Goal: Task Accomplishment & Management: Manage account settings

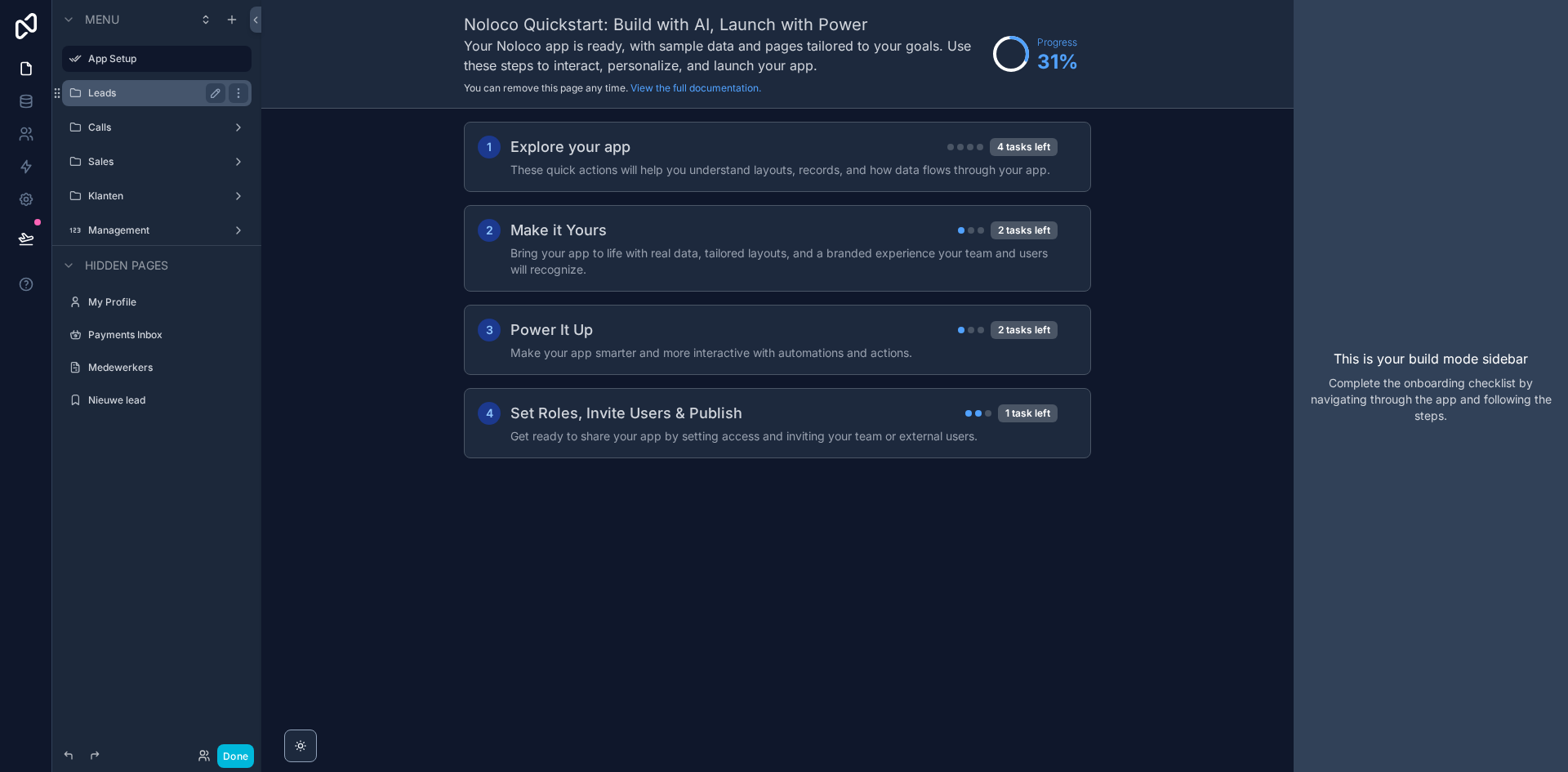
click at [130, 90] on label "Leads" at bounding box center [153, 93] width 131 height 13
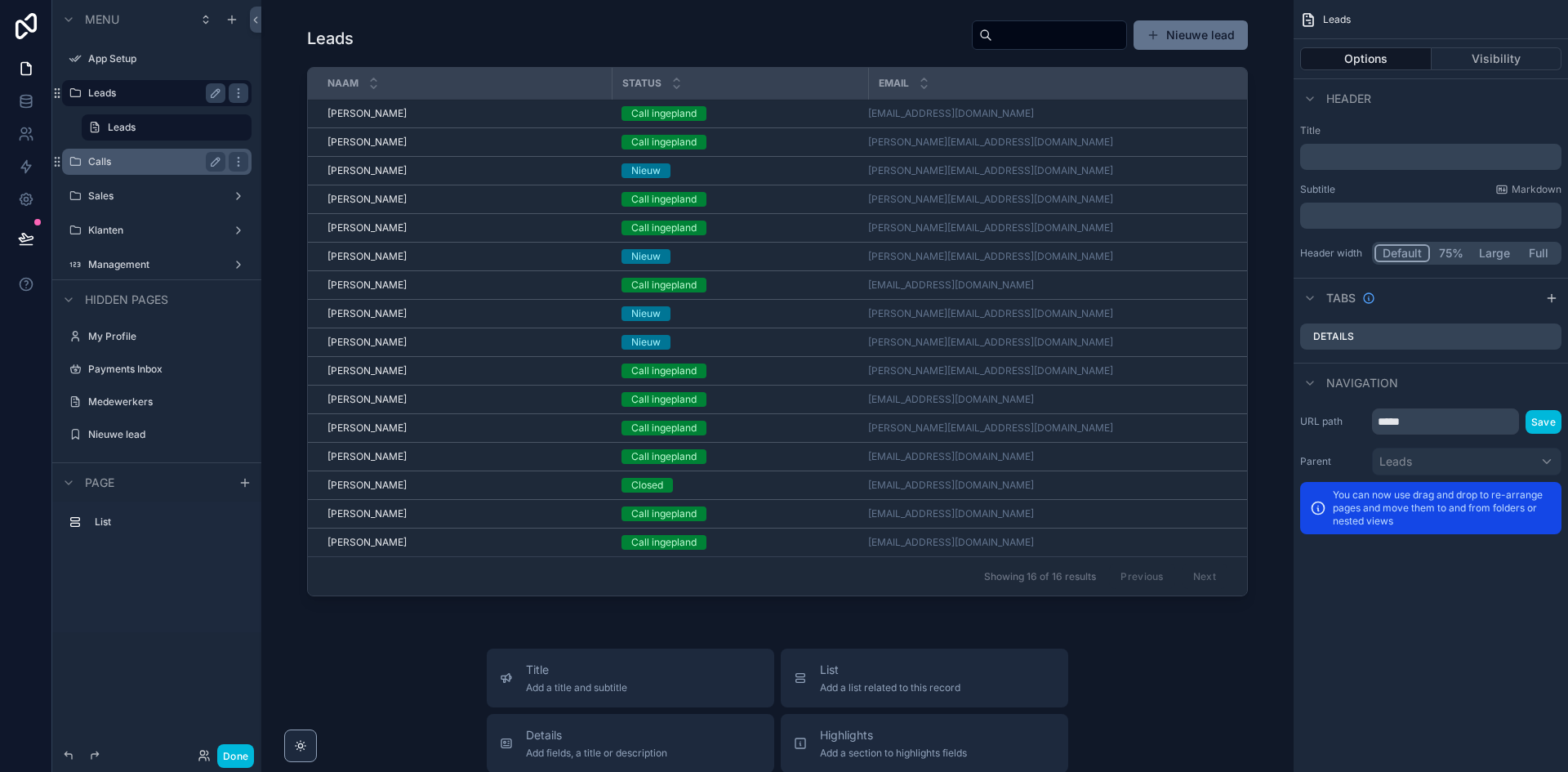
click at [135, 154] on div "Calls" at bounding box center [156, 162] width 137 height 20
click at [135, 158] on label "Calls" at bounding box center [153, 162] width 131 height 13
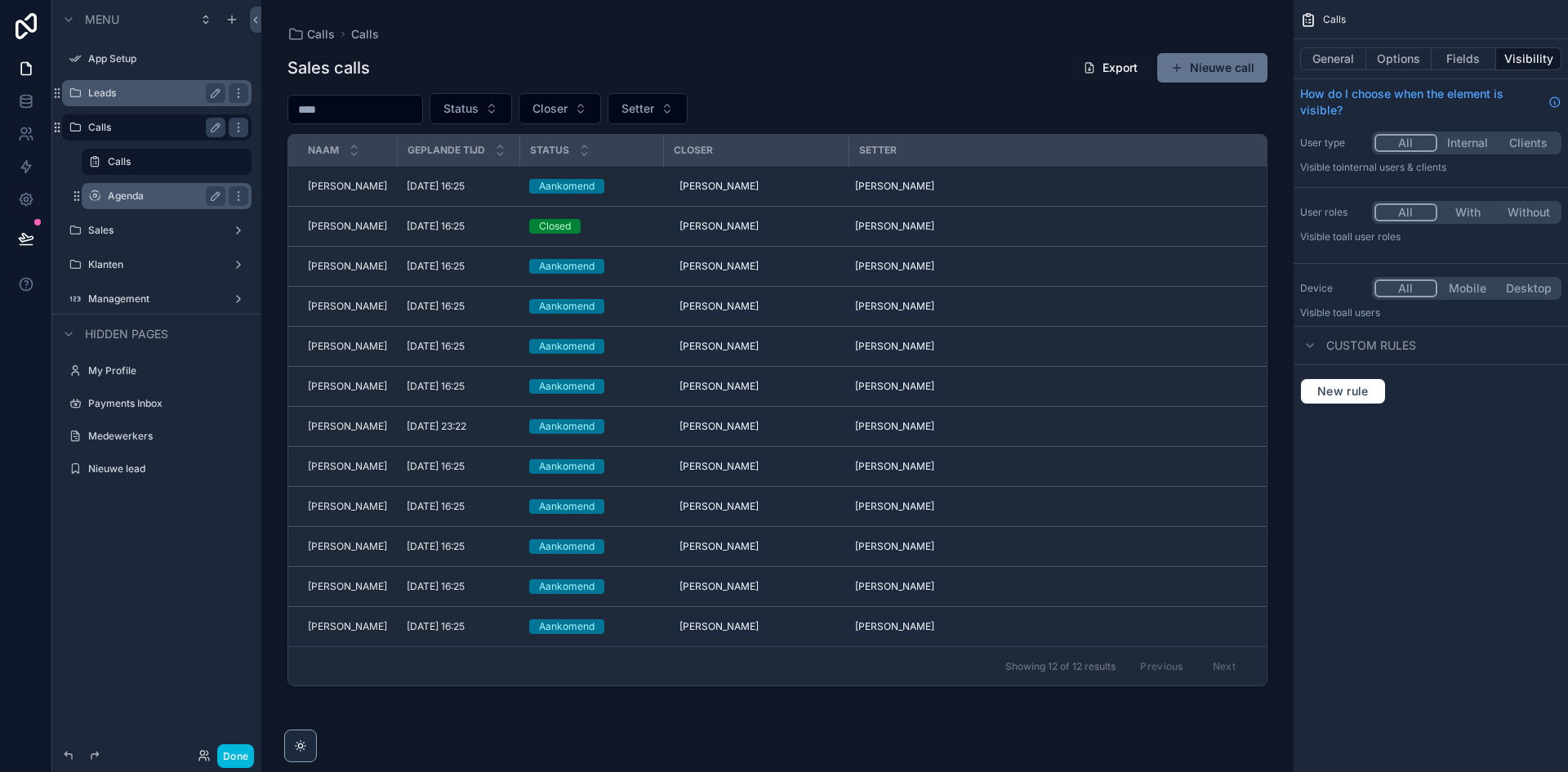
click at [153, 192] on label "Agenda" at bounding box center [163, 196] width 111 height 13
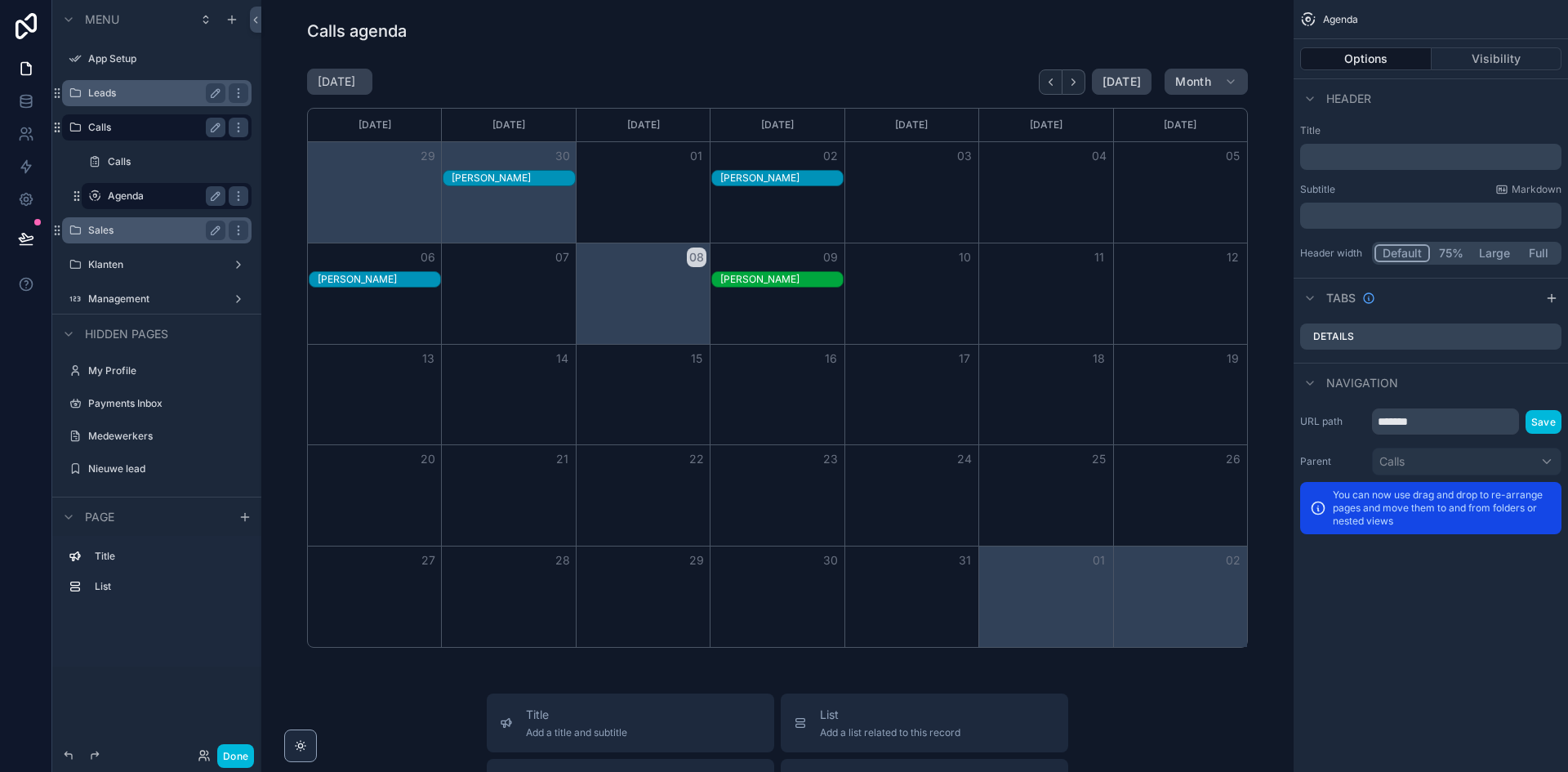
click at [145, 232] on label "Sales" at bounding box center [153, 230] width 131 height 13
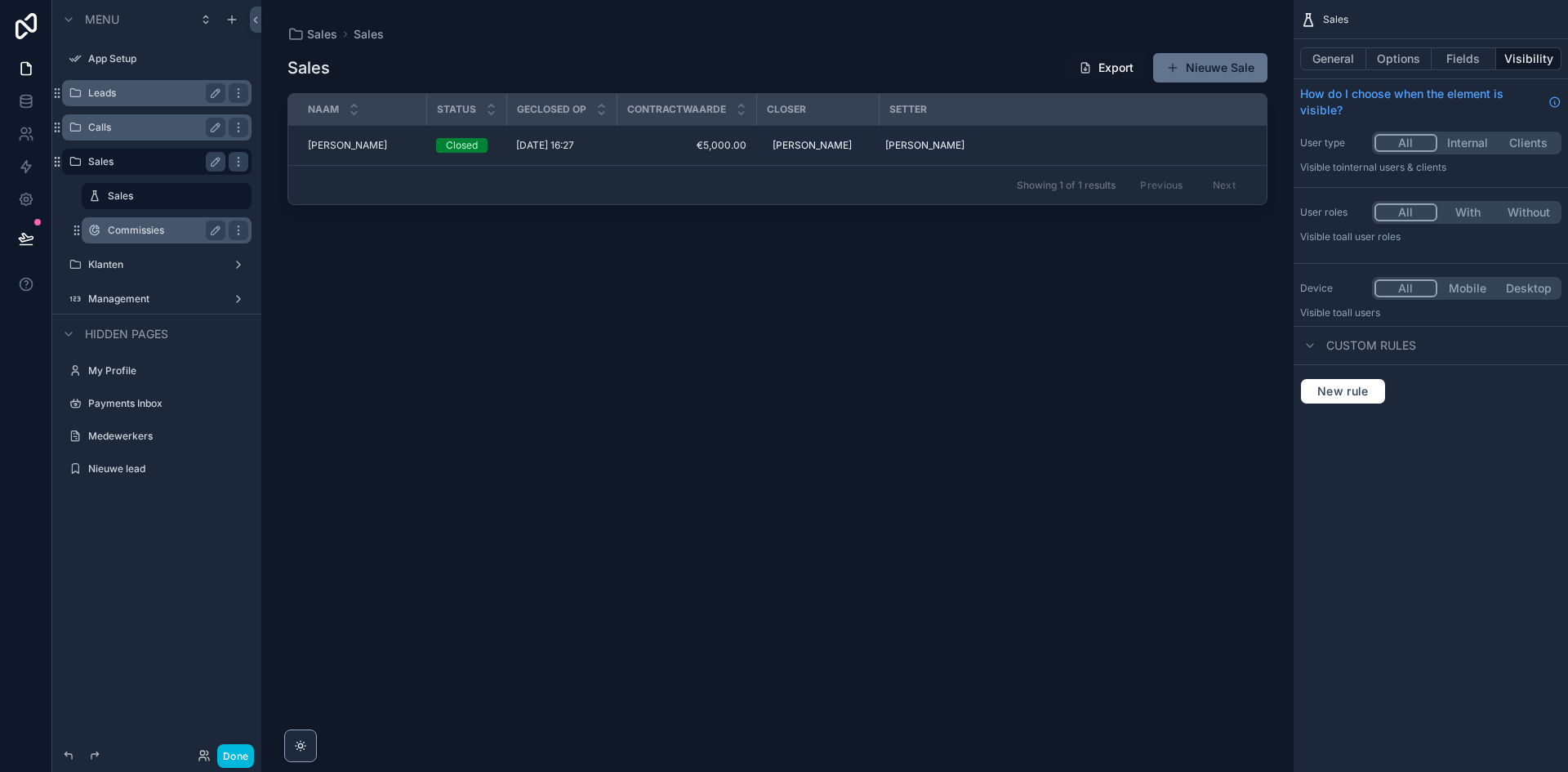
click at [161, 232] on label "Commissies" at bounding box center [163, 230] width 111 height 13
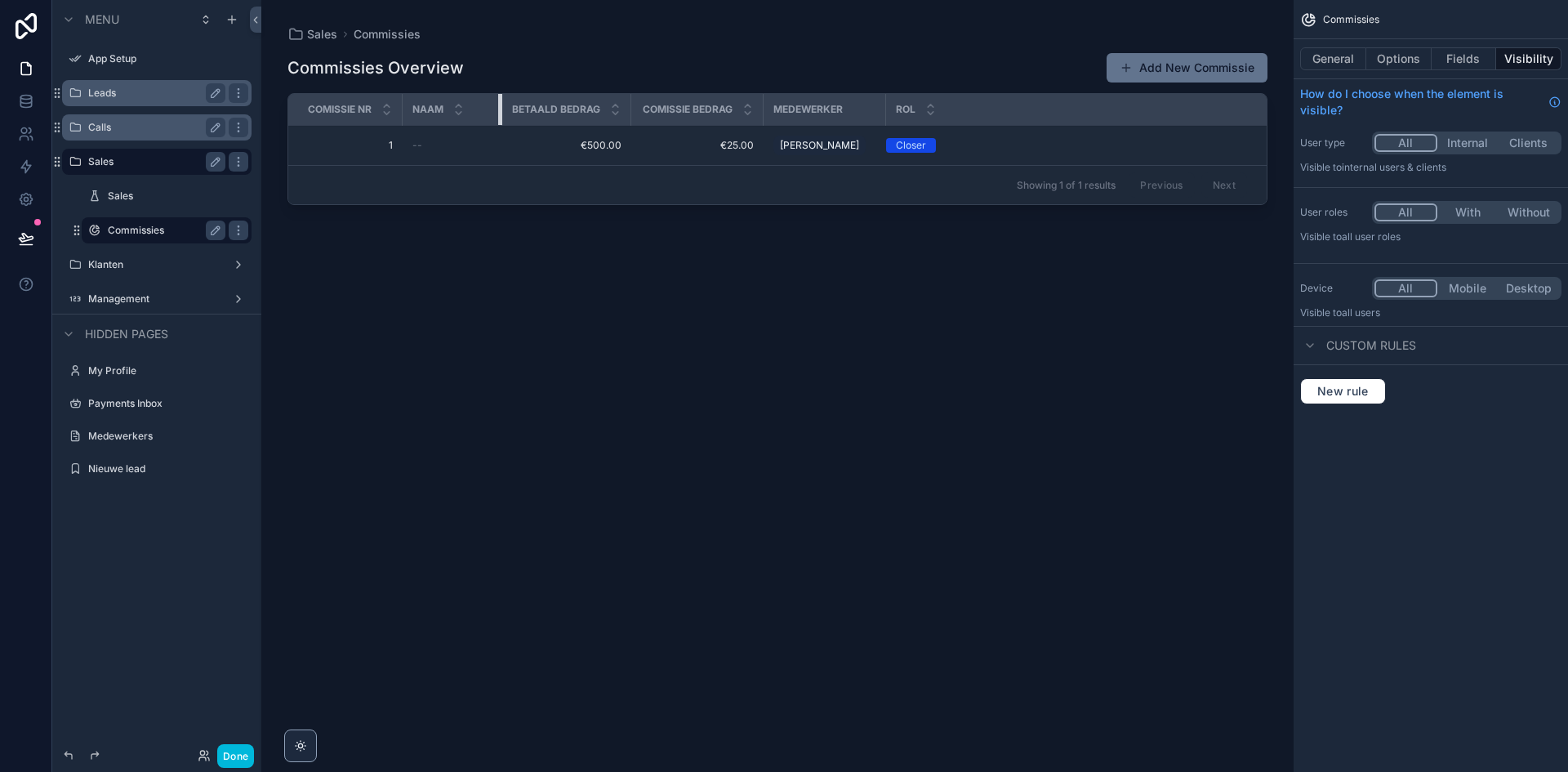
drag, startPoint x: 524, startPoint y: 112, endPoint x: 502, endPoint y: 112, distance: 22.0
click at [502, 112] on div "scrollable content" at bounding box center [502, 109] width 7 height 31
click at [149, 259] on label "Klanten" at bounding box center [153, 264] width 131 height 13
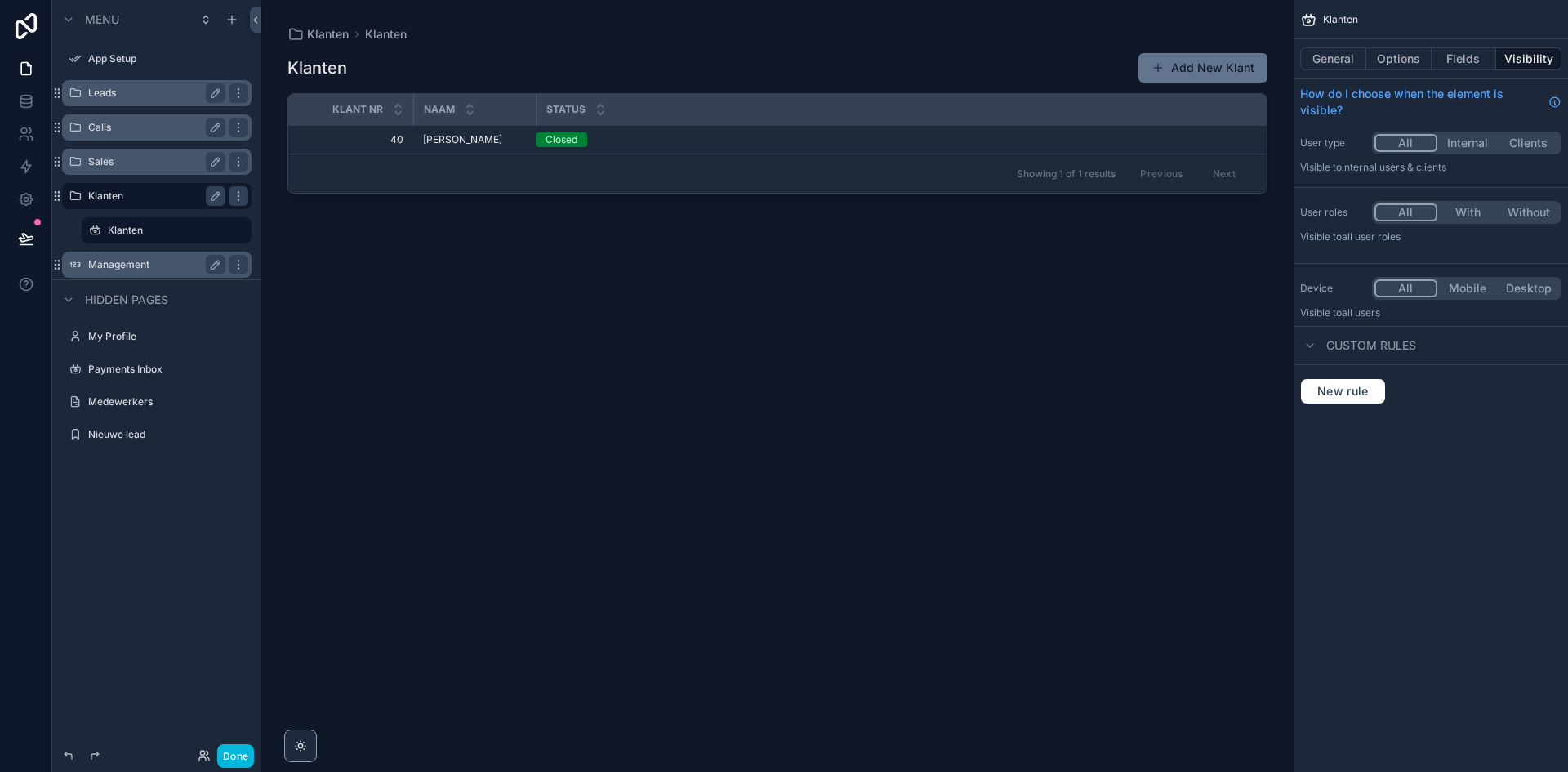
click at [163, 264] on label "Management" at bounding box center [153, 264] width 131 height 13
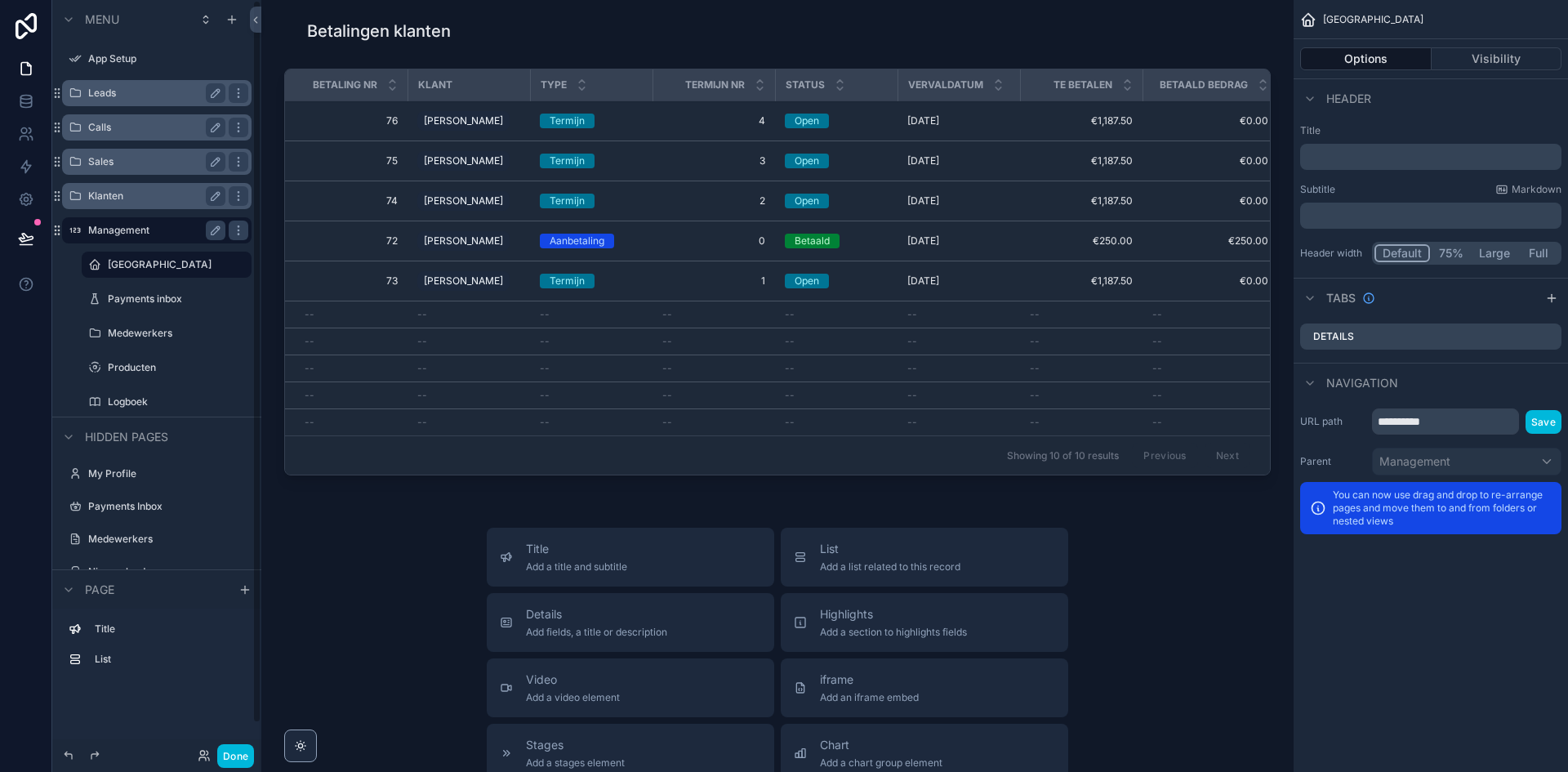
click at [163, 195] on label "Klanten" at bounding box center [153, 196] width 131 height 13
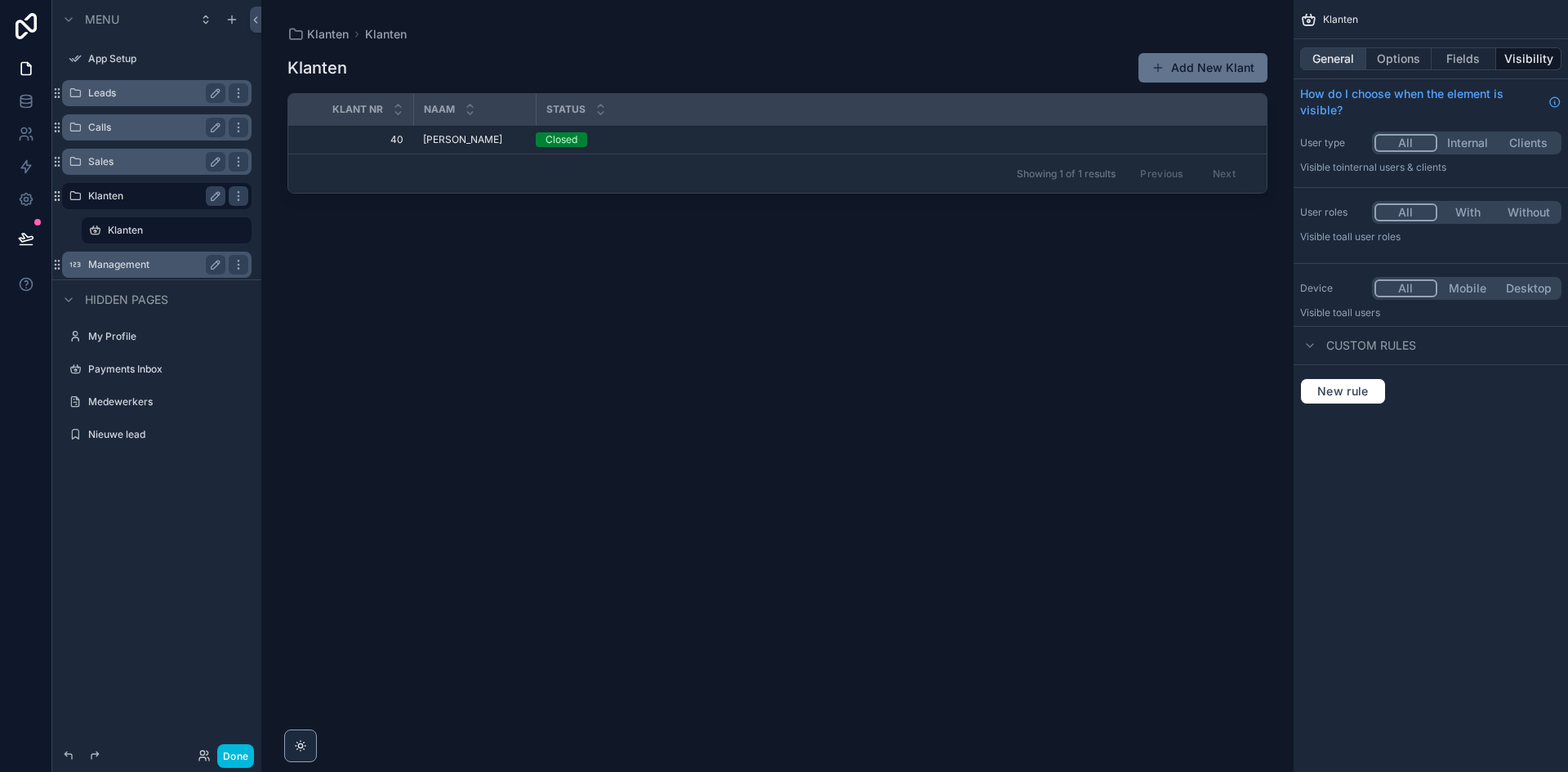
click at [1341, 67] on button "General" at bounding box center [1333, 59] width 67 height 23
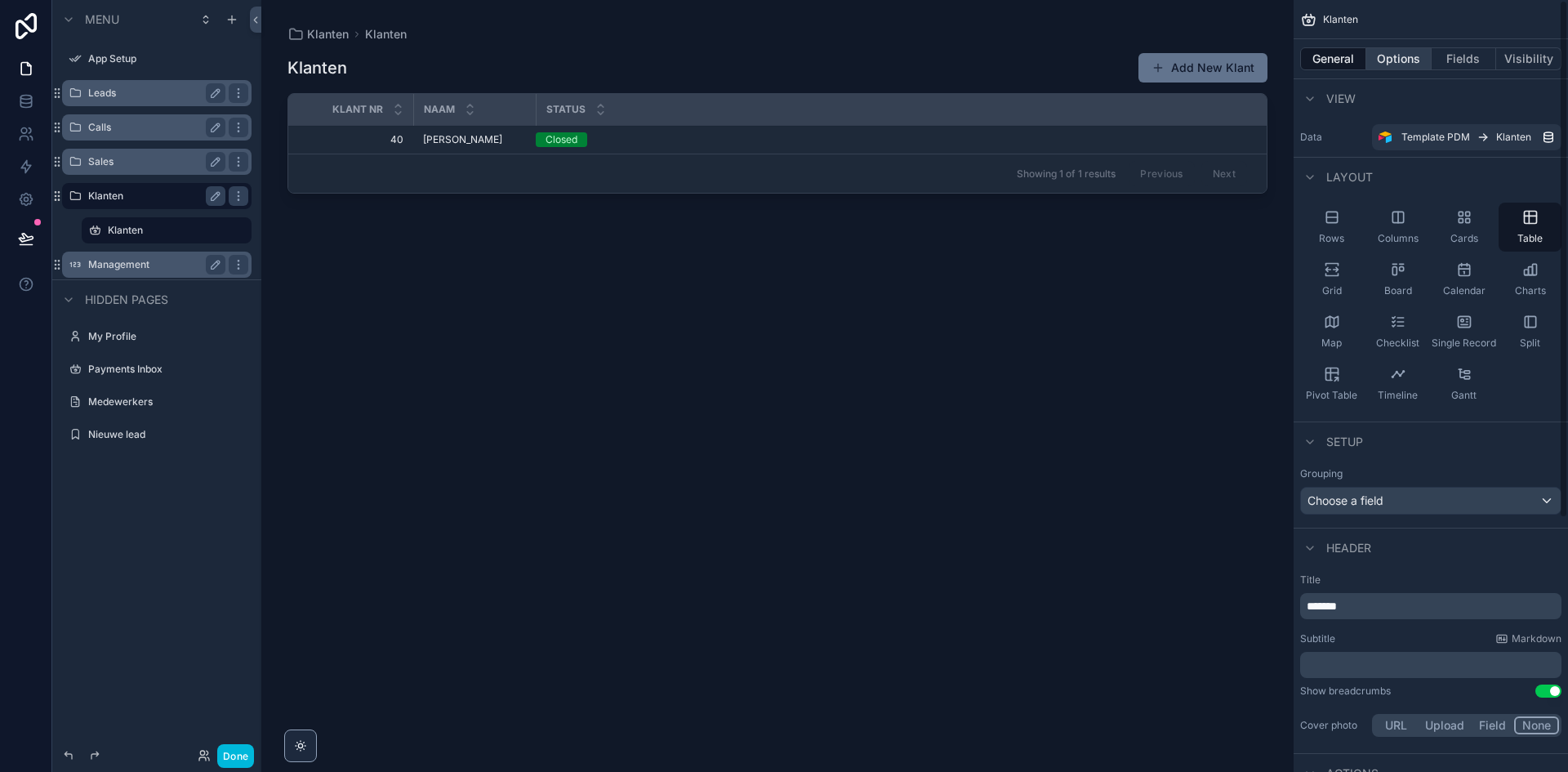
click at [1410, 49] on button "Options" at bounding box center [1400, 59] width 66 height 23
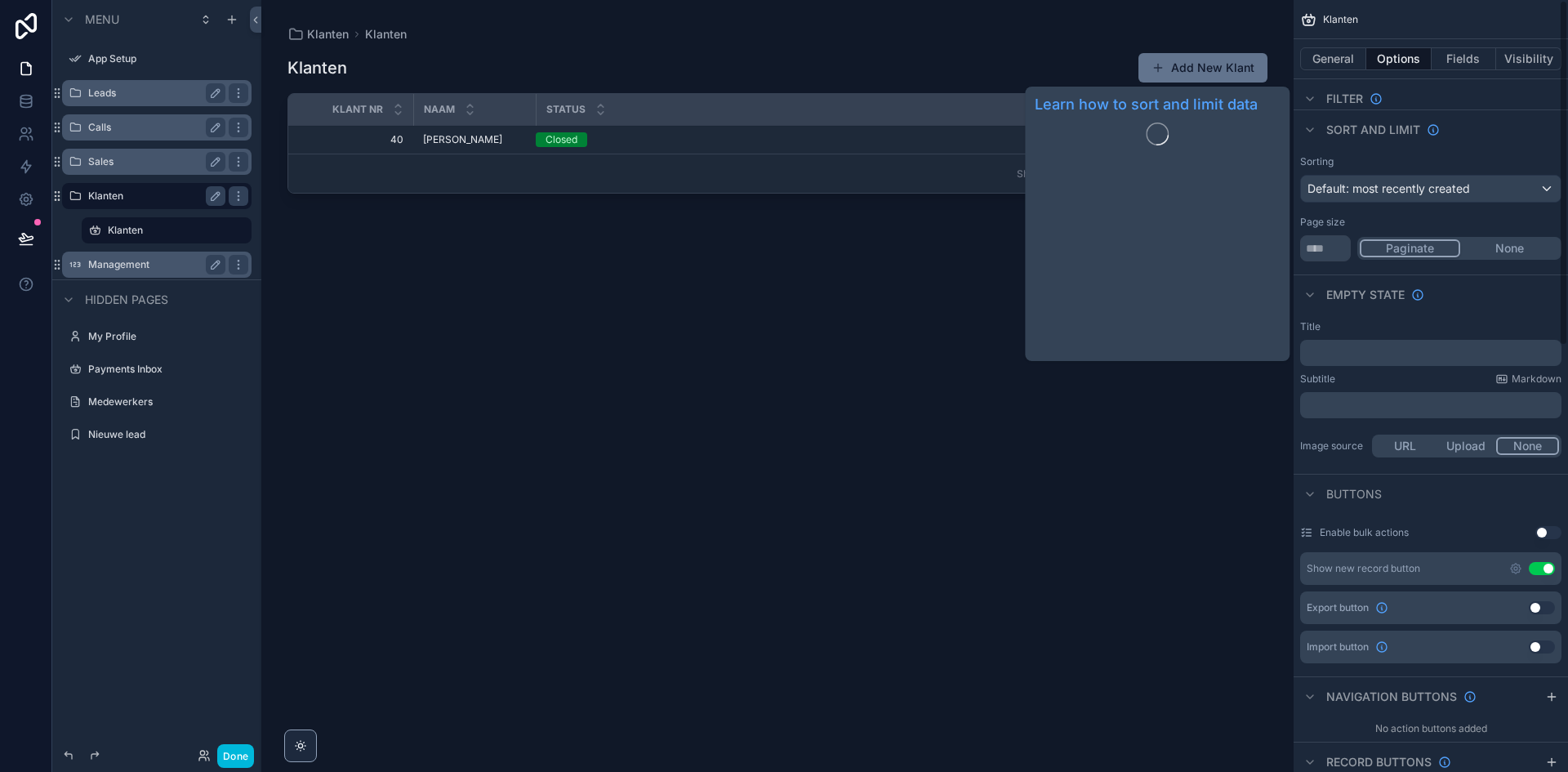
scroll to position [245, 0]
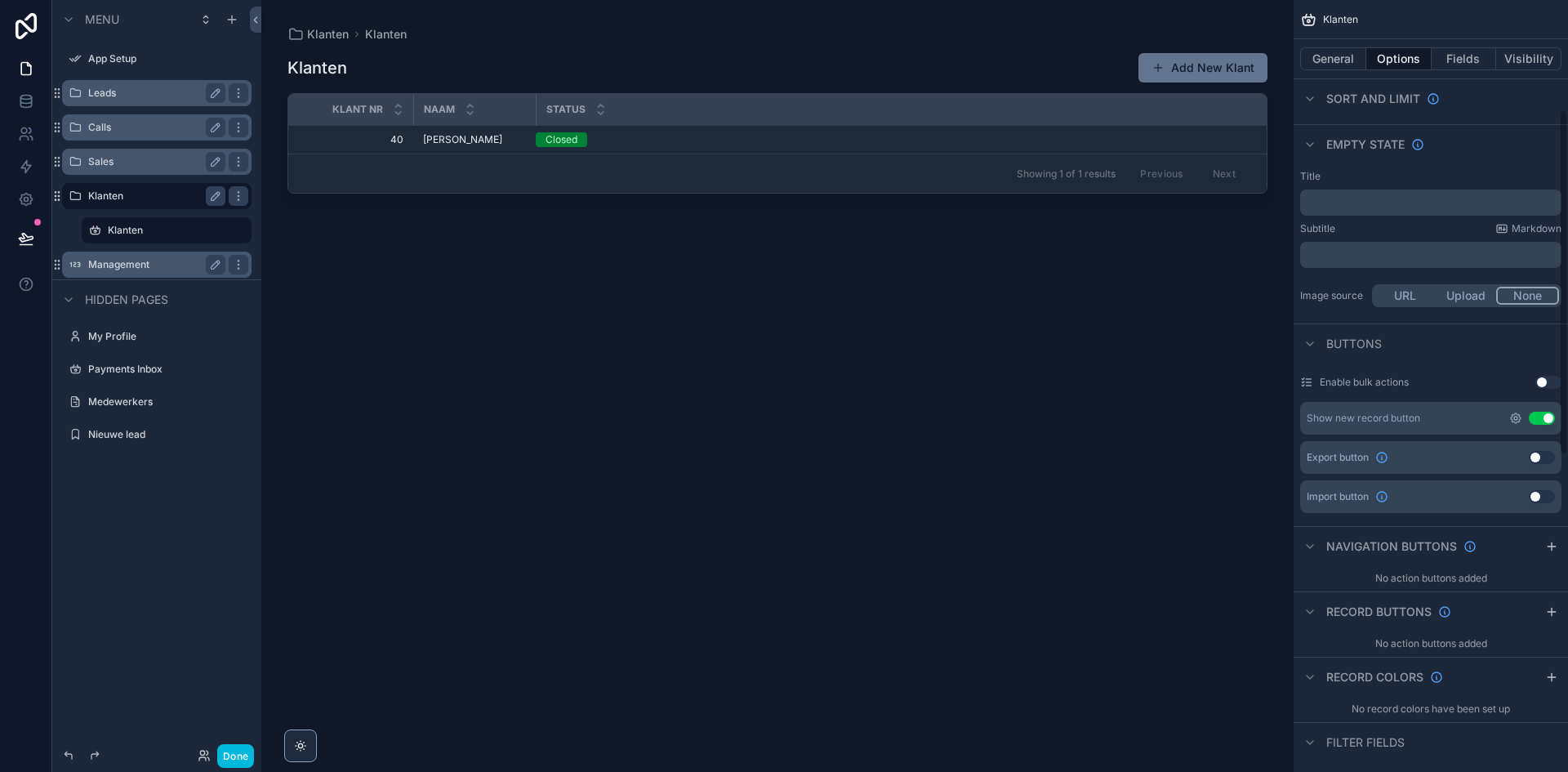
click at [1515, 418] on icon "scrollable content" at bounding box center [1516, 418] width 3 height 3
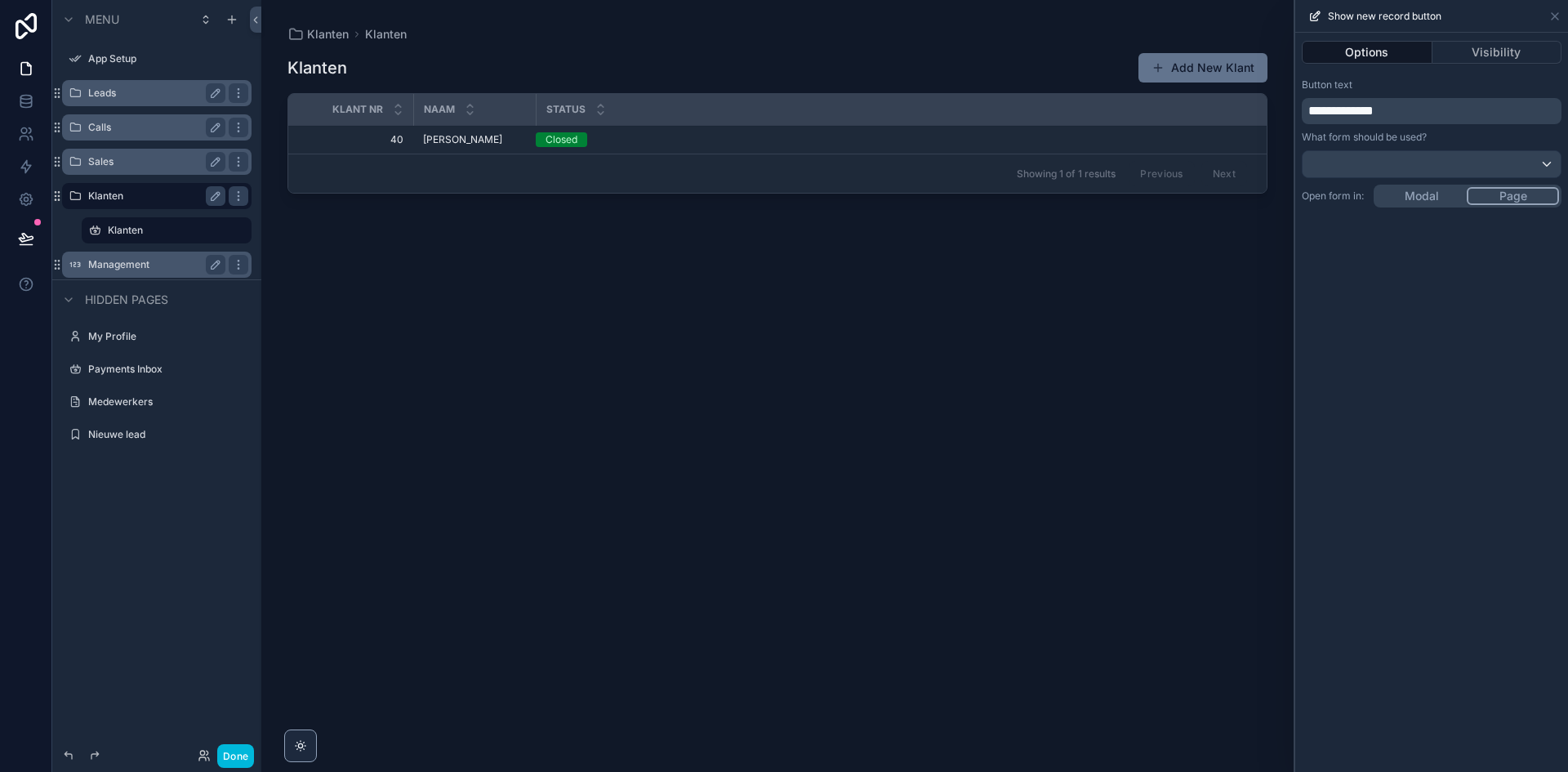
drag, startPoint x: 1371, startPoint y: 125, endPoint x: 1312, endPoint y: 124, distance: 59.0
click at [1312, 124] on div "**********" at bounding box center [1432, 143] width 273 height 142
drag, startPoint x: 1429, startPoint y: 103, endPoint x: 1292, endPoint y: 115, distance: 137.5
click at [1292, 115] on div "**********" at bounding box center [784, 386] width 1568 height 772
click at [1359, 186] on div "Open form in: Modal Page" at bounding box center [1432, 196] width 260 height 23
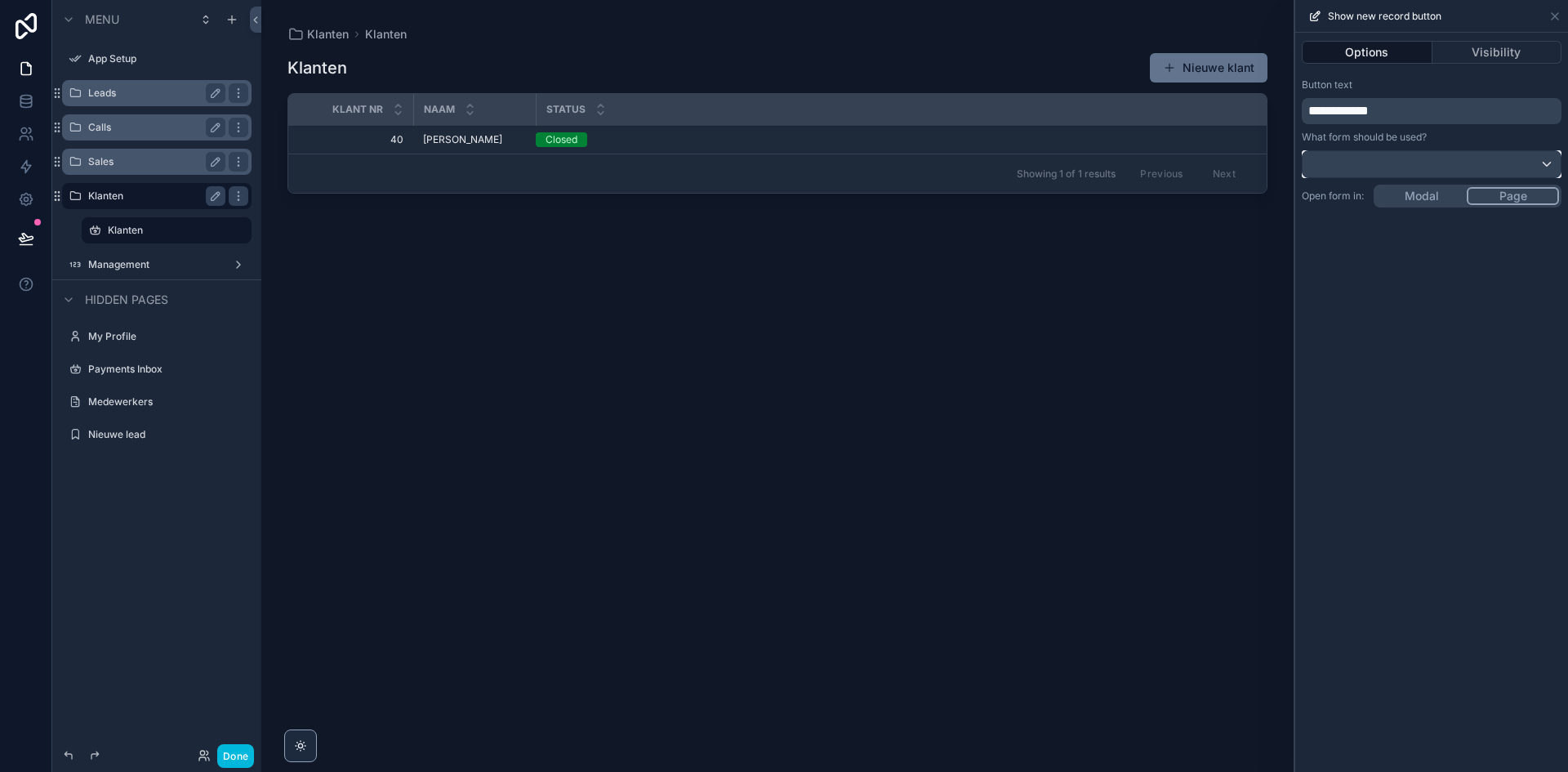
click at [1361, 177] on button at bounding box center [1432, 164] width 260 height 28
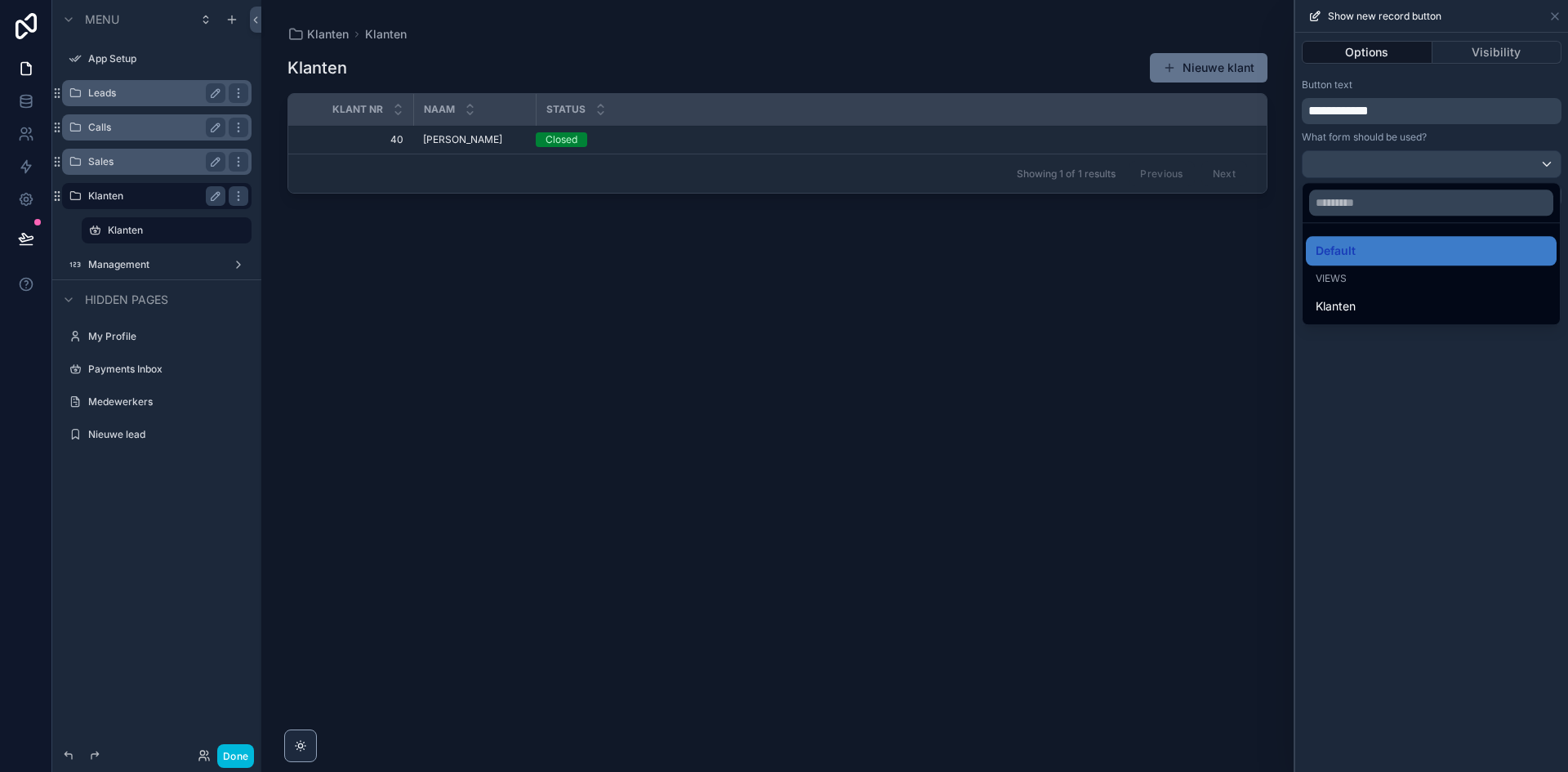
click at [1082, 308] on div "scrollable content" at bounding box center [777, 376] width 1032 height 752
click at [1082, 311] on div "Klanten Nieuwe klant Klant nr Naam Status 40 40 Mark Peters Mark Peters Closed …" at bounding box center [777, 397] width 980 height 710
click at [160, 264] on label "Management" at bounding box center [153, 264] width 131 height 13
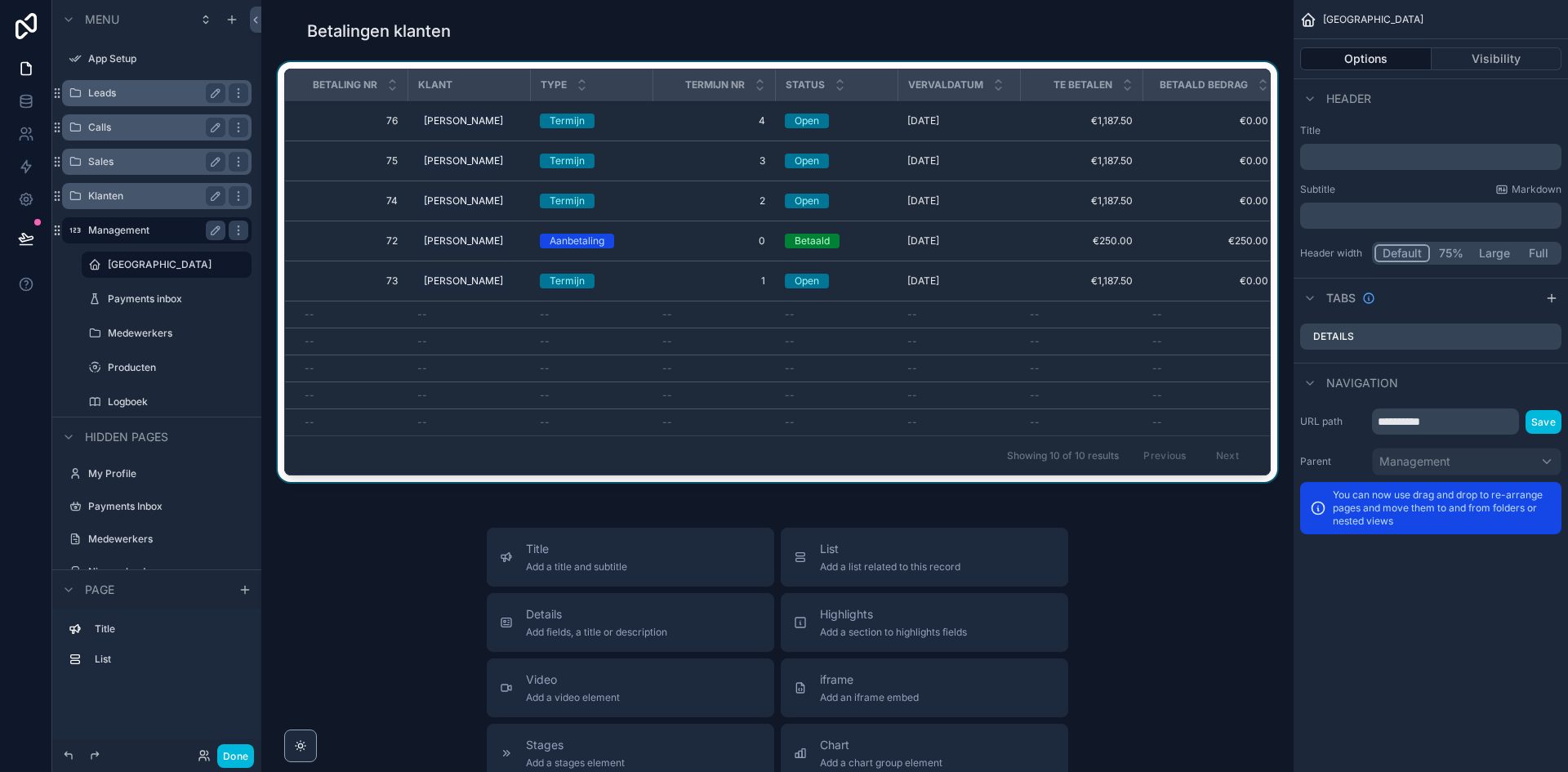
click at [745, 414] on div "scrollable content" at bounding box center [777, 275] width 1006 height 426
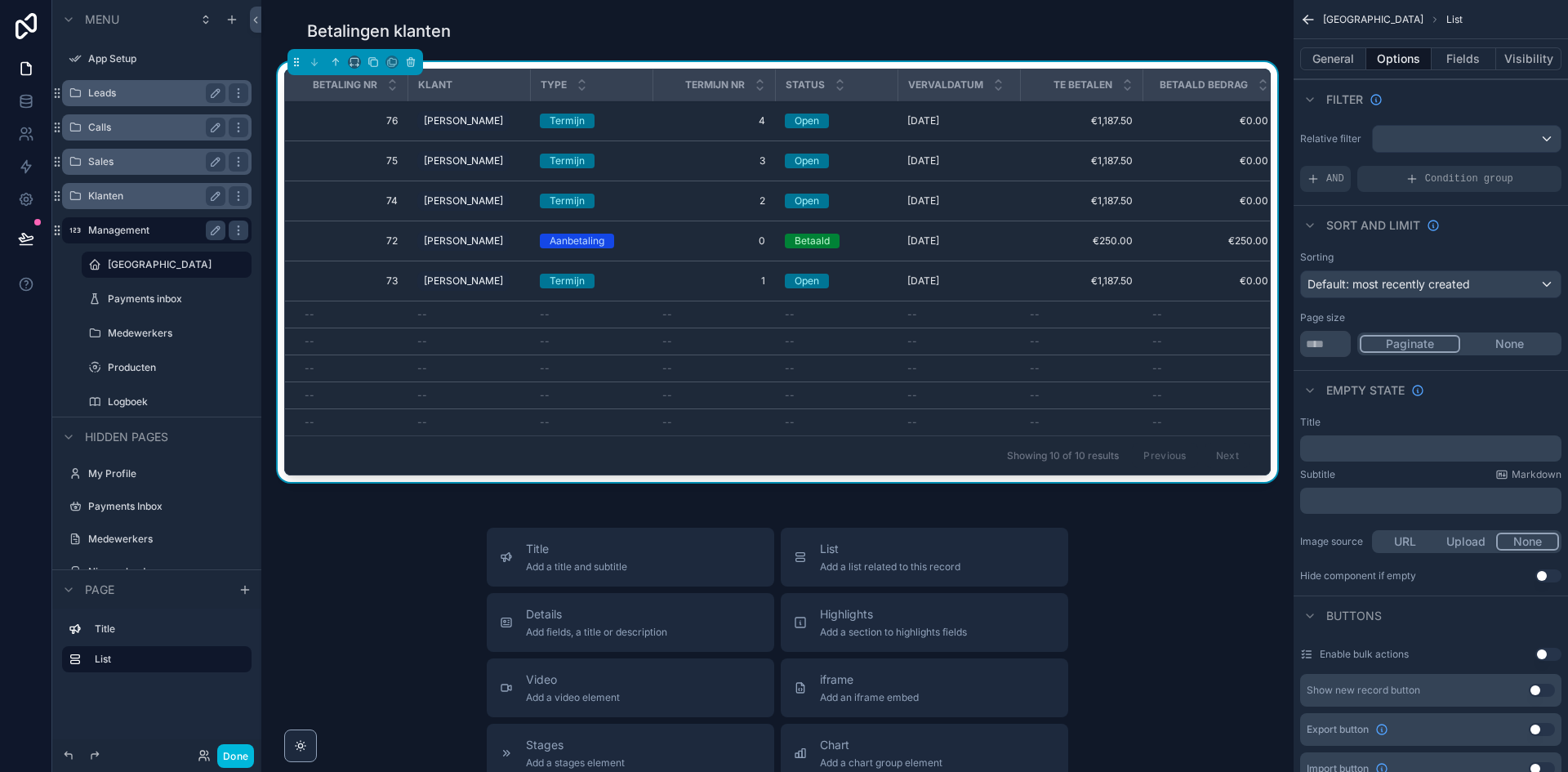
click at [1347, 24] on span "[GEOGRAPHIC_DATA]" at bounding box center [1373, 20] width 100 height 13
click at [1350, 16] on span "[GEOGRAPHIC_DATA]" at bounding box center [1373, 20] width 100 height 13
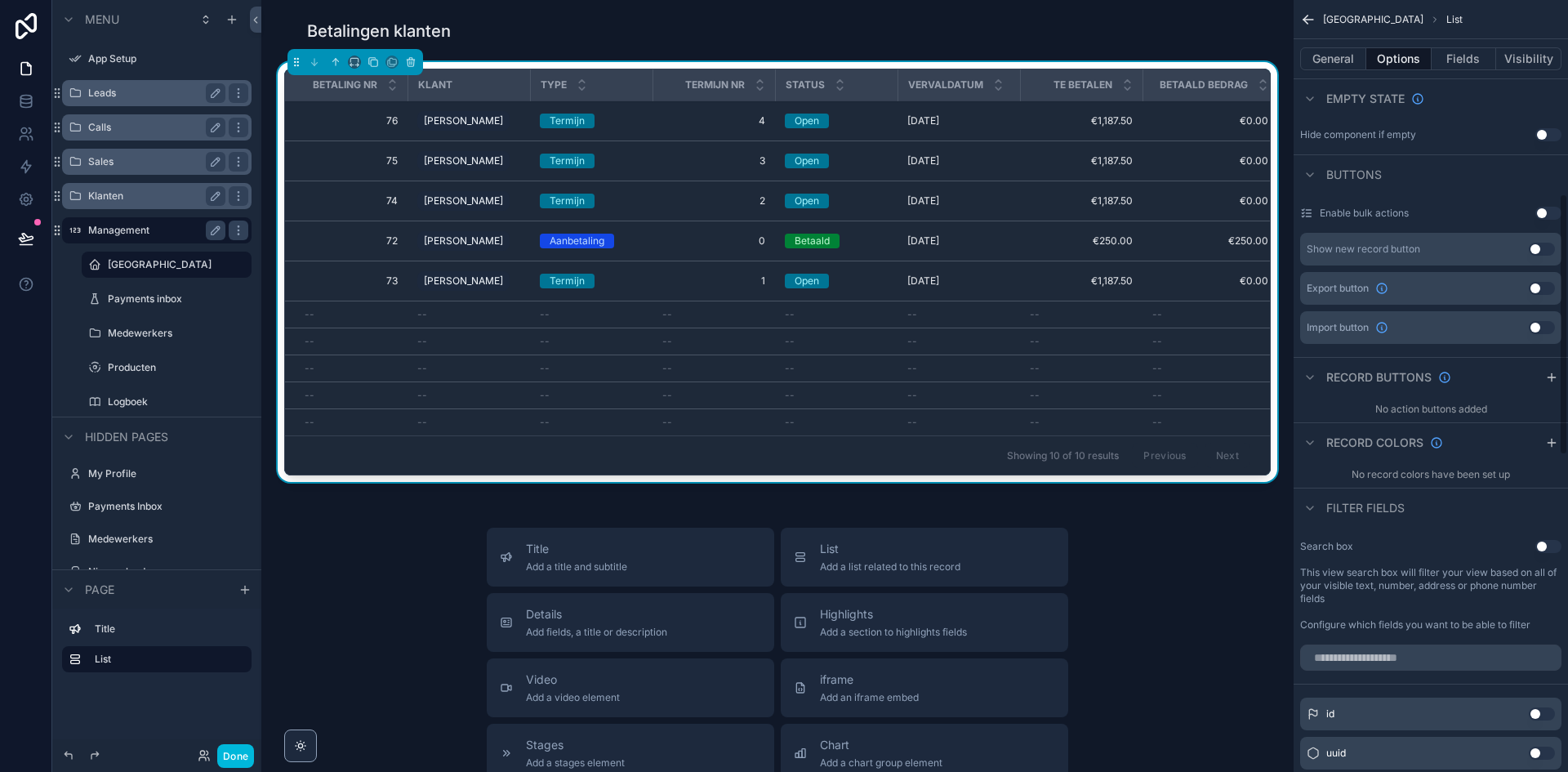
scroll to position [163, 0]
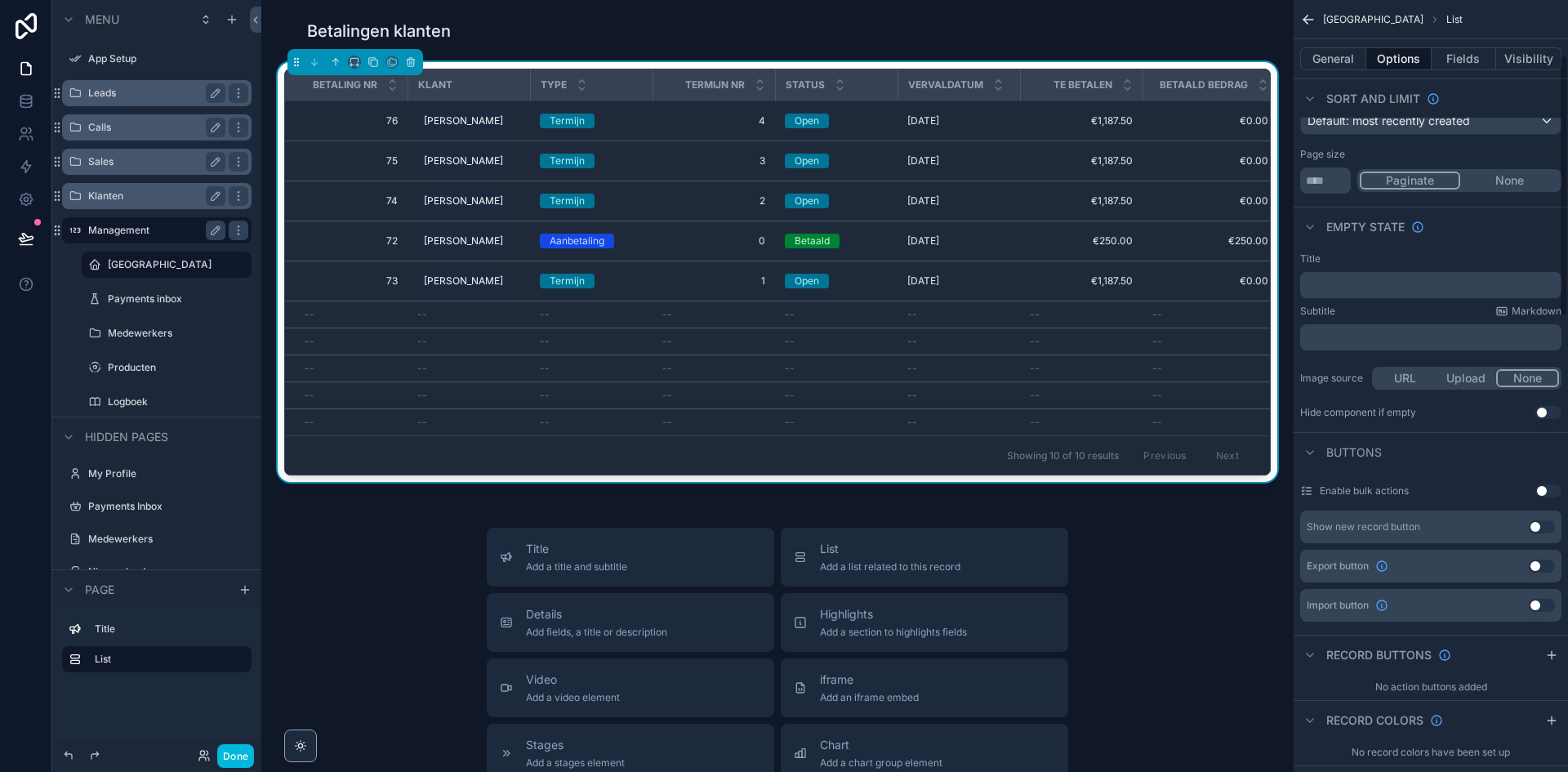
click at [1052, 316] on div "--" at bounding box center [1081, 315] width 103 height 13
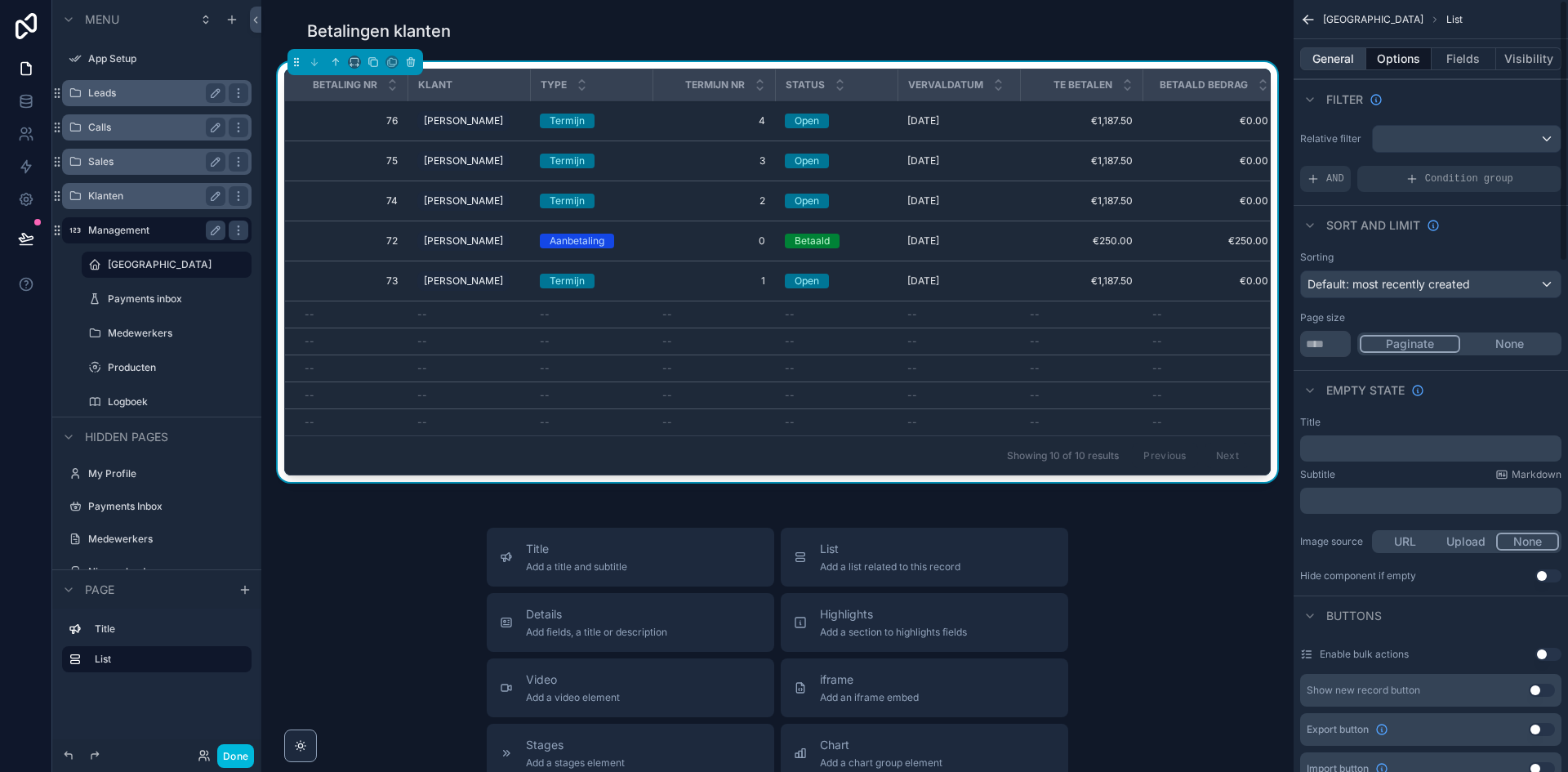
click at [1351, 60] on button "General" at bounding box center [1333, 59] width 67 height 23
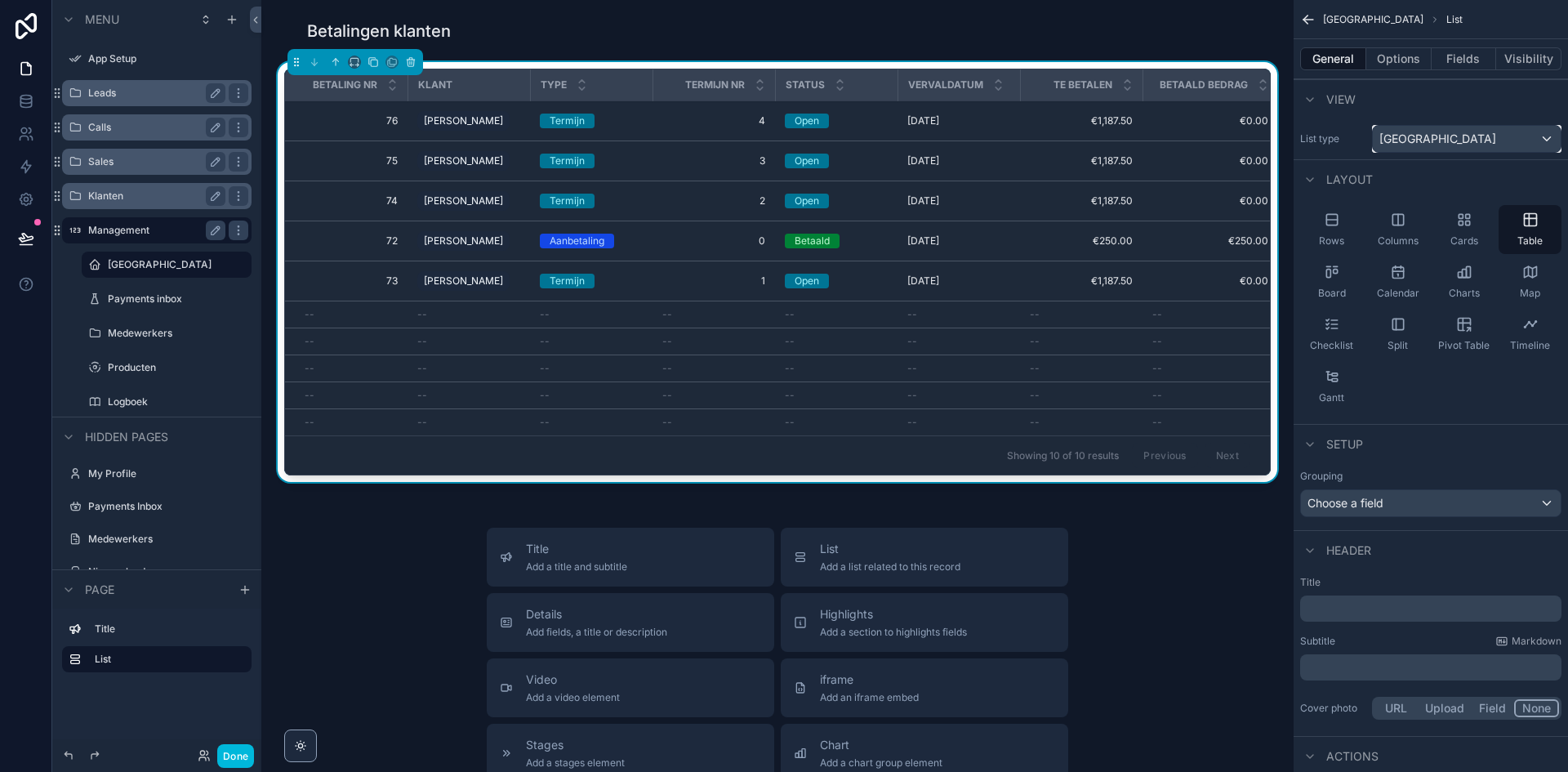
click at [1424, 139] on span "[GEOGRAPHIC_DATA]" at bounding box center [1438, 139] width 117 height 16
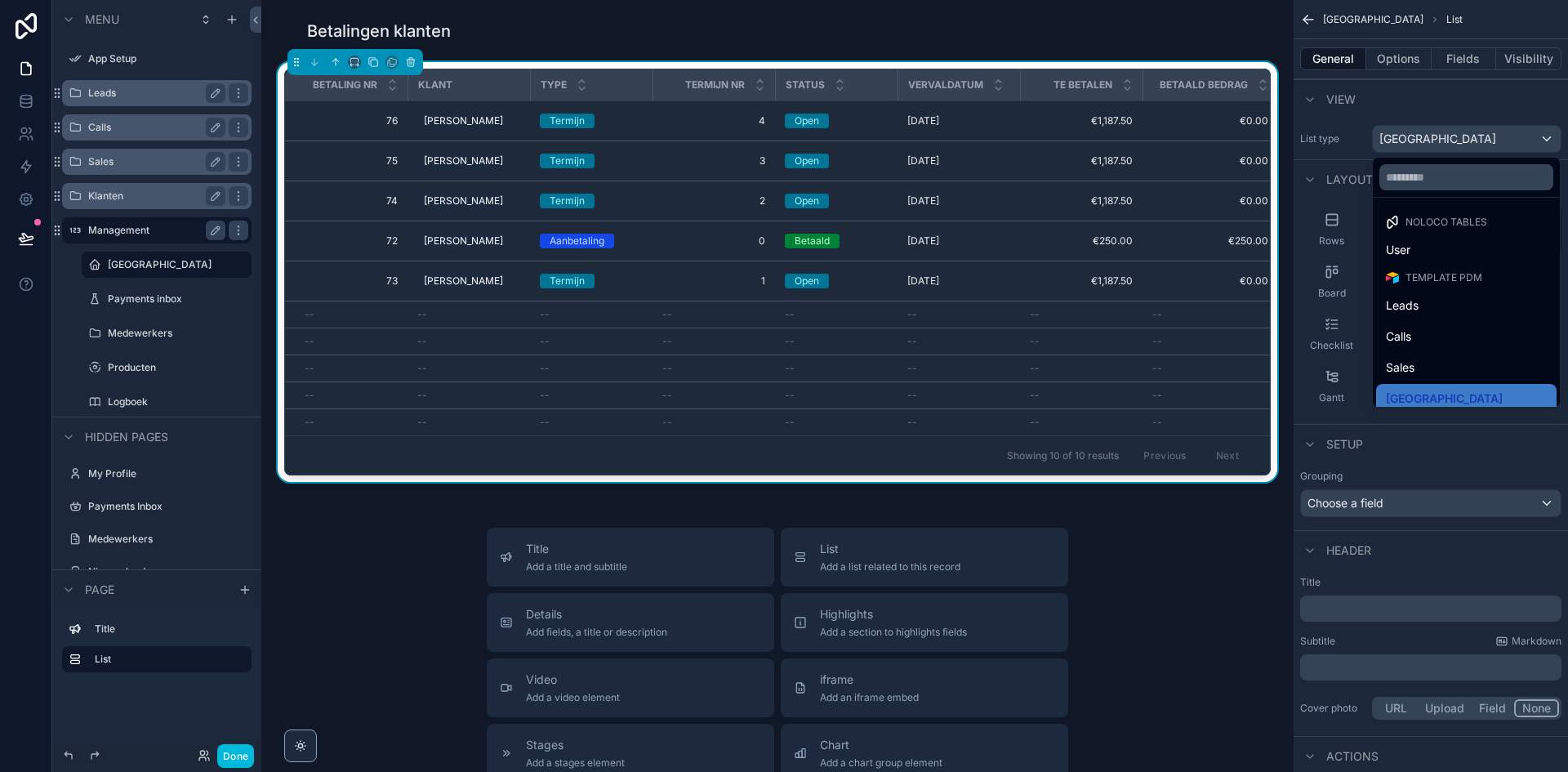
click at [1424, 139] on div "scrollable content" at bounding box center [784, 386] width 1568 height 772
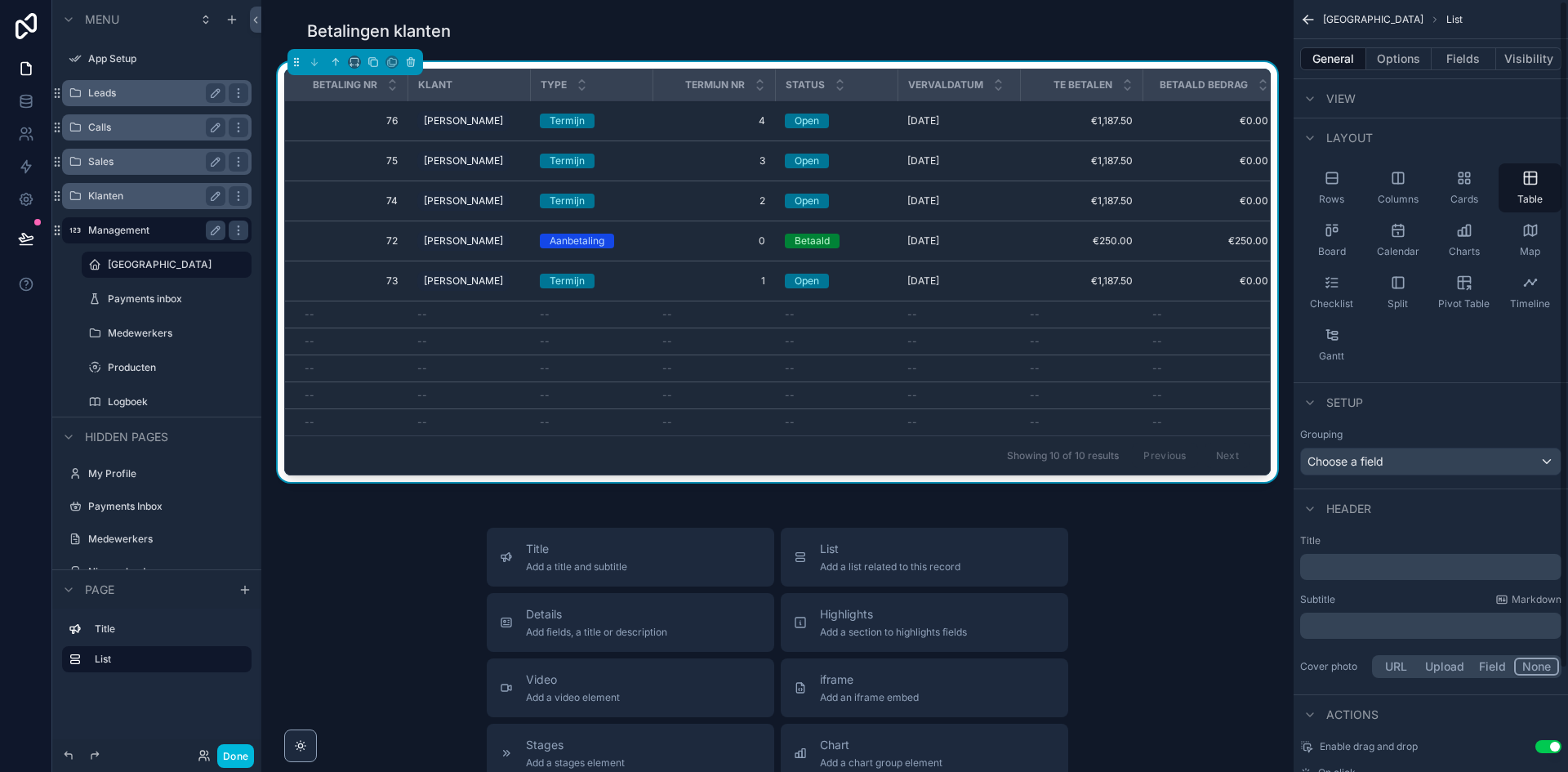
scroll to position [120, 0]
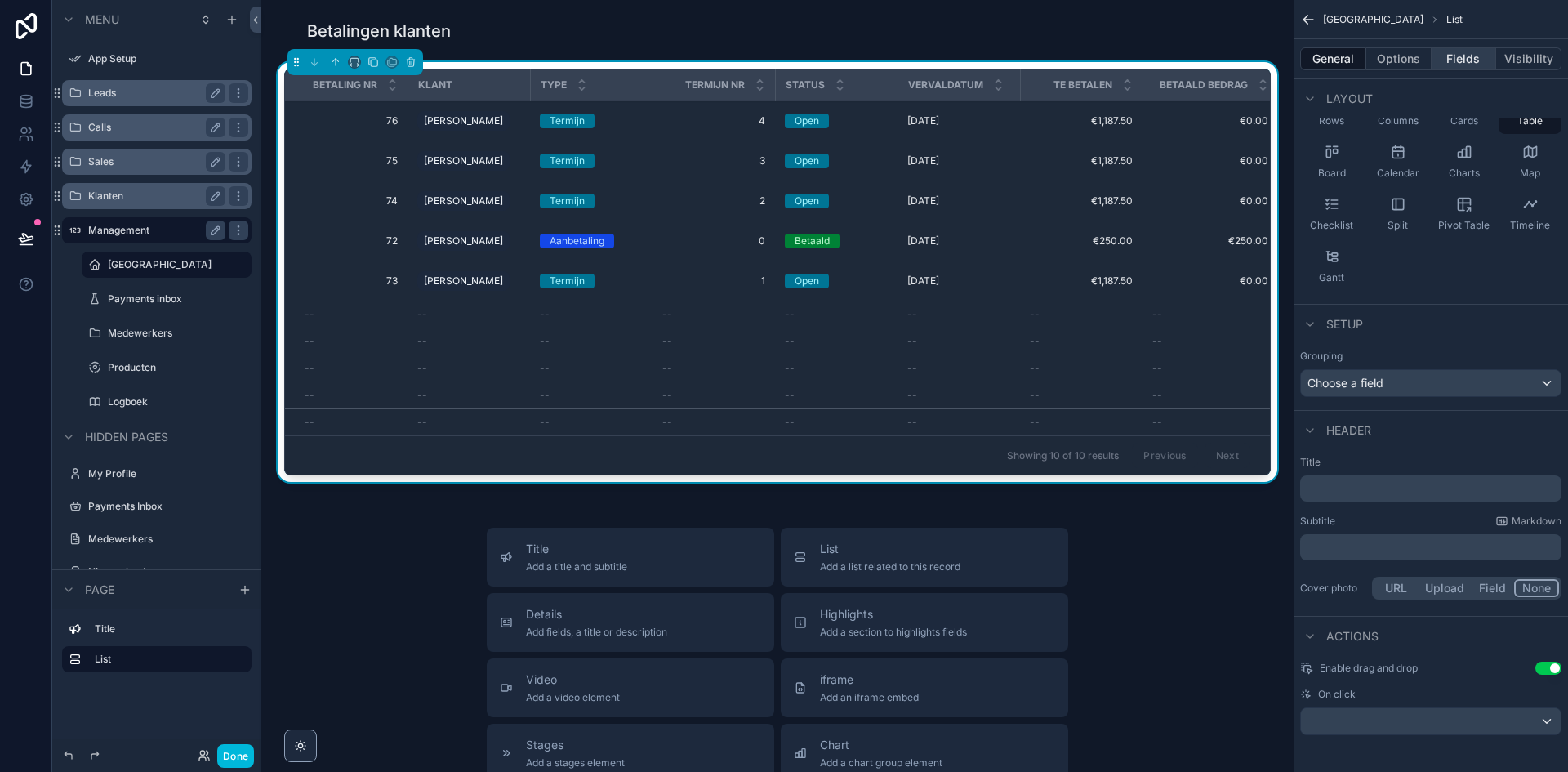
click at [1458, 61] on button "Fields" at bounding box center [1465, 59] width 66 height 23
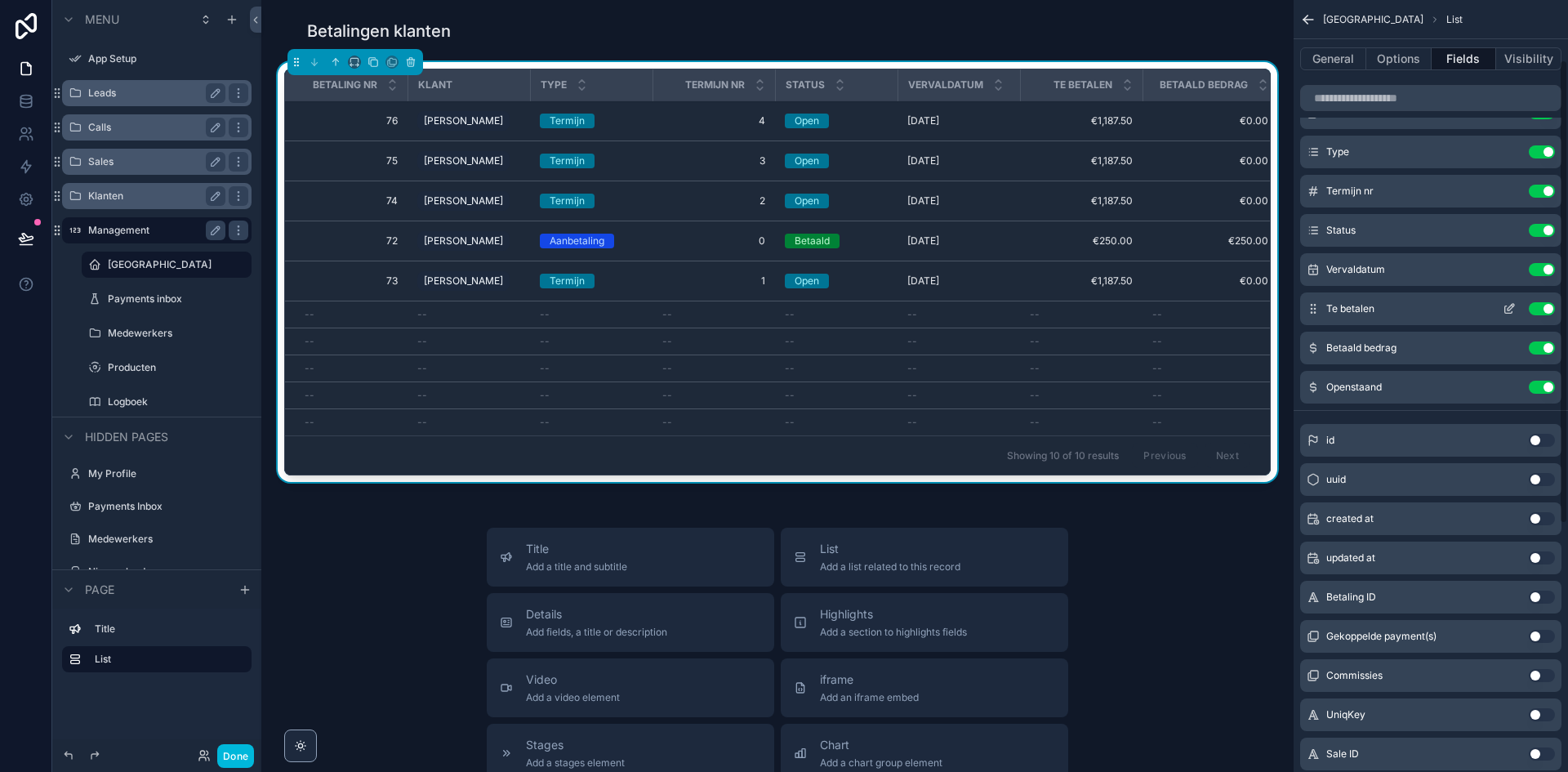
scroll to position [0, 0]
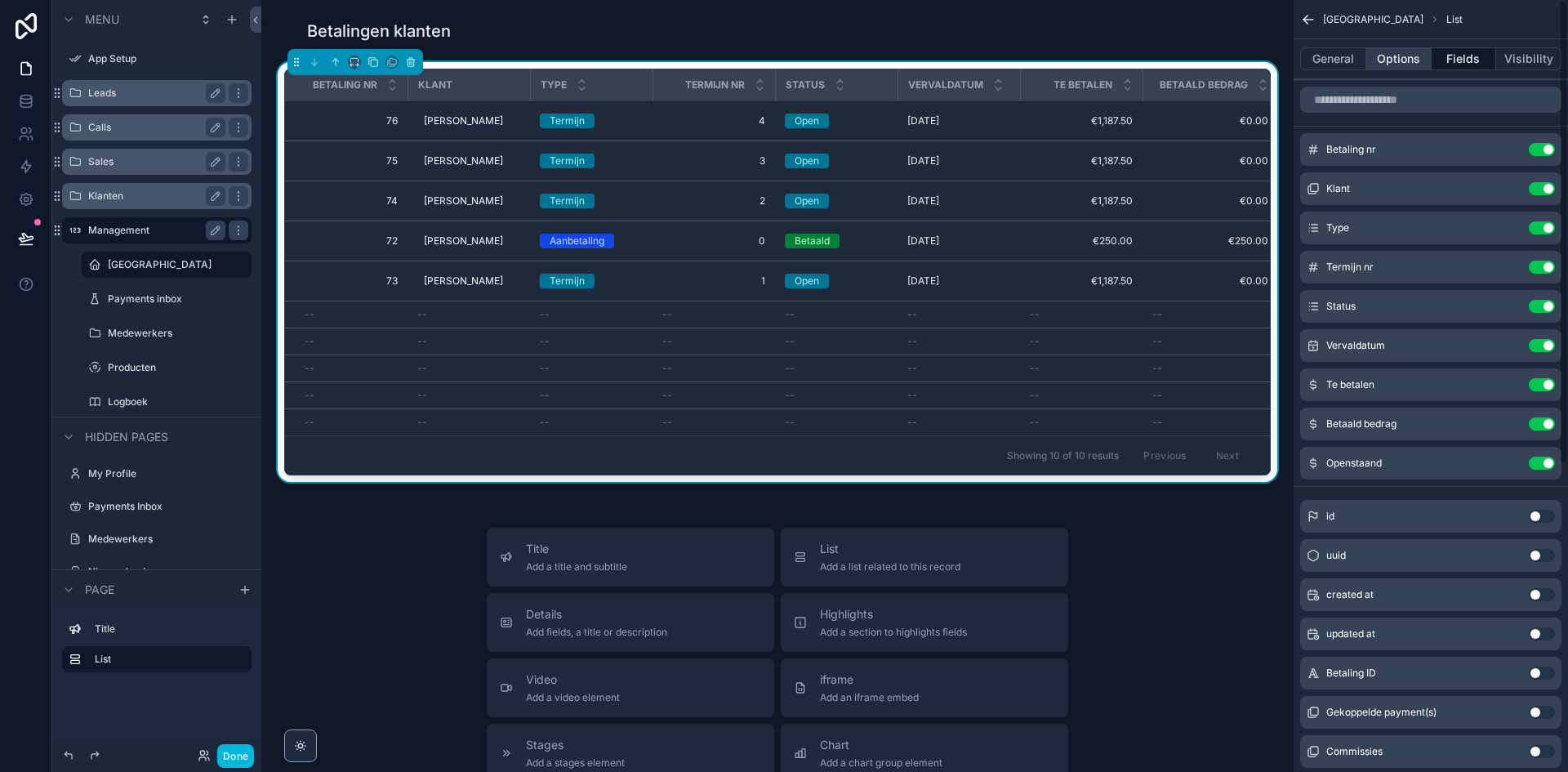
click at [1389, 63] on button "Options" at bounding box center [1400, 59] width 66 height 23
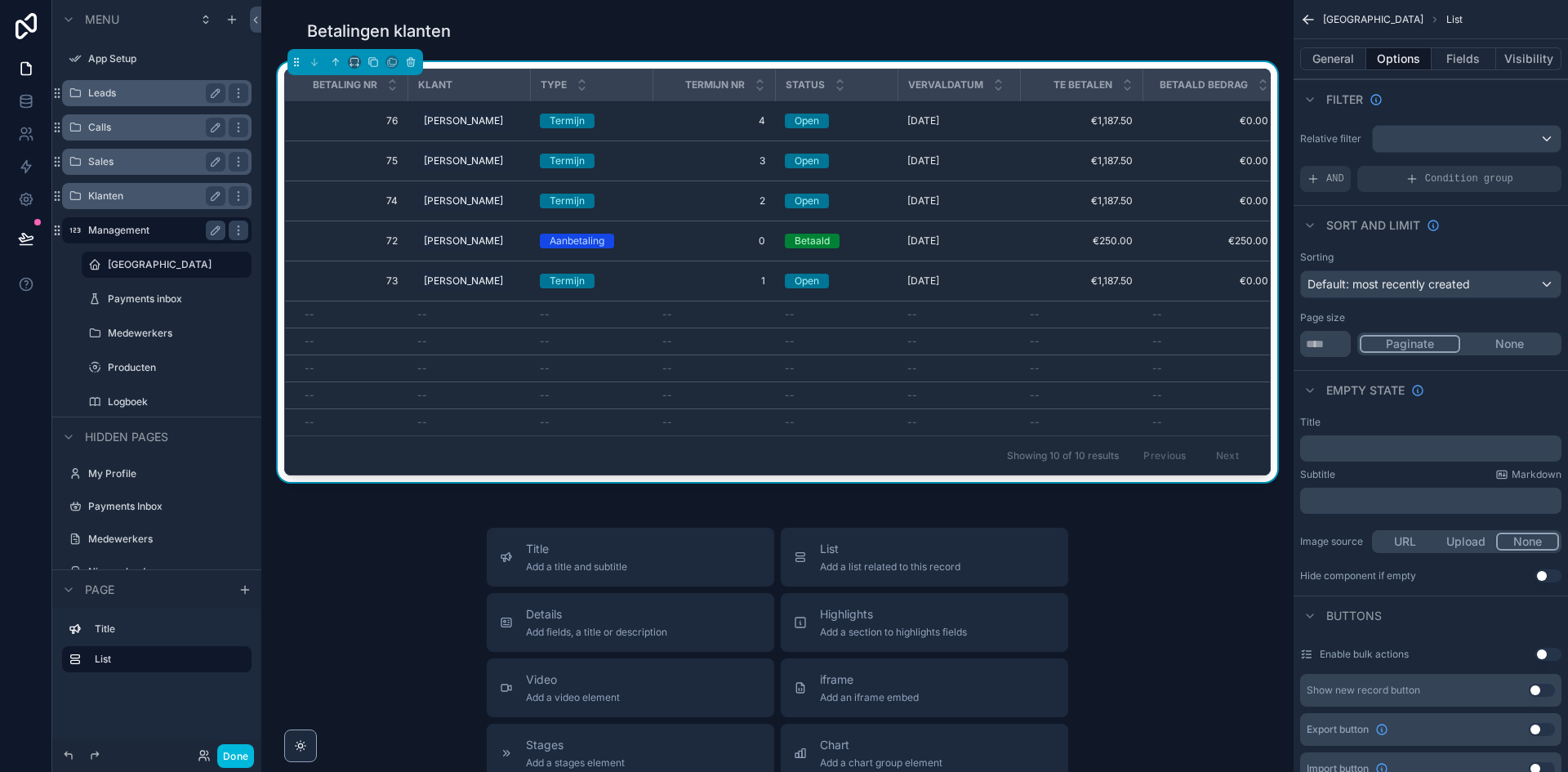
click at [1367, 67] on button "Options" at bounding box center [1400, 59] width 66 height 23
click at [1355, 66] on button "General" at bounding box center [1333, 59] width 67 height 23
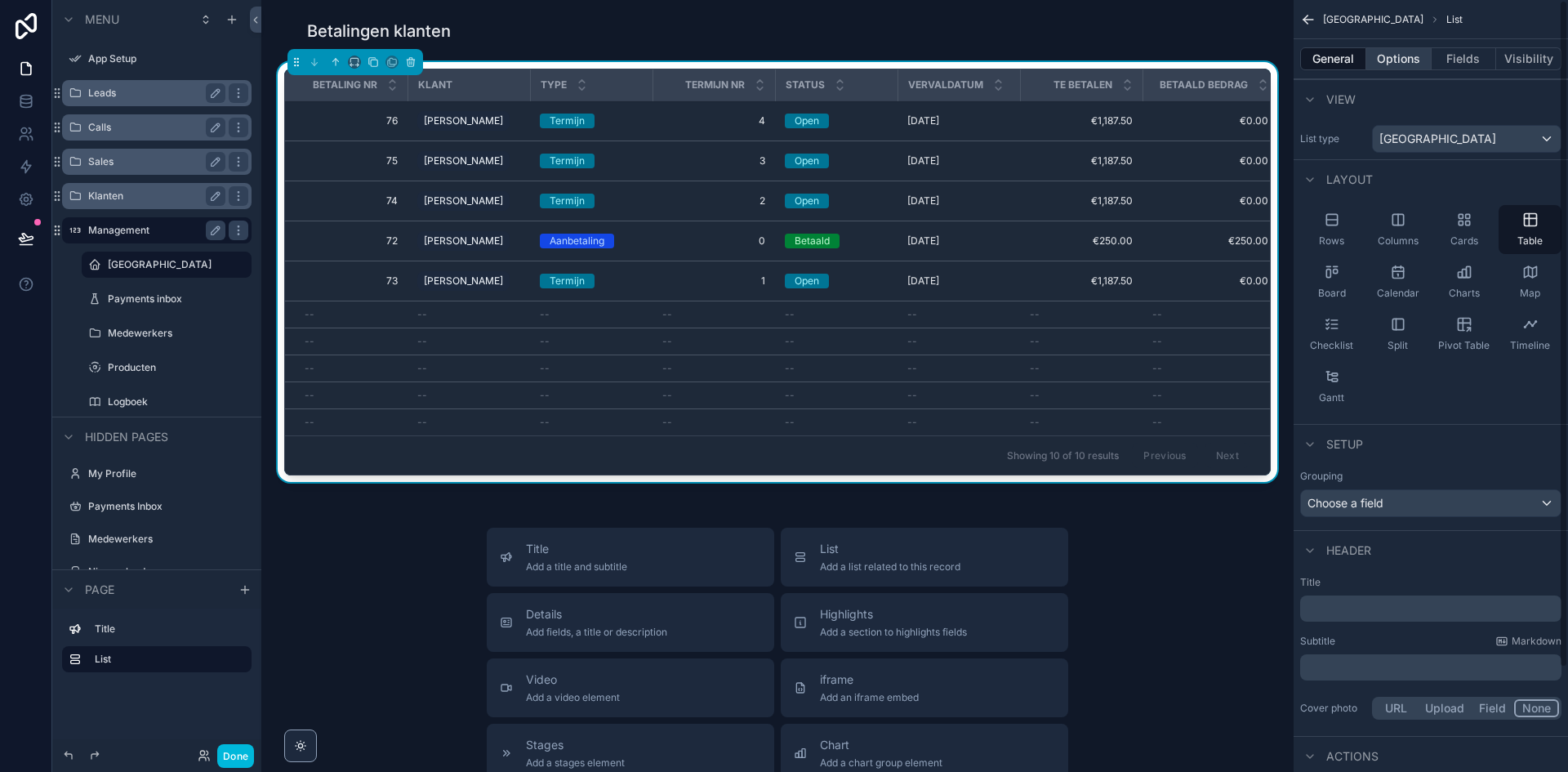
click at [1407, 68] on button "Options" at bounding box center [1400, 59] width 66 height 23
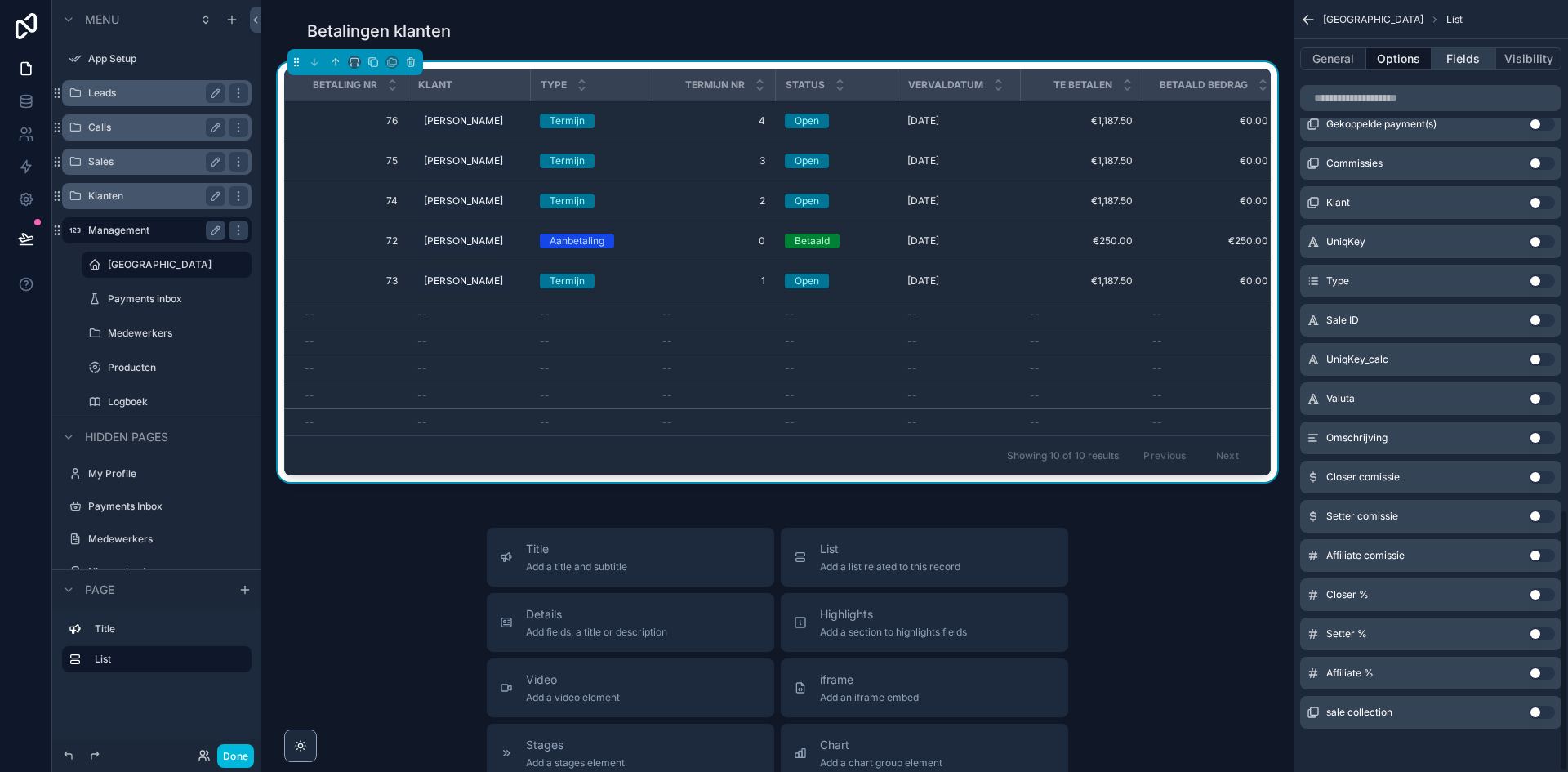
click at [1454, 53] on button "Fields" at bounding box center [1465, 59] width 66 height 23
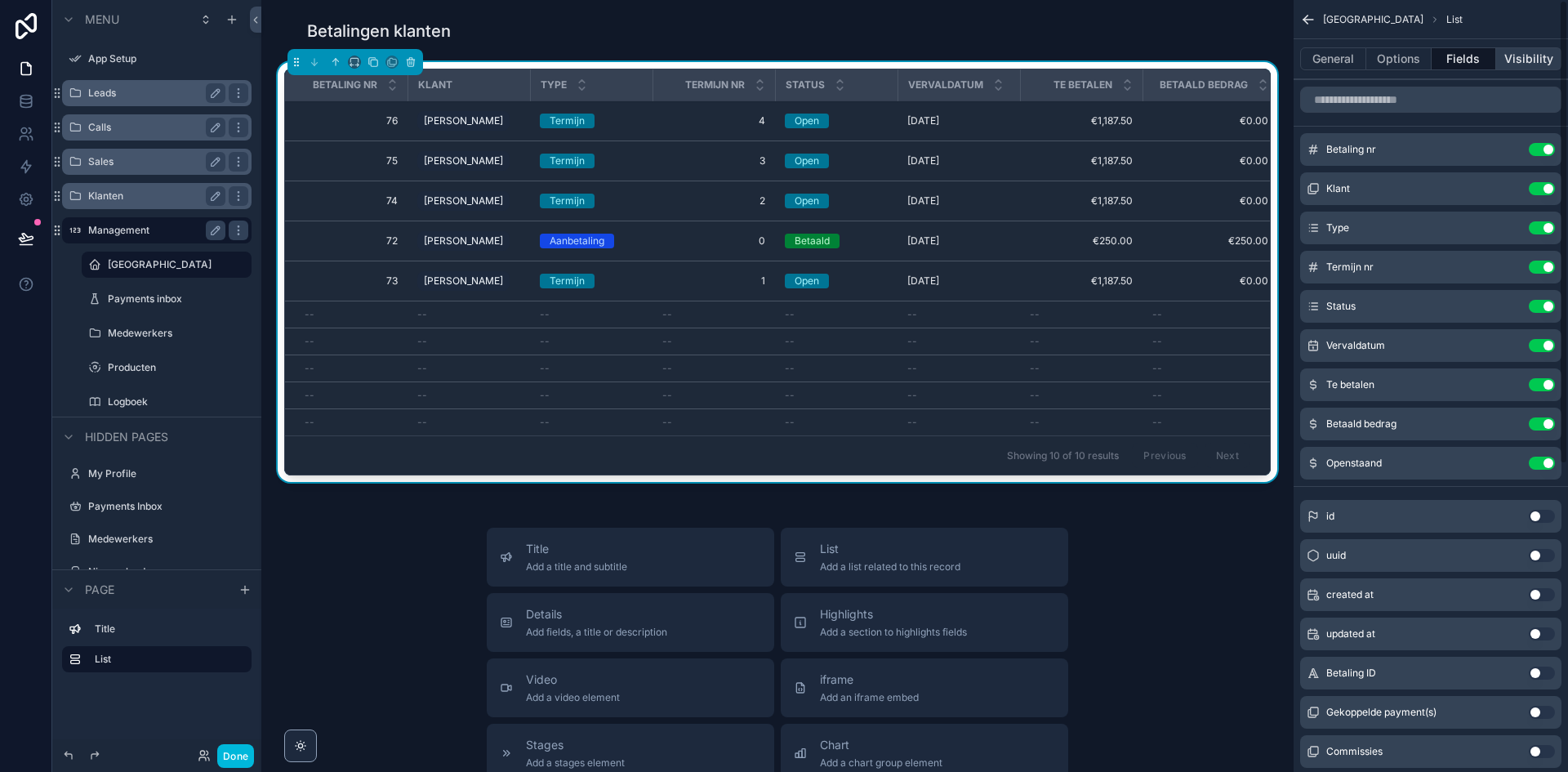
click at [1516, 55] on button "Visibility" at bounding box center [1529, 59] width 66 height 23
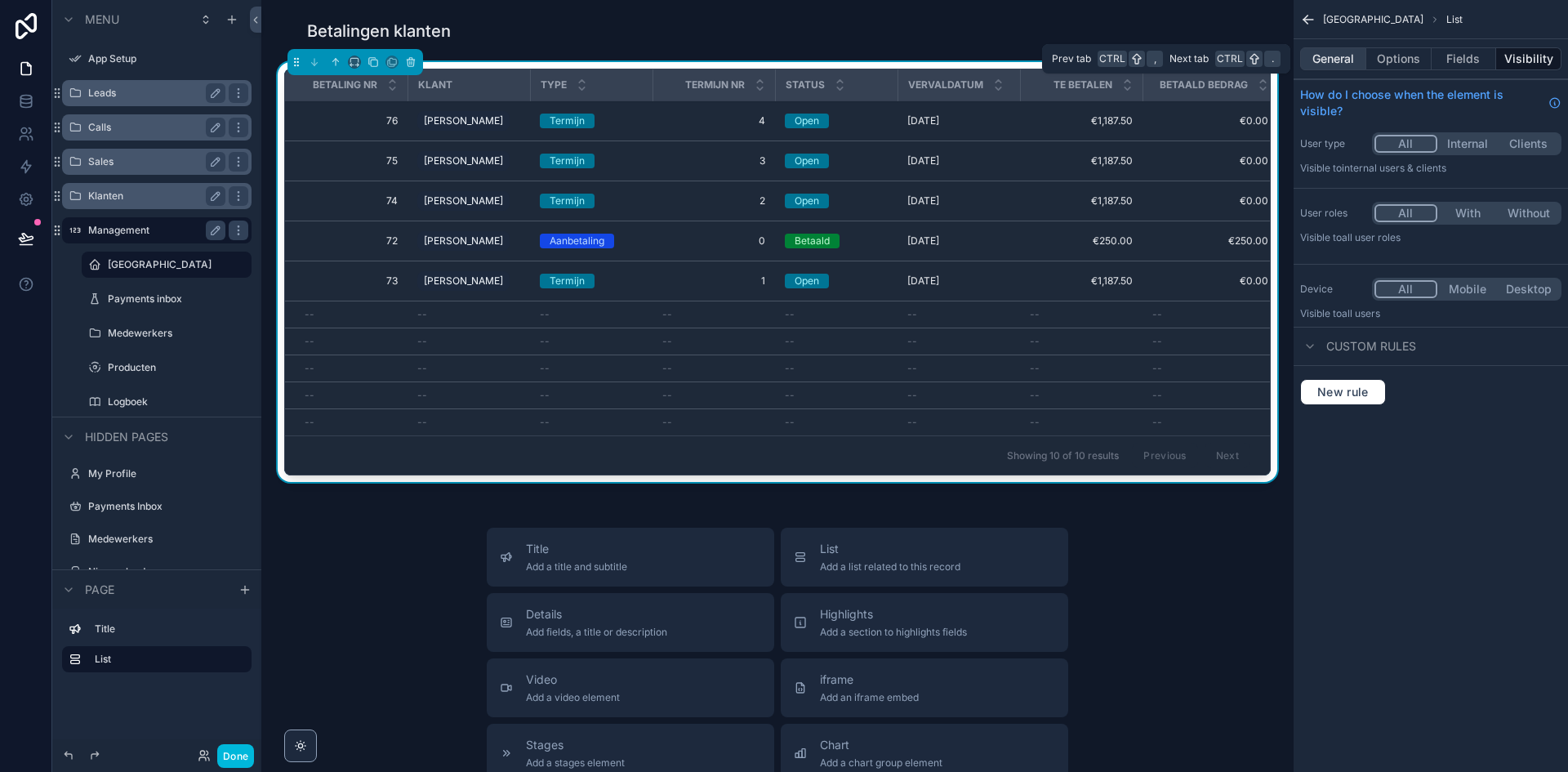
click at [1354, 55] on button "General" at bounding box center [1333, 59] width 67 height 23
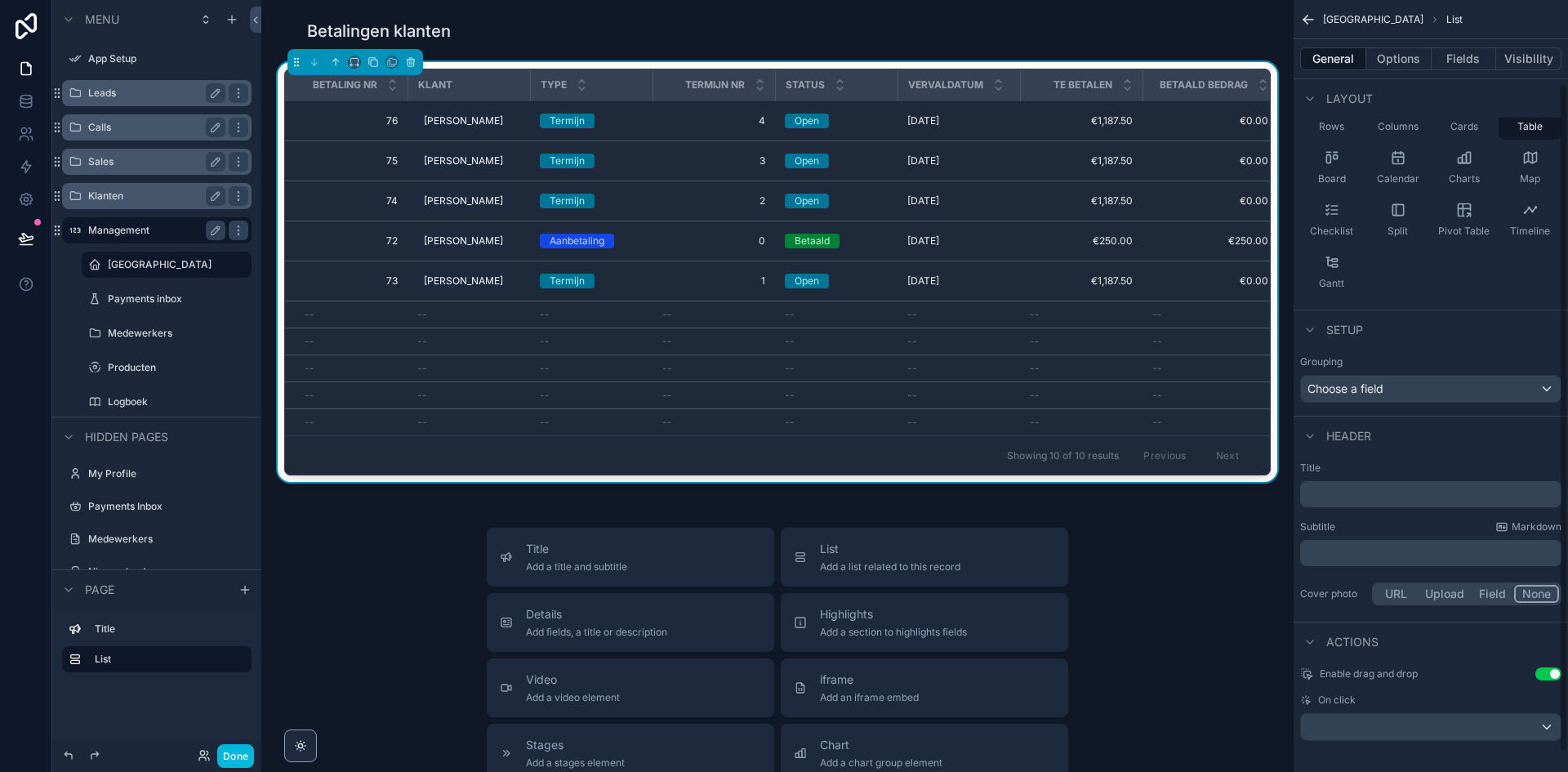
scroll to position [120, 0]
click at [867, 291] on td "Open" at bounding box center [836, 281] width 122 height 40
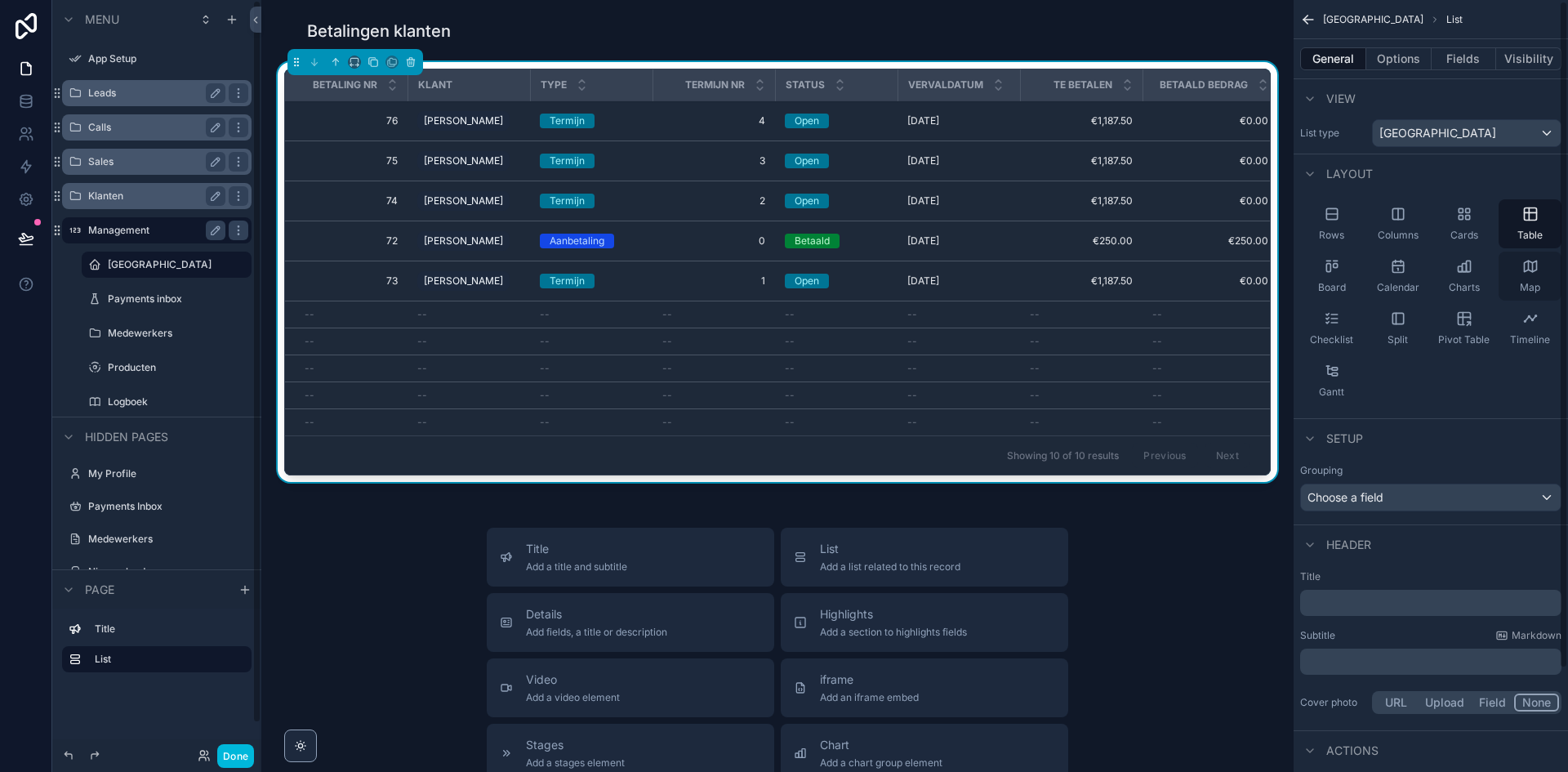
scroll to position [0, 0]
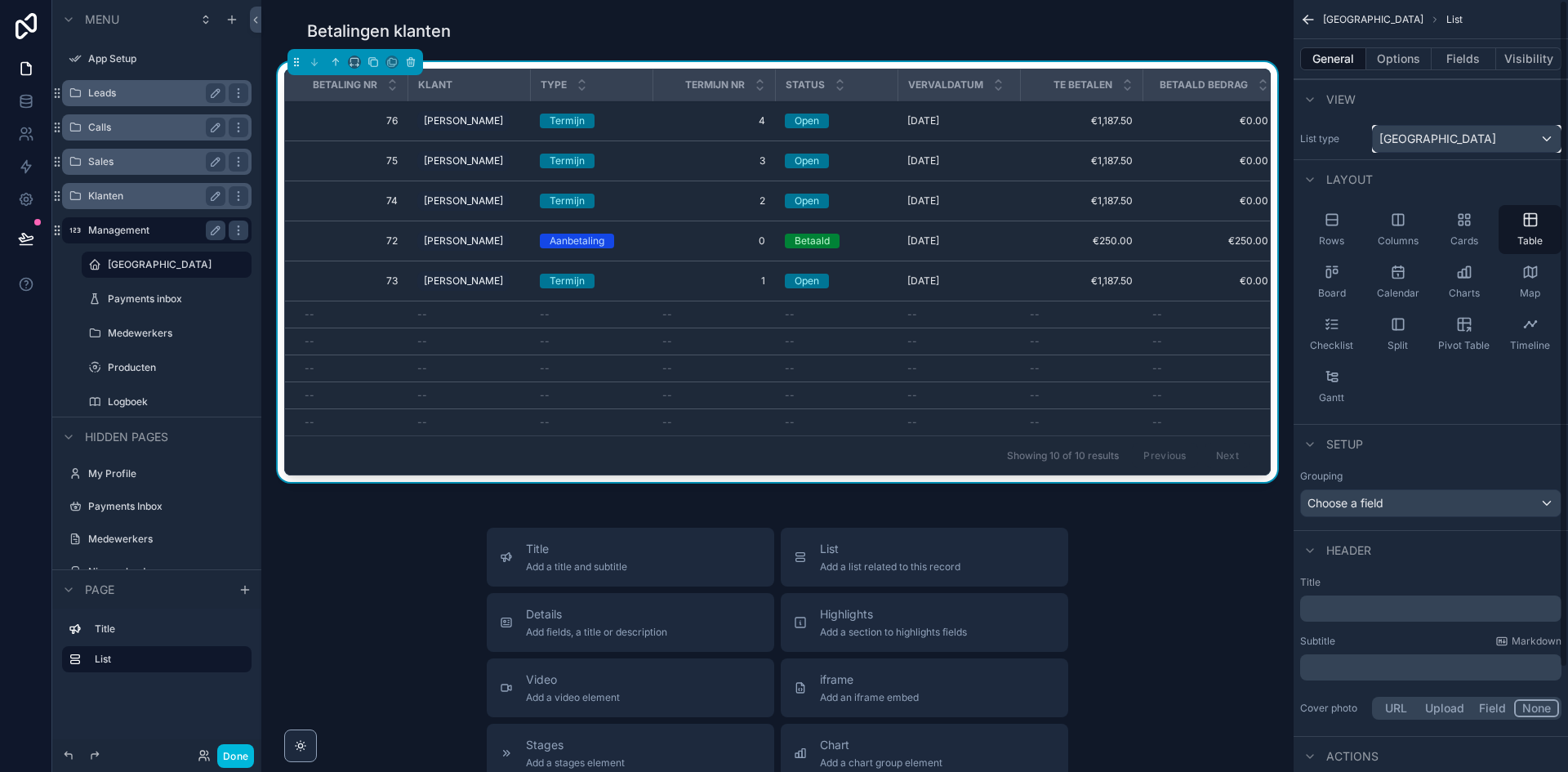
click at [1424, 140] on span "[GEOGRAPHIC_DATA]" at bounding box center [1438, 139] width 117 height 16
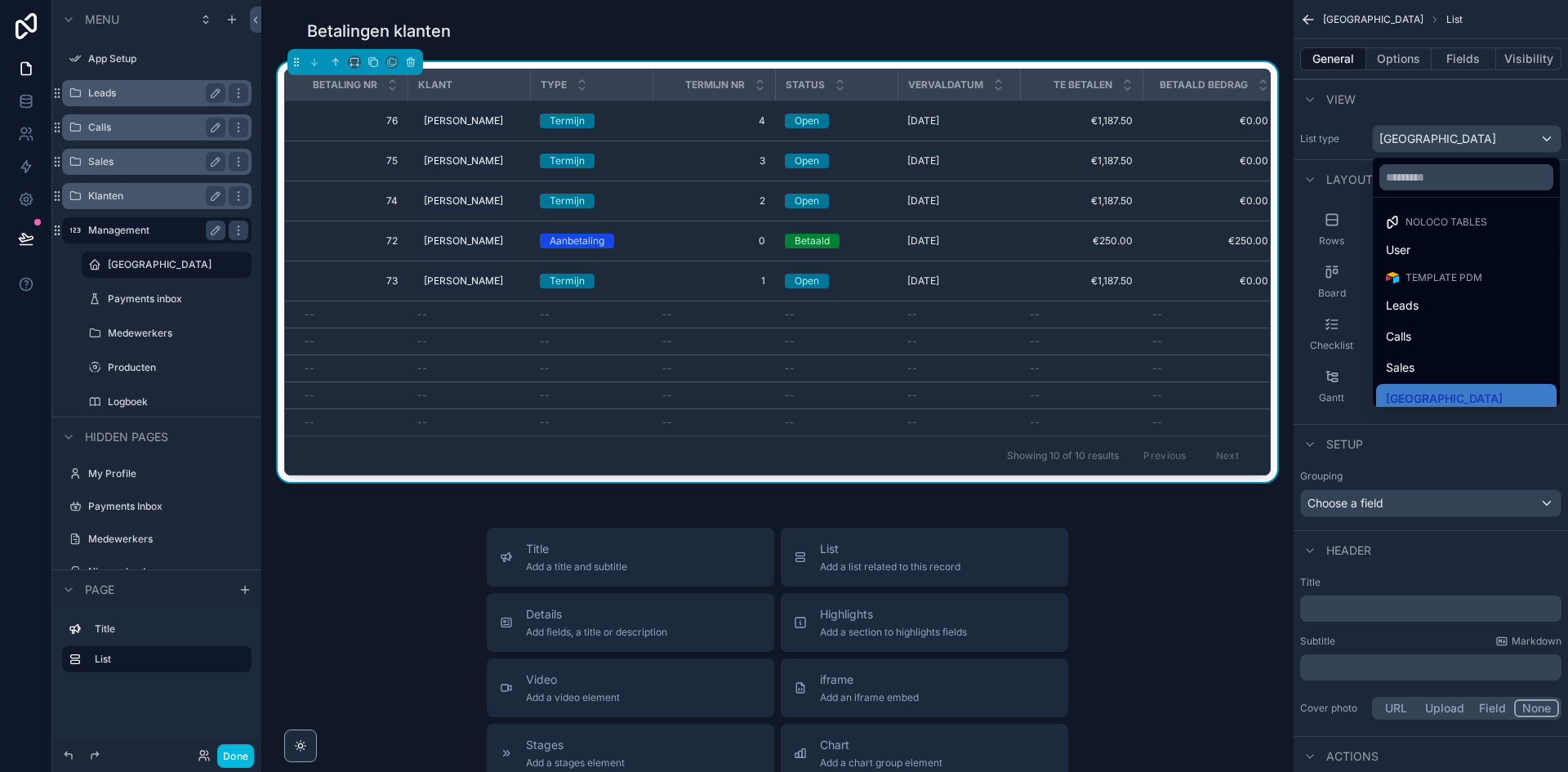
click at [1424, 140] on div "scrollable content" at bounding box center [784, 386] width 1568 height 772
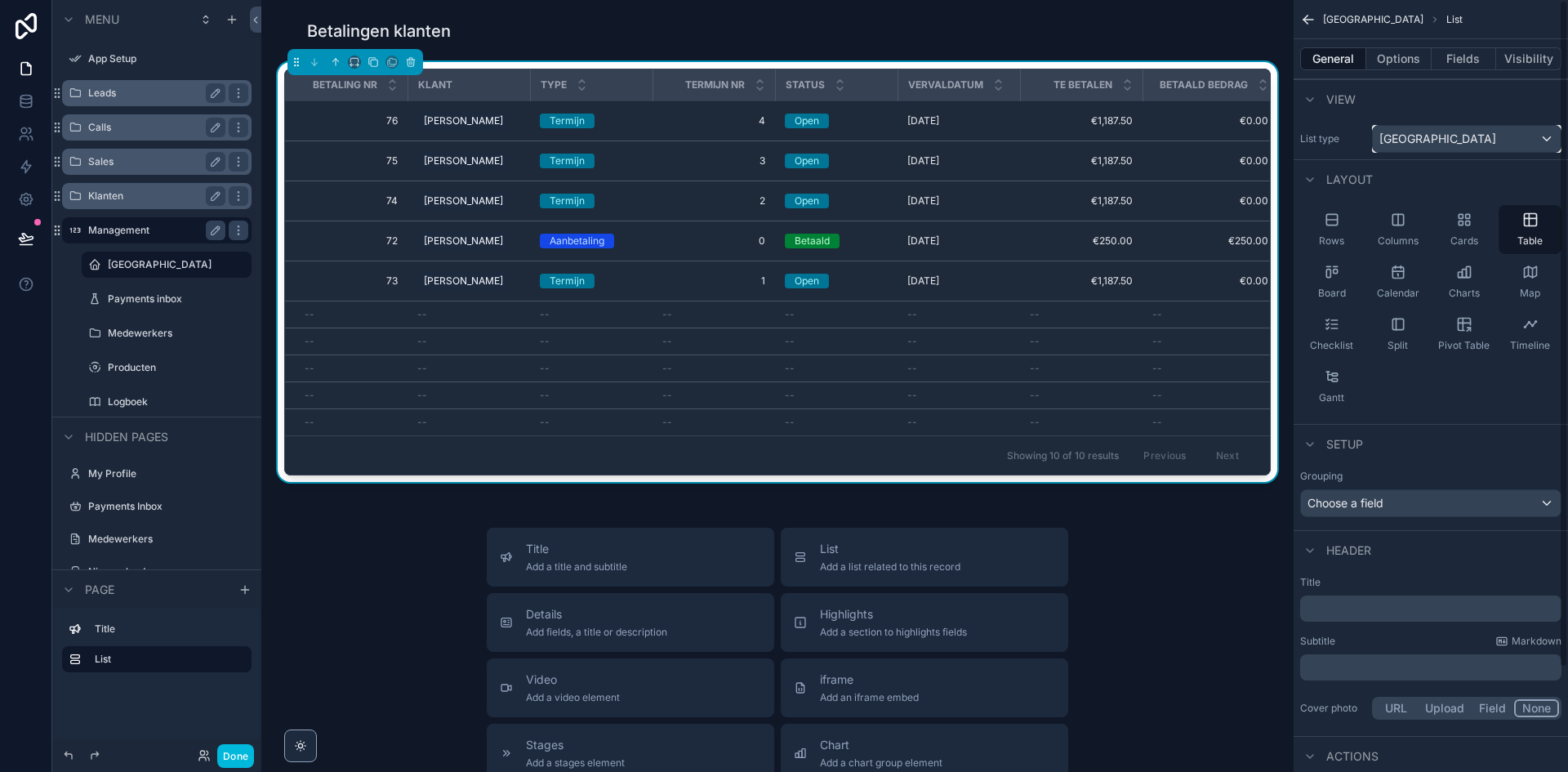
click at [1424, 140] on span "[GEOGRAPHIC_DATA]" at bounding box center [1438, 139] width 117 height 16
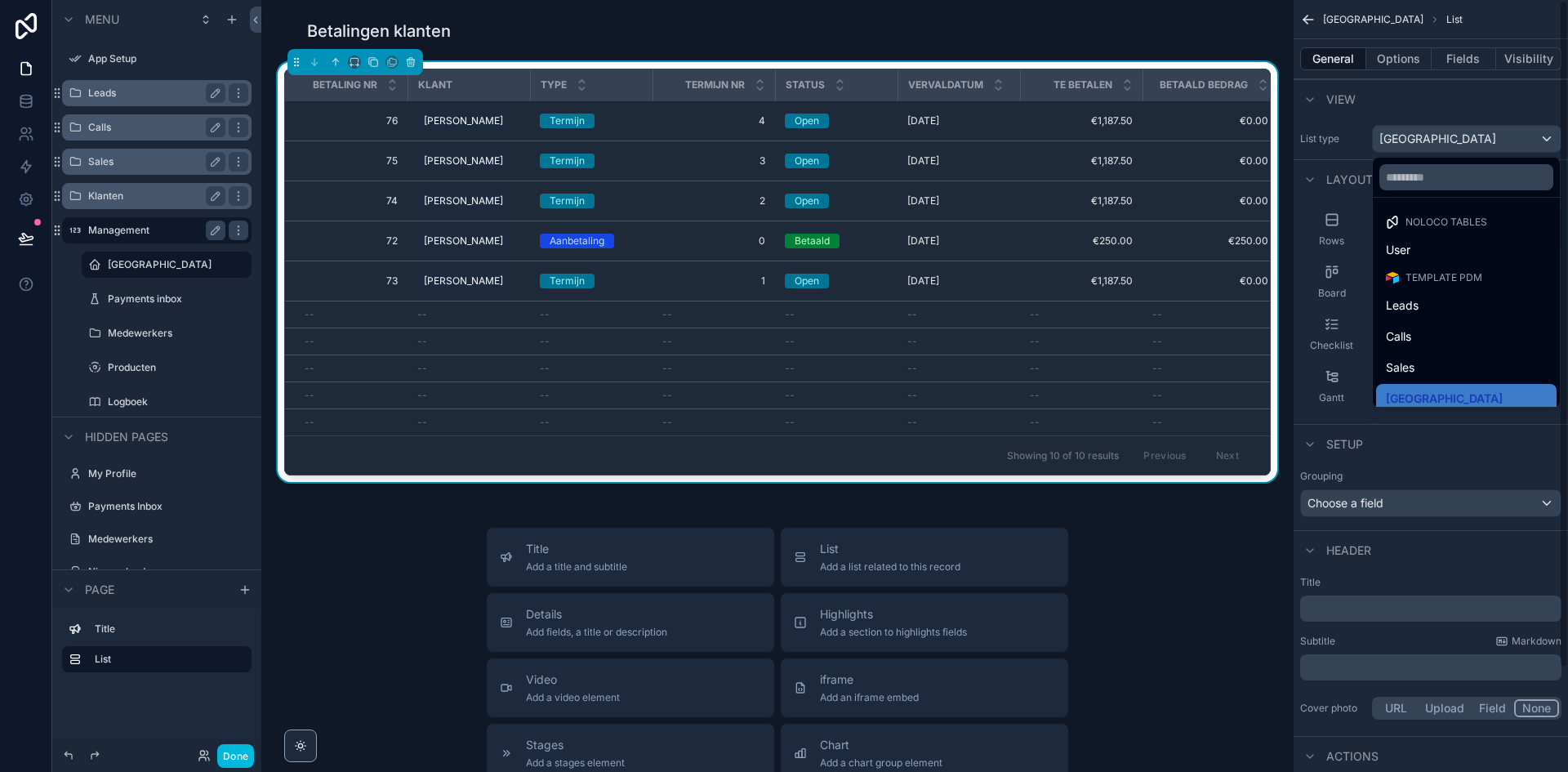
click at [628, 154] on div "Termijn" at bounding box center [591, 161] width 103 height 15
click at [23, 107] on div "scrollable content" at bounding box center [784, 386] width 1568 height 772
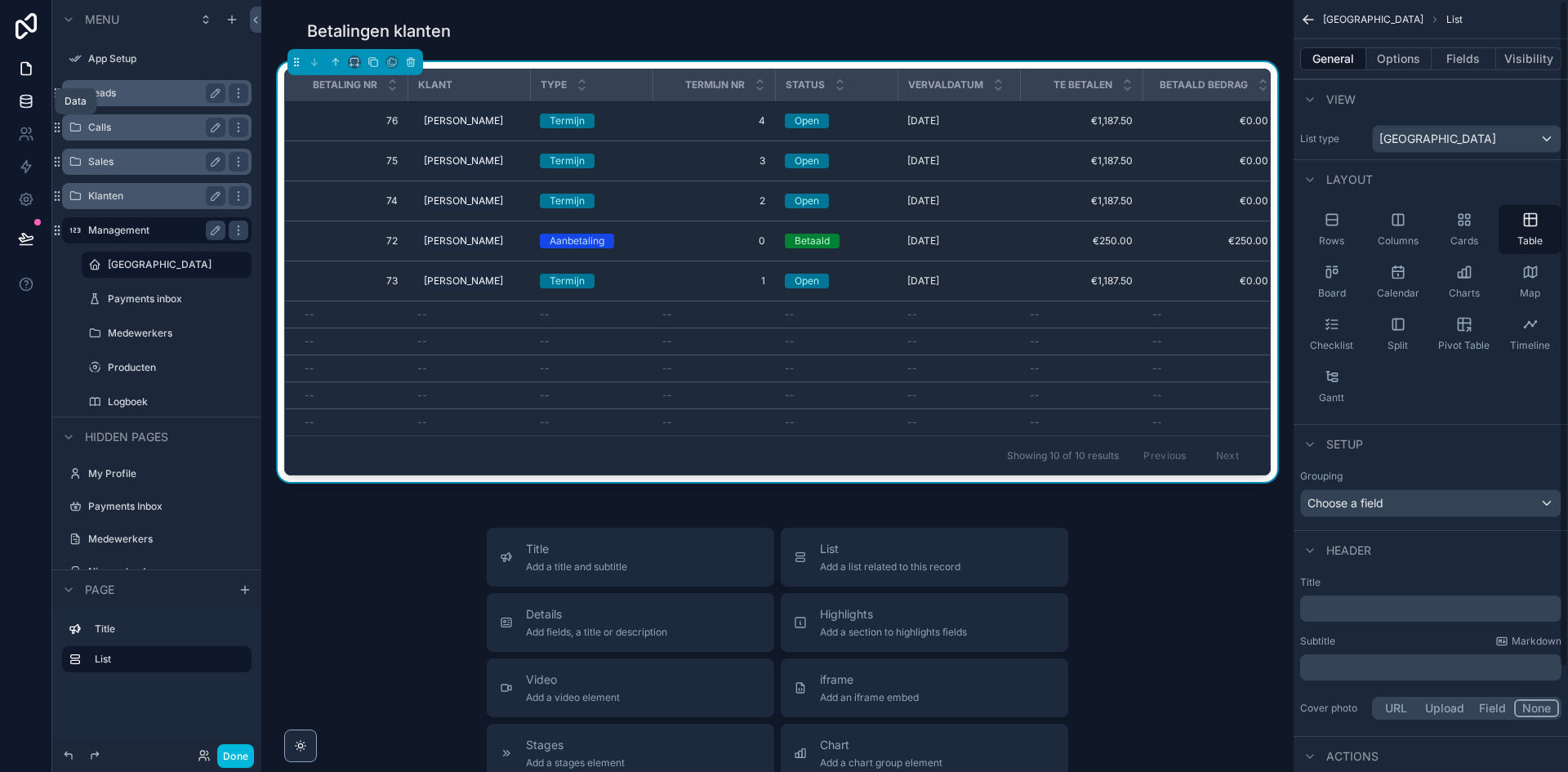
click at [22, 105] on icon at bounding box center [26, 101] width 16 height 16
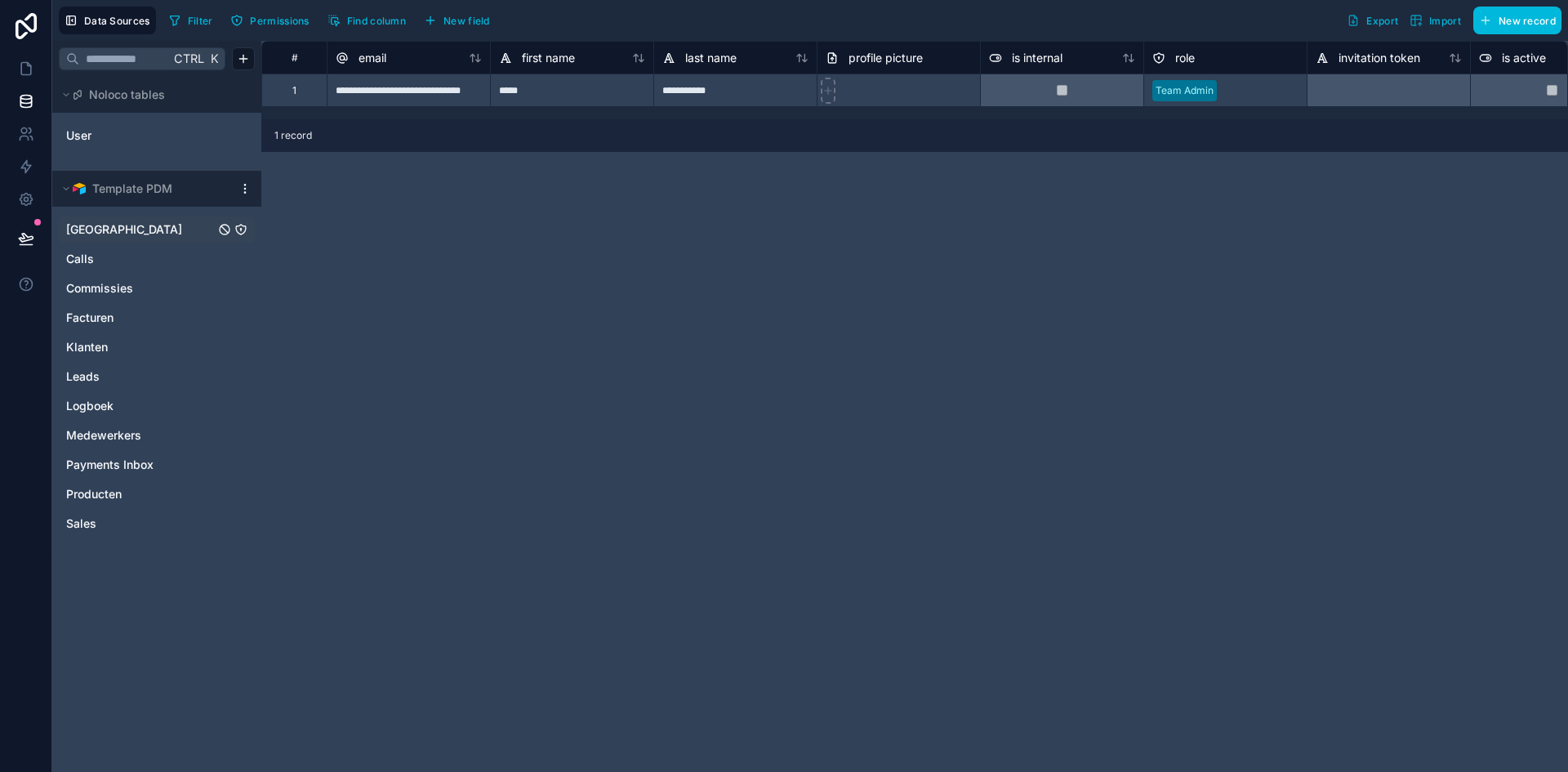
click at [152, 231] on link "[GEOGRAPHIC_DATA]" at bounding box center [140, 229] width 149 height 16
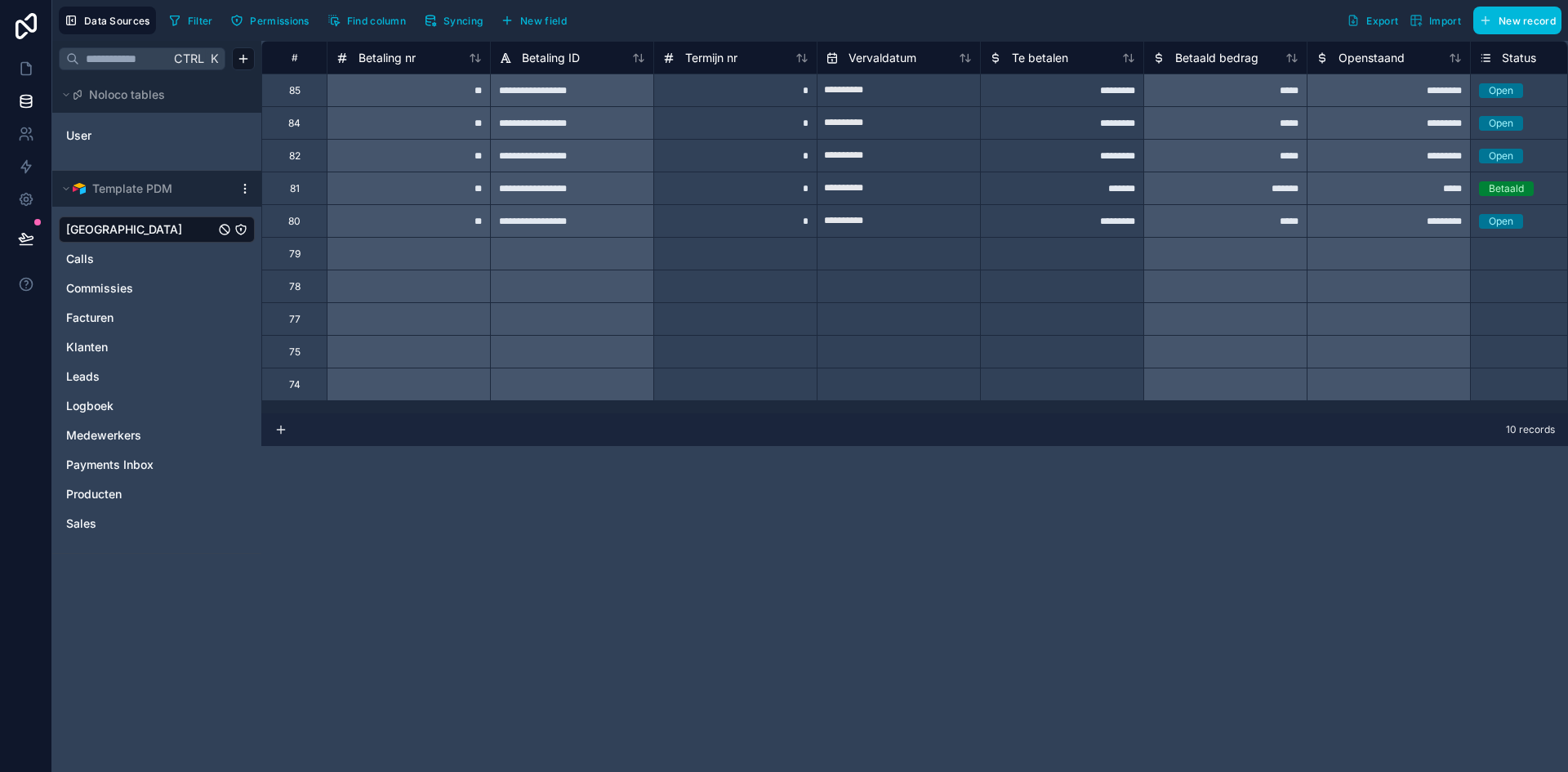
click at [455, 21] on span "Syncing" at bounding box center [463, 21] width 39 height 12
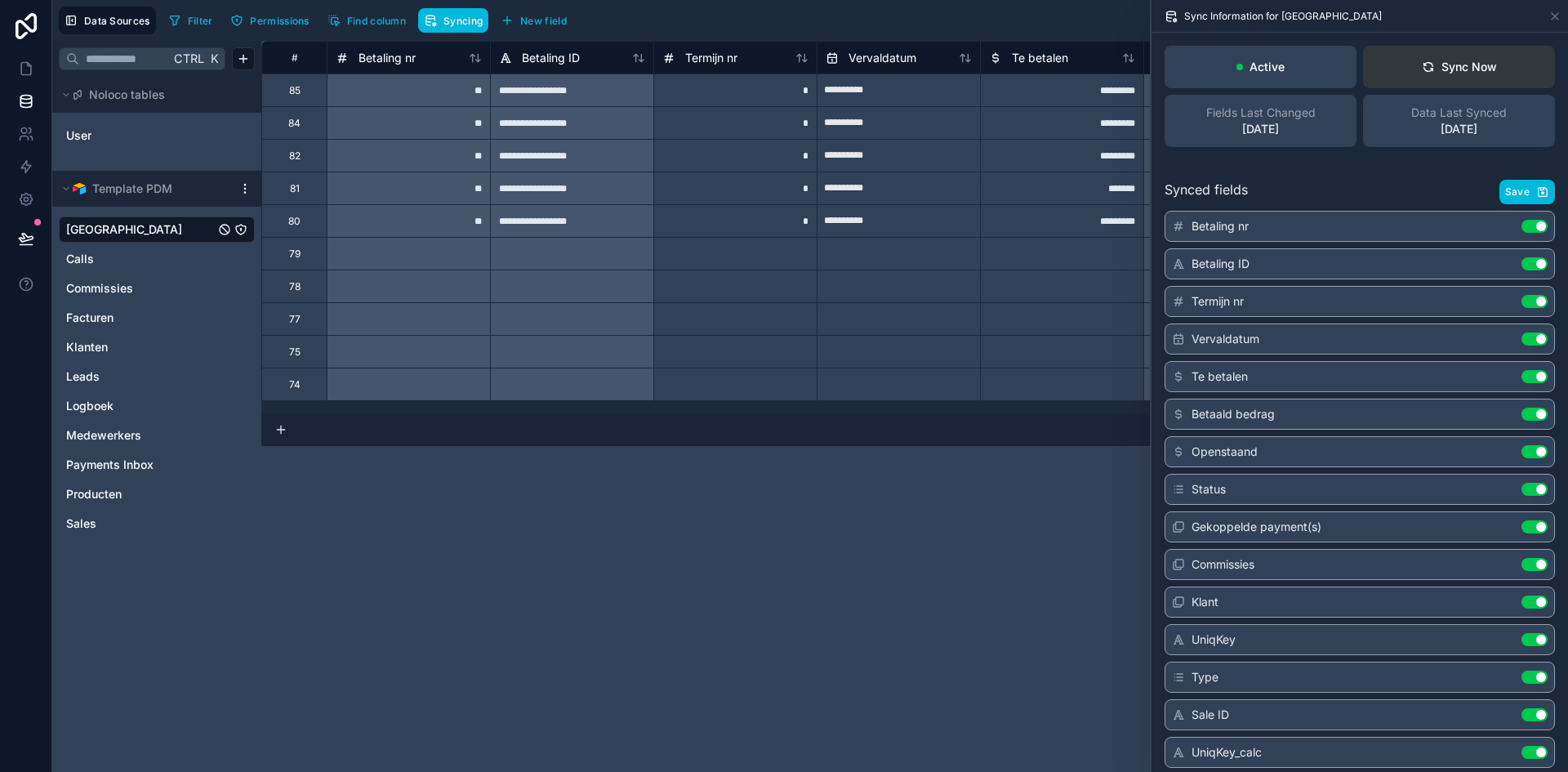
click at [1474, 76] on button "Sync Now" at bounding box center [1460, 67] width 192 height 43
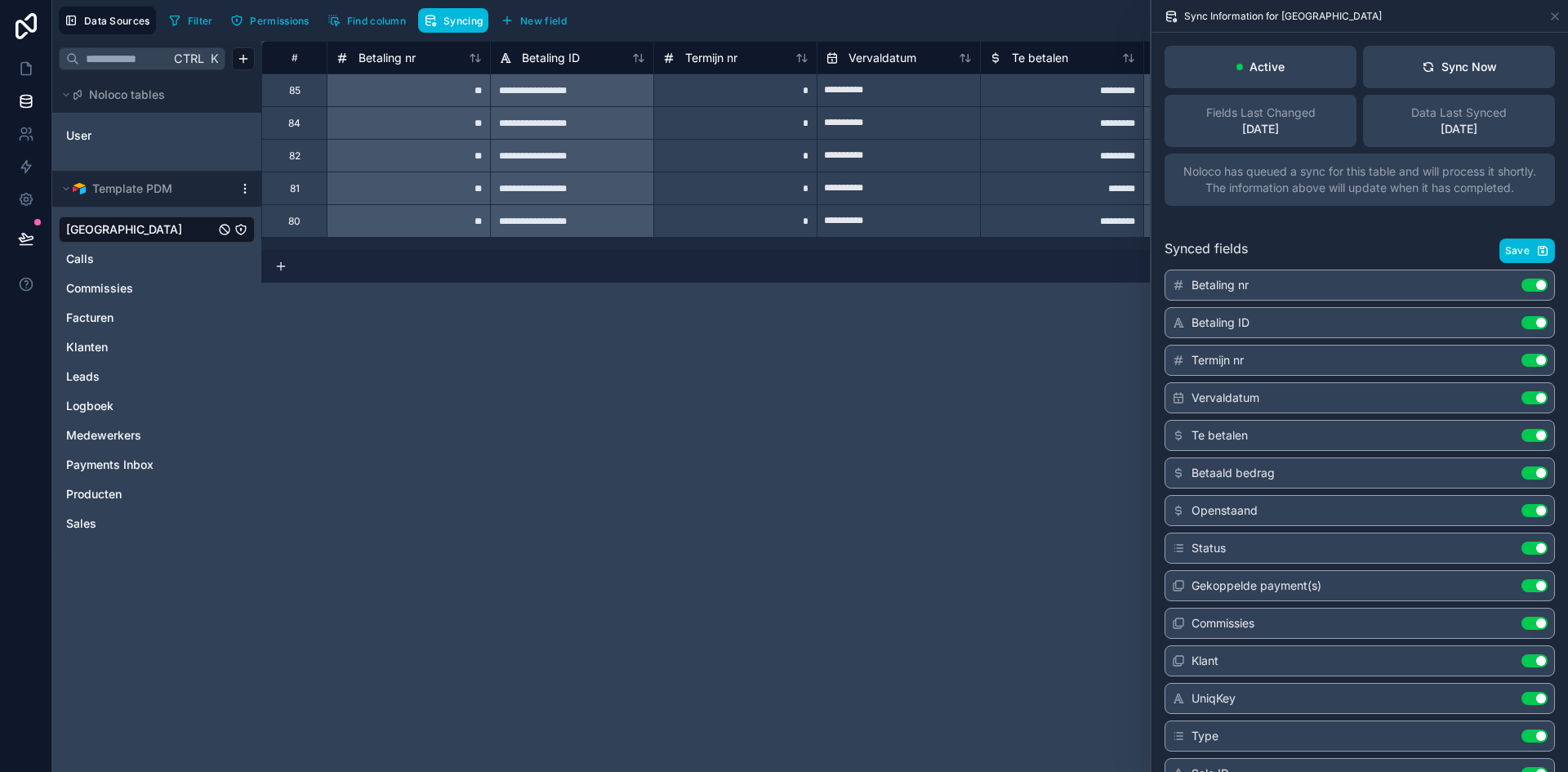
click at [696, 485] on div "**********" at bounding box center [914, 407] width 1307 height 731
click at [21, 72] on icon at bounding box center [26, 69] width 10 height 12
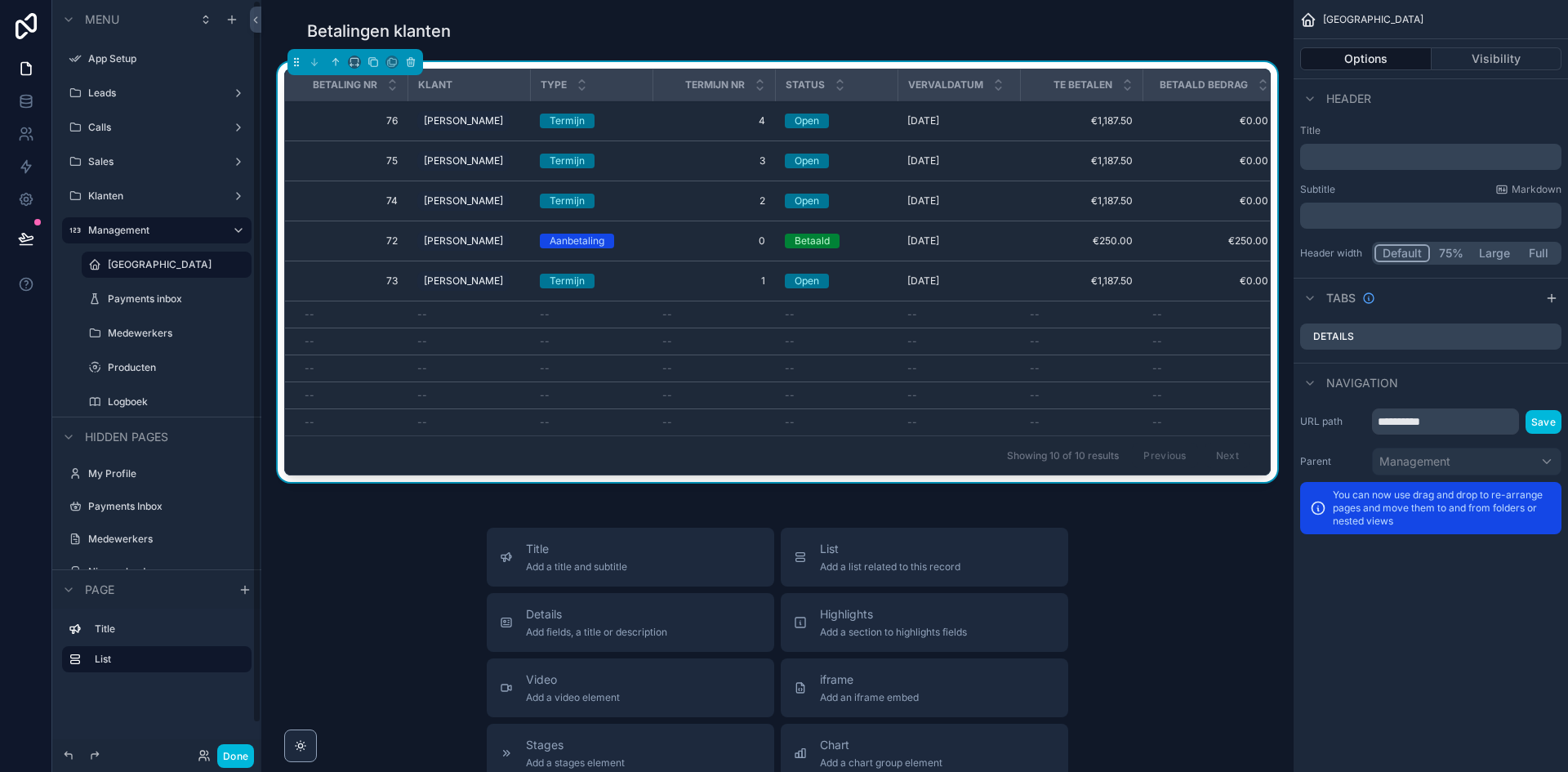
click at [419, 498] on div "Betalingen klanten Betaling nr Klant Type Termijn nr Status Vervaldatum Te beta…" at bounding box center [777, 620] width 1032 height 1240
click at [416, 511] on div "Betalingen klanten Betaling nr Klant Type Termijn nr Status Vervaldatum Te beta…" at bounding box center [777, 620] width 1032 height 1240
click at [460, 310] on div "--" at bounding box center [468, 315] width 103 height 13
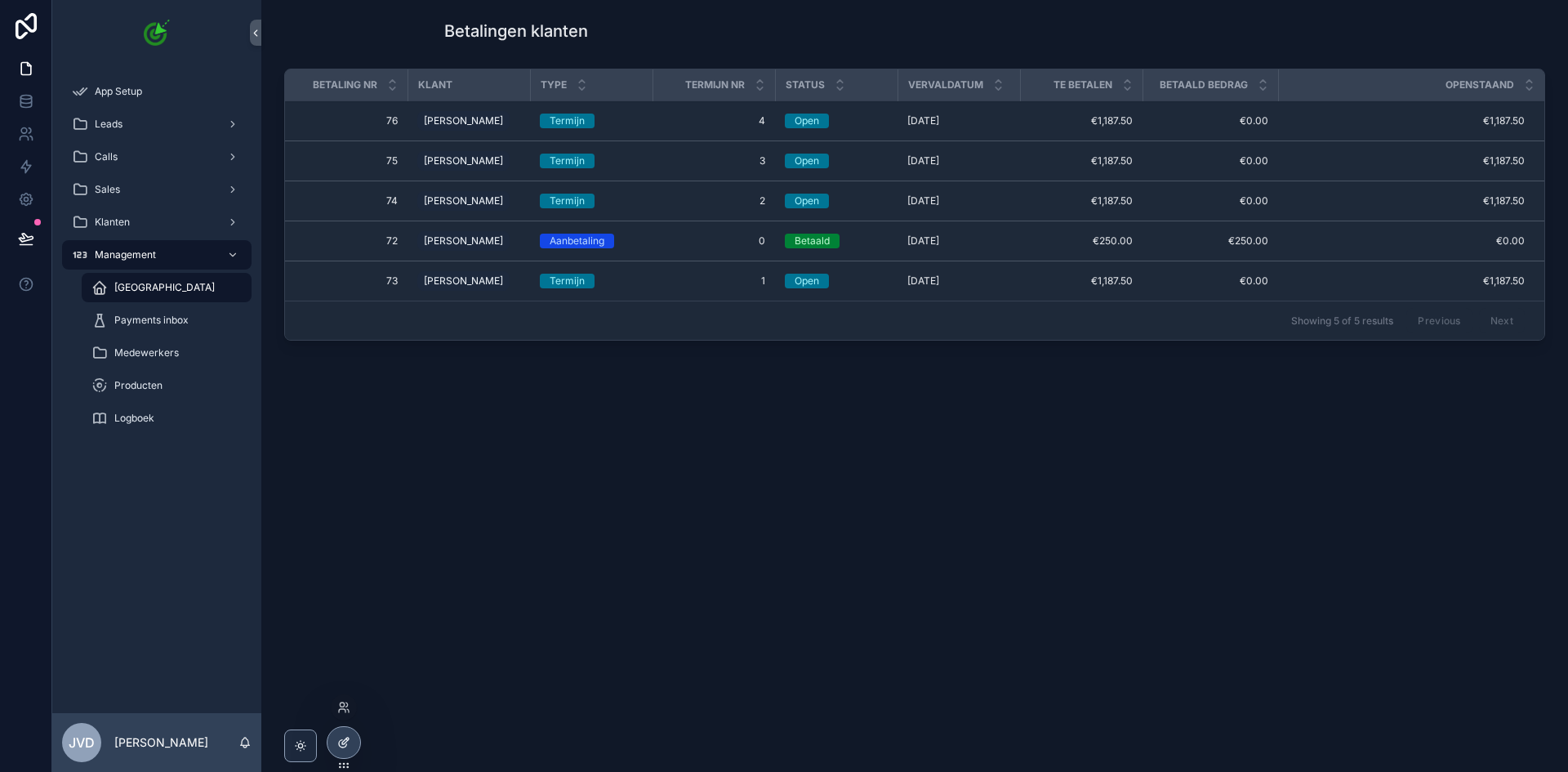
click at [341, 737] on icon at bounding box center [344, 742] width 13 height 13
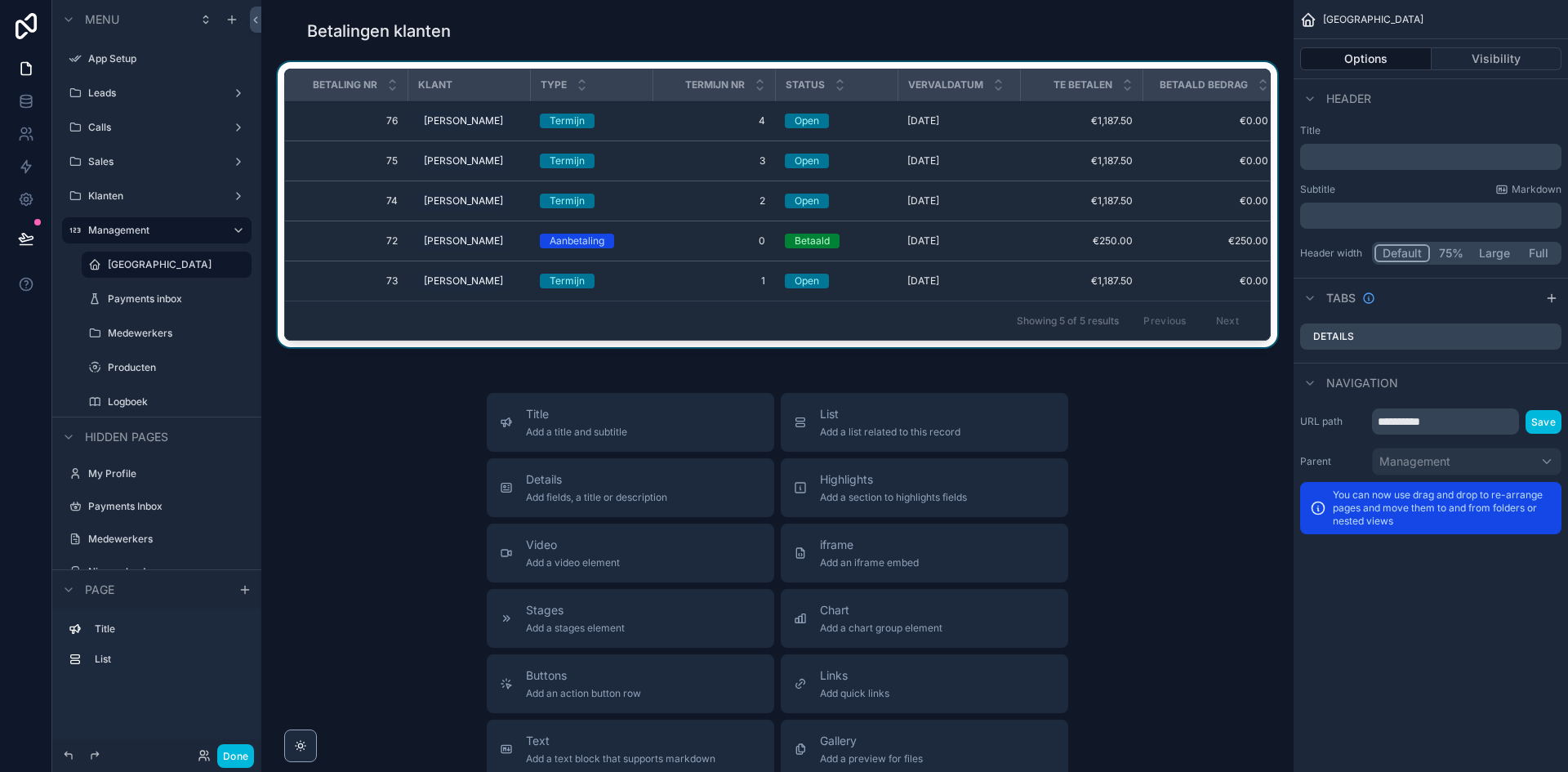
click at [425, 92] on div "Klant" at bounding box center [469, 85] width 122 height 26
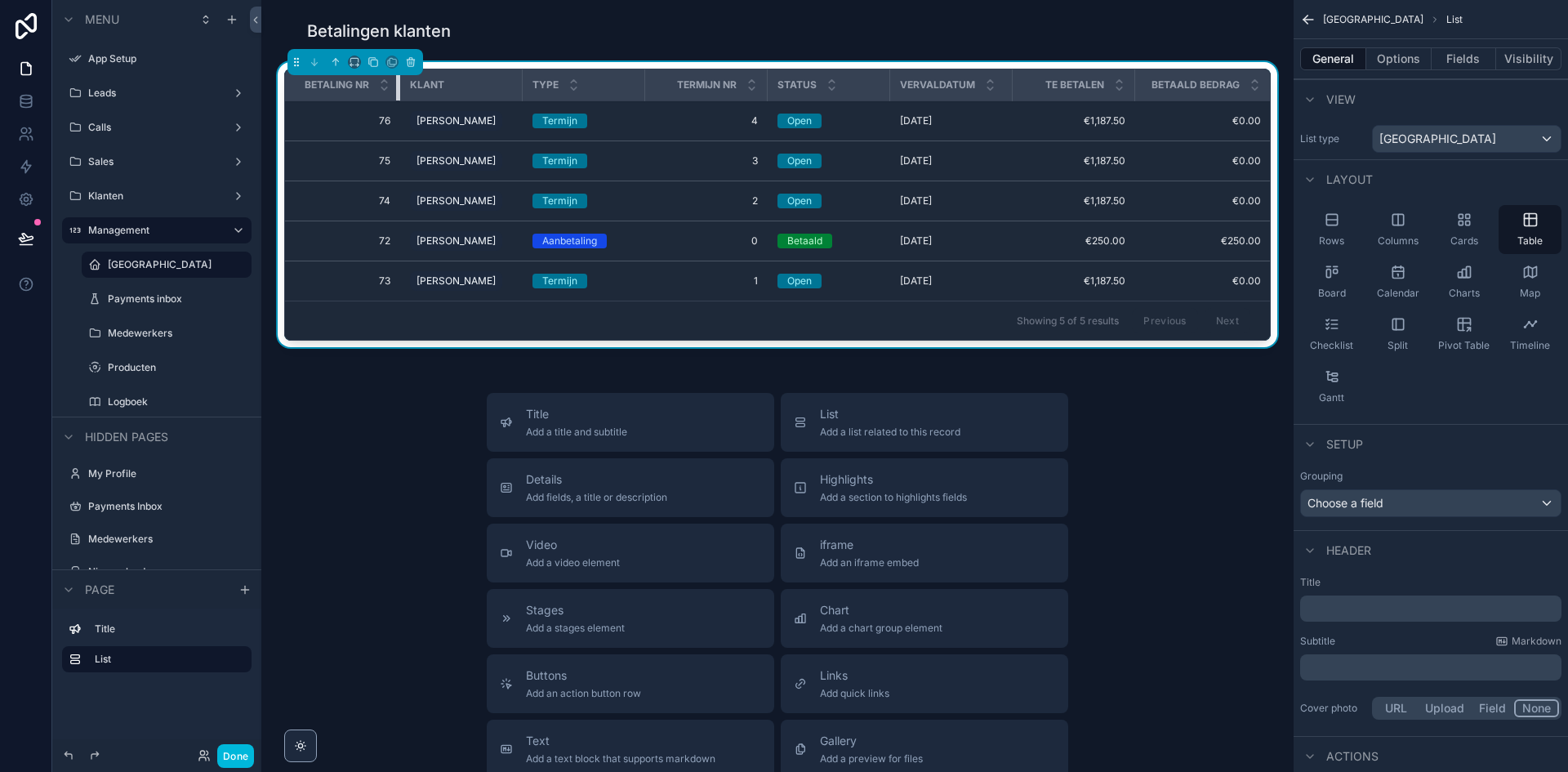
drag, startPoint x: 403, startPoint y: 89, endPoint x: 374, endPoint y: 98, distance: 30.4
click at [374, 98] on th "Betaling nr" at bounding box center [343, 85] width 115 height 32
drag, startPoint x: 518, startPoint y: 86, endPoint x: 499, endPoint y: 94, distance: 20.6
click at [513, 94] on div "scrollable content" at bounding box center [516, 85] width 7 height 31
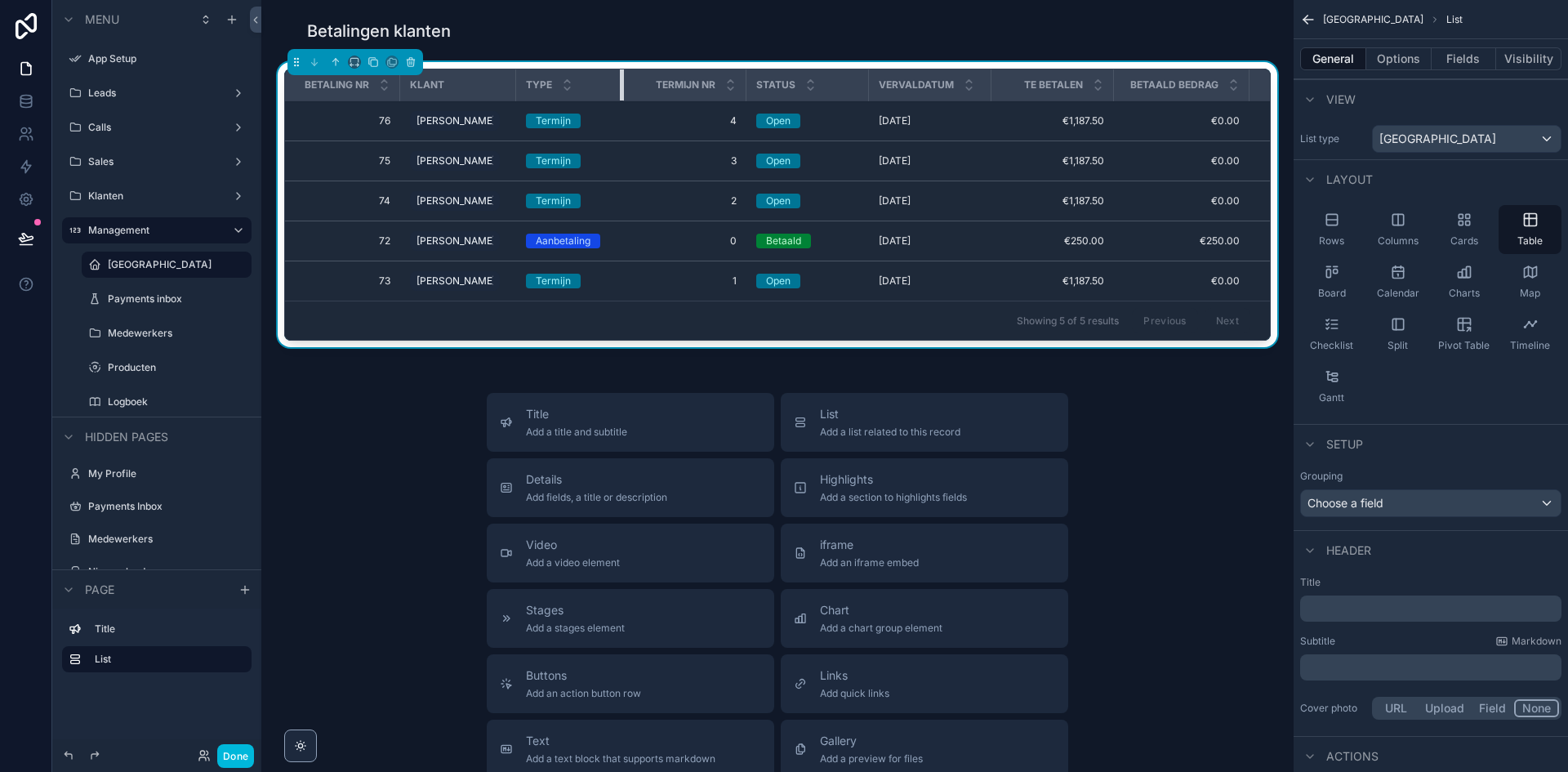
drag, startPoint x: 623, startPoint y: 94, endPoint x: 609, endPoint y: 97, distance: 14.3
click at [620, 97] on div "scrollable content" at bounding box center [623, 85] width 7 height 31
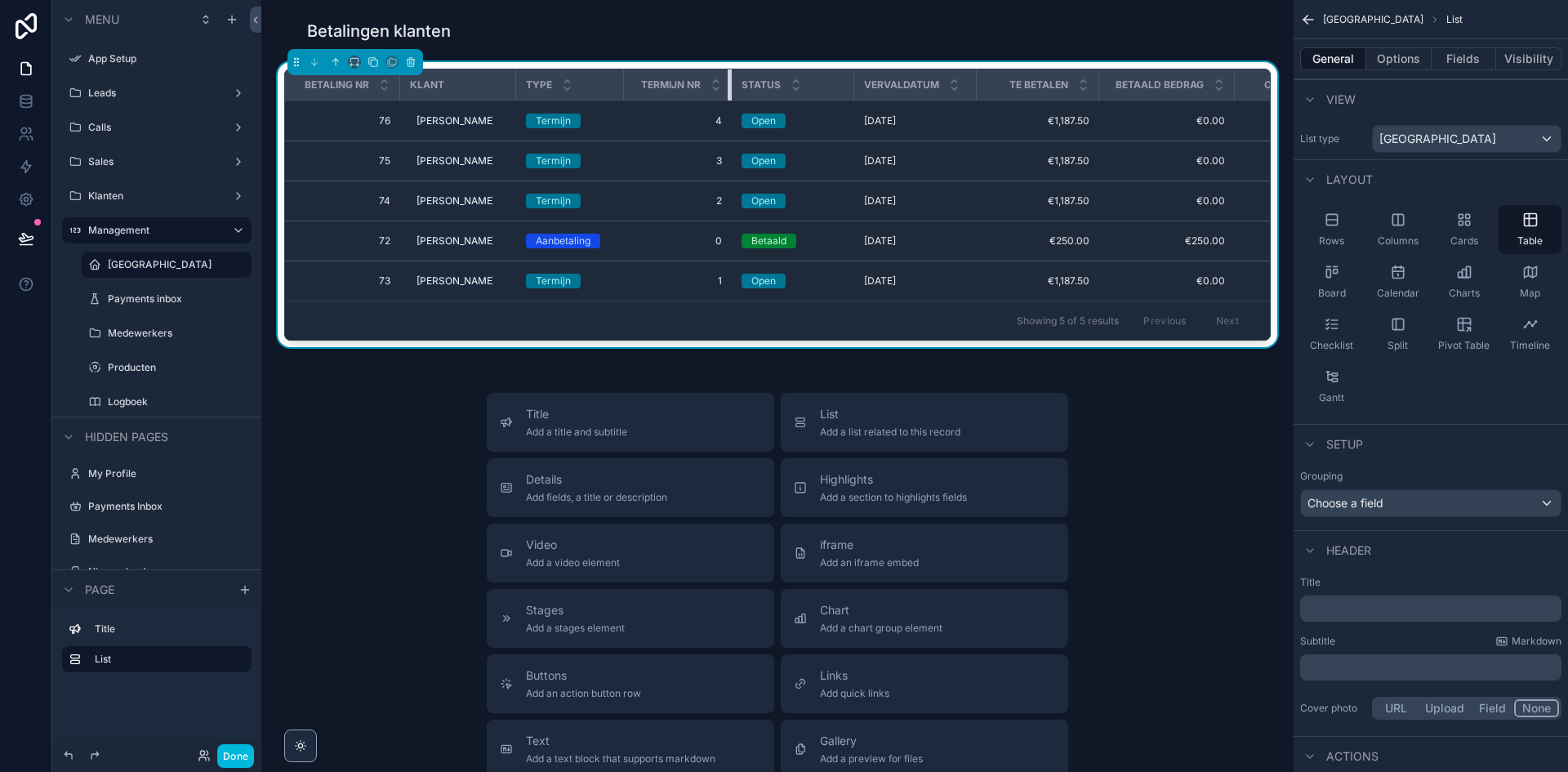
drag, startPoint x: 730, startPoint y: 89, endPoint x: 715, endPoint y: 91, distance: 15.1
click at [728, 91] on div "scrollable content" at bounding box center [731, 85] width 7 height 31
click at [1408, 65] on button "Options" at bounding box center [1400, 59] width 66 height 23
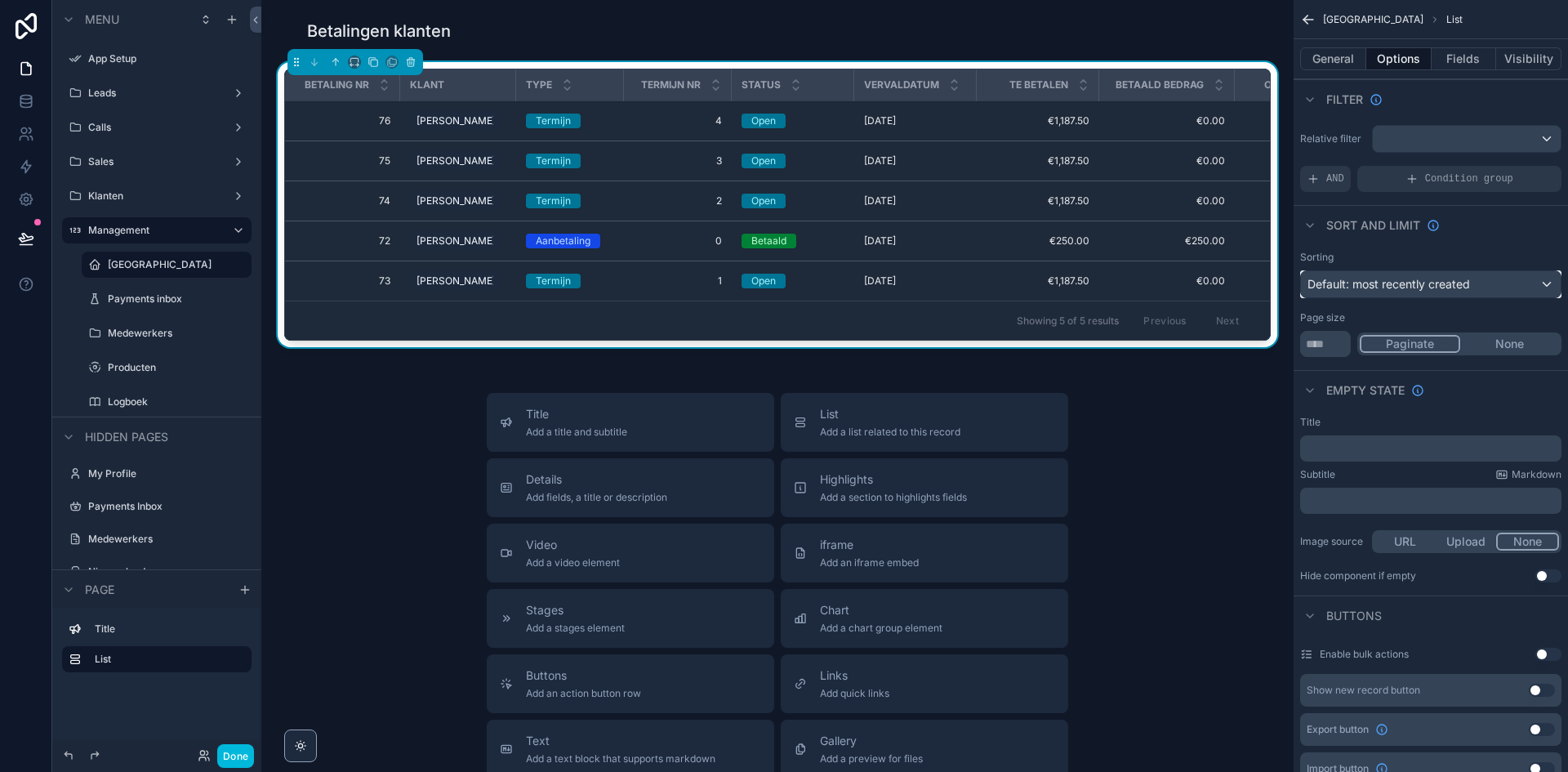
click at [1441, 292] on div "Default: most recently created" at bounding box center [1431, 284] width 260 height 26
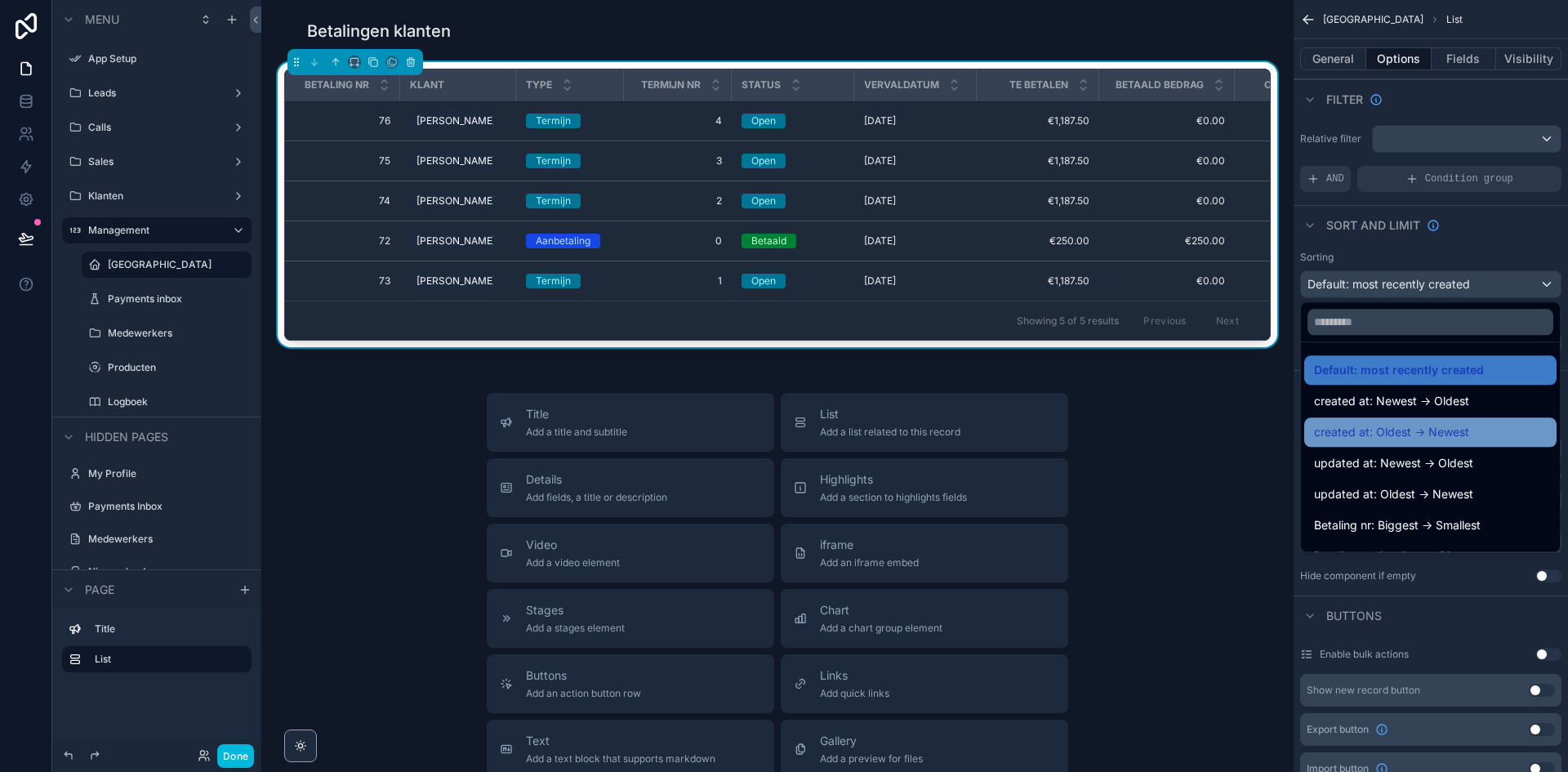
click at [1428, 434] on span "created at: Oldest -> Newest" at bounding box center [1391, 432] width 155 height 20
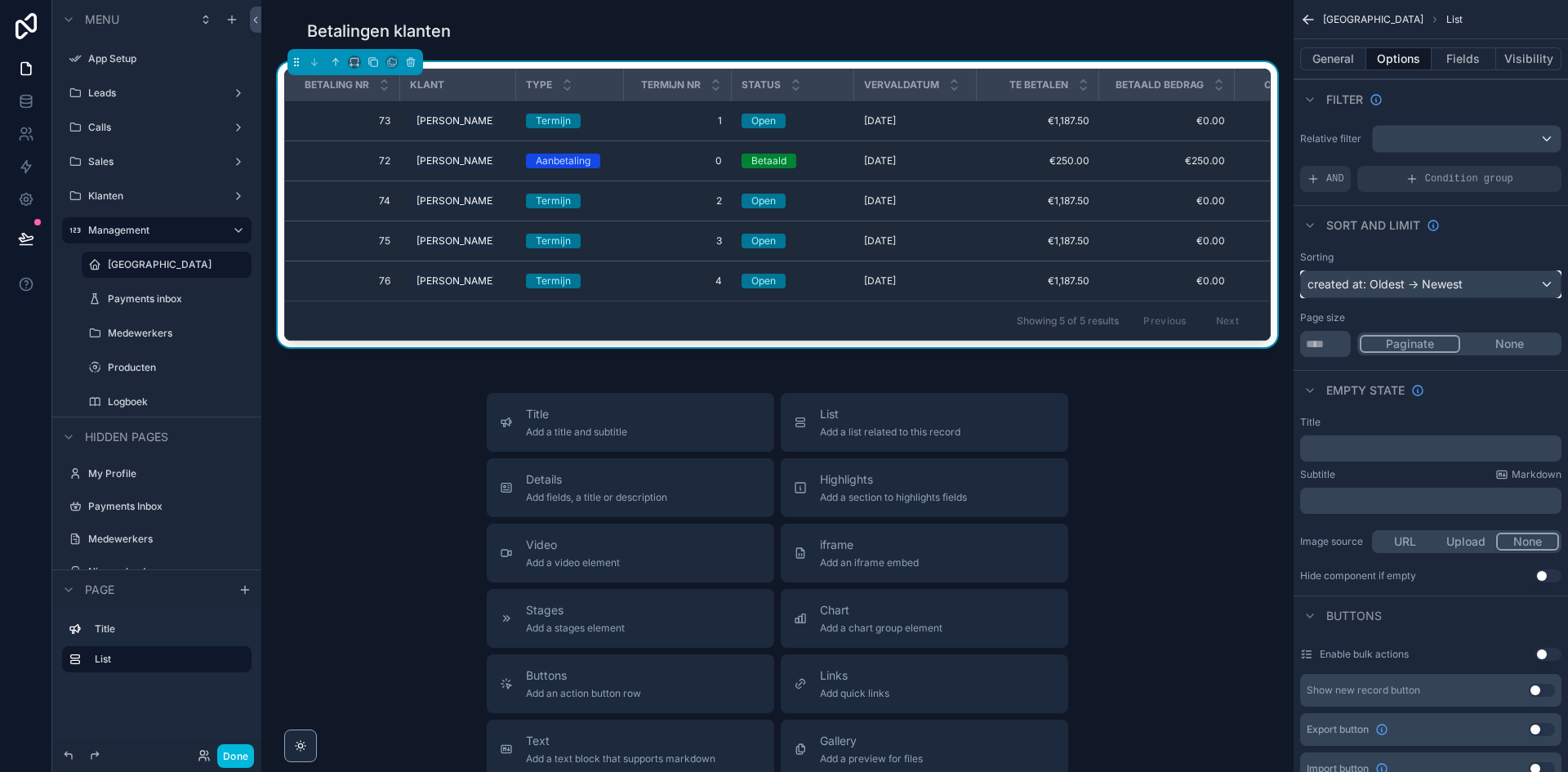
click at [1441, 280] on div "created at: Oldest -> Newest" at bounding box center [1431, 284] width 260 height 26
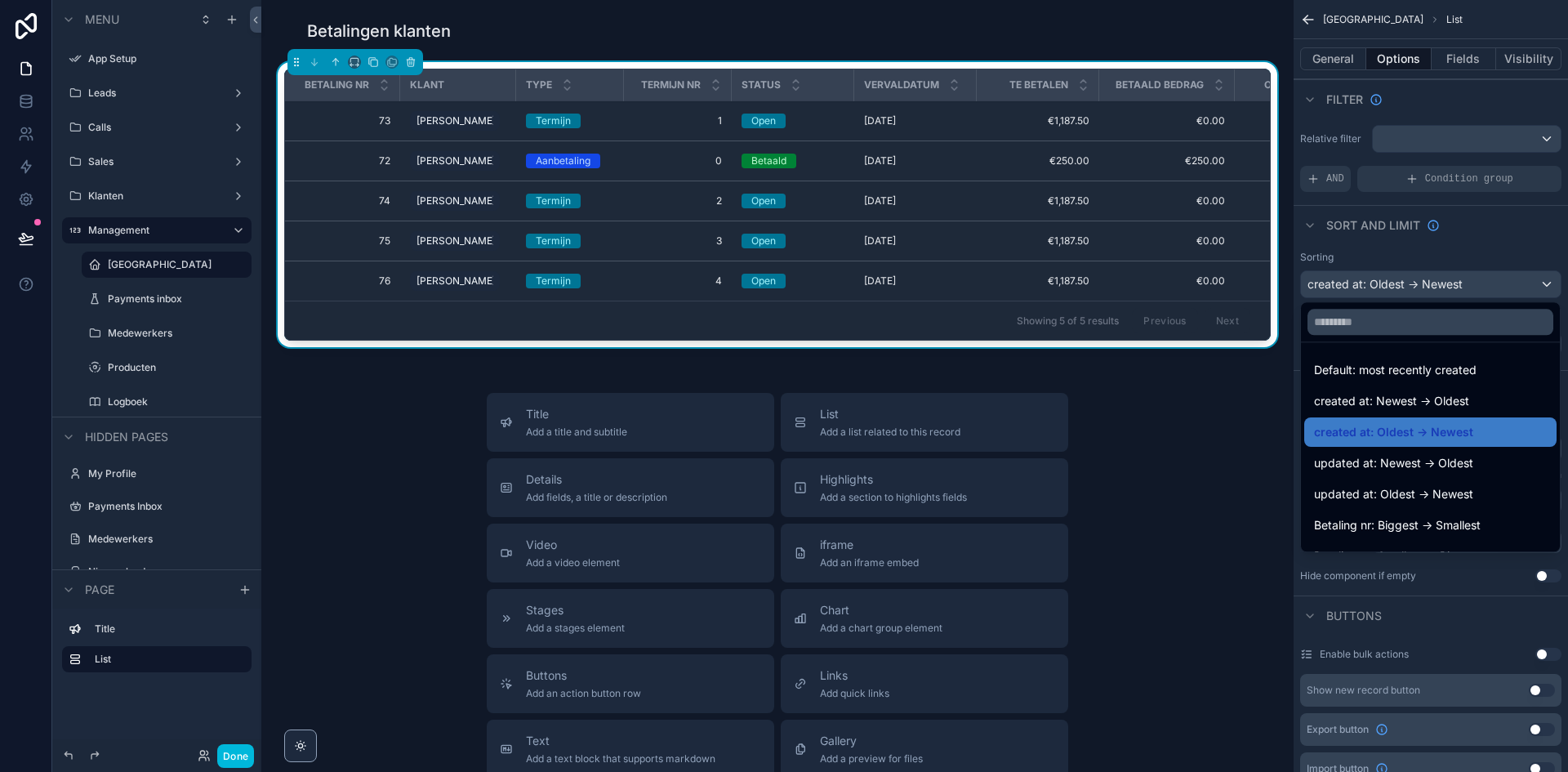
click at [1441, 293] on div "scrollable content" at bounding box center [784, 386] width 1568 height 772
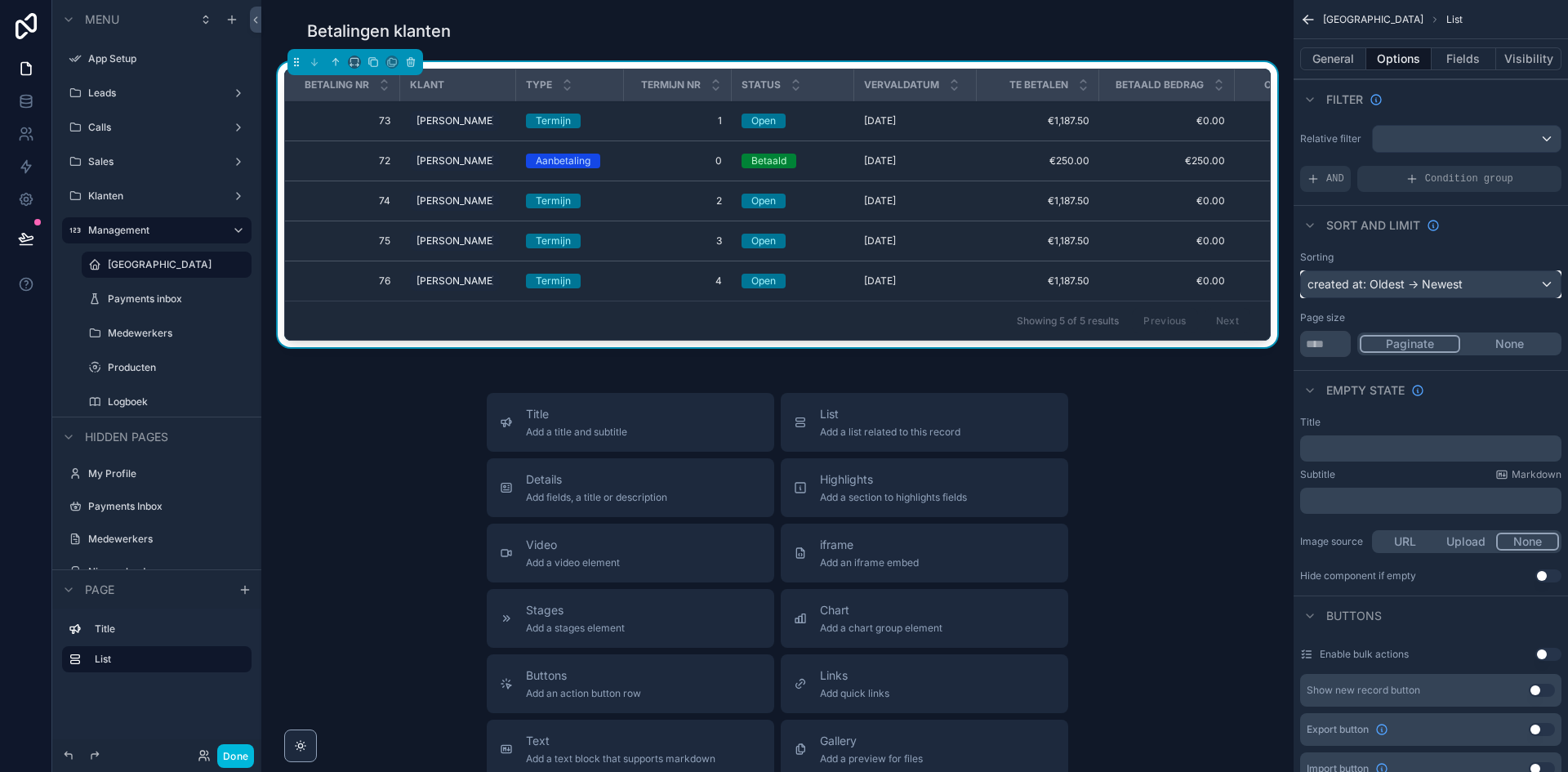
click at [1428, 284] on div "created at: Oldest -> Newest" at bounding box center [1431, 284] width 260 height 26
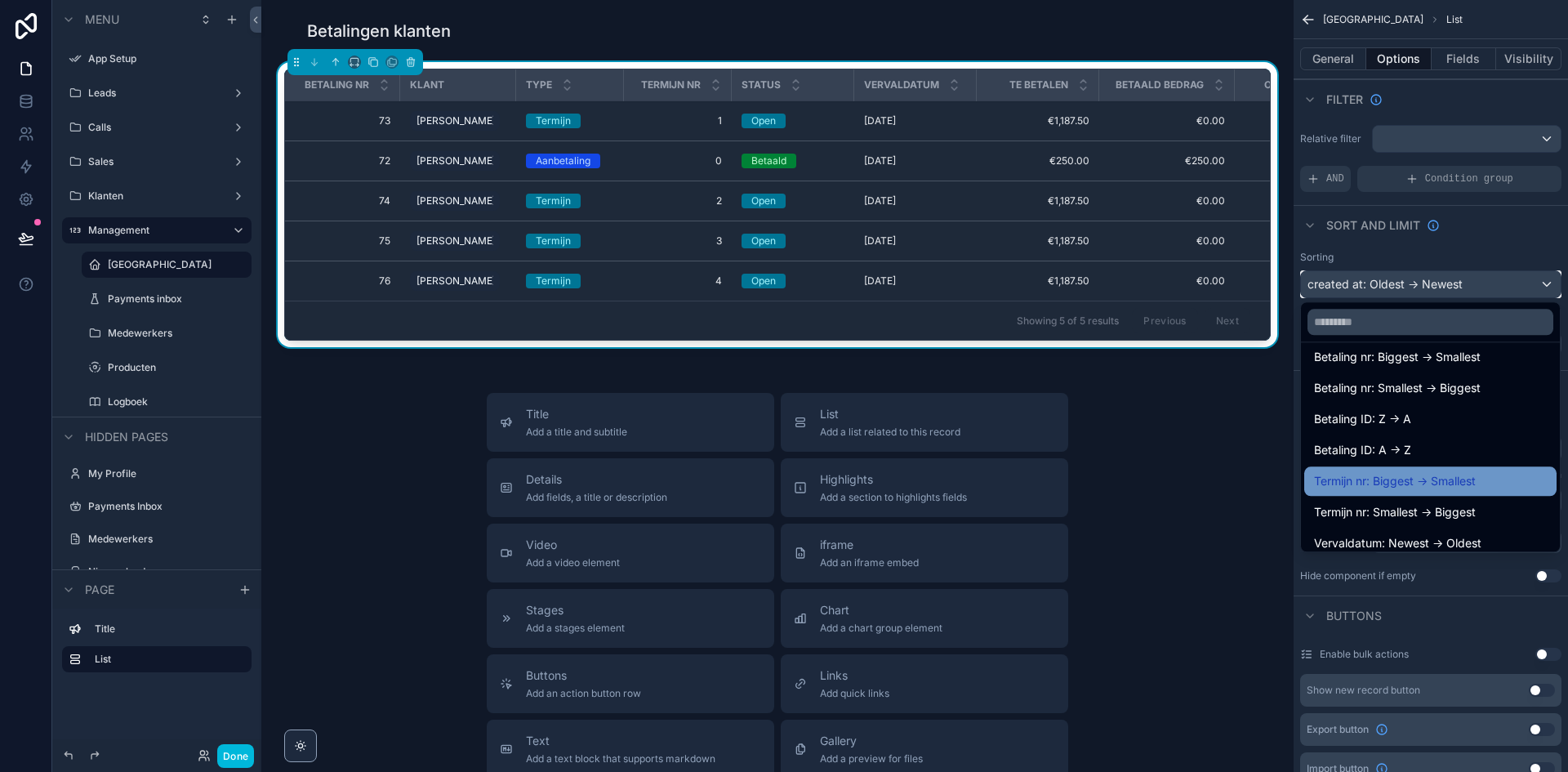
scroll to position [245, 0]
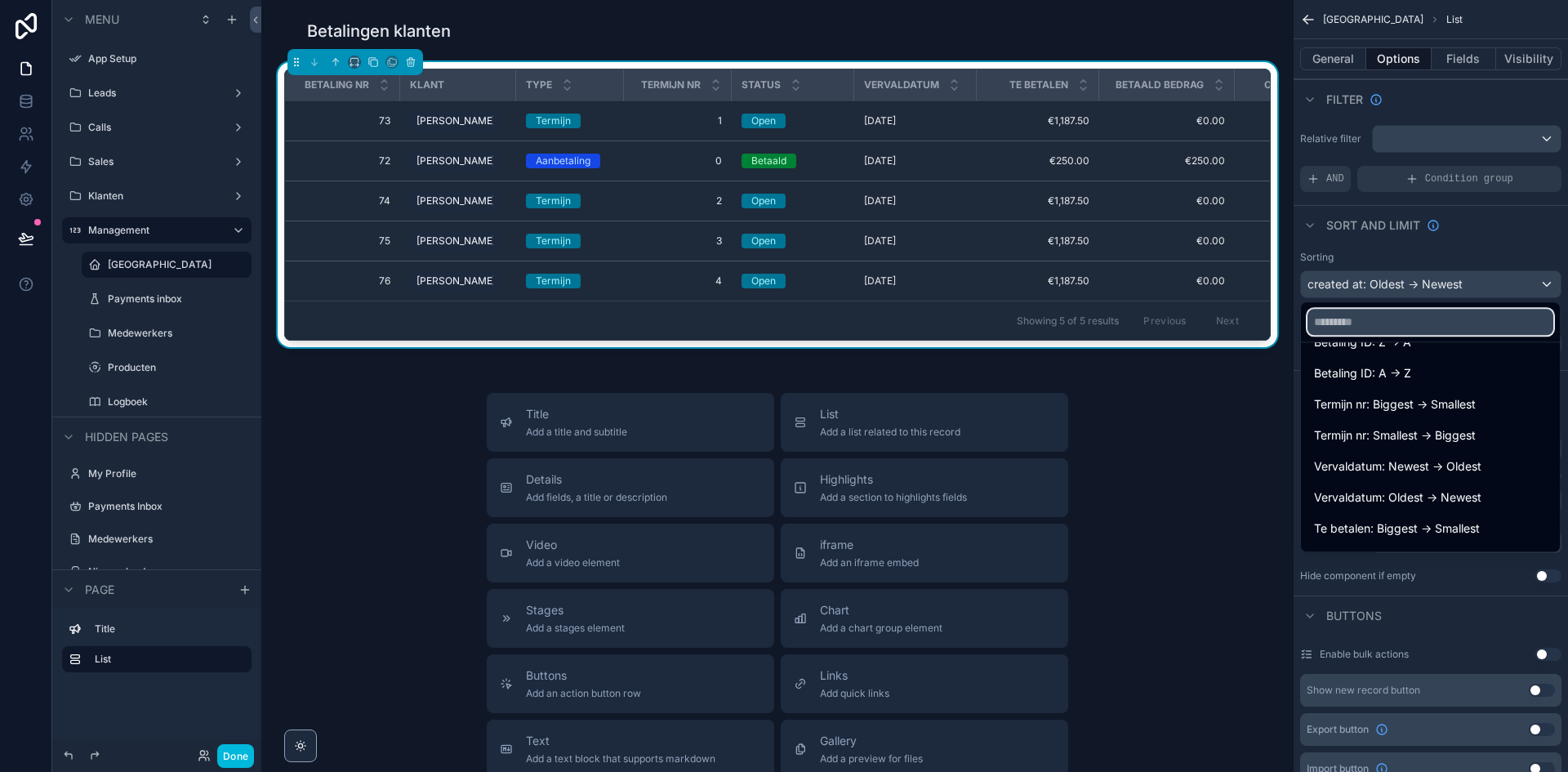
click at [1429, 328] on input "text" at bounding box center [1430, 322] width 246 height 26
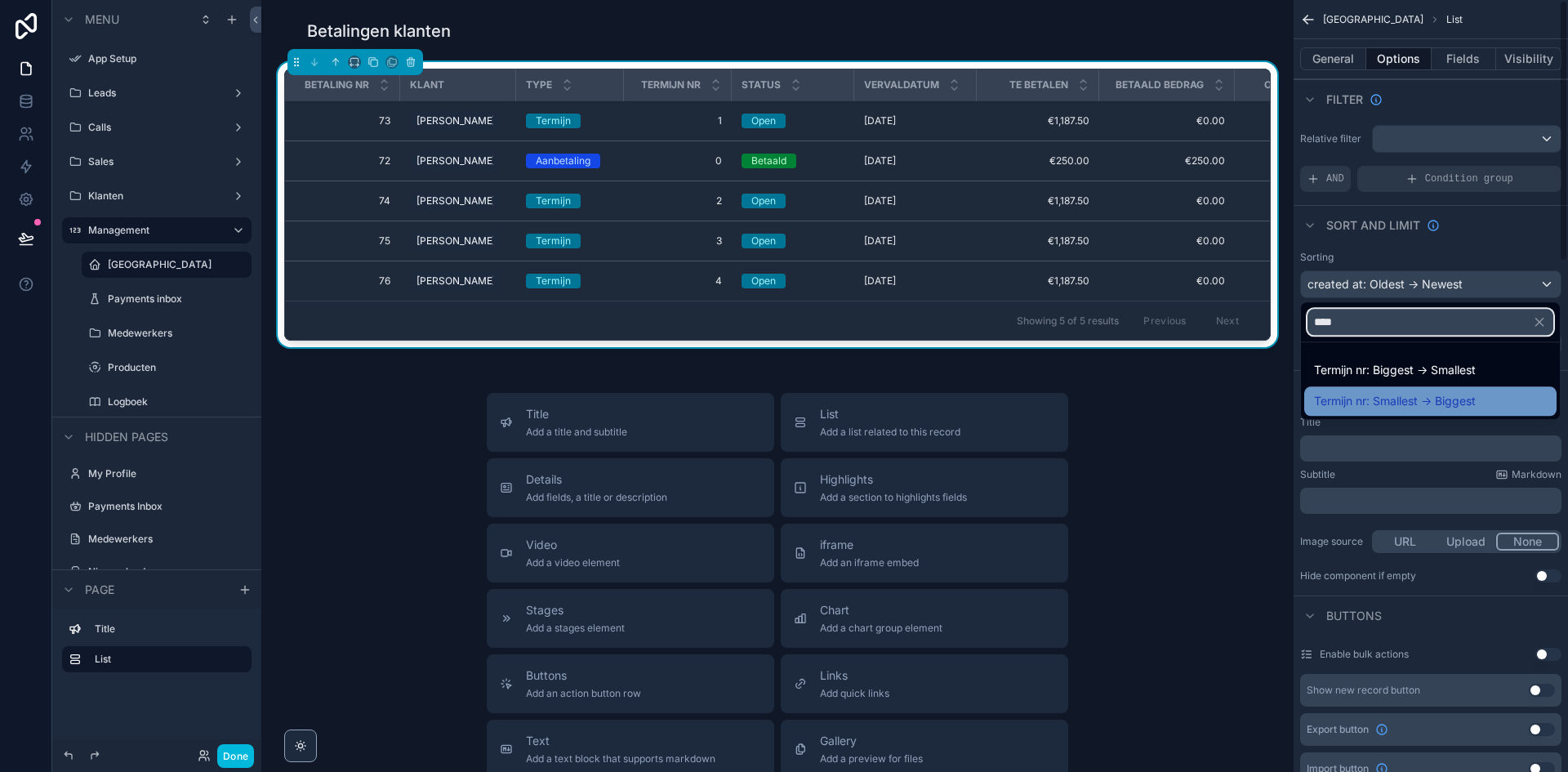
type input "****"
click at [1420, 411] on div "Termijn nr: Smallest -> Biggest" at bounding box center [1430, 401] width 252 height 30
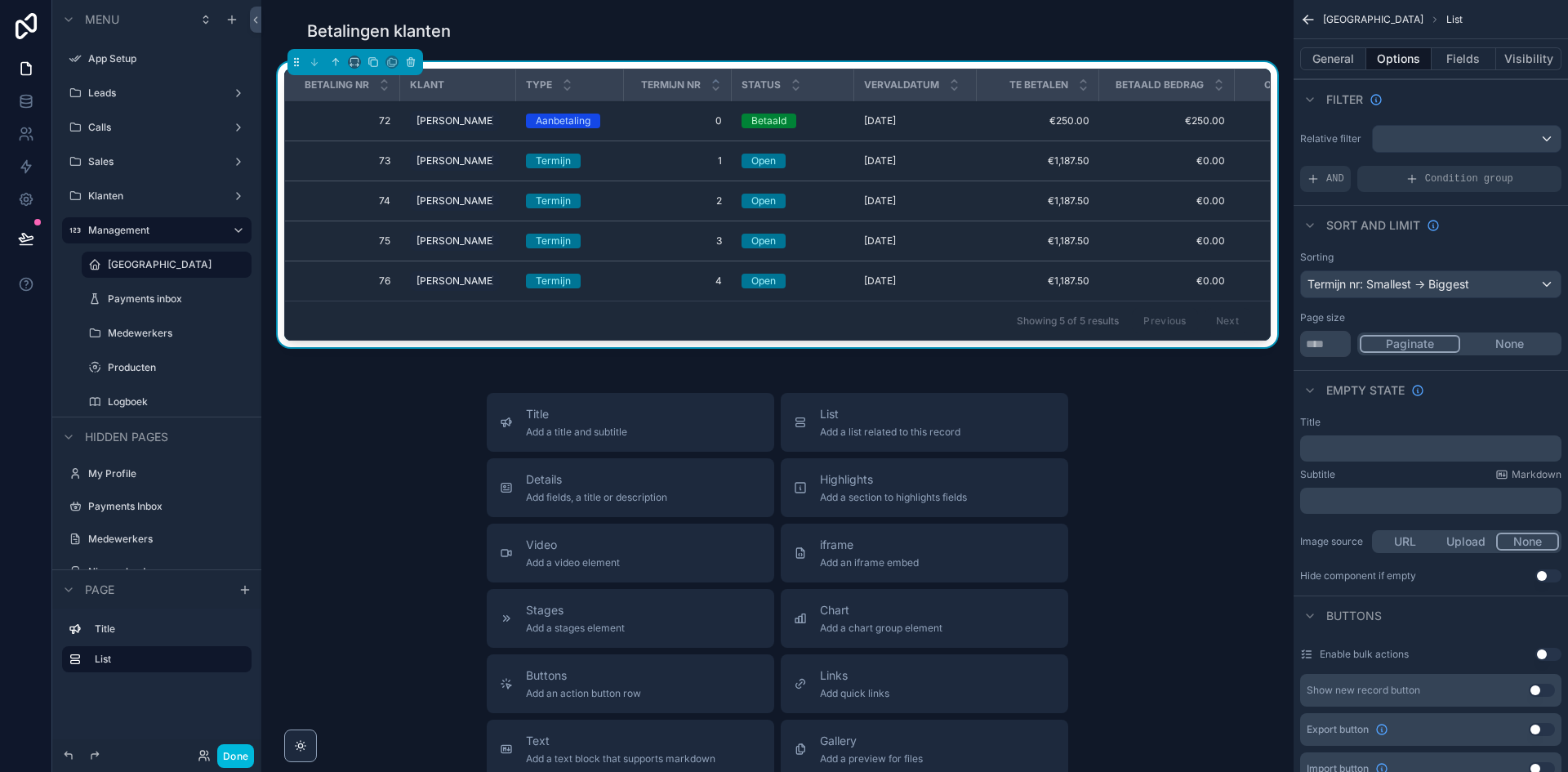
click at [1236, 467] on div "Title Add a title and subtitle List Add a list related to this record Details A…" at bounding box center [777, 683] width 1006 height 581
click at [1023, 245] on span "€1,187.50" at bounding box center [1037, 241] width 103 height 13
drag, startPoint x: 1083, startPoint y: 90, endPoint x: 1063, endPoint y: 95, distance: 20.6
click at [1075, 95] on div "scrollable content" at bounding box center [1078, 85] width 7 height 31
click at [954, 91] on div "Vervaldatum" at bounding box center [915, 85] width 122 height 31
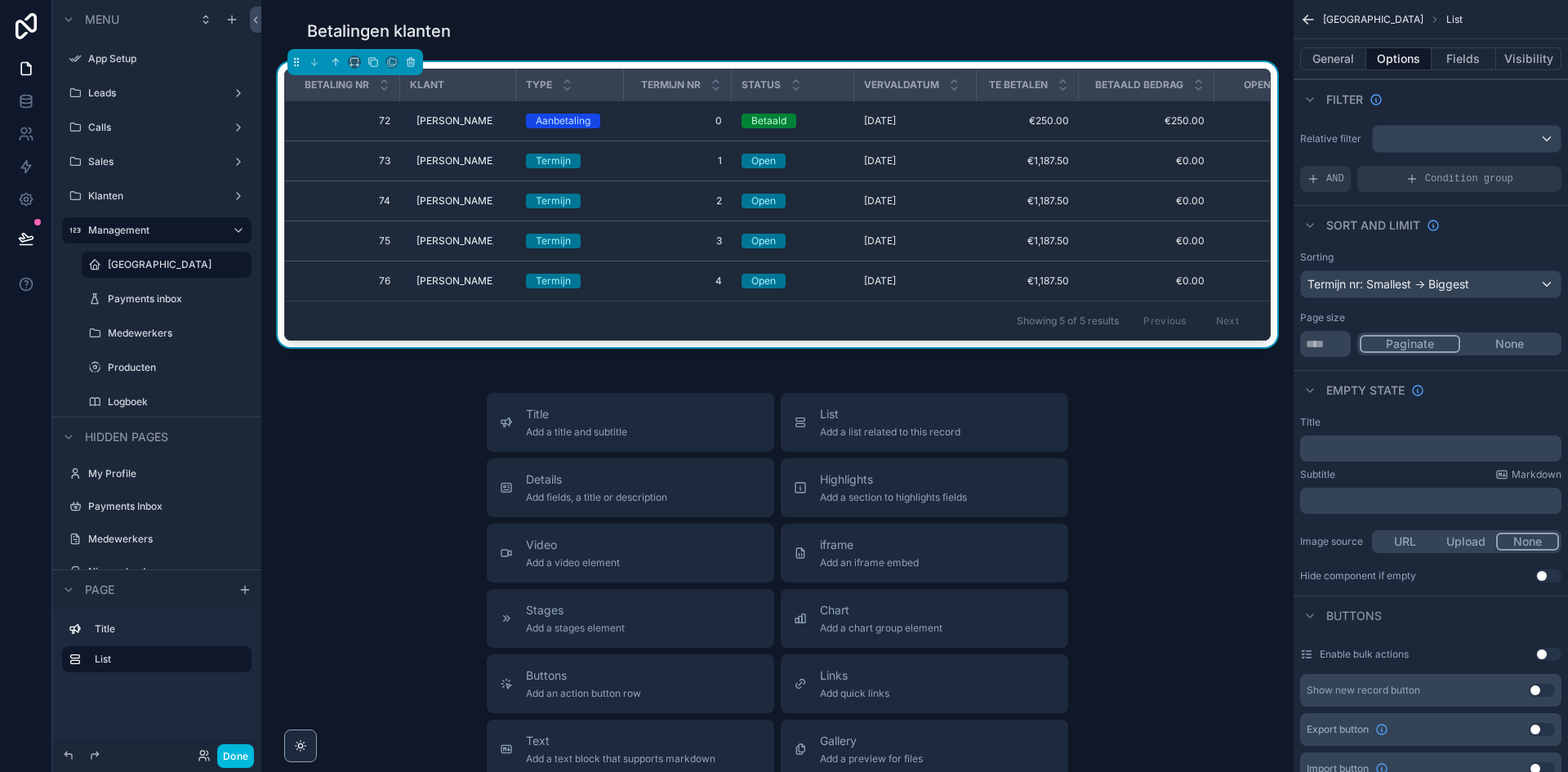
drag, startPoint x: 980, startPoint y: 352, endPoint x: 998, endPoint y: 351, distance: 18.0
click at [998, 351] on div "Betaling nr Klant Type Termijn nr Status Vervaldatum Te betalen Betaald bedrag …" at bounding box center [777, 208] width 1006 height 292
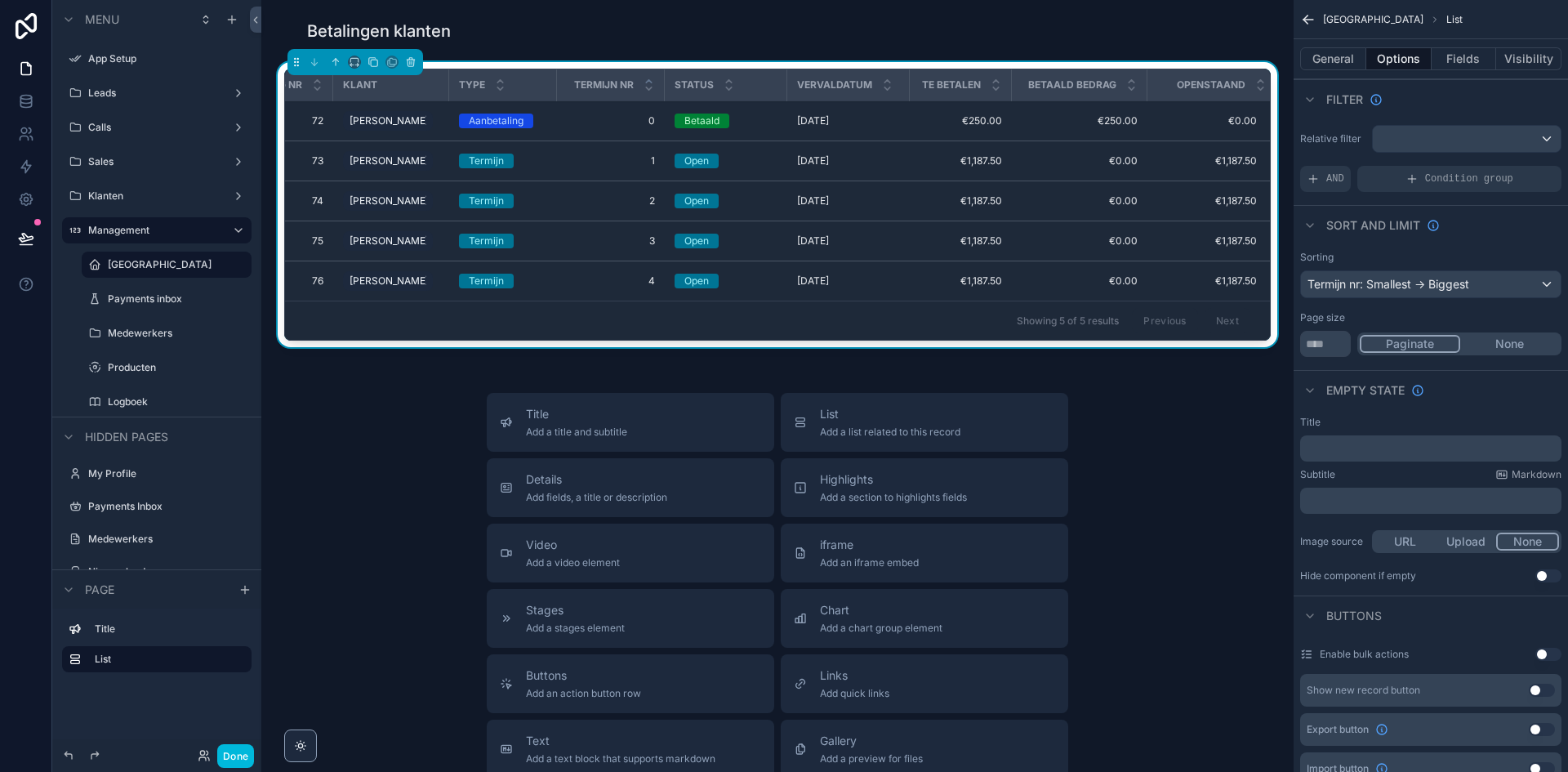
click at [1196, 443] on div "Title Add a title and subtitle List Add a list related to this record Details A…" at bounding box center [777, 683] width 1006 height 581
click at [1340, 50] on button "General" at bounding box center [1333, 59] width 67 height 23
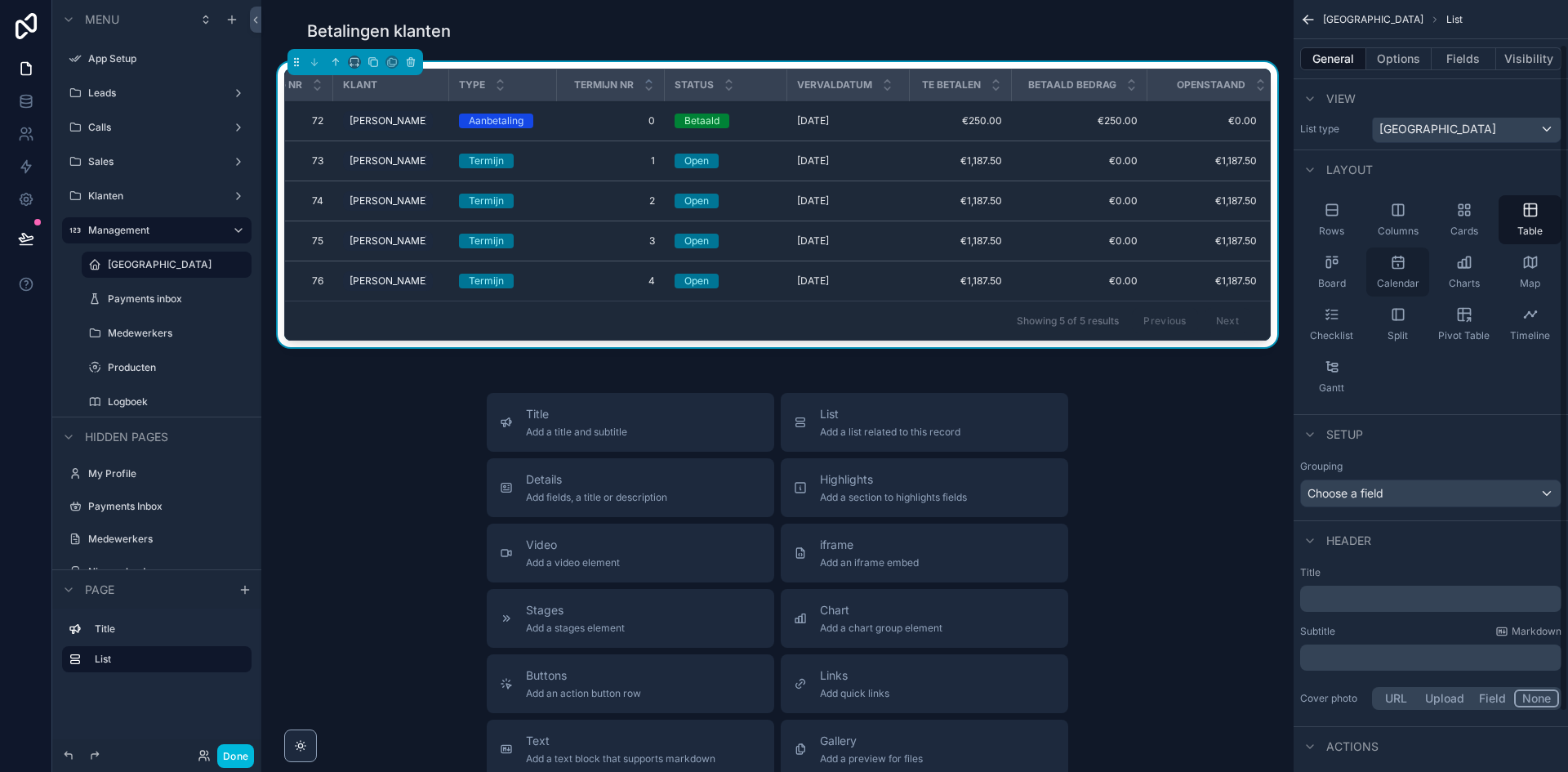
scroll to position [0, 0]
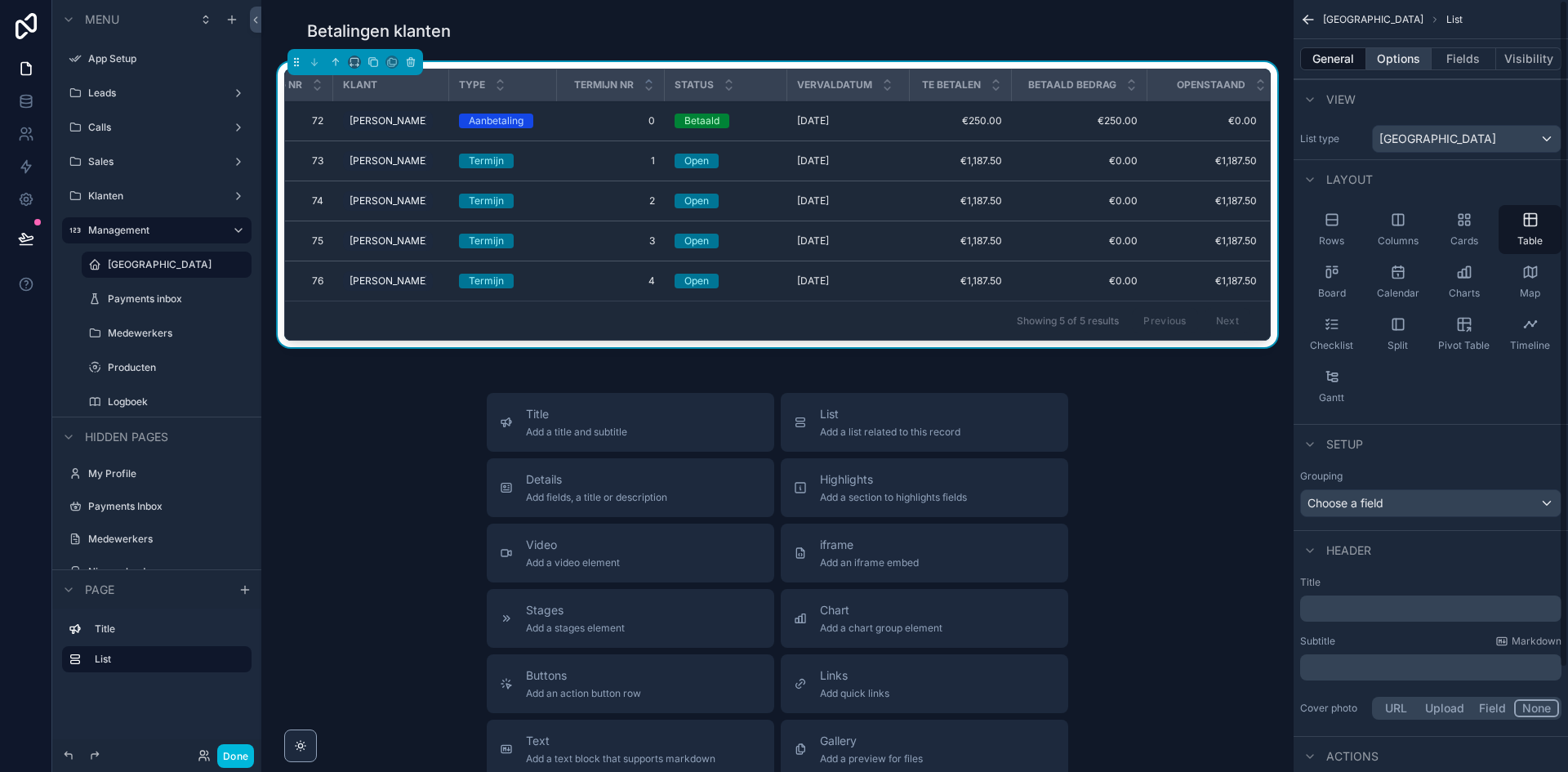
click at [1390, 65] on button "Options" at bounding box center [1400, 59] width 66 height 23
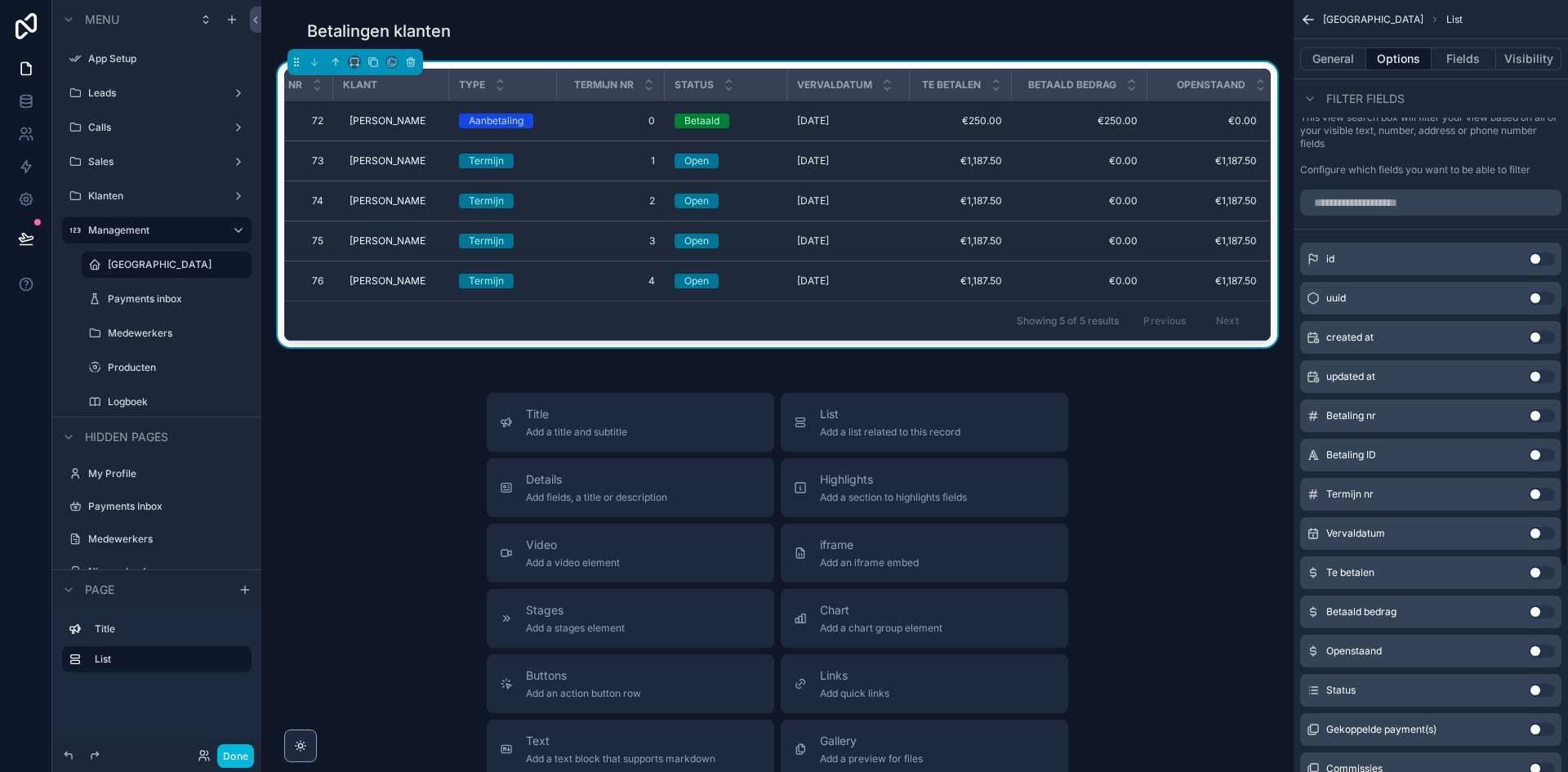
scroll to position [898, 0]
click at [1446, 205] on input "scrollable content" at bounding box center [1431, 200] width 261 height 26
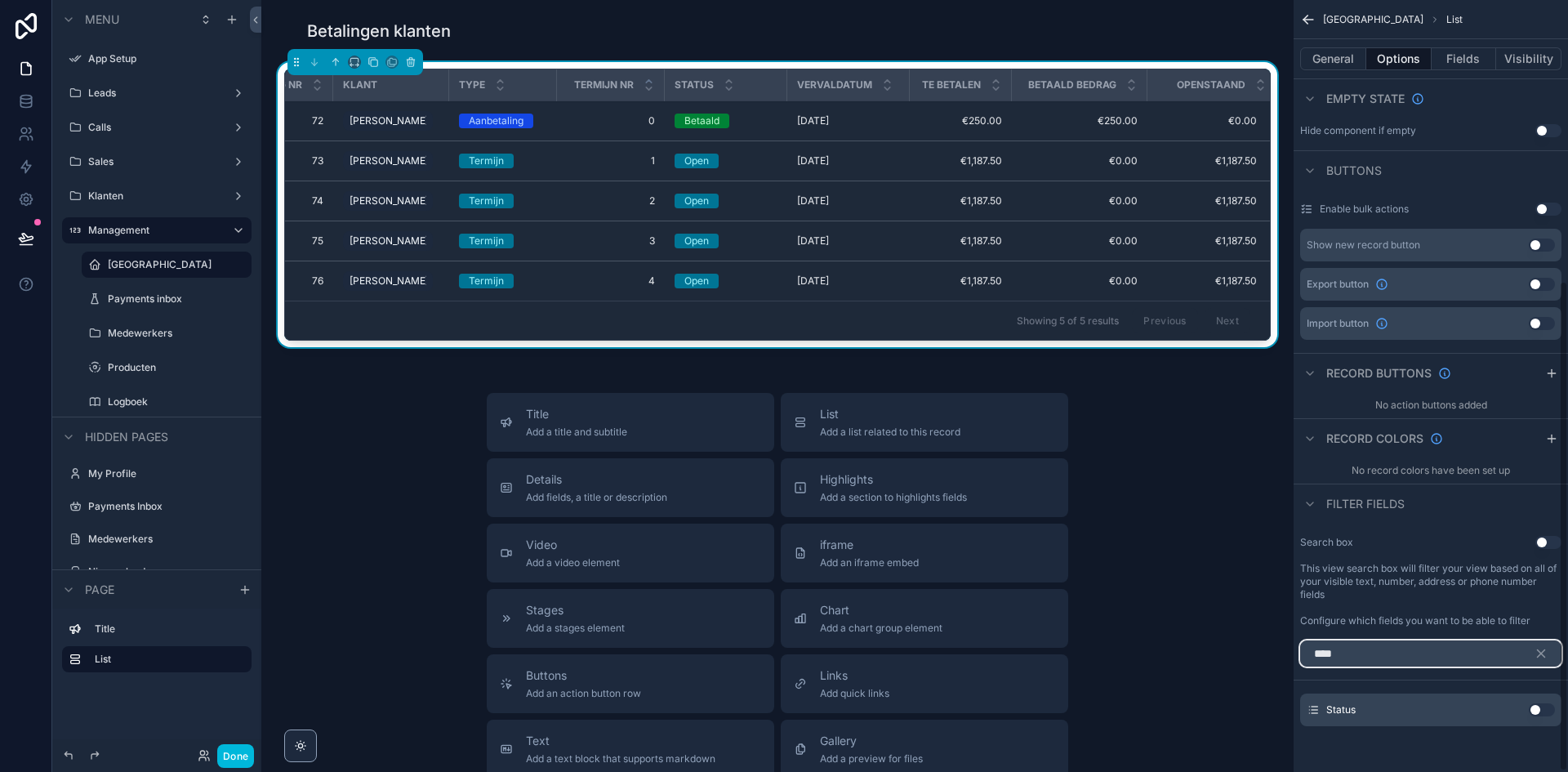
scroll to position [443, 0]
type input "****"
click at [1538, 705] on button "Use setting" at bounding box center [1543, 712] width 26 height 13
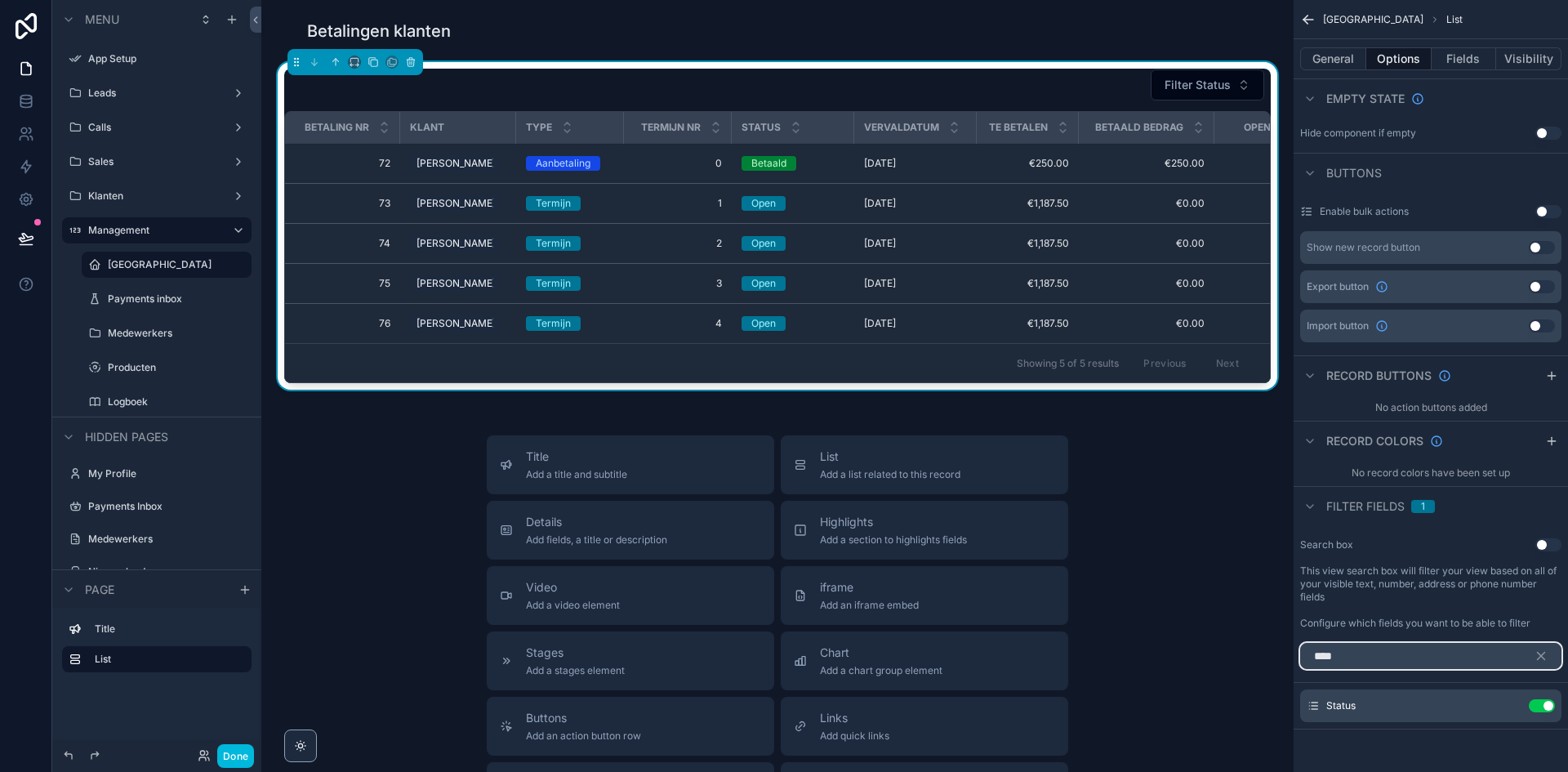
drag, startPoint x: 1422, startPoint y: 663, endPoint x: 1279, endPoint y: 664, distance: 143.0
click at [1279, 664] on div "App Setup Leads Calls Sales Klanten Management Betalingen Payments inbox Medewe…" at bounding box center [914, 386] width 1307 height 772
type input "*****"
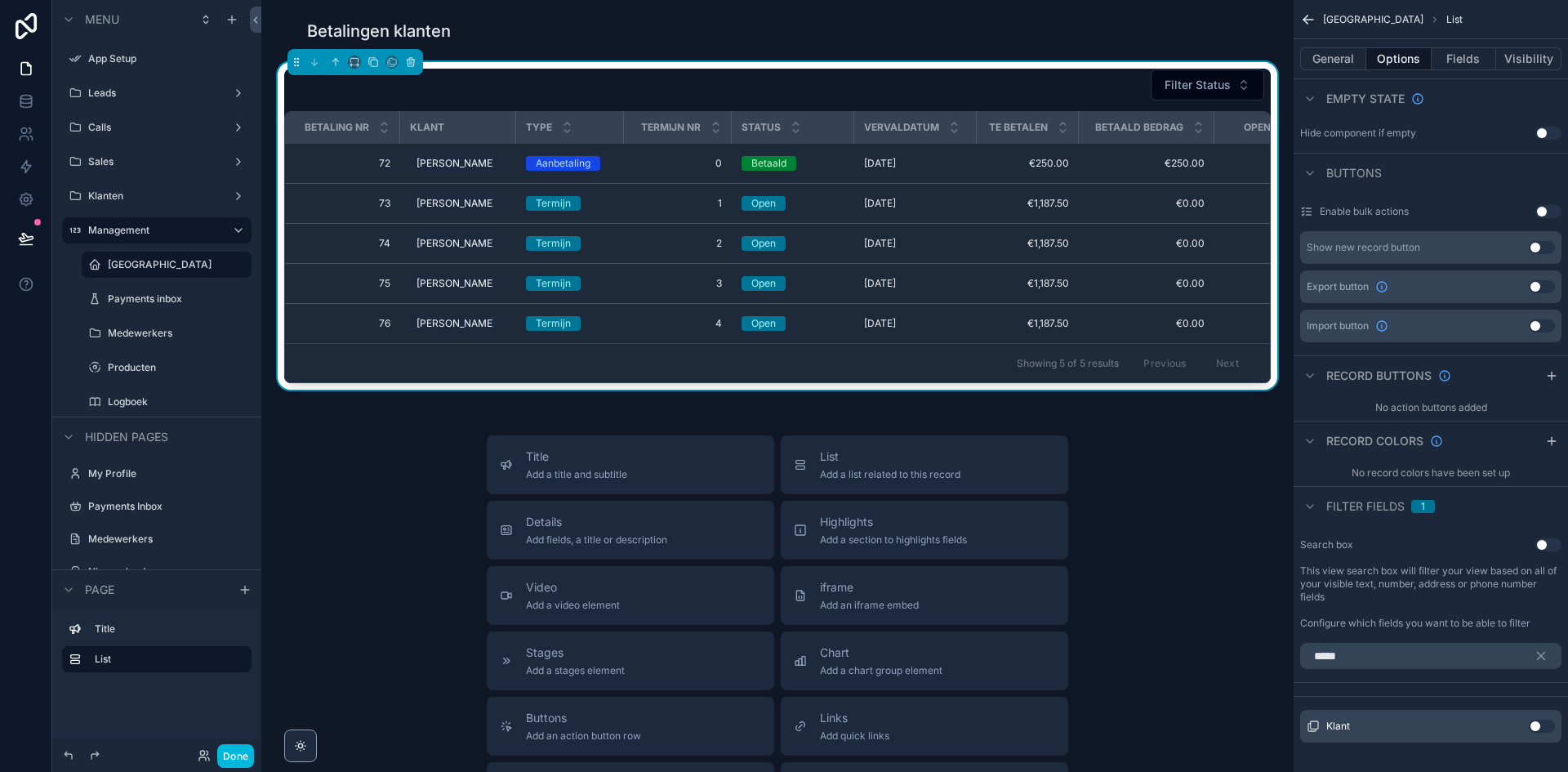
click at [1552, 714] on div "Klant Use setting" at bounding box center [1431, 726] width 261 height 33
click at [1550, 719] on button "Use setting" at bounding box center [1543, 726] width 26 height 13
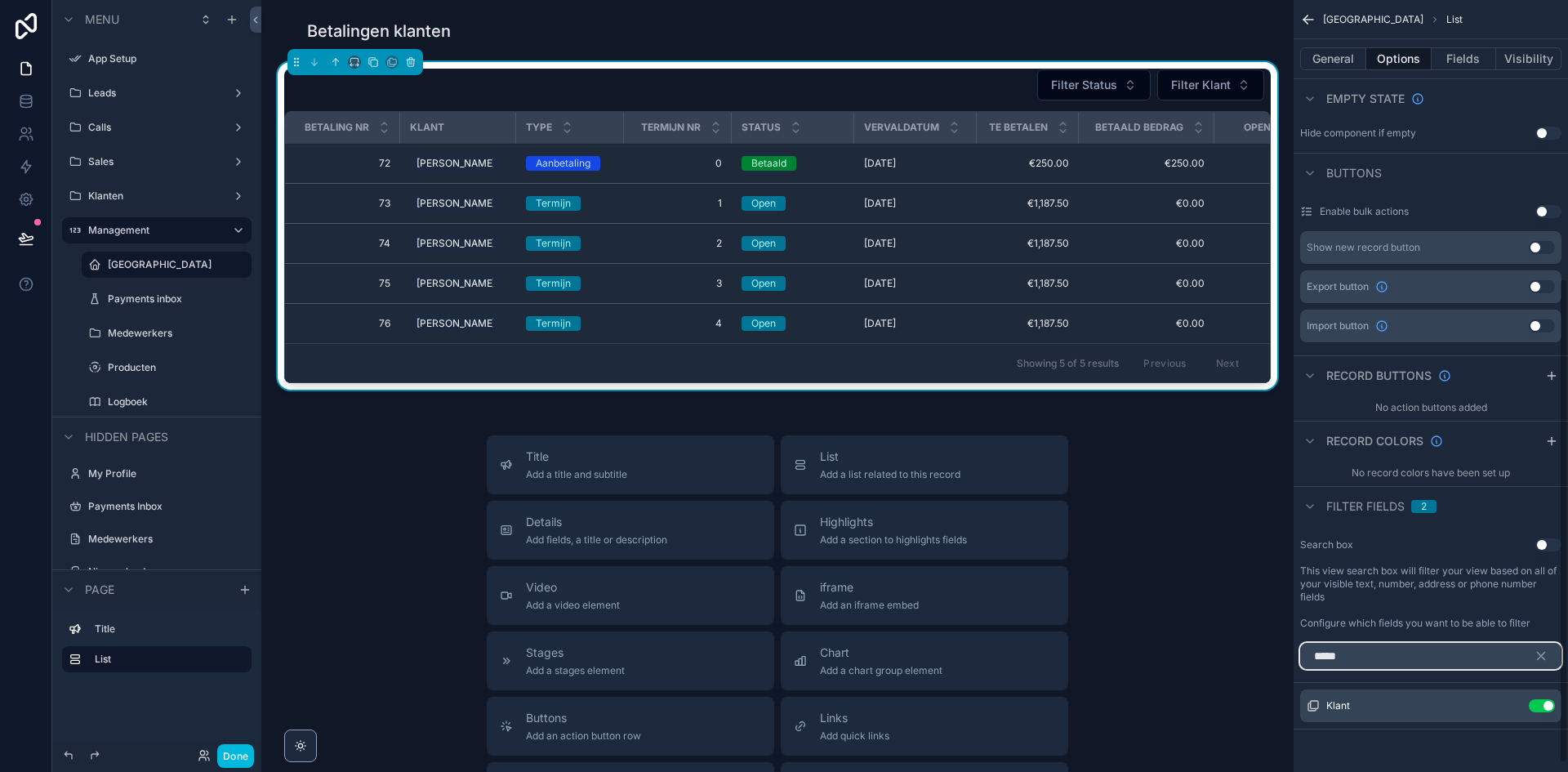
drag, startPoint x: 1452, startPoint y: 653, endPoint x: 1308, endPoint y: 653, distance: 144.0
click at [1308, 653] on input "*****" at bounding box center [1431, 656] width 261 height 26
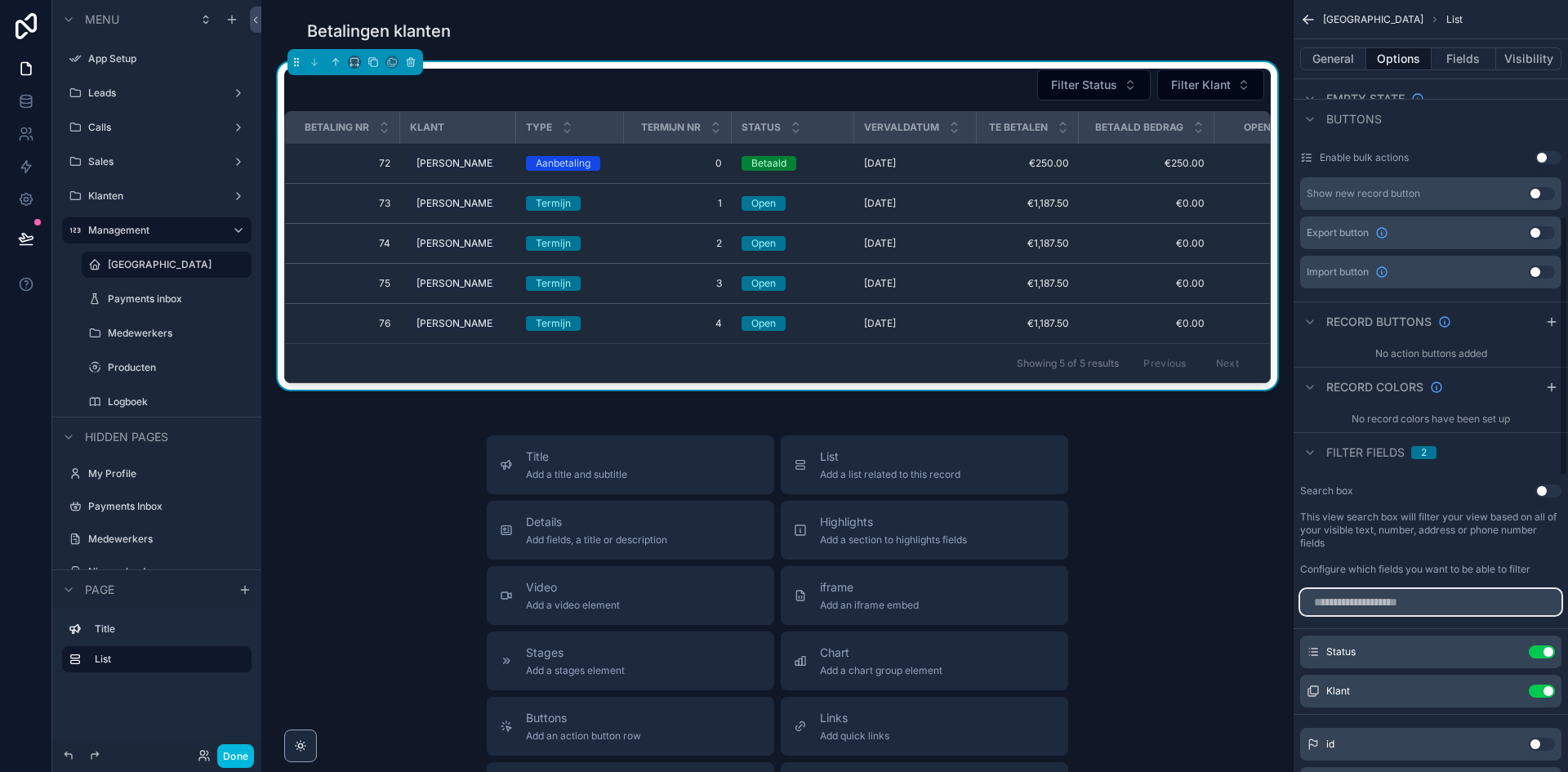
scroll to position [687, 0]
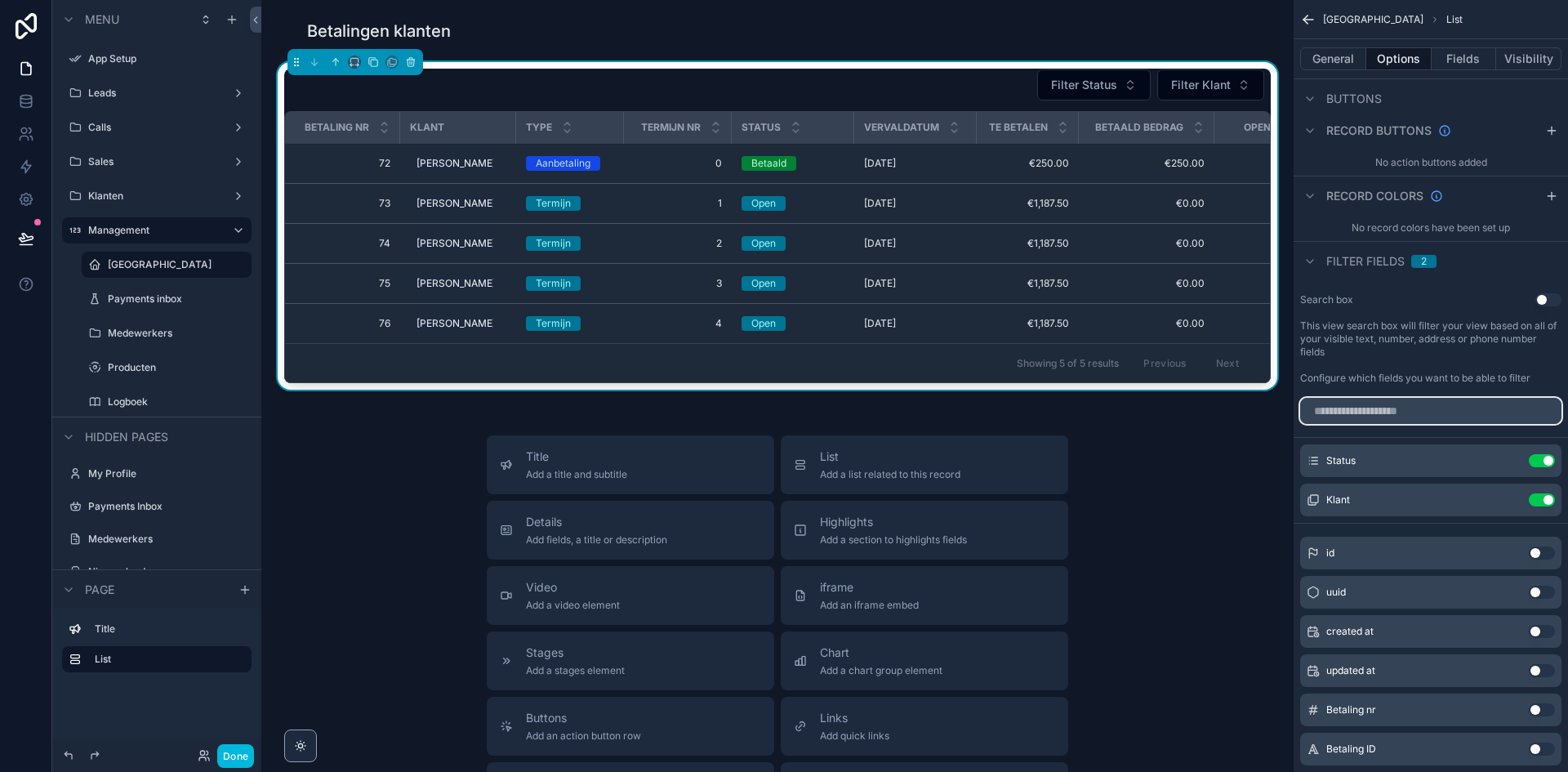
click at [1416, 408] on input "scrollable content" at bounding box center [1431, 411] width 261 height 26
click at [1261, 509] on div "Title Add a title and subtitle List Add a list related to this record Details A…" at bounding box center [777, 726] width 1006 height 581
click at [237, 746] on button "Done" at bounding box center [236, 756] width 37 height 24
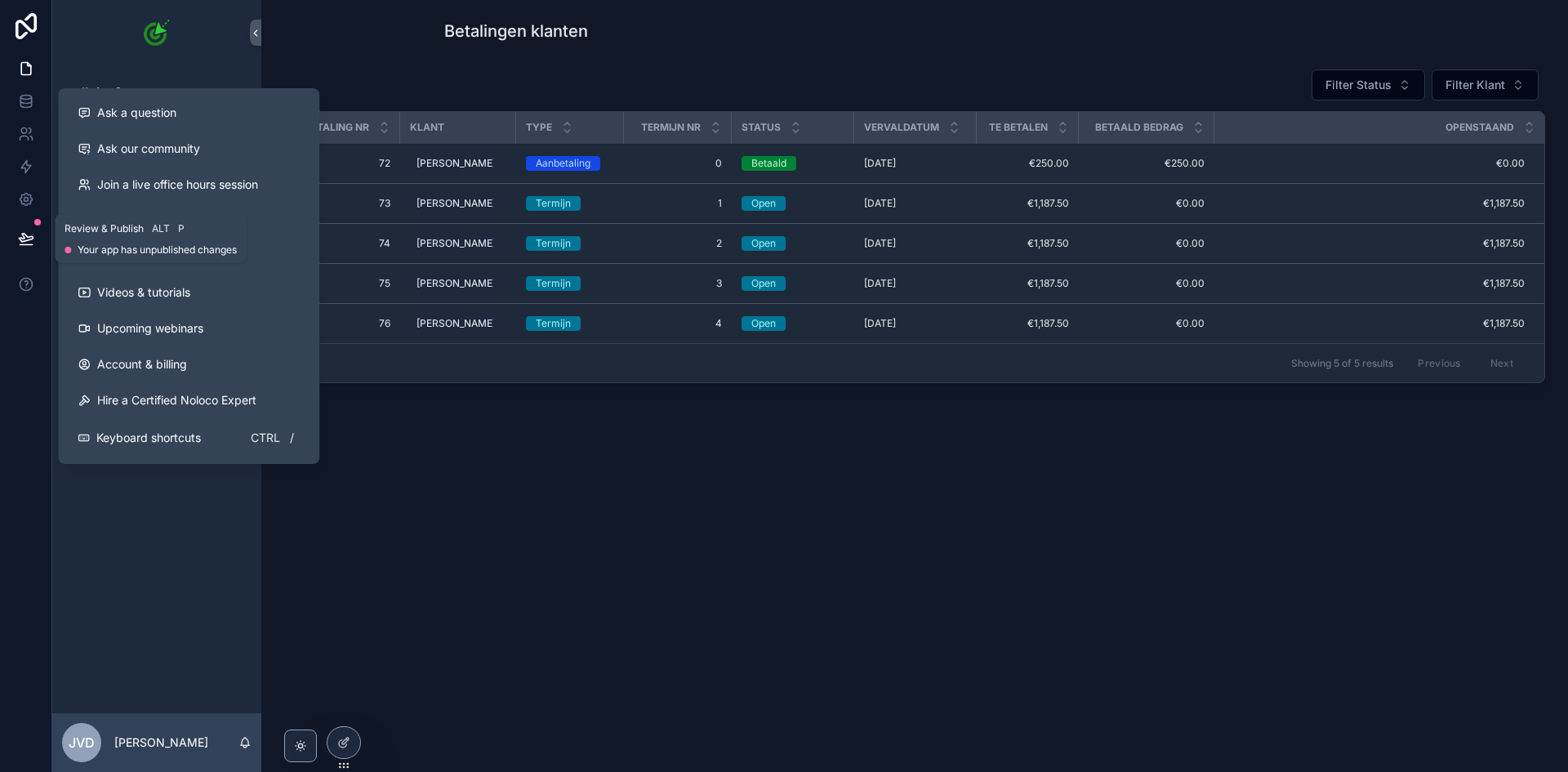
click at [32, 241] on icon at bounding box center [26, 238] width 16 height 16
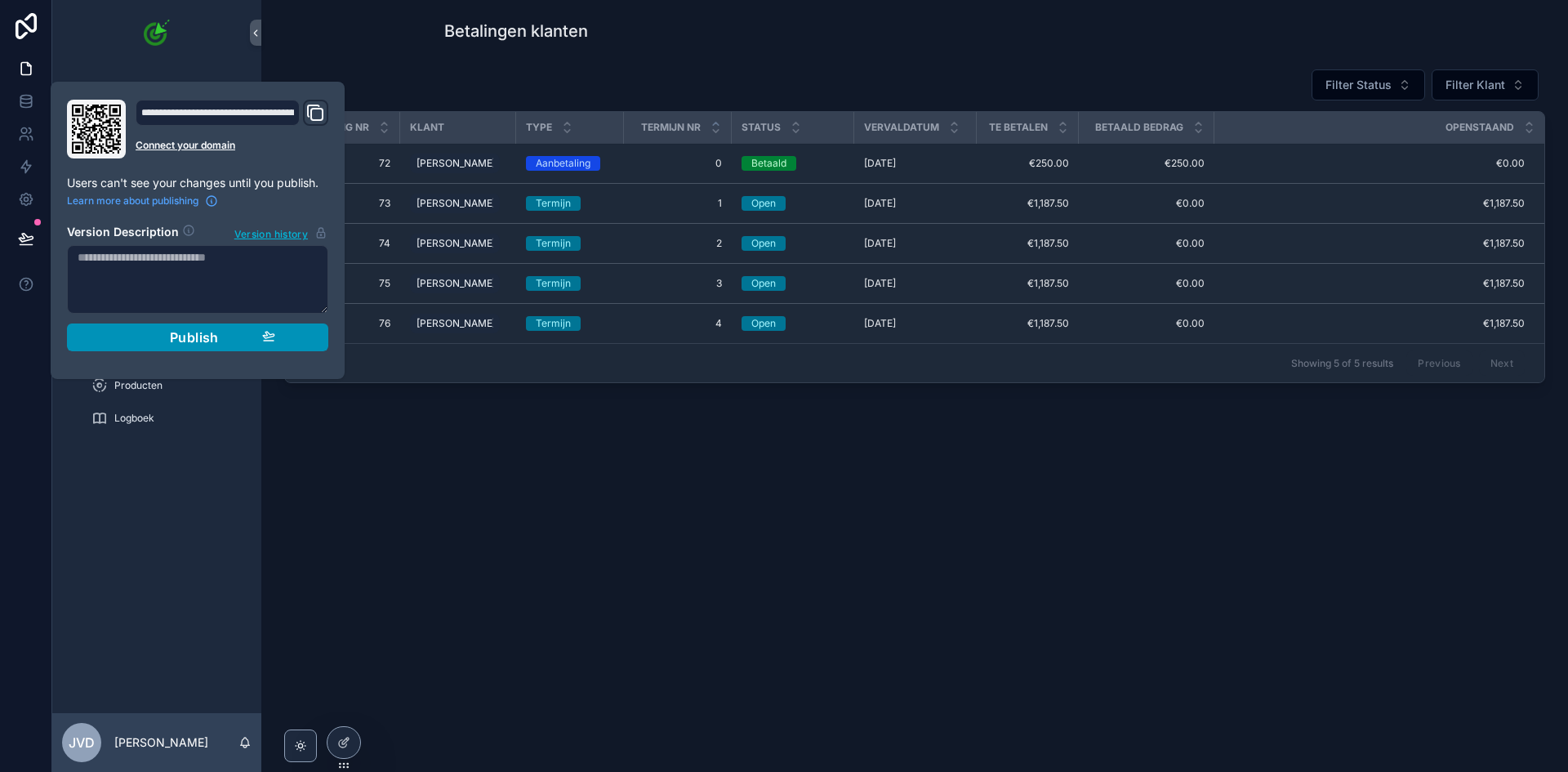
click at [194, 342] on span "Publish" at bounding box center [195, 338] width 49 height 16
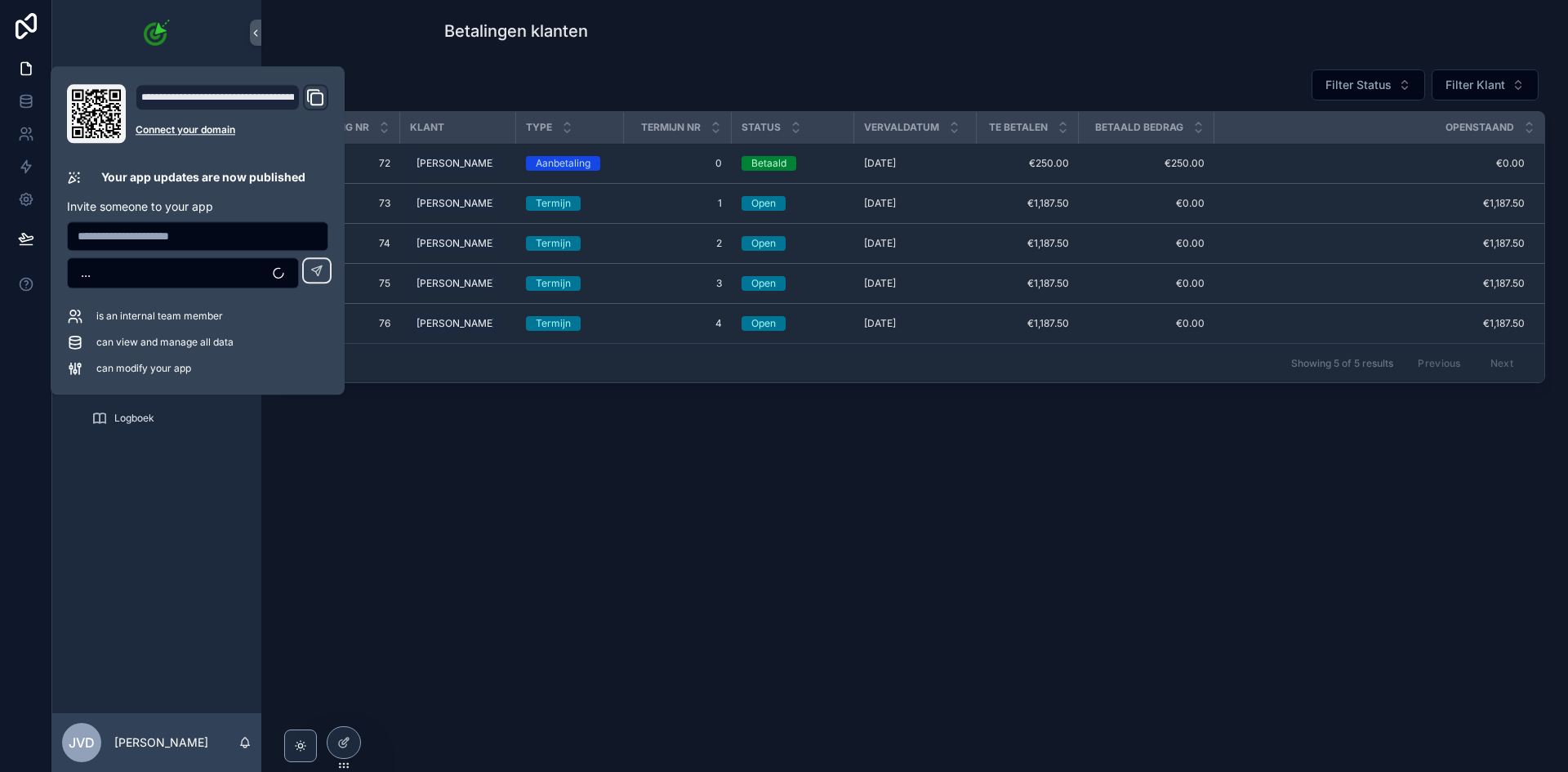
click at [695, 416] on div "Betalingen klanten Filter Status Filter Klant Betaling nr Klant Type Termijn nr…" at bounding box center [914, 250] width 1307 height 501
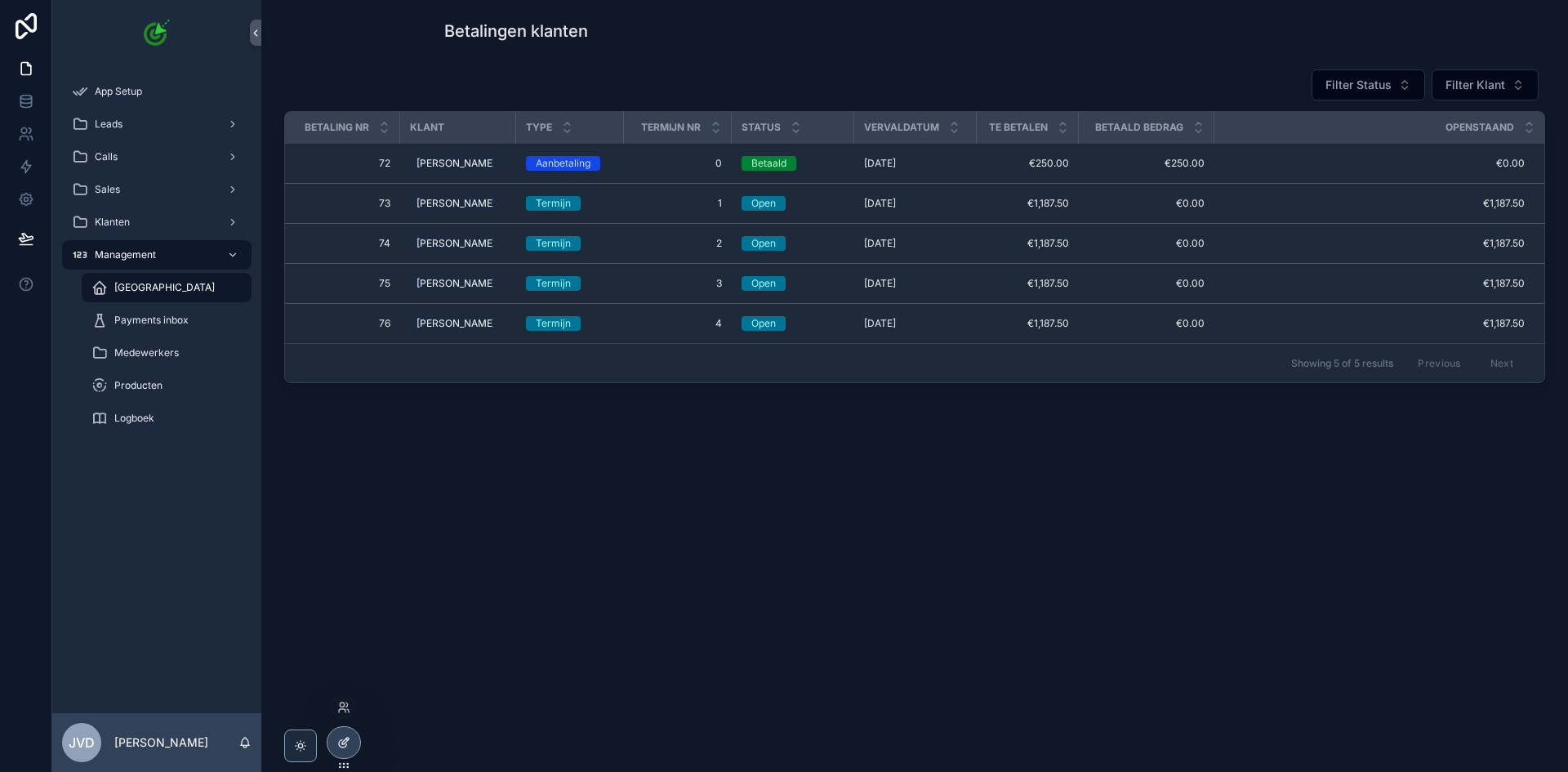
click at [350, 754] on div at bounding box center [344, 742] width 33 height 31
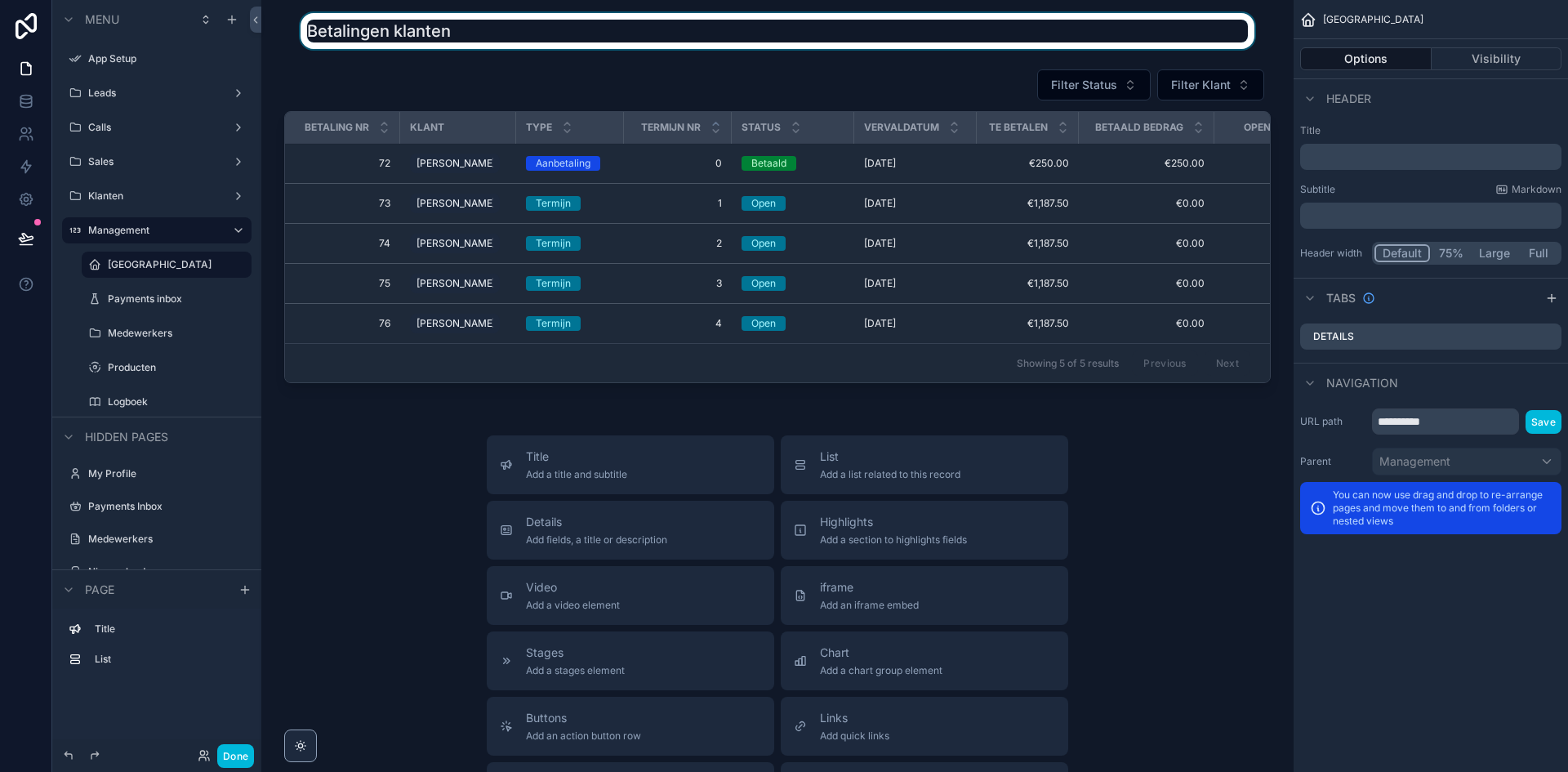
click at [471, 36] on div "scrollable content" at bounding box center [777, 31] width 1006 height 36
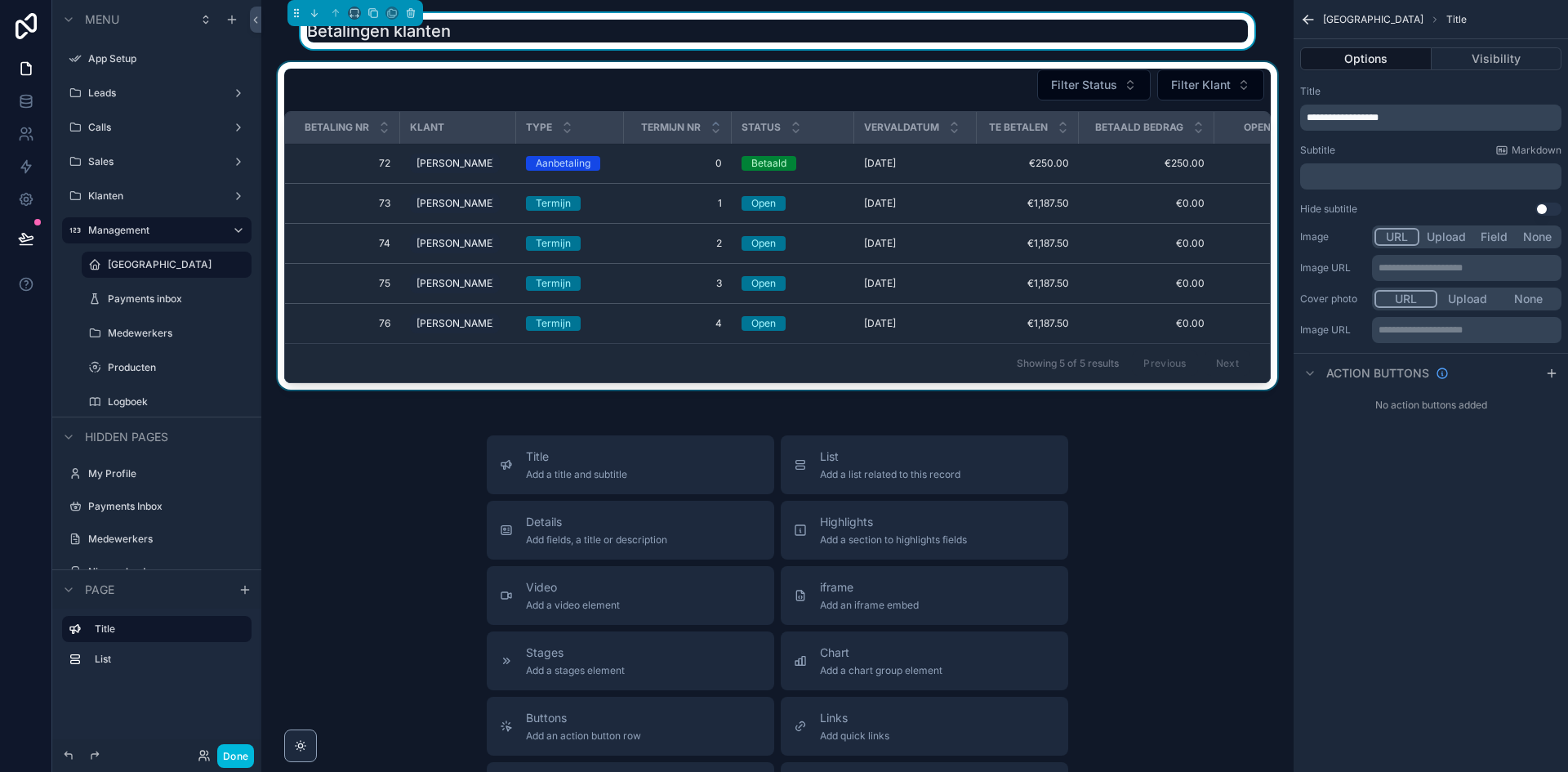
click at [463, 76] on div "scrollable content" at bounding box center [777, 229] width 1006 height 334
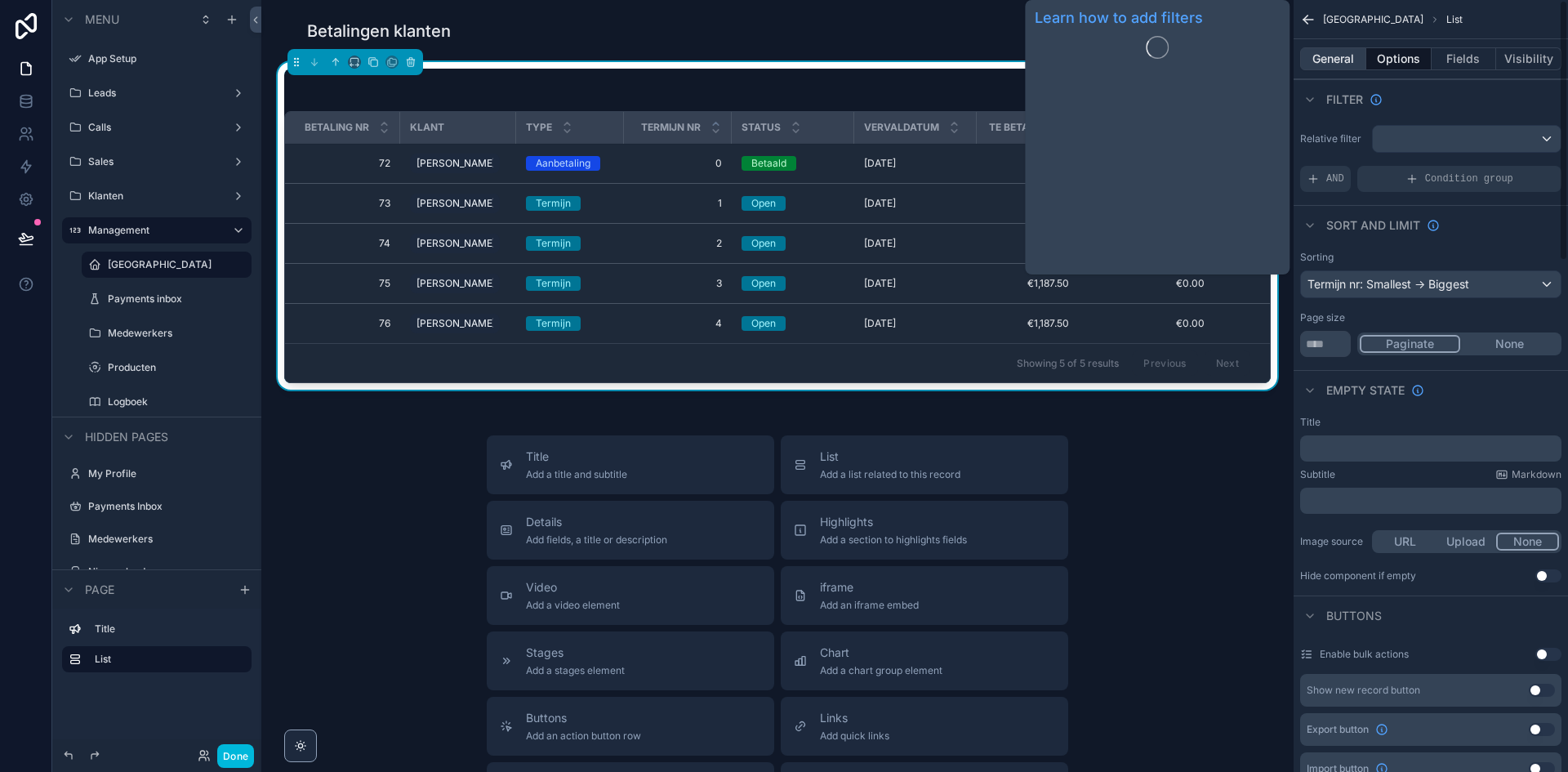
click at [1341, 63] on button "General" at bounding box center [1333, 59] width 67 height 23
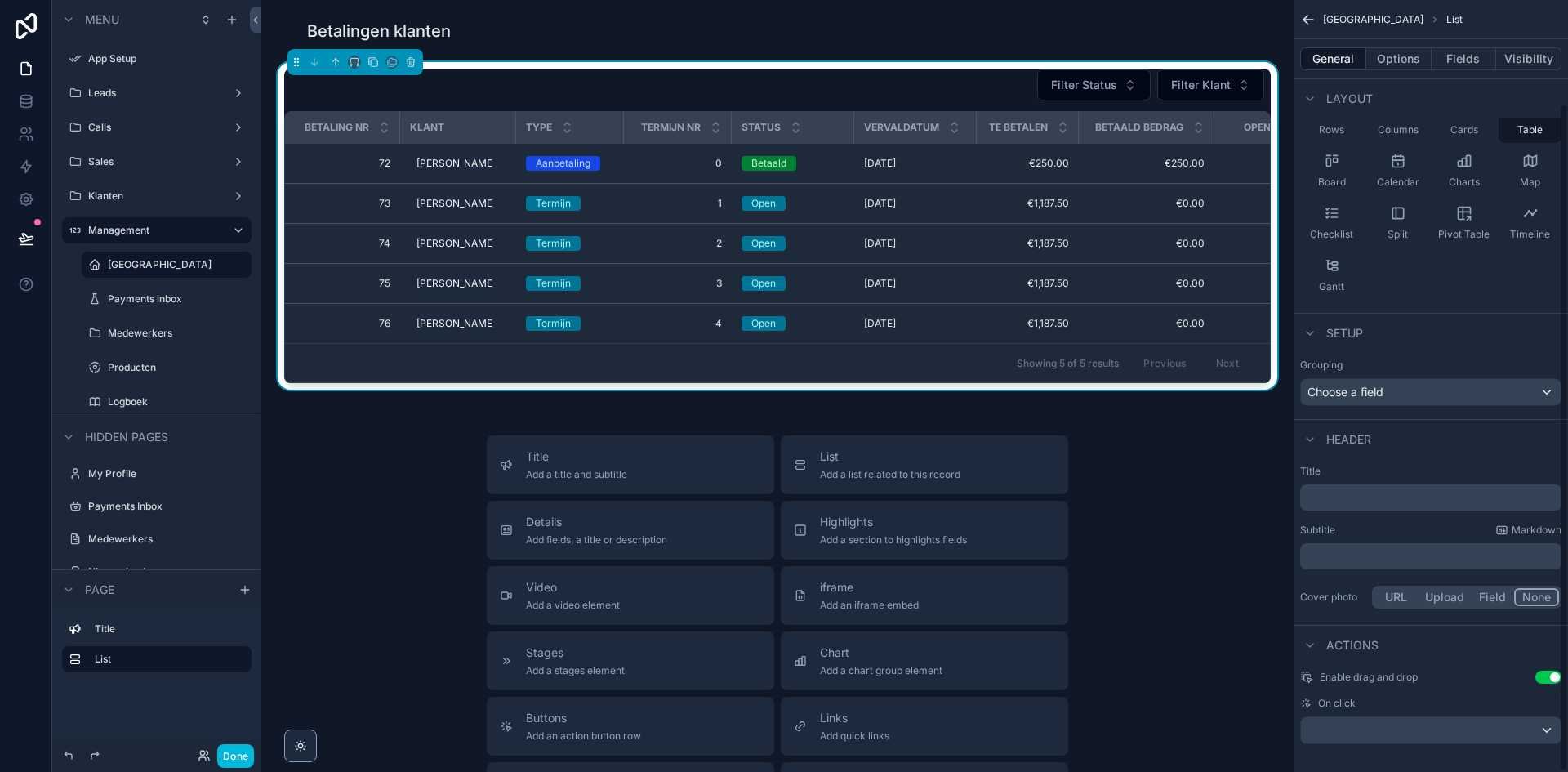
scroll to position [120, 0]
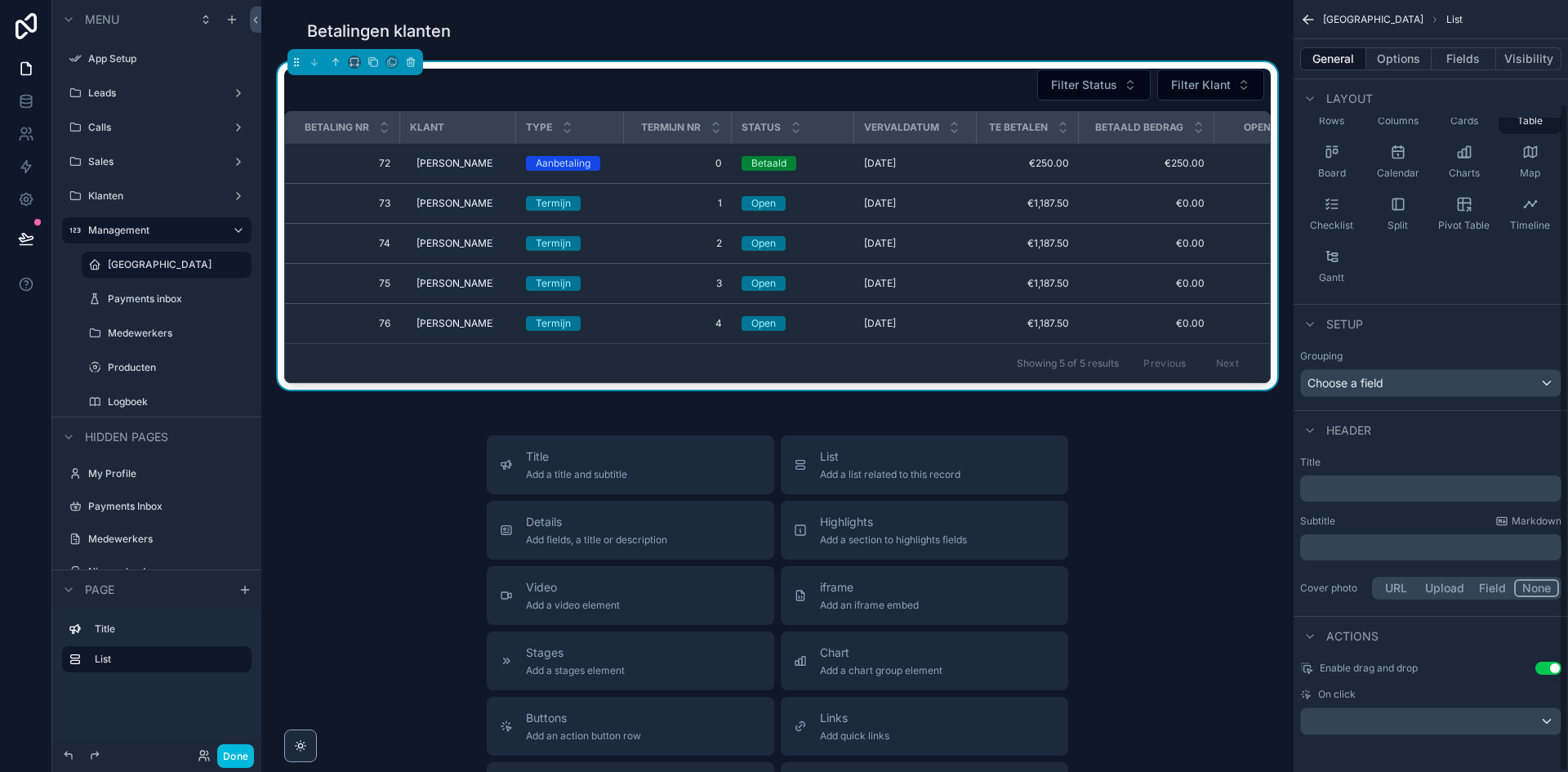
click at [1389, 494] on p "﻿" at bounding box center [1432, 489] width 251 height 16
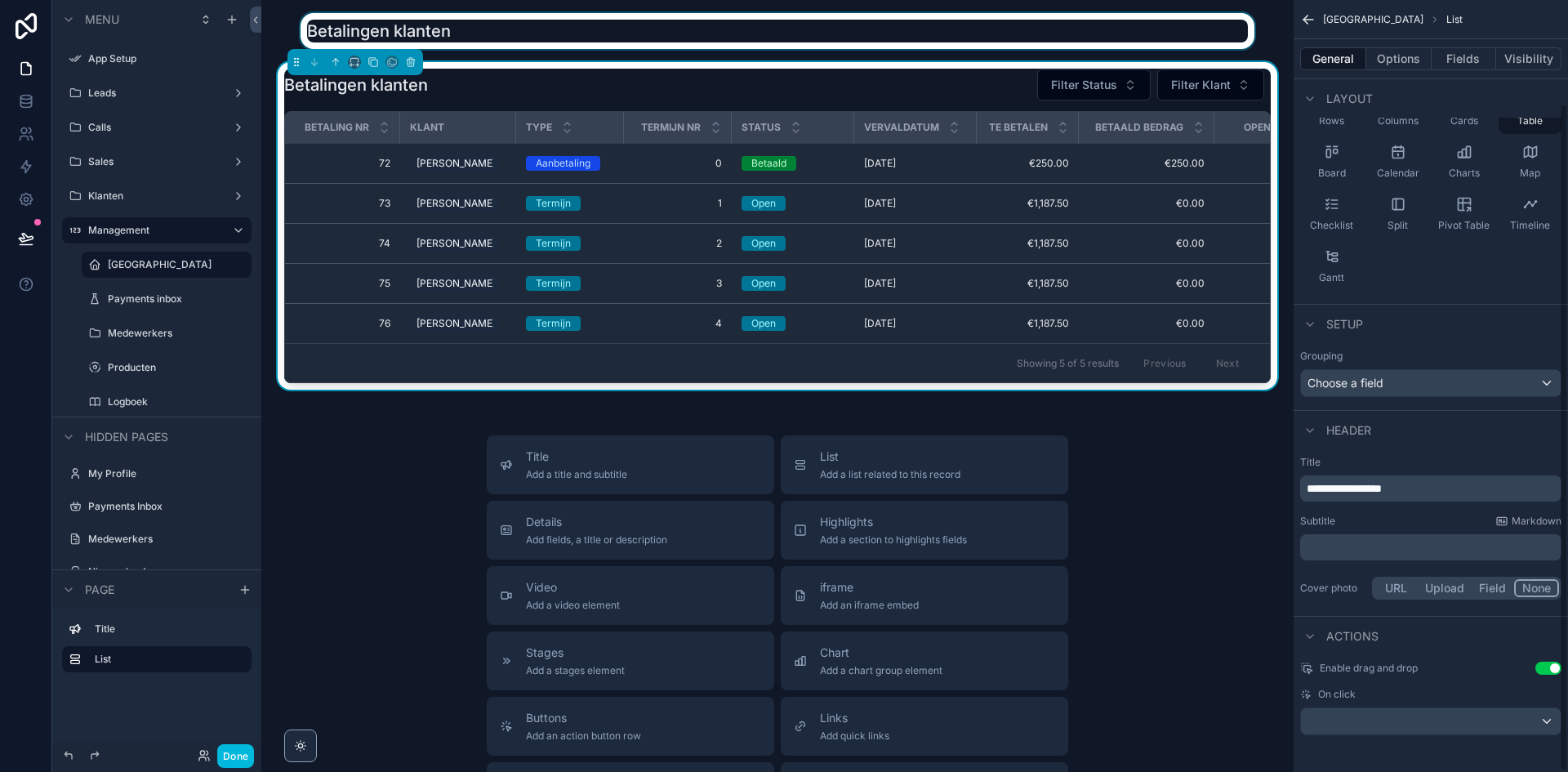
click at [572, 29] on div "scrollable content" at bounding box center [777, 31] width 1006 height 36
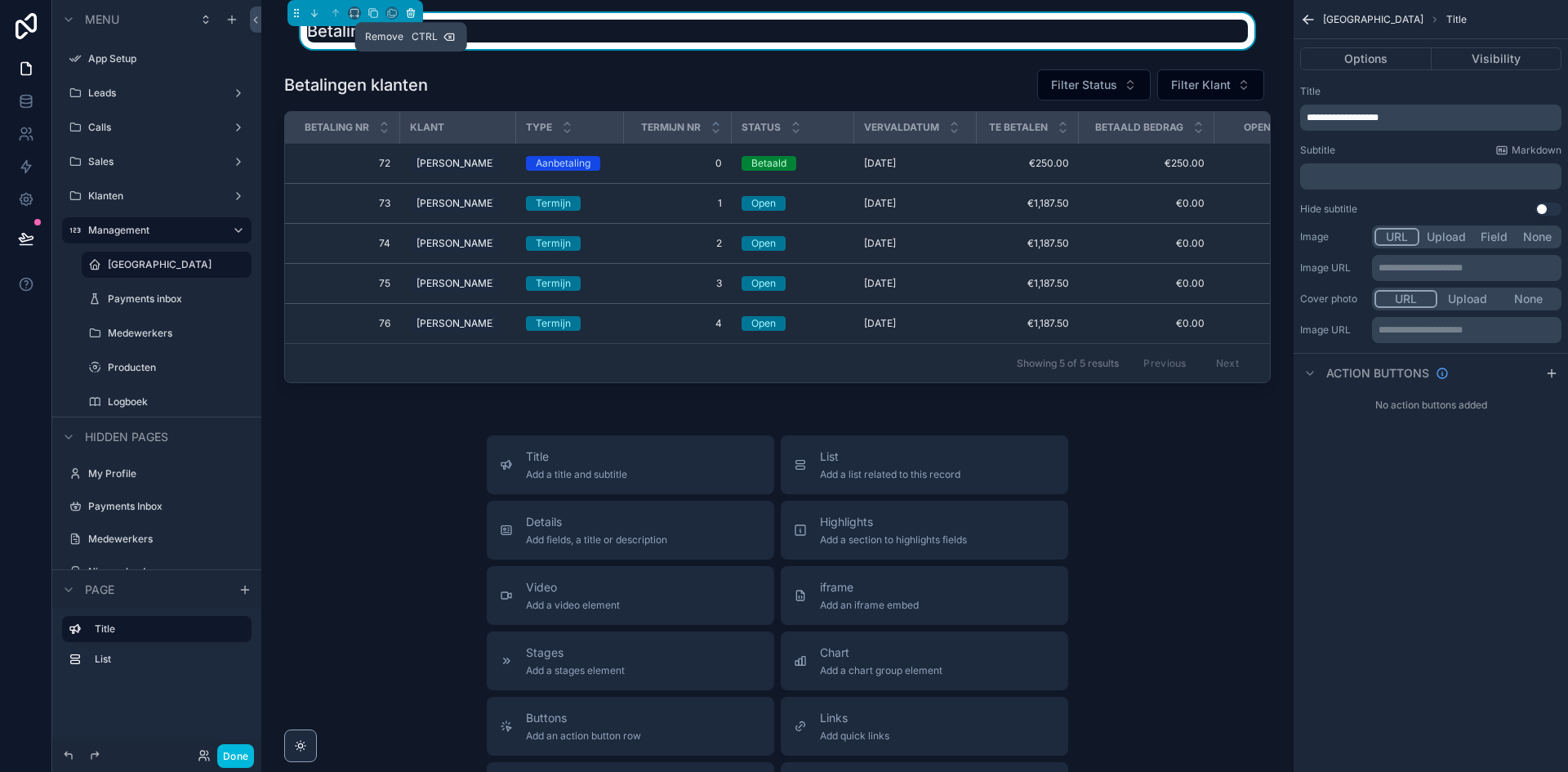
click at [418, 16] on button "scrollable content" at bounding box center [411, 13] width 18 height 18
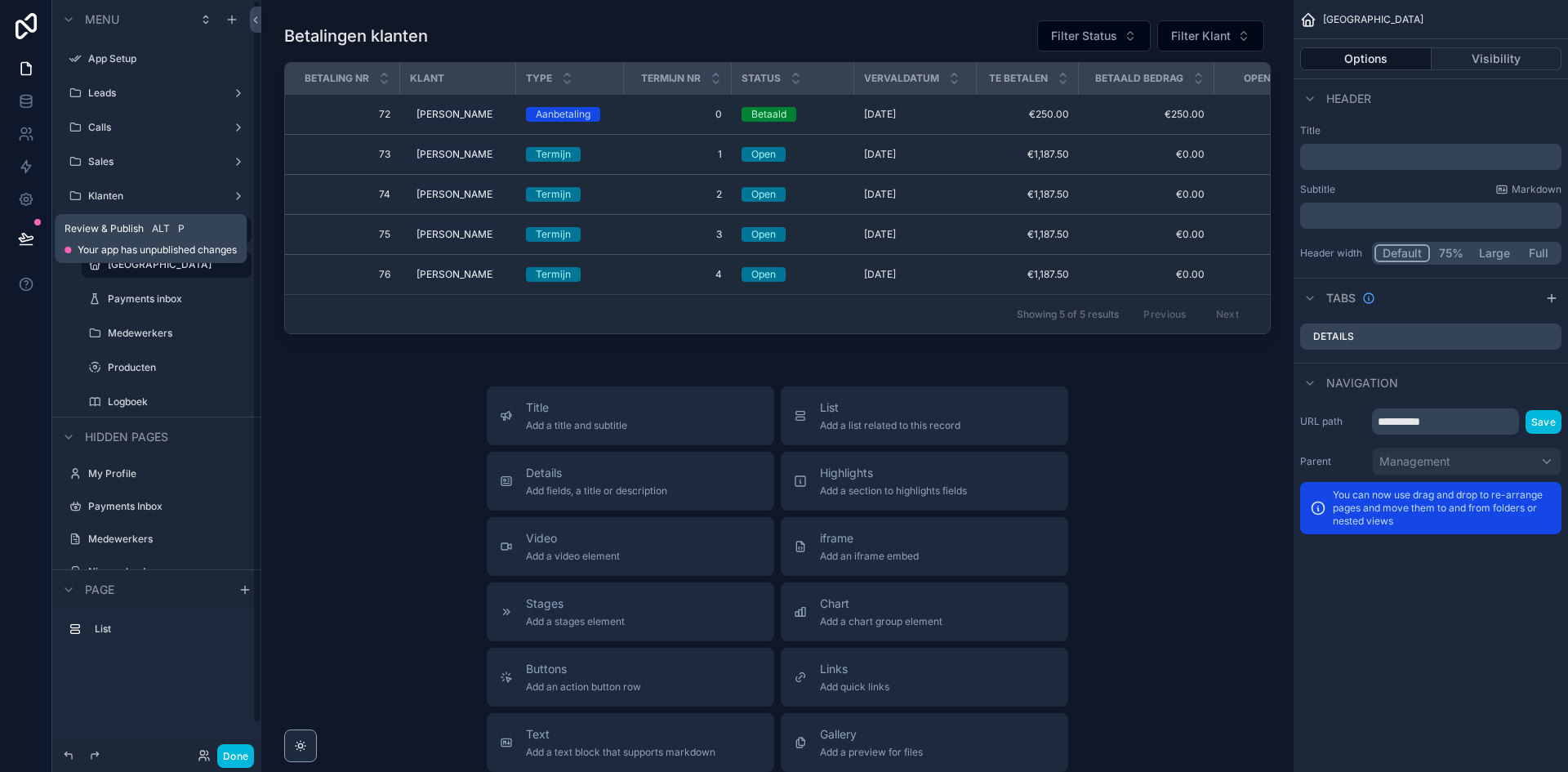
click at [34, 237] on button at bounding box center [26, 239] width 36 height 46
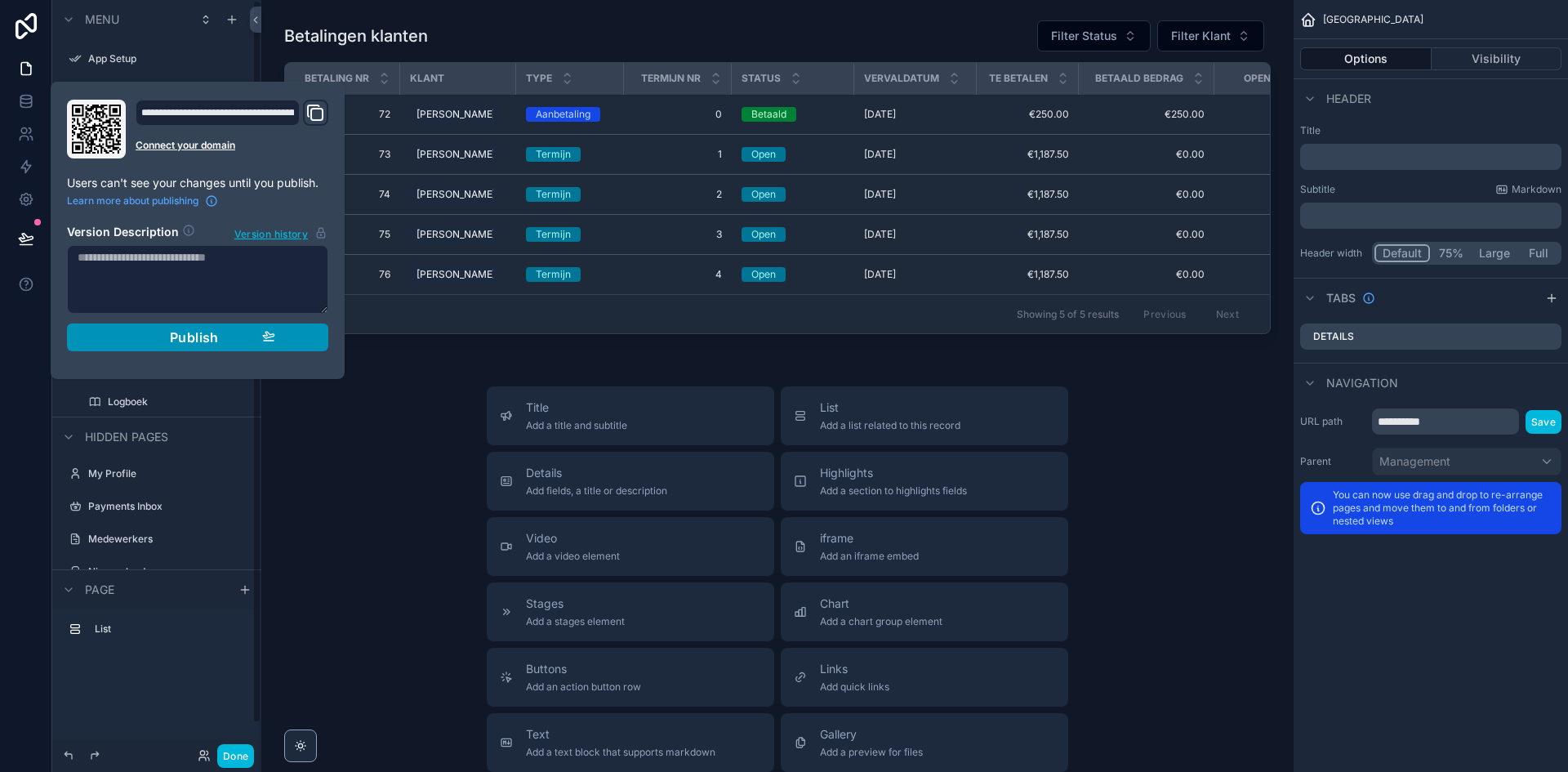
click at [287, 324] on button "Publish" at bounding box center [198, 338] width 261 height 28
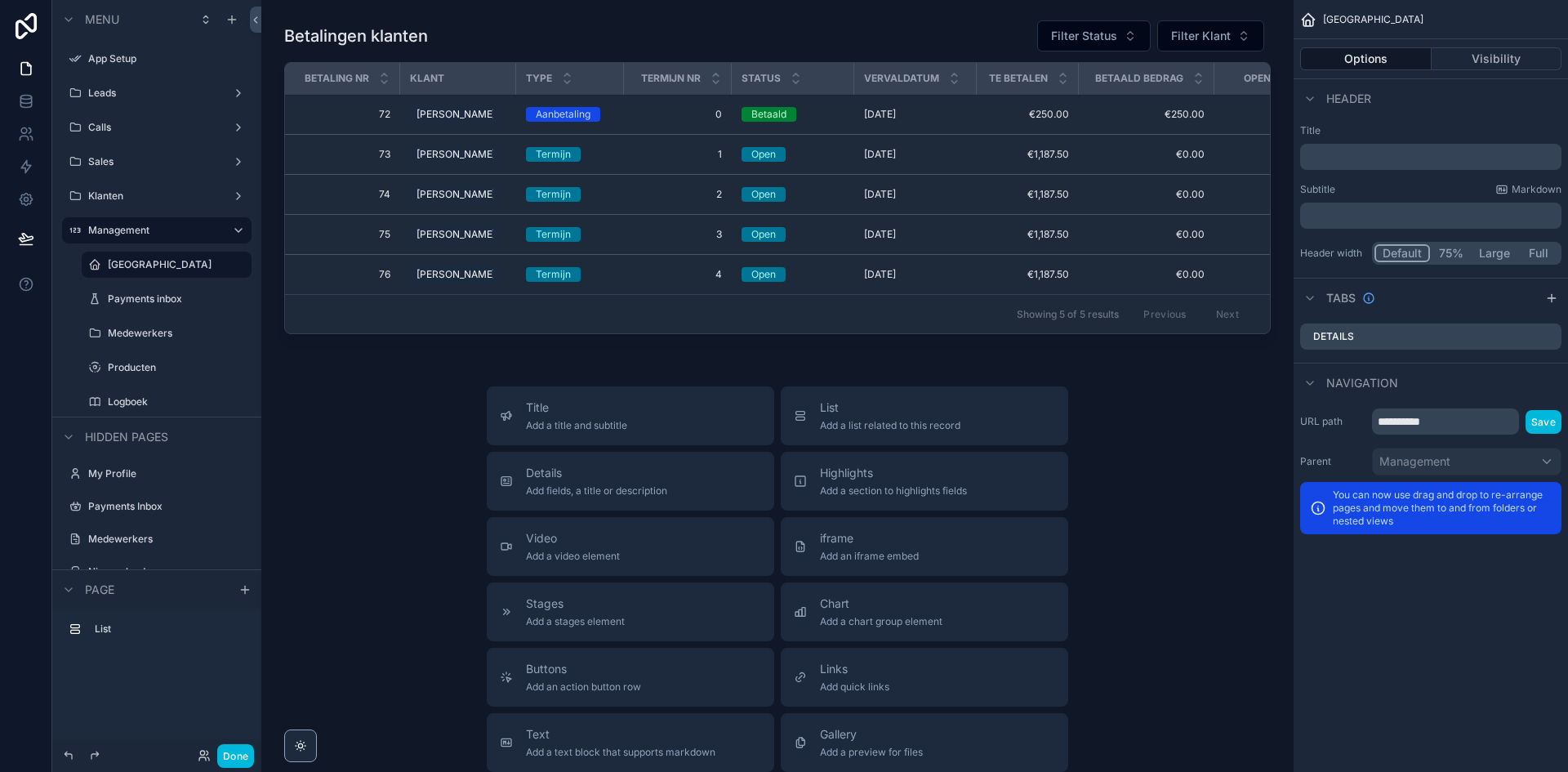
click at [406, 381] on div "Betalingen klanten Filter Status Filter Klant Betaling nr Klant Type Termijn nr…" at bounding box center [777, 549] width 1032 height 1099
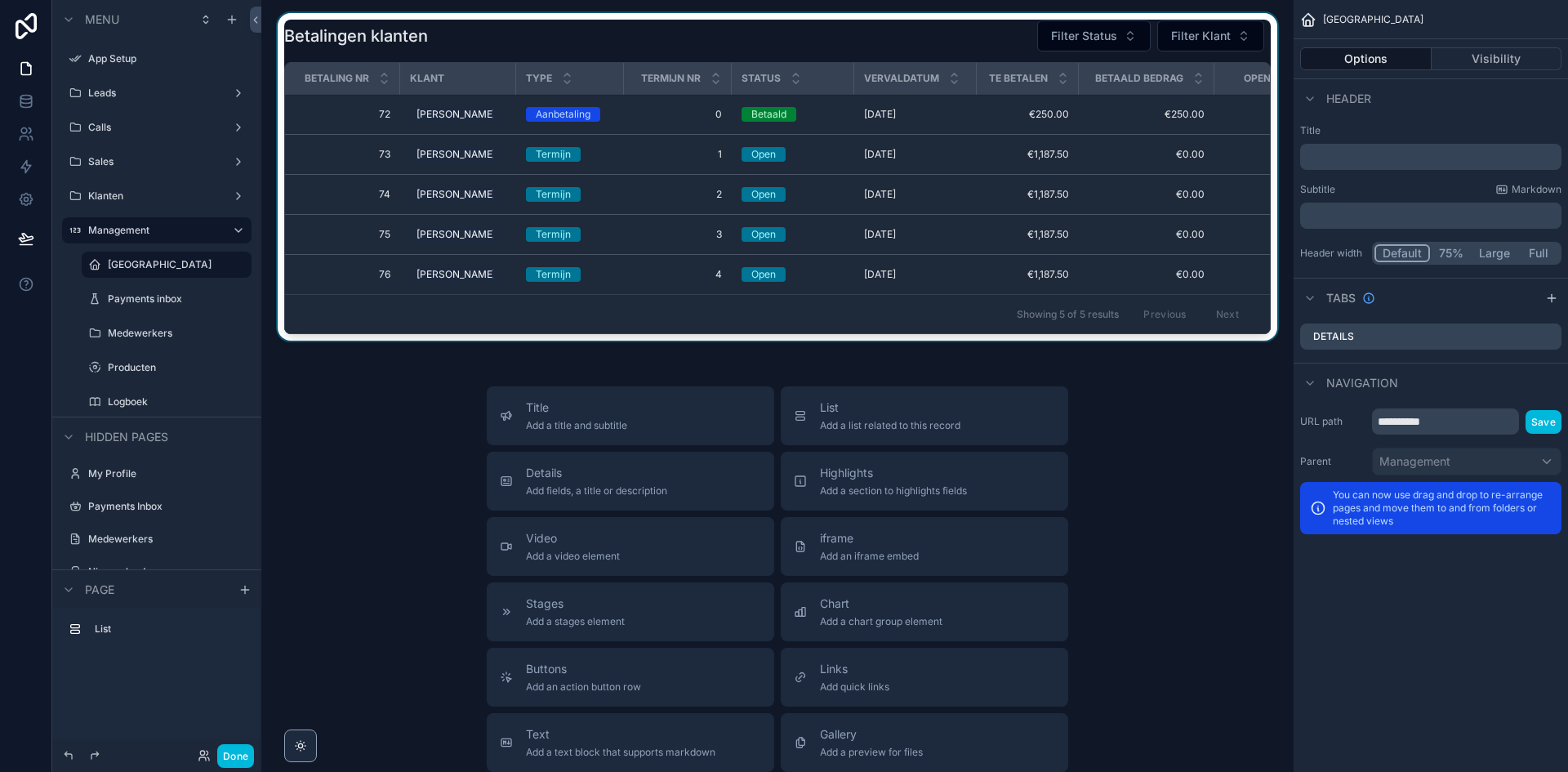
click at [615, 329] on div "Showing 5 of 5 results Previous Next" at bounding box center [777, 314] width 985 height 39
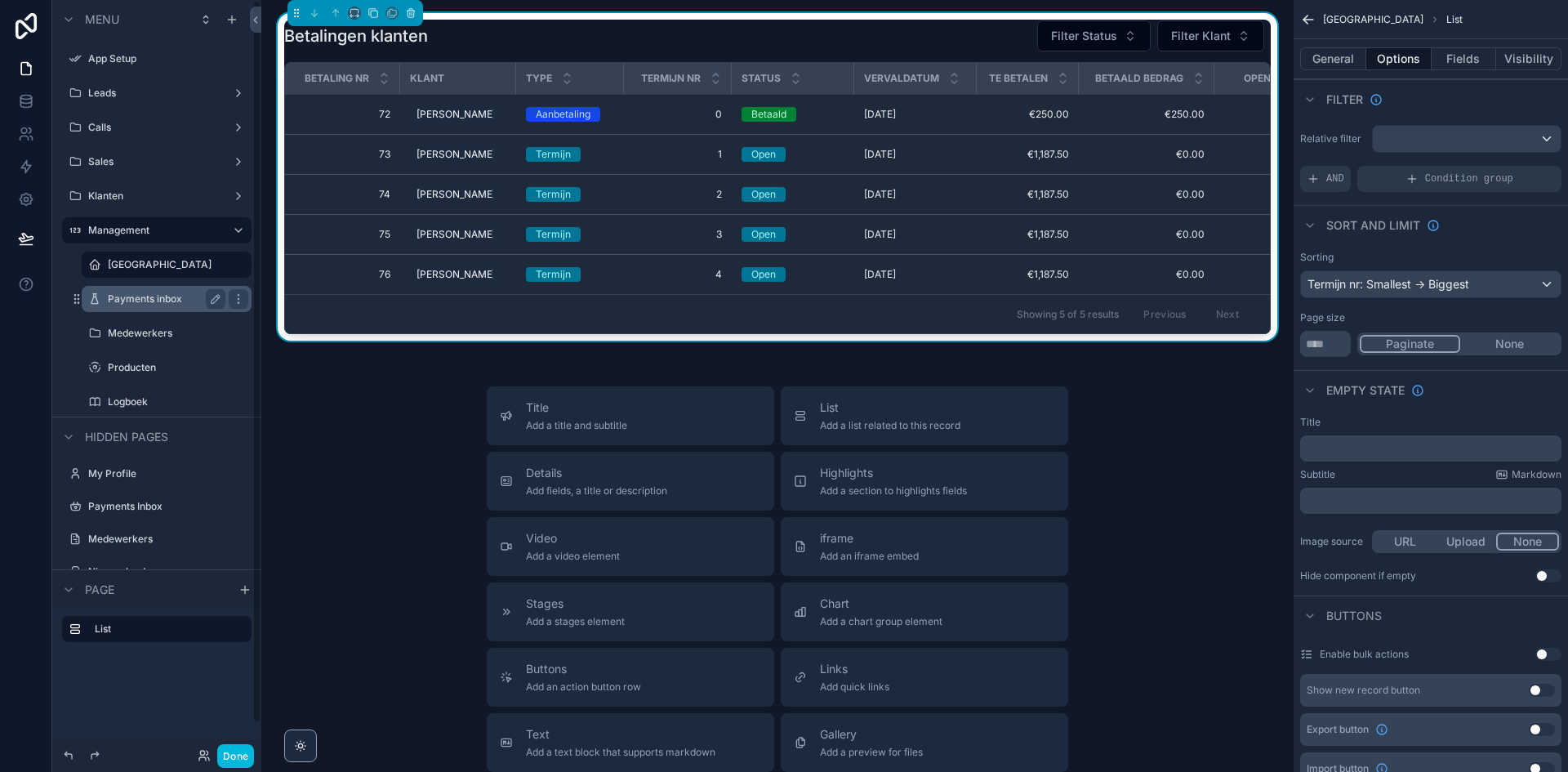
click at [149, 303] on label "Payments inbox" at bounding box center [163, 299] width 111 height 13
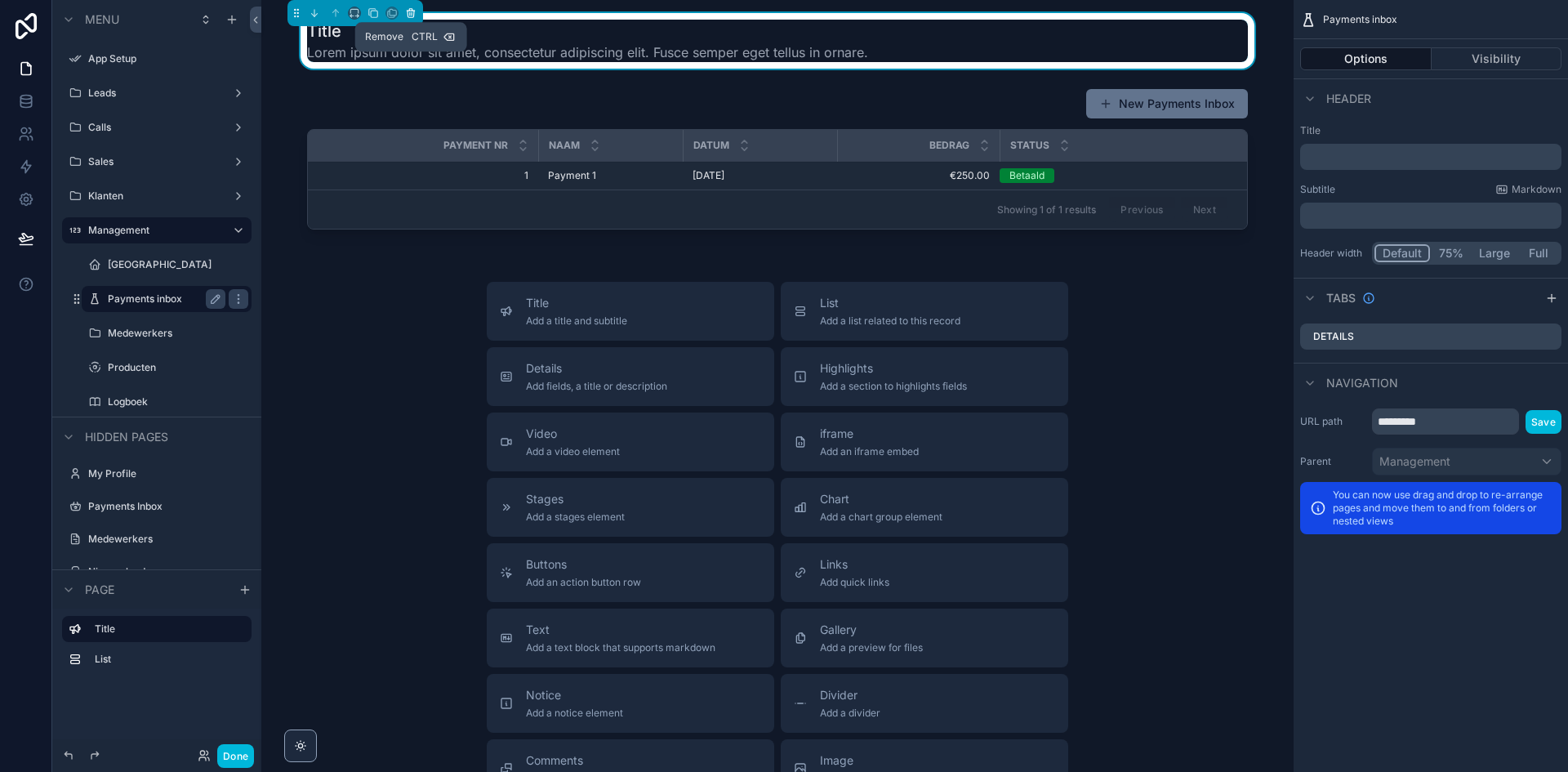
click at [412, 20] on button "scrollable content" at bounding box center [411, 13] width 18 height 18
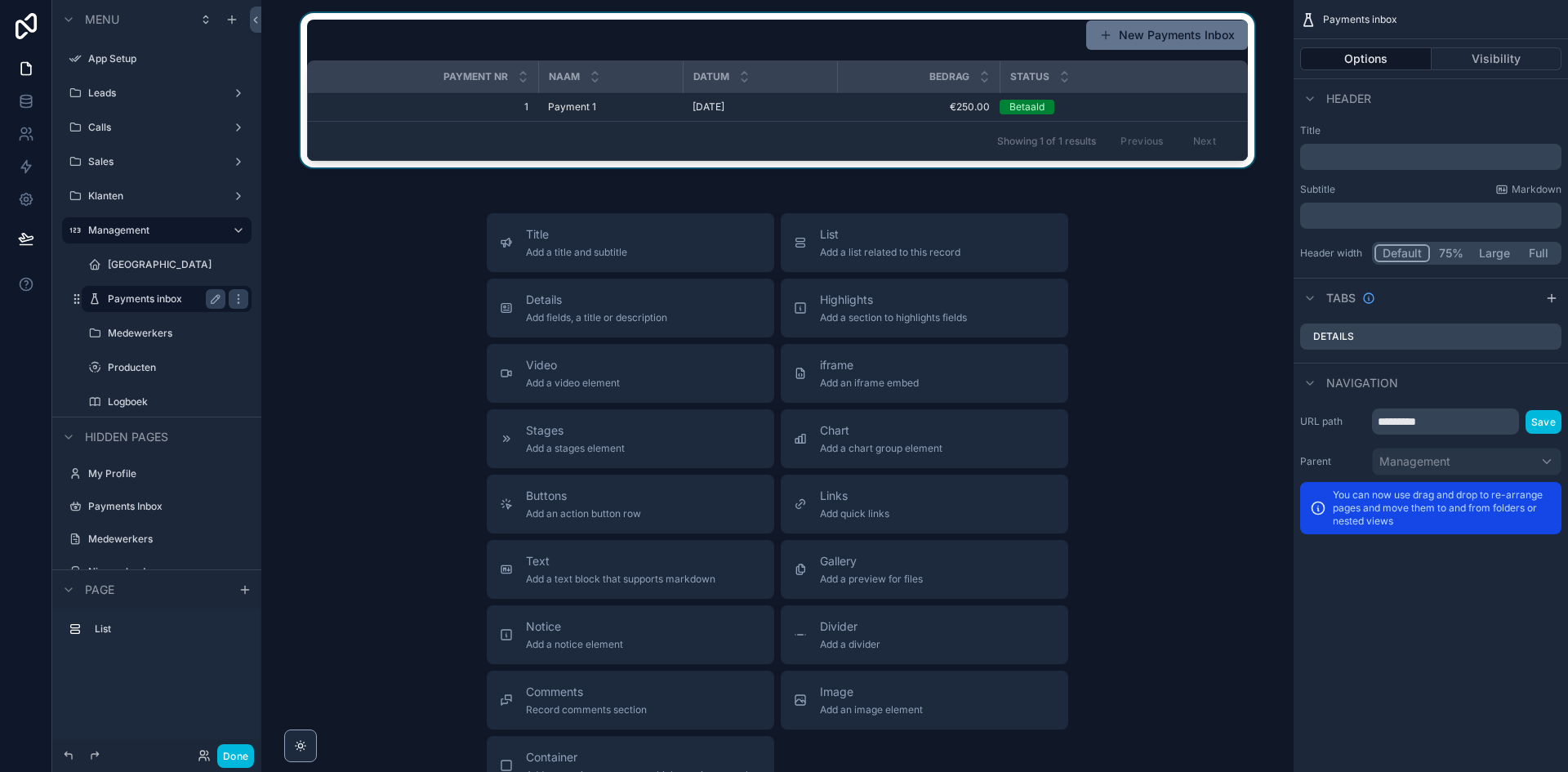
click at [495, 102] on div "scrollable content" at bounding box center [777, 94] width 1006 height 161
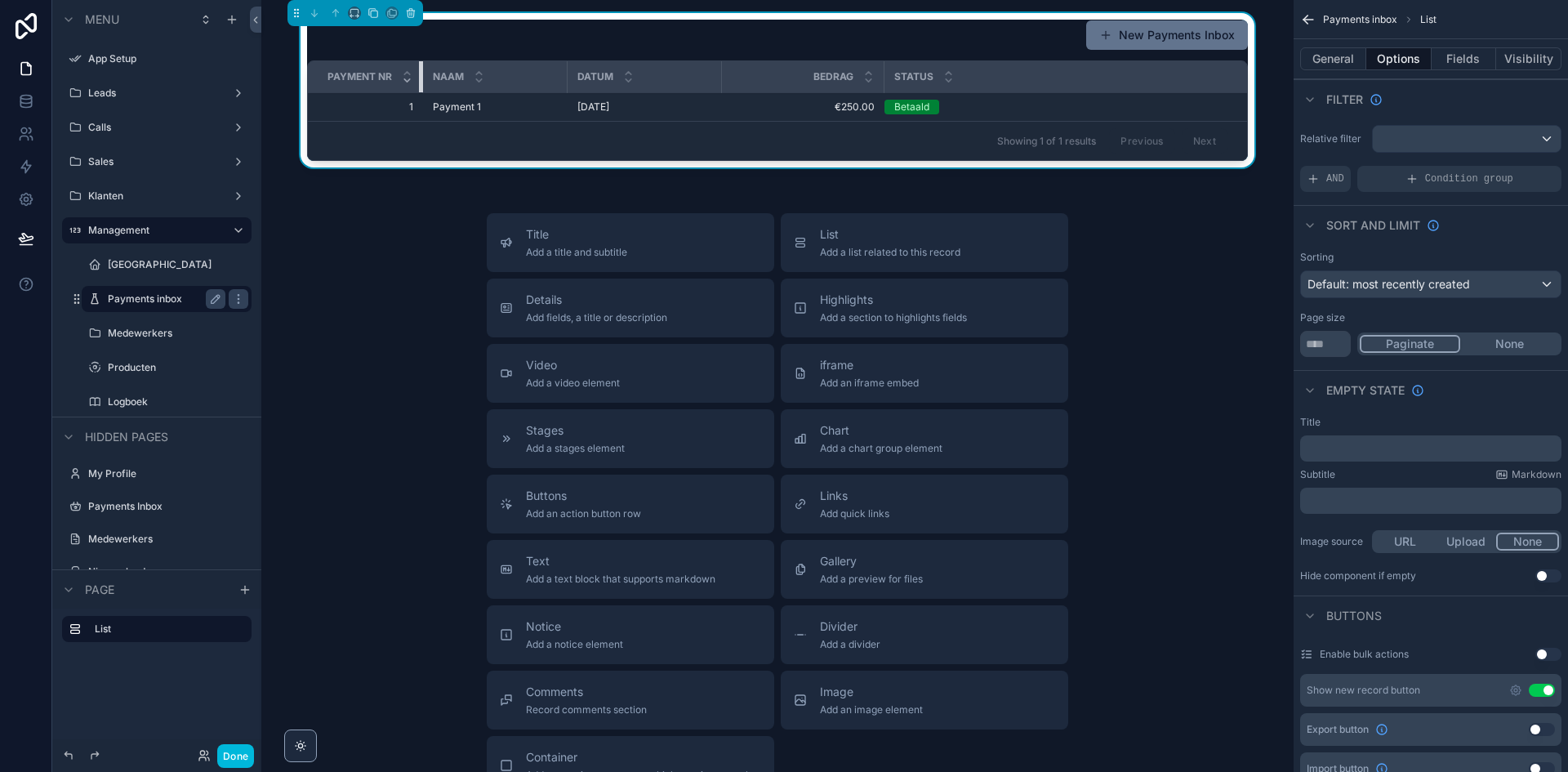
drag, startPoint x: 531, startPoint y: 79, endPoint x: 404, endPoint y: 80, distance: 127.0
click at [404, 80] on th "Payment nr" at bounding box center [366, 77] width 115 height 32
drag, startPoint x: 560, startPoint y: 84, endPoint x: 507, endPoint y: 84, distance: 53.0
click at [537, 84] on div "scrollable content" at bounding box center [540, 77] width 7 height 31
drag, startPoint x: 663, startPoint y: 80, endPoint x: 631, endPoint y: 80, distance: 32.0
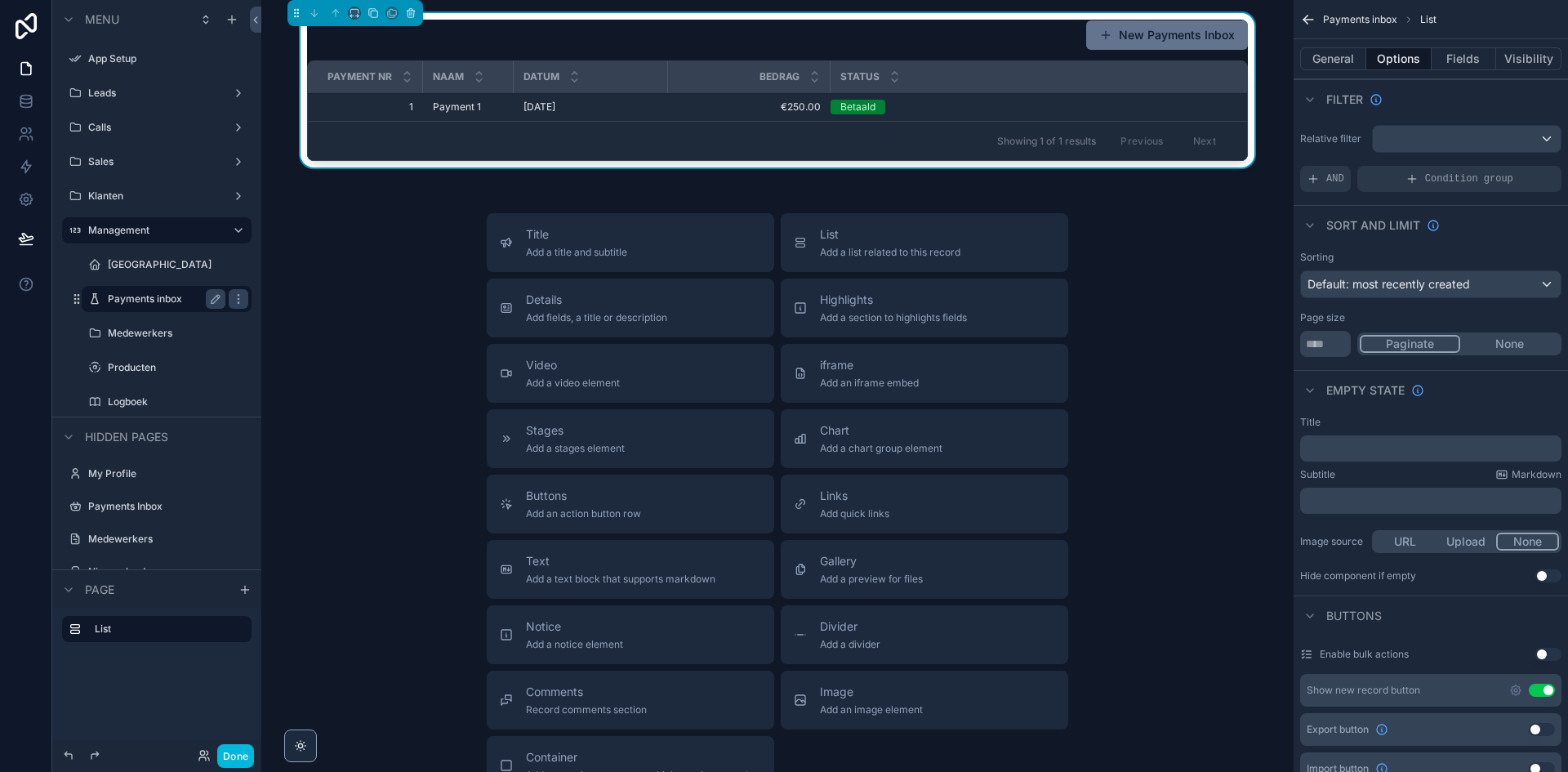
click at [631, 80] on tr "Payment nr Naam Datum Bedrag Status" at bounding box center [778, 77] width 940 height 32
drag, startPoint x: 663, startPoint y: 79, endPoint x: 626, endPoint y: 79, distance: 37.0
click at [637, 79] on div "scrollable content" at bounding box center [641, 77] width 7 height 31
drag, startPoint x: 786, startPoint y: 82, endPoint x: 715, endPoint y: 80, distance: 71.0
click at [720, 80] on div "scrollable content" at bounding box center [723, 77] width 7 height 31
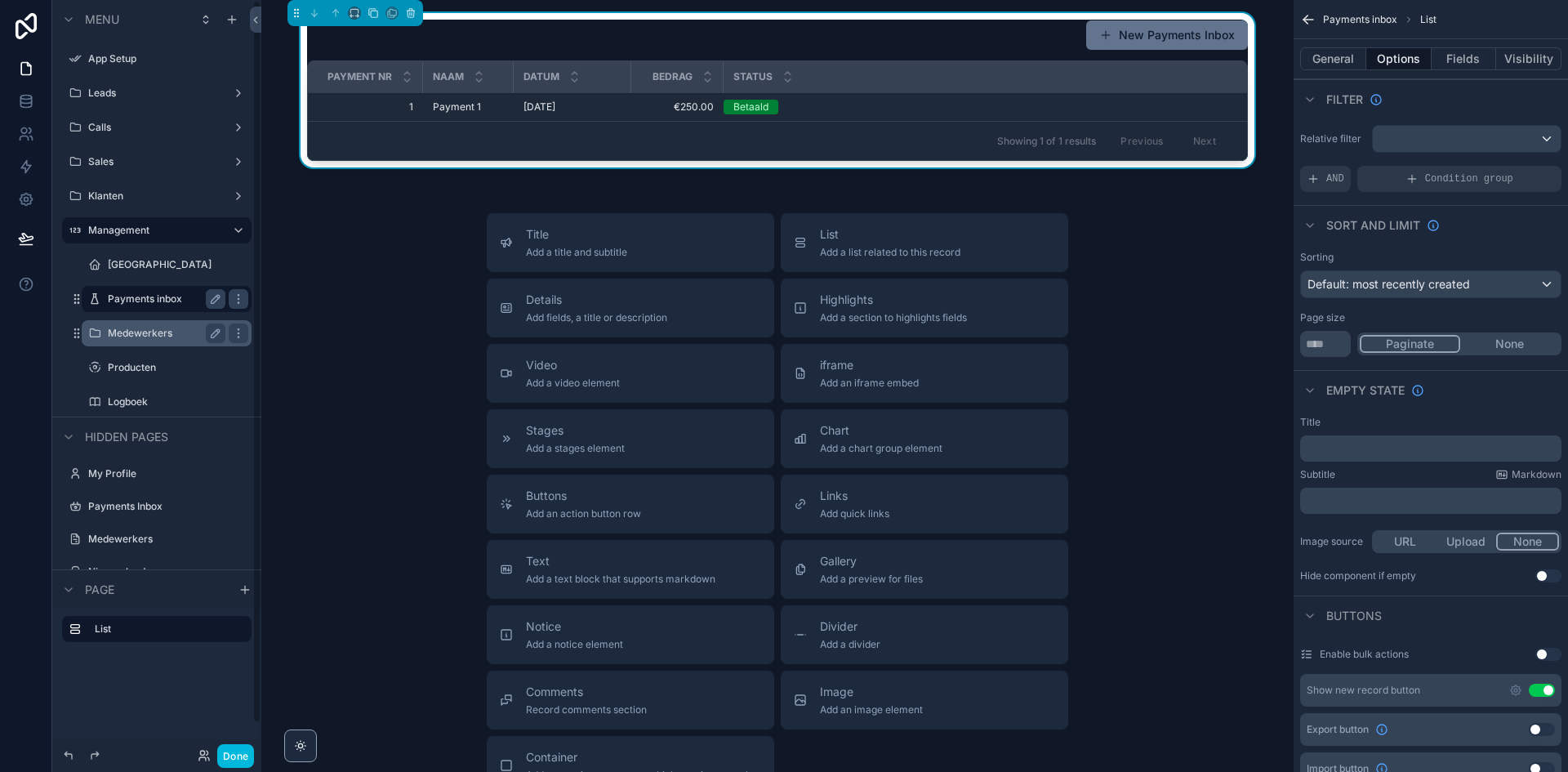
click at [142, 326] on div "Medewerkers" at bounding box center [166, 333] width 117 height 20
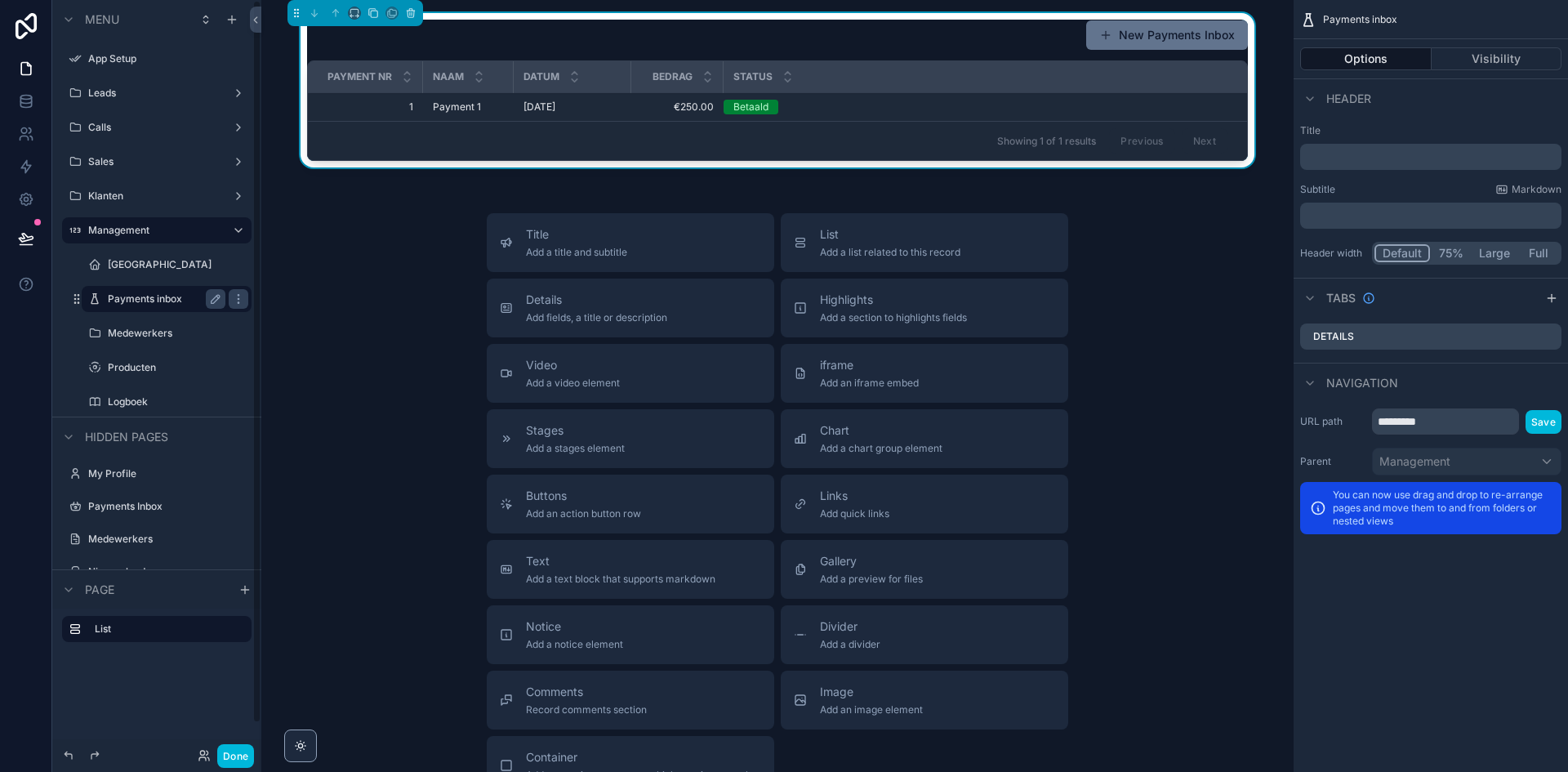
click at [145, 330] on label "Medewerkers" at bounding box center [174, 333] width 134 height 13
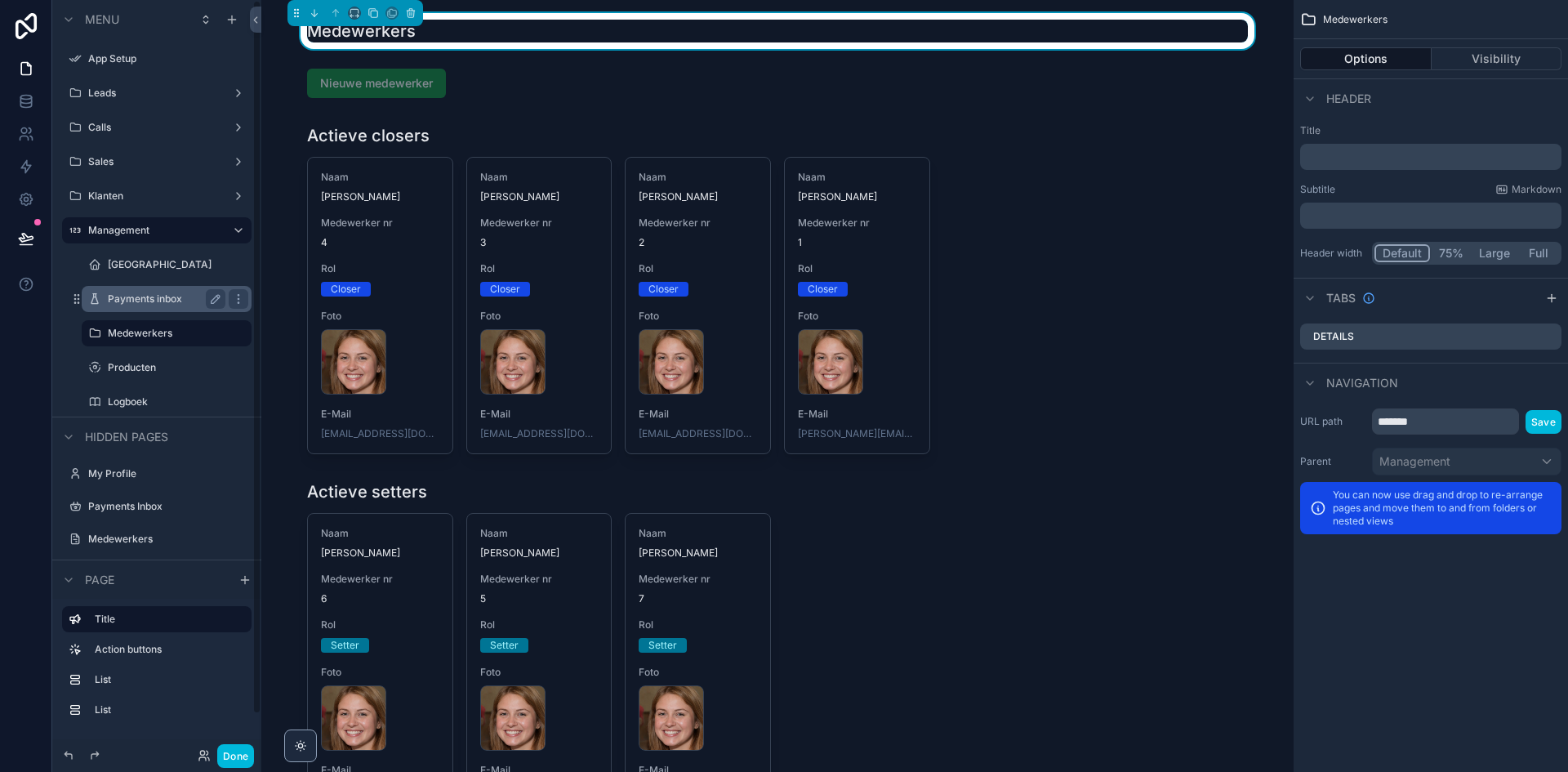
click at [180, 301] on label "Payments inbox" at bounding box center [163, 299] width 111 height 13
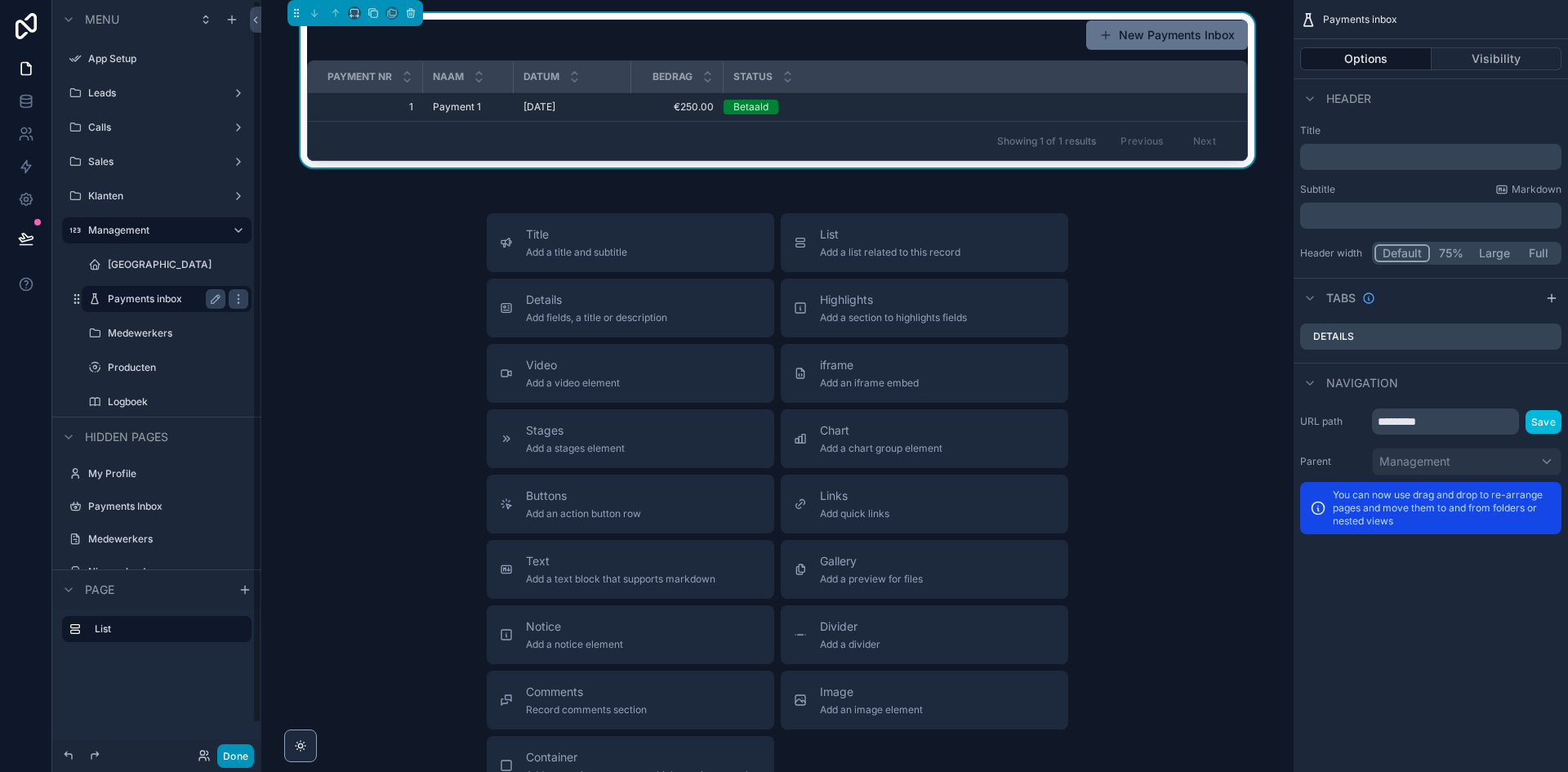
click at [237, 756] on button "Done" at bounding box center [236, 756] width 37 height 24
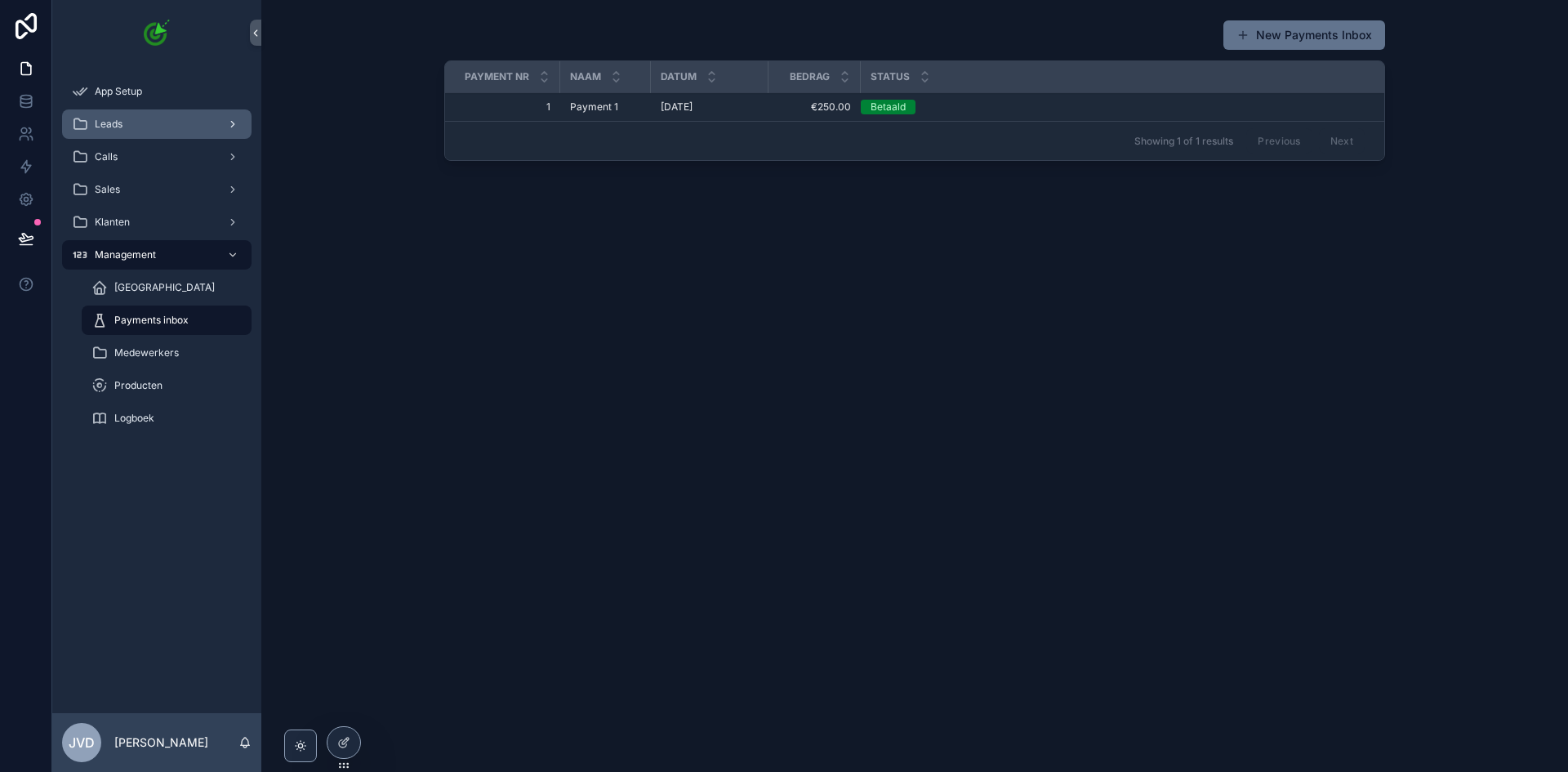
click at [131, 122] on div "Leads" at bounding box center [157, 124] width 170 height 26
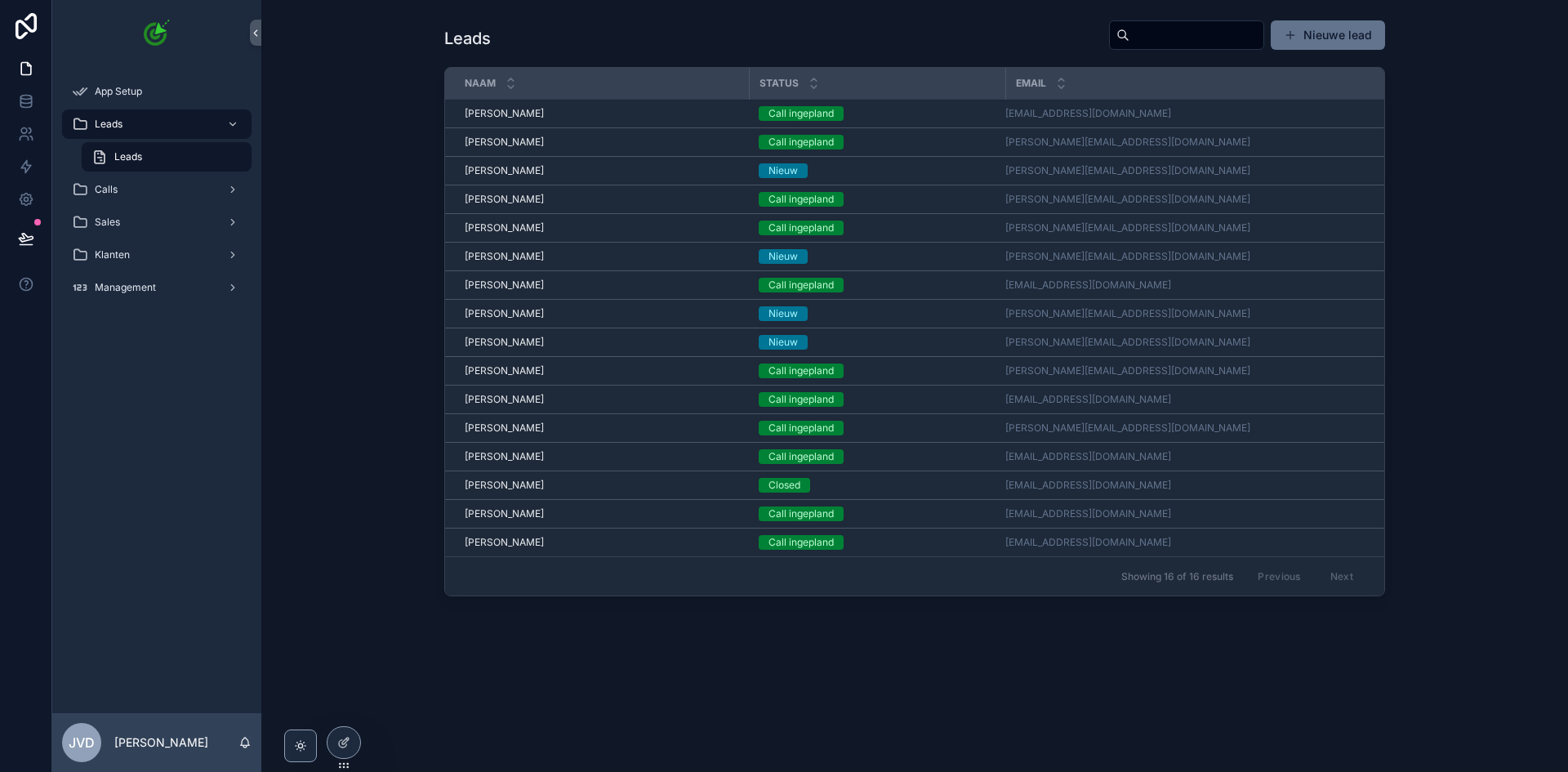
click at [1304, 734] on div "Leads Nieuwe lead Naam Status Email [PERSON_NAME] [PERSON_NAME] Call ingepland …" at bounding box center [914, 386] width 1307 height 772
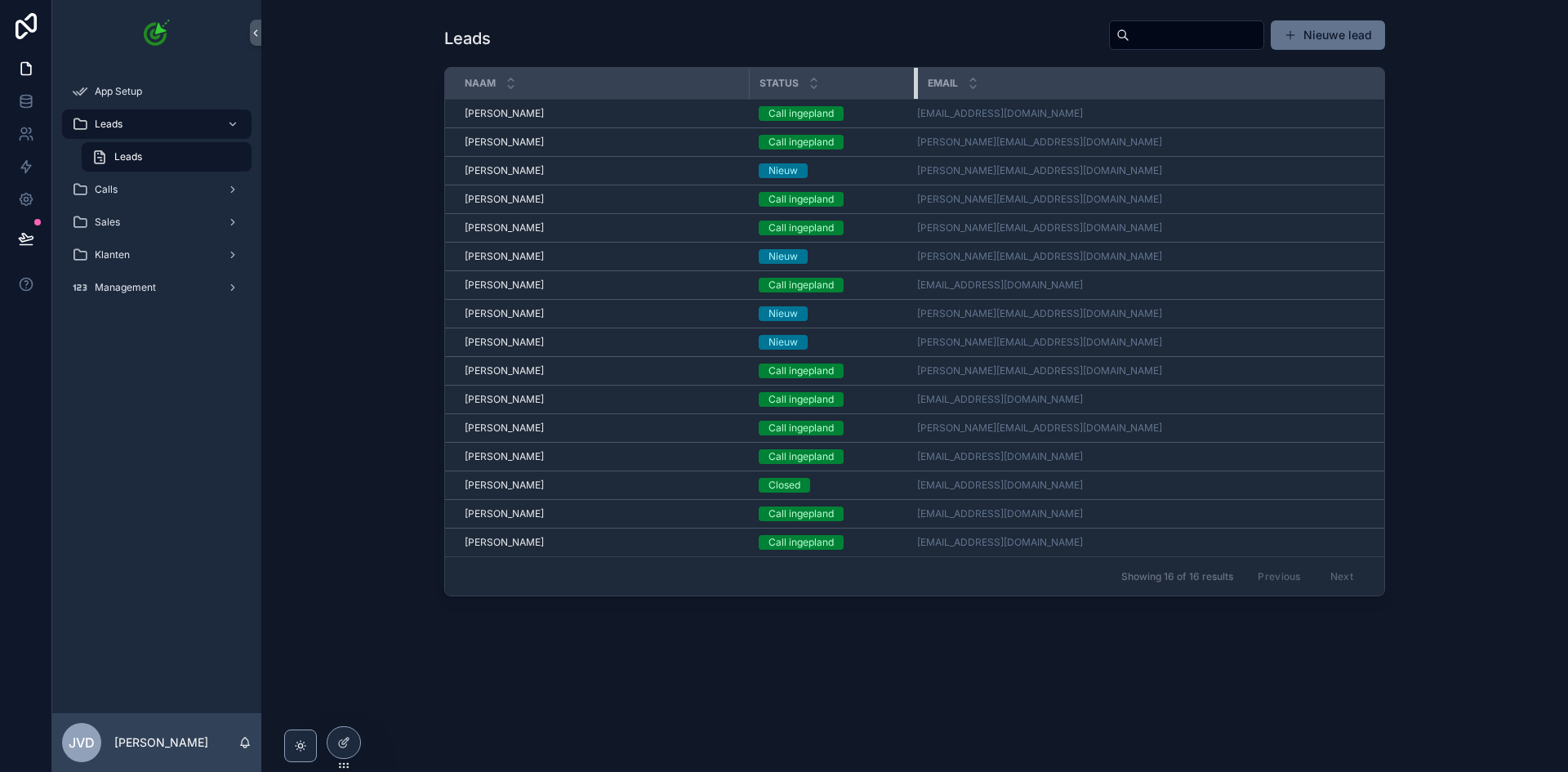
drag, startPoint x: 1004, startPoint y: 84, endPoint x: 982, endPoint y: 85, distance: 22.0
click at [916, 92] on div "scrollable content" at bounding box center [917, 84] width 7 height 31
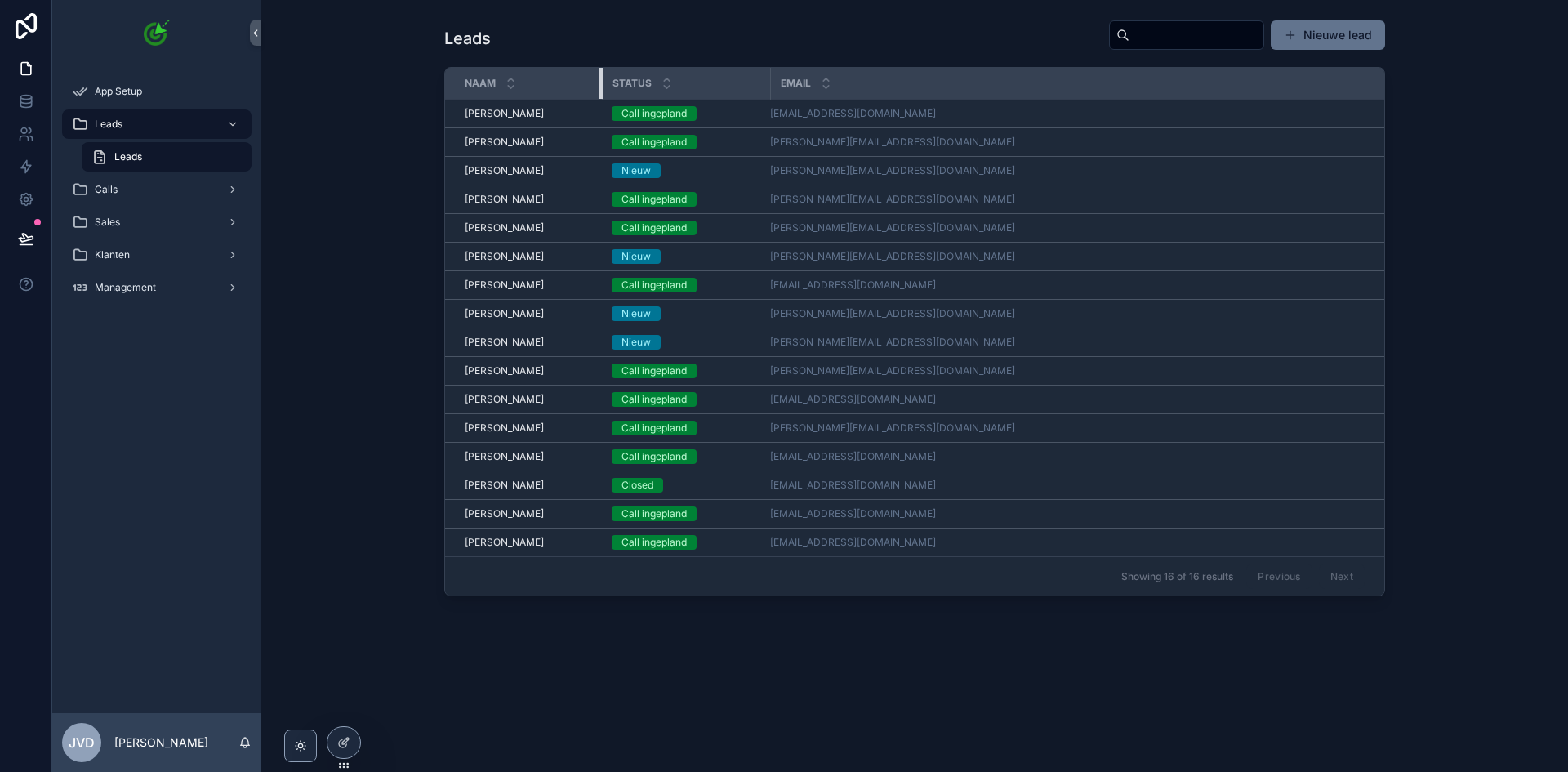
drag, startPoint x: 745, startPoint y: 94, endPoint x: 598, endPoint y: 103, distance: 147.3
click at [598, 103] on table "Naam Status Email [PERSON_NAME] [PERSON_NAME] Call ingepland [EMAIL_ADDRESS][DO…" at bounding box center [915, 312] width 940 height 489
click at [180, 194] on div "Calls" at bounding box center [157, 190] width 170 height 26
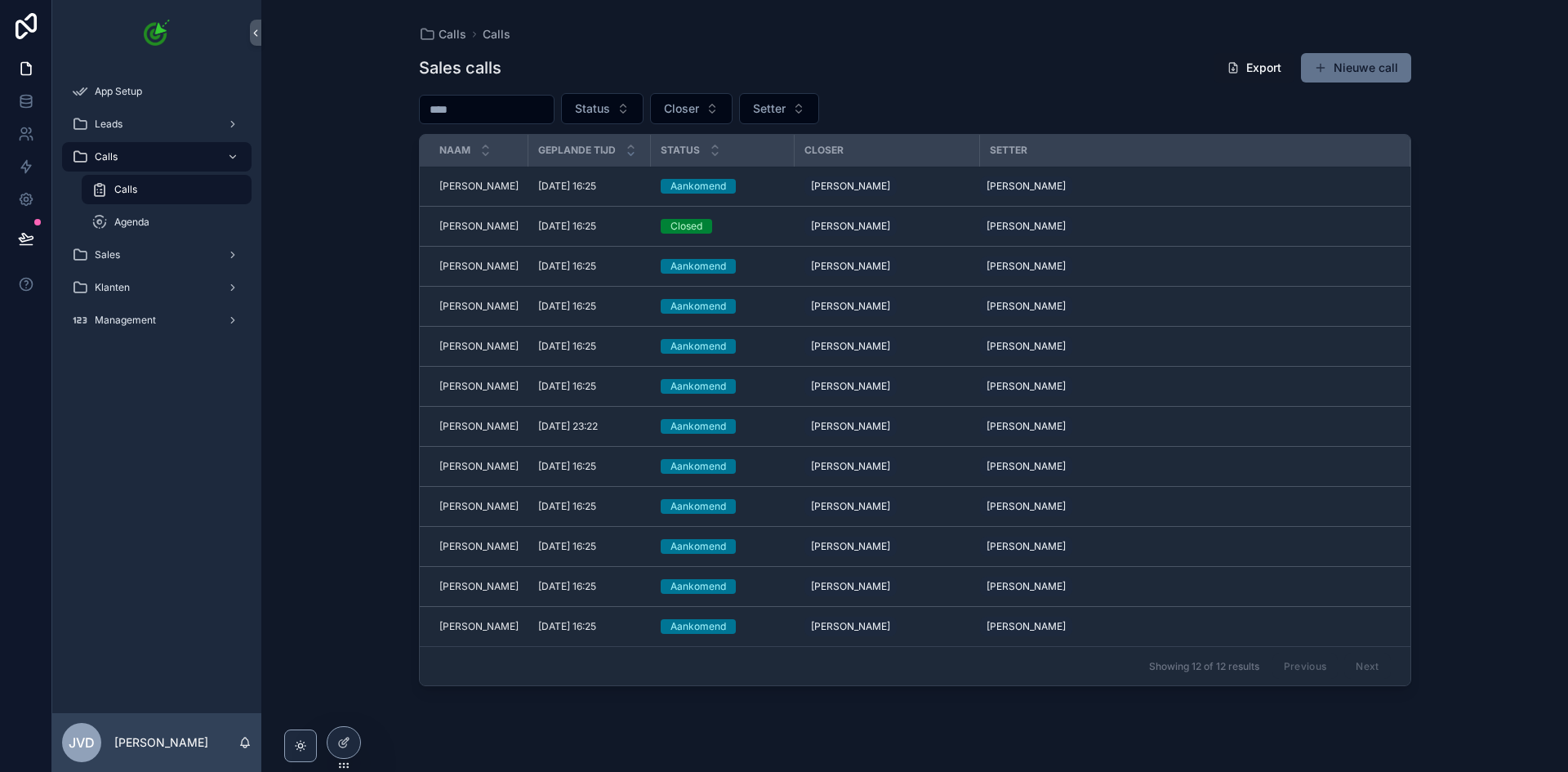
click at [495, 183] on span "[PERSON_NAME]" at bounding box center [479, 186] width 79 height 13
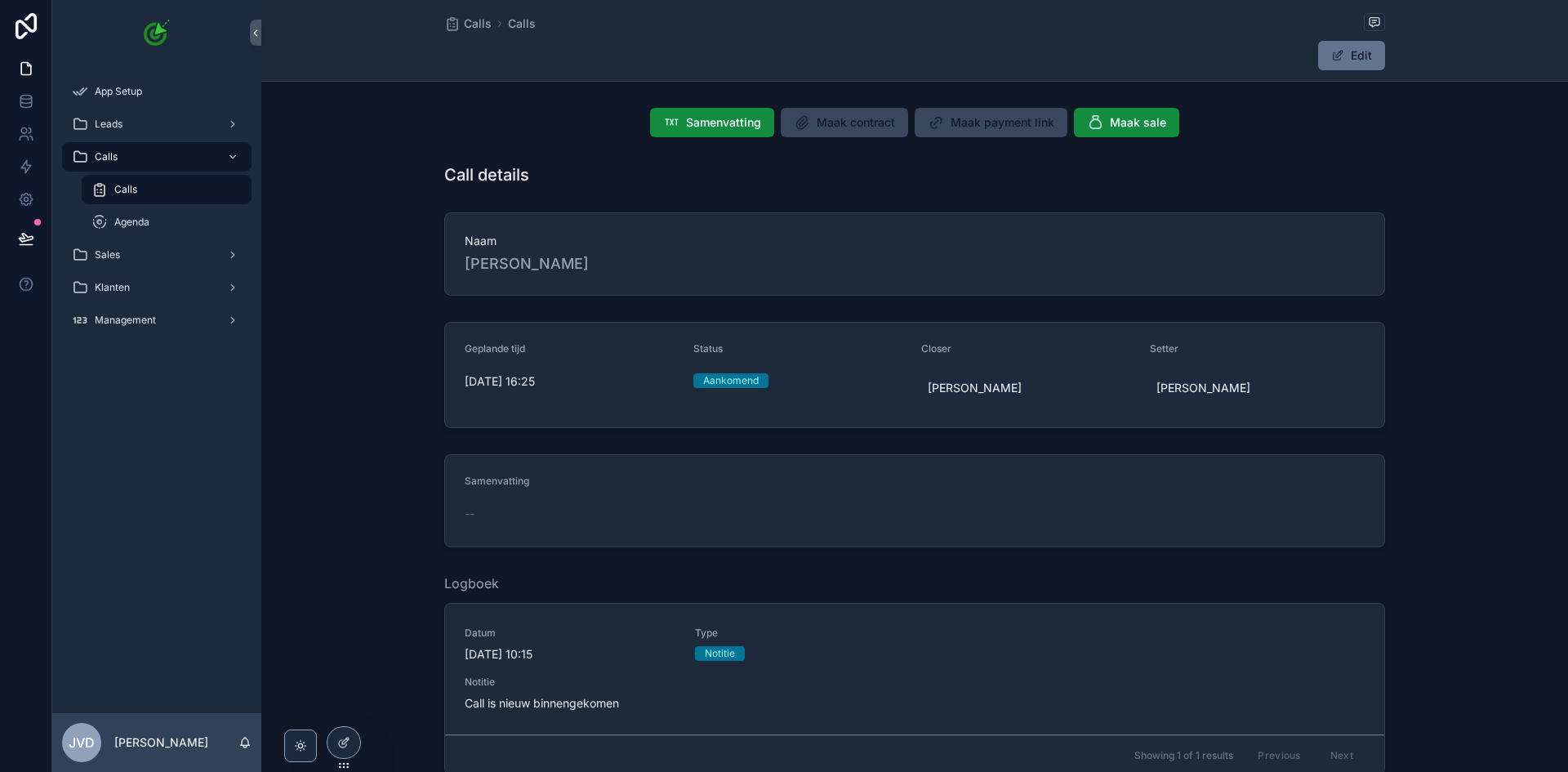
click at [177, 193] on div "Calls" at bounding box center [166, 190] width 150 height 26
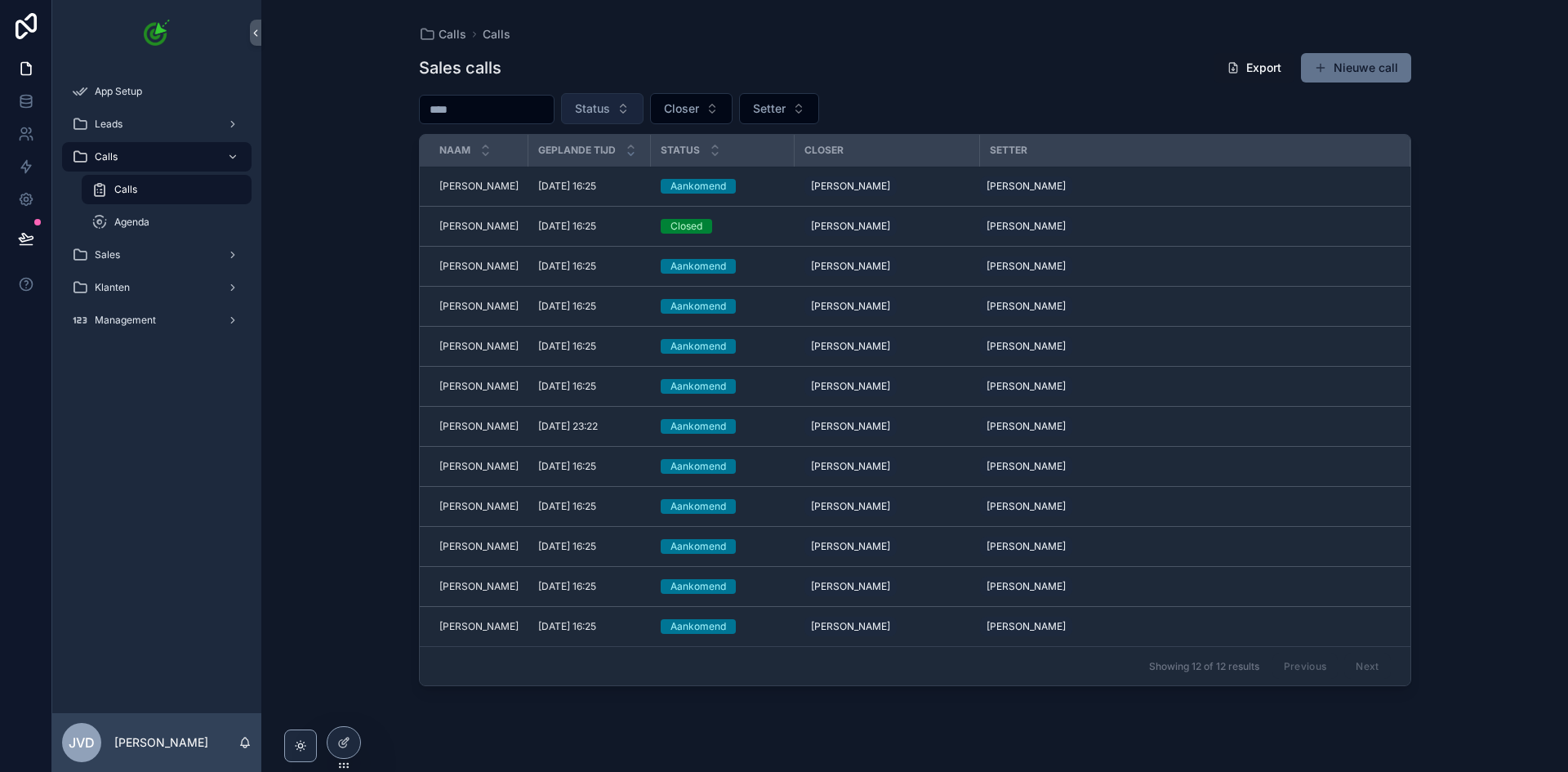
click at [610, 109] on span "Status" at bounding box center [592, 108] width 35 height 16
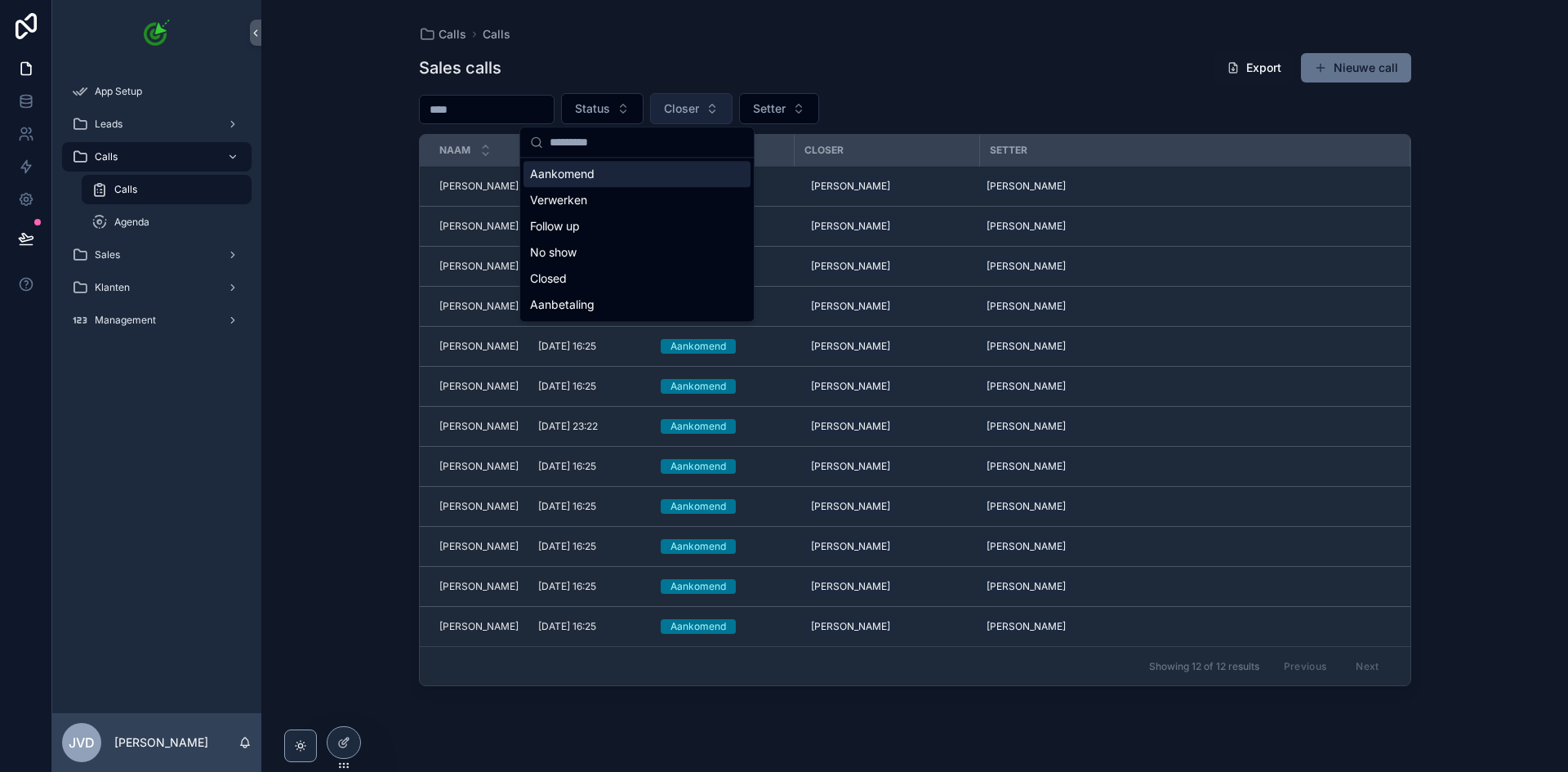
click at [712, 89] on div "Sales calls Export Nieuwe call Status Closer Setter Naam Geplande tijd Status C…" at bounding box center [915, 397] width 992 height 710
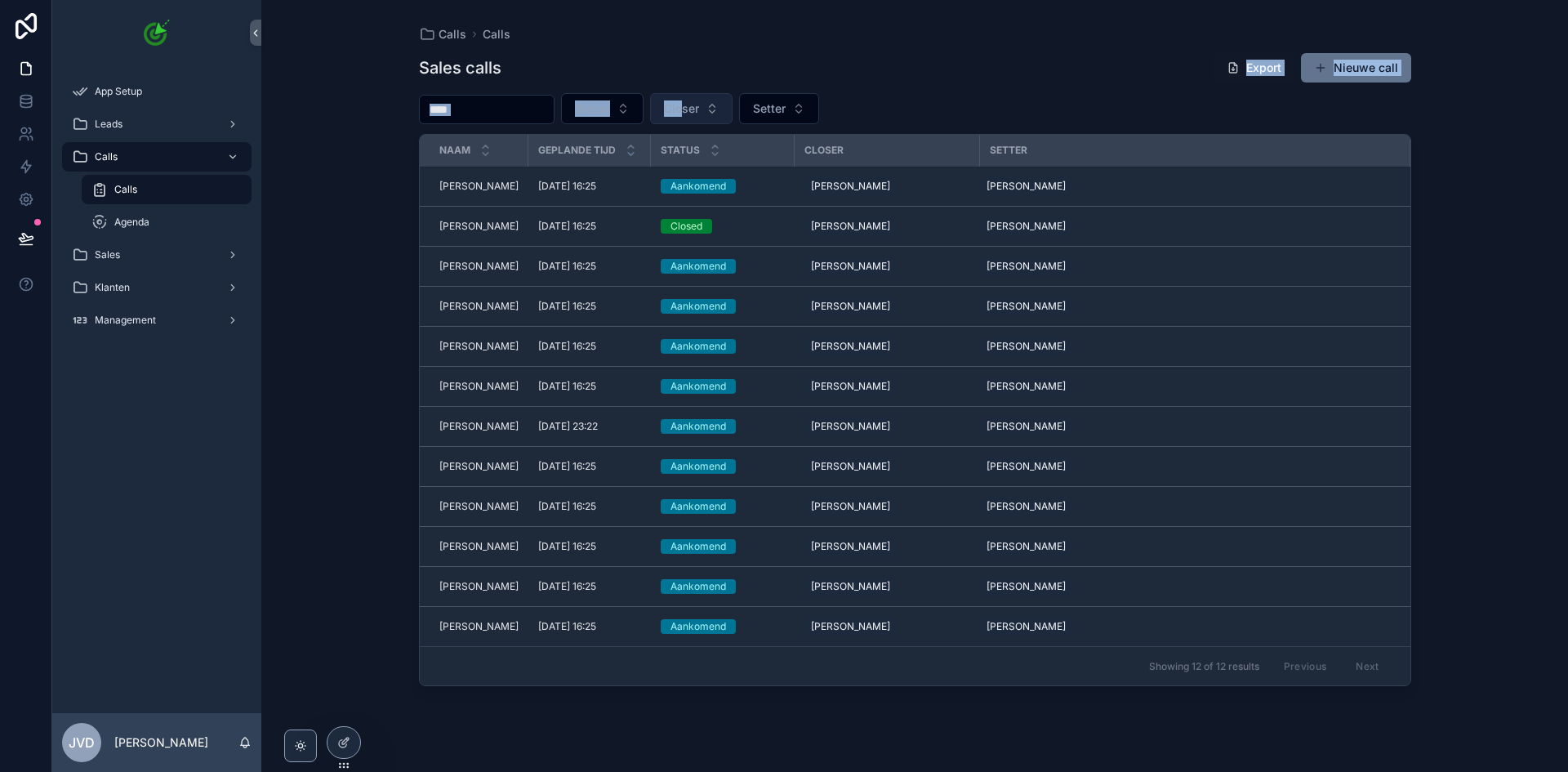
click at [699, 111] on span "Closer" at bounding box center [681, 108] width 35 height 16
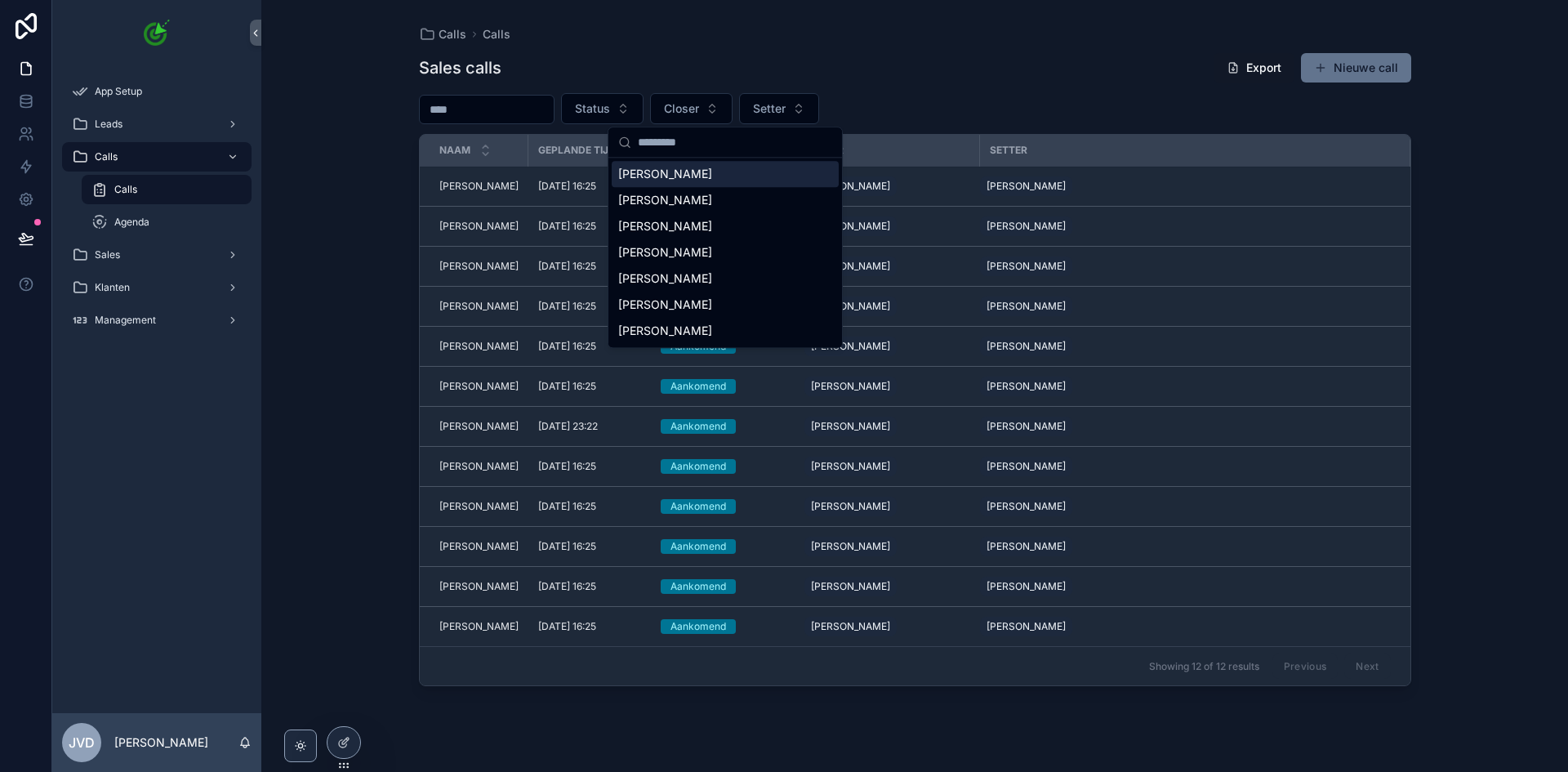
click at [895, 65] on div "Sales calls Export Nieuwe call" at bounding box center [915, 68] width 992 height 31
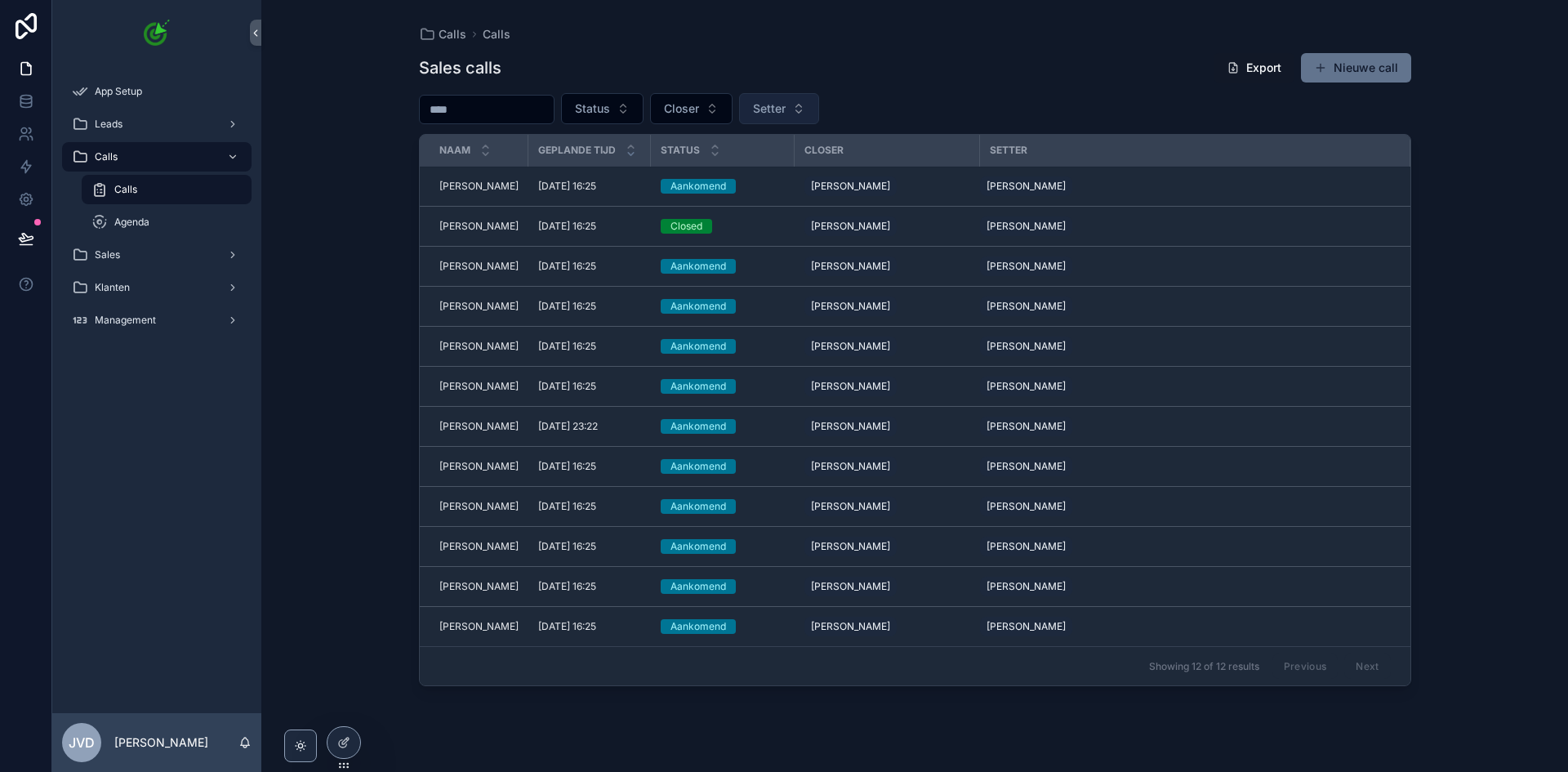
click at [786, 113] on span "Setter" at bounding box center [770, 108] width 33 height 16
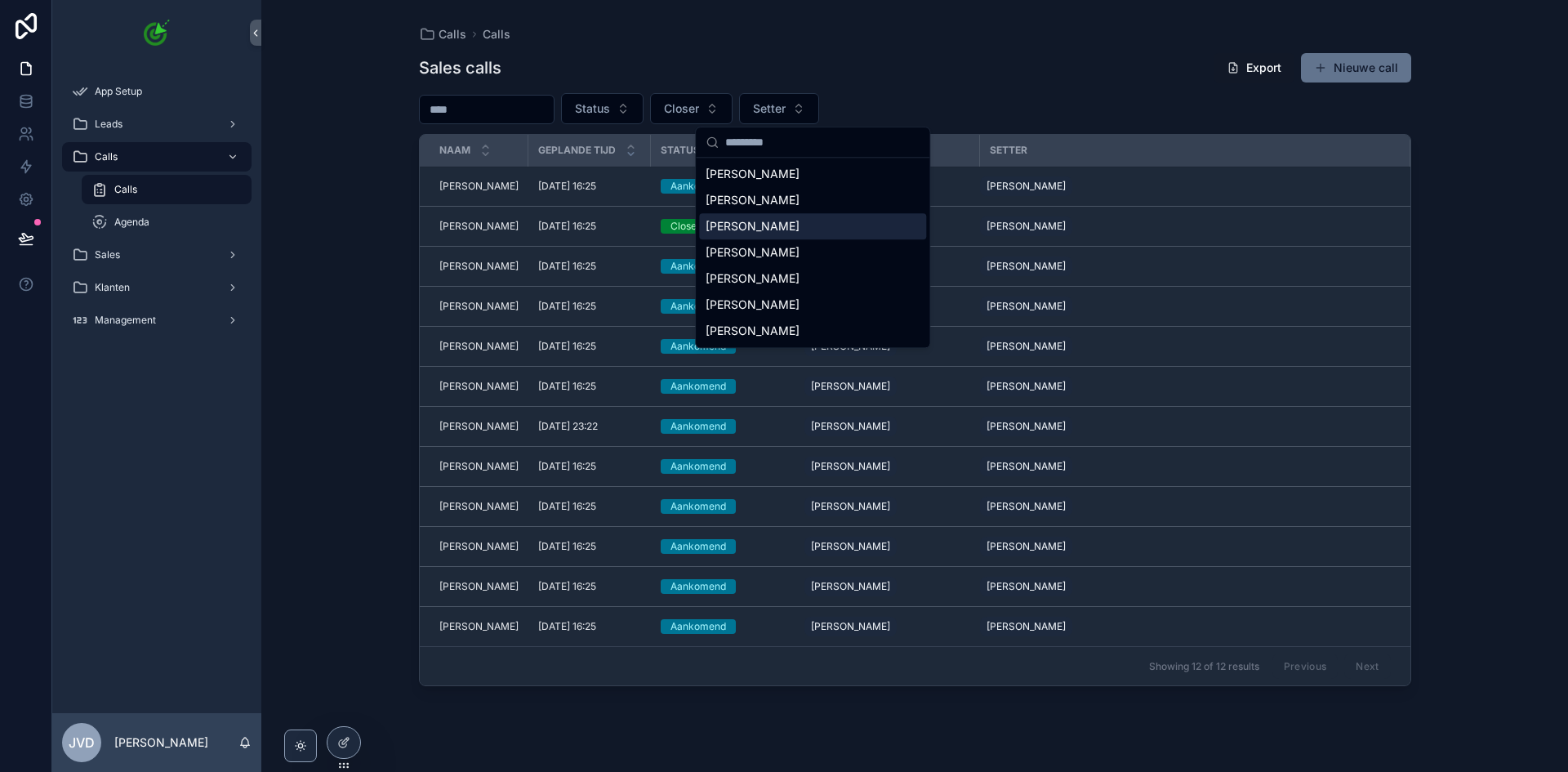
click at [802, 220] on div "[PERSON_NAME]" at bounding box center [812, 227] width 227 height 26
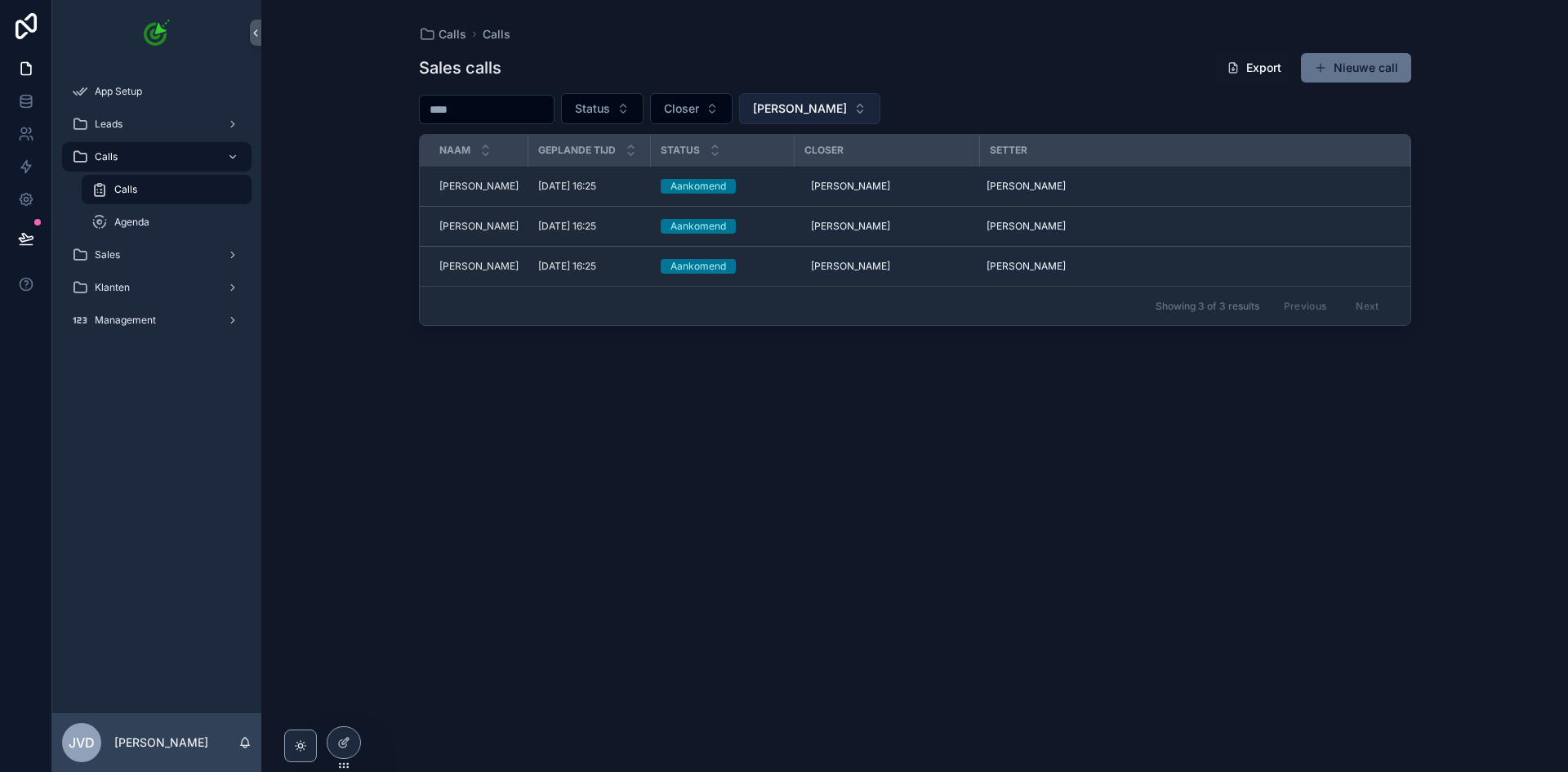
click at [833, 113] on span "[PERSON_NAME]" at bounding box center [800, 108] width 94 height 16
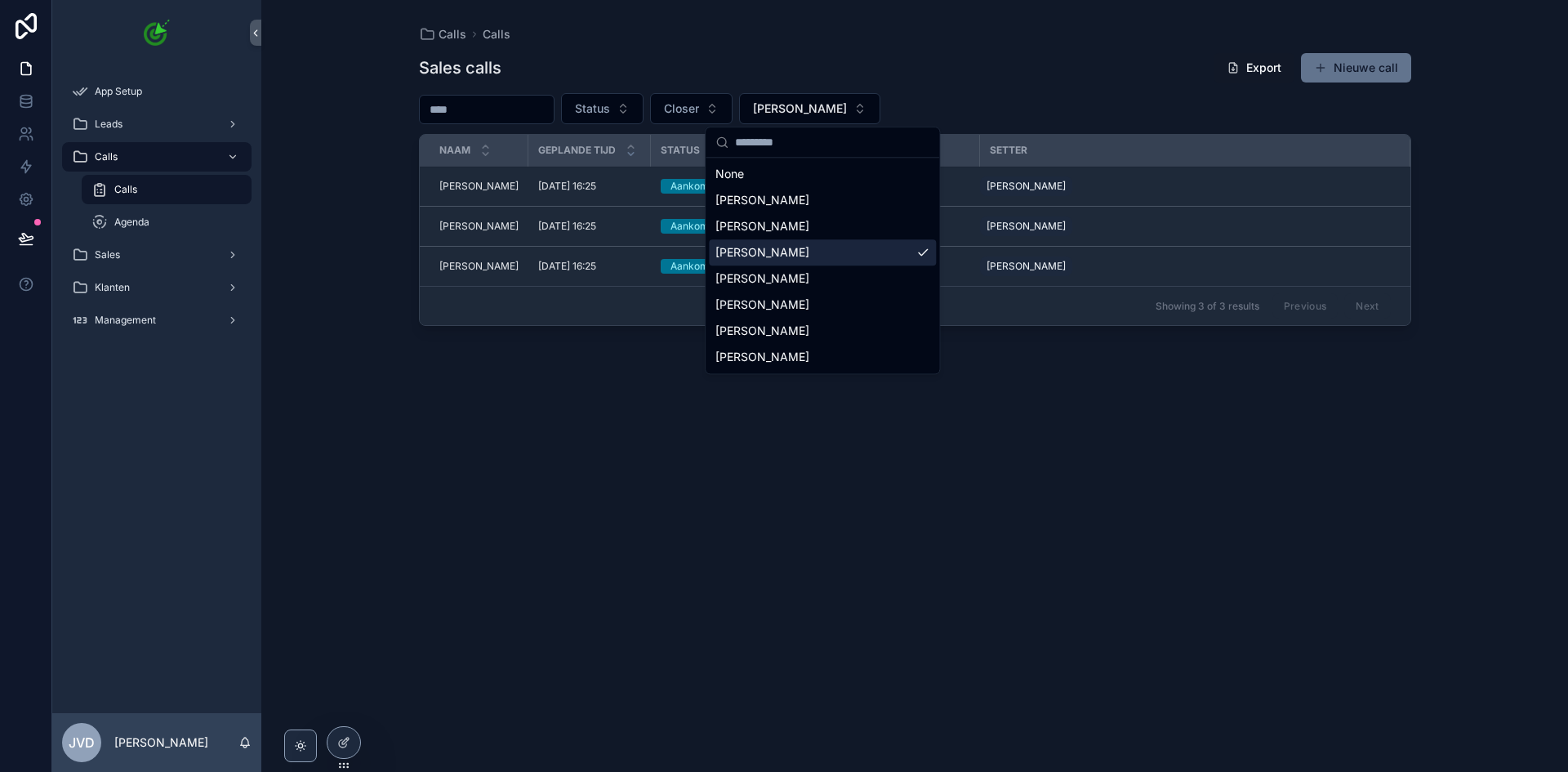
click at [885, 259] on div "[PERSON_NAME]" at bounding box center [822, 252] width 227 height 26
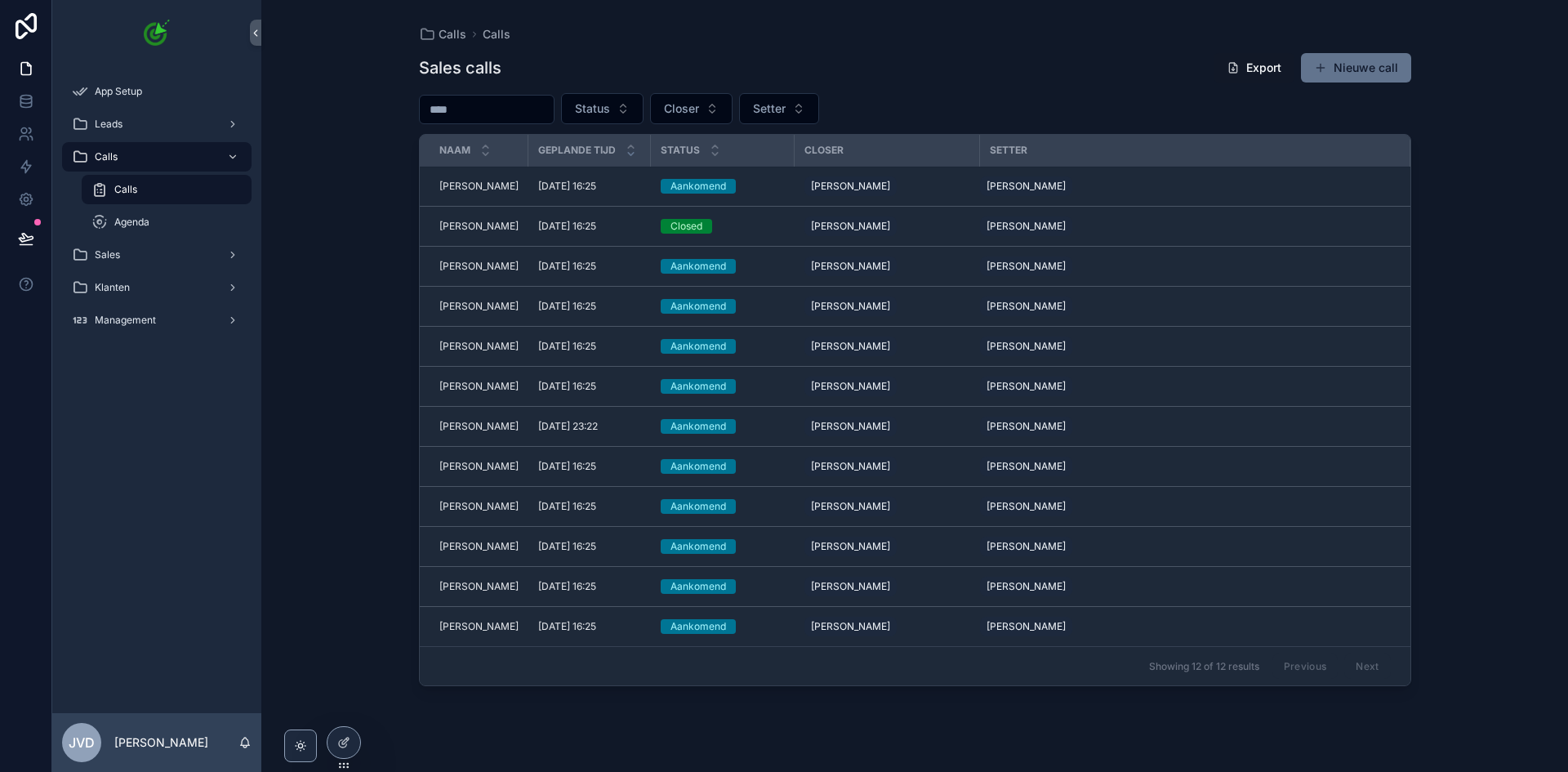
click at [1019, 108] on div "Status Closer Setter" at bounding box center [915, 108] width 992 height 31
click at [180, 221] on div "Agenda" at bounding box center [166, 223] width 150 height 26
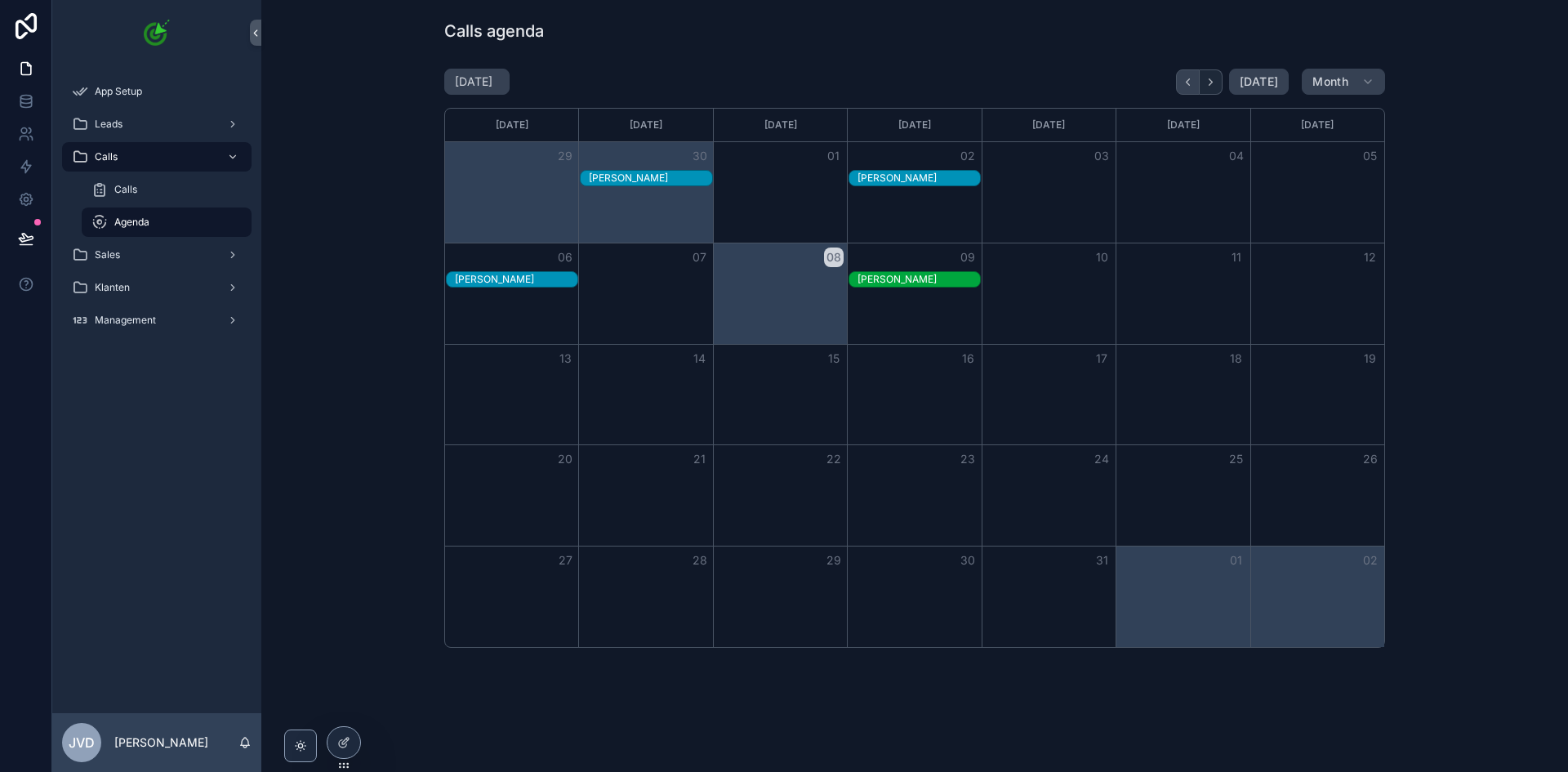
click at [1193, 87] on button "Back" at bounding box center [1188, 82] width 24 height 25
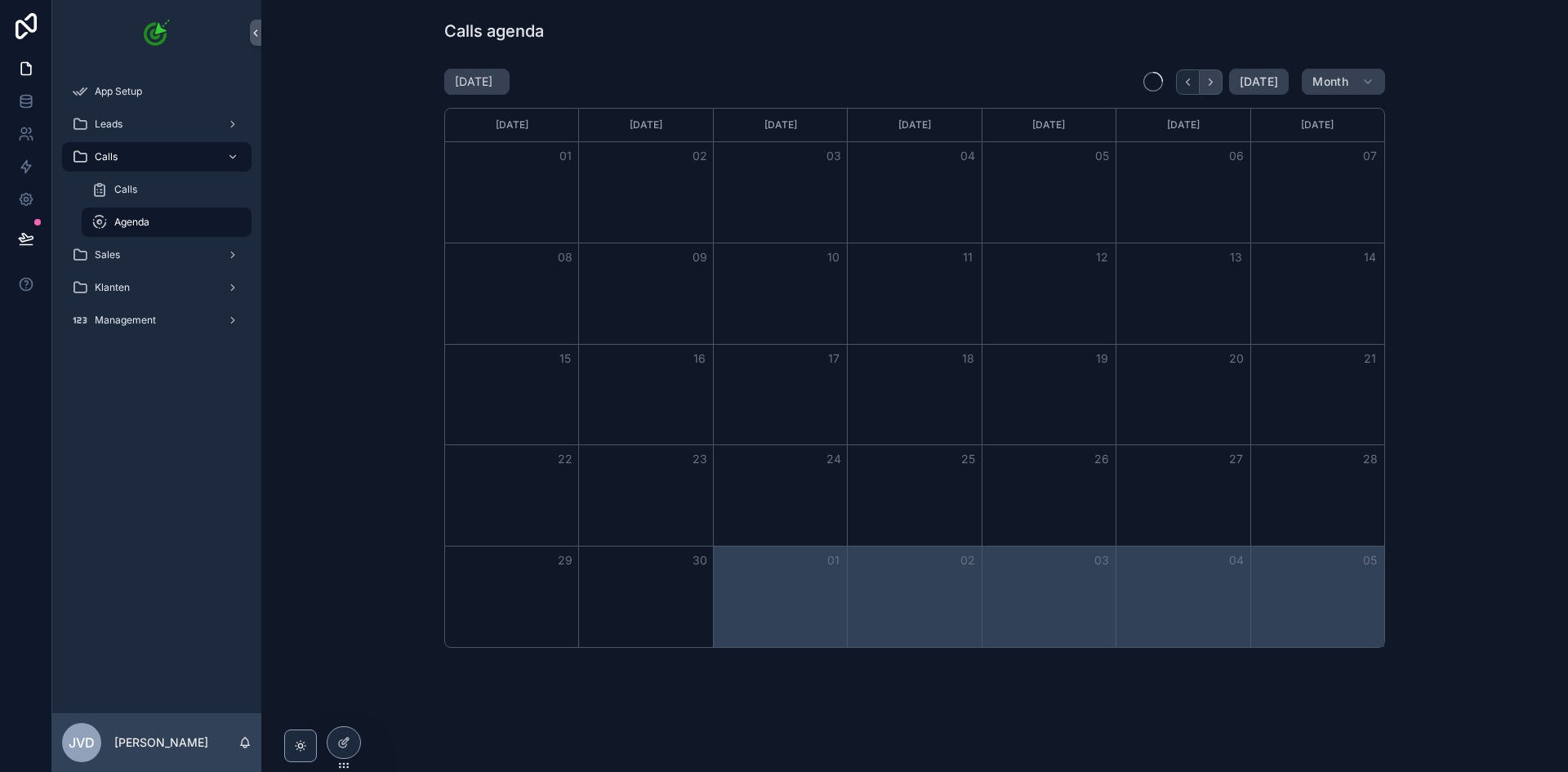
click at [1212, 83] on icon "Next" at bounding box center [1211, 81] width 12 height 12
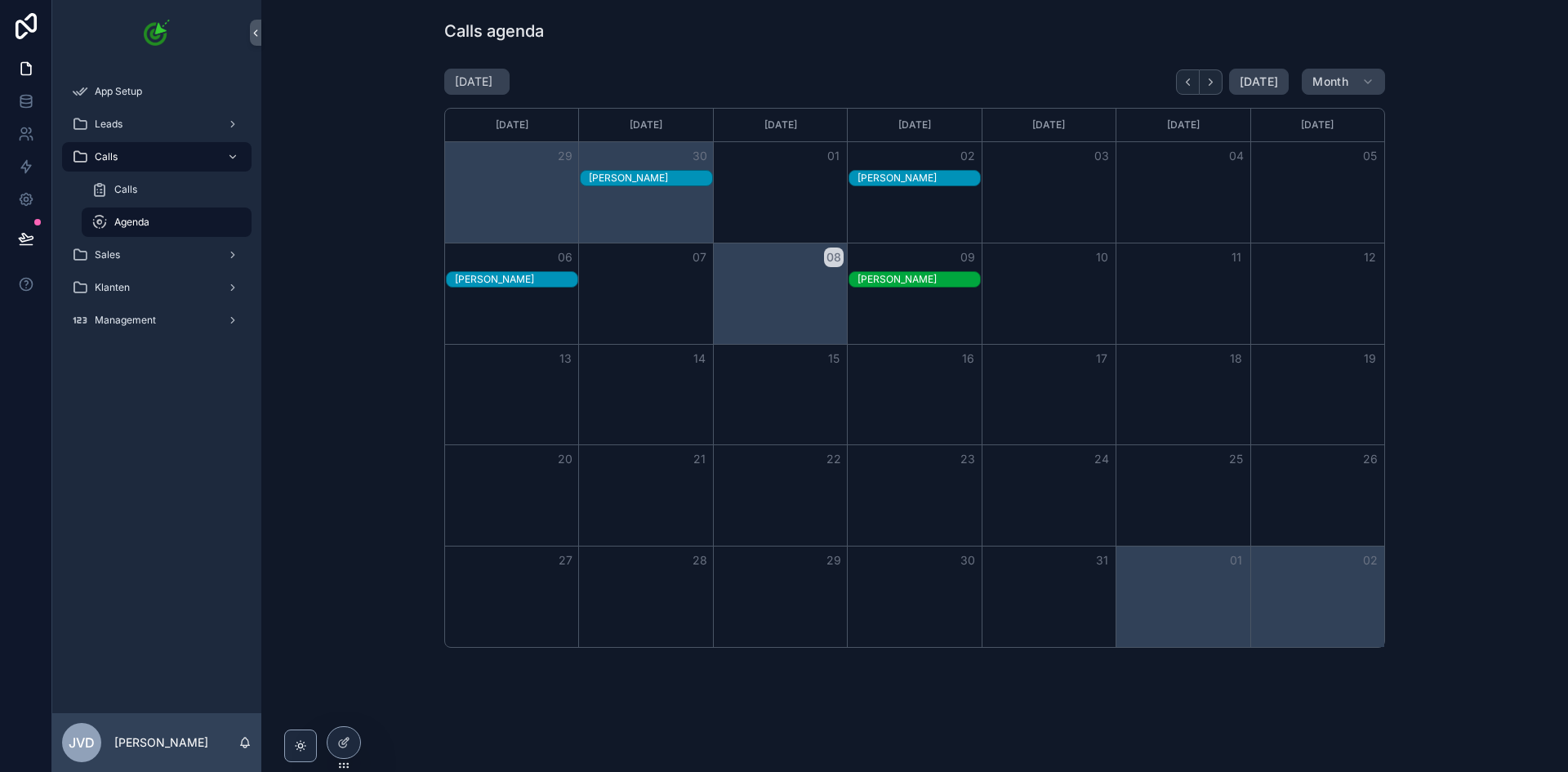
click at [942, 176] on div "[PERSON_NAME]" at bounding box center [918, 178] width 122 height 13
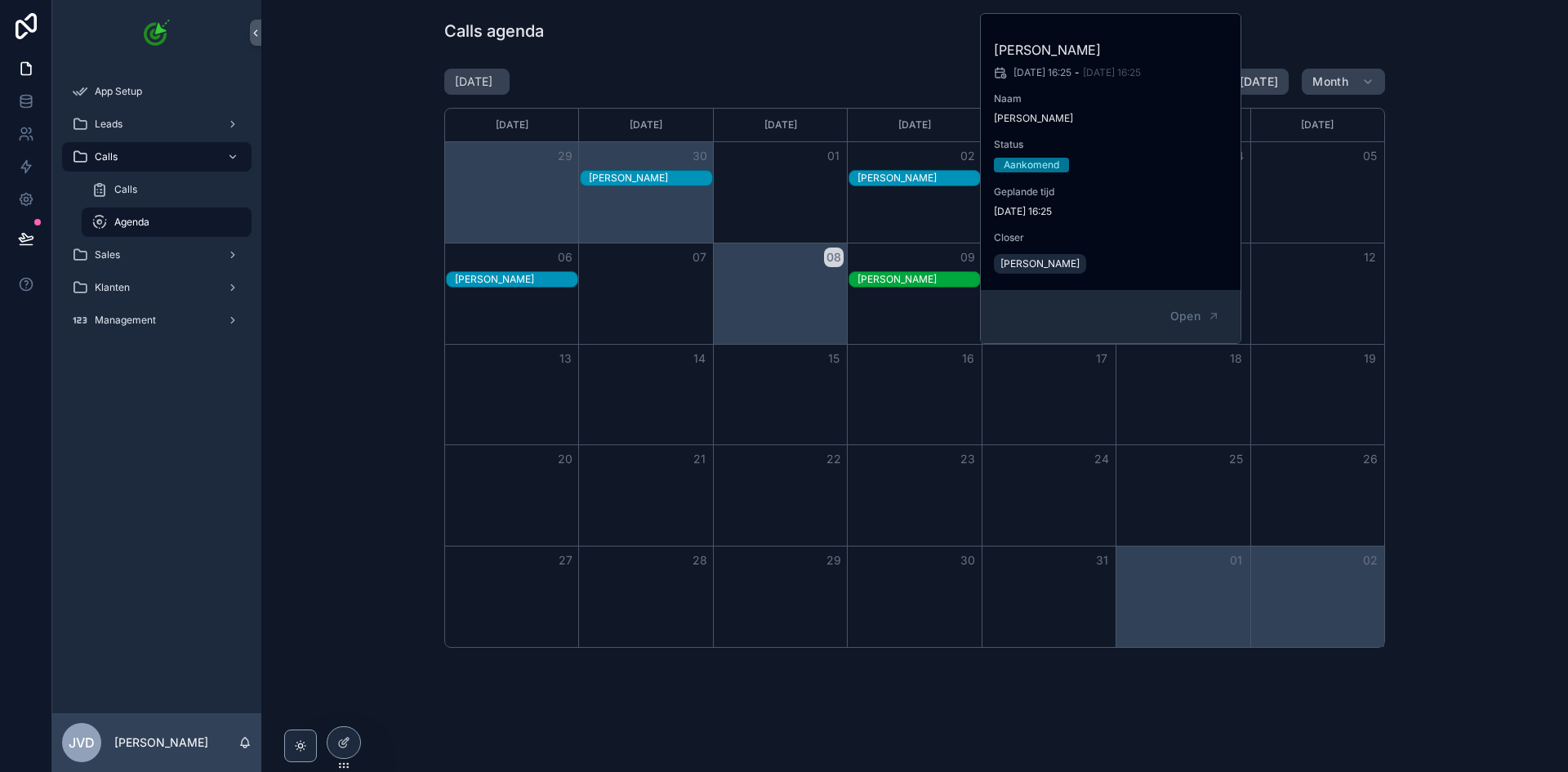
click at [900, 55] on div "Calls agenda [DATE] [DATE] Month [DATE] [DATE] [DATE] [DATE] [DATE] [DATE] [DAT…" at bounding box center [914, 379] width 1307 height 759
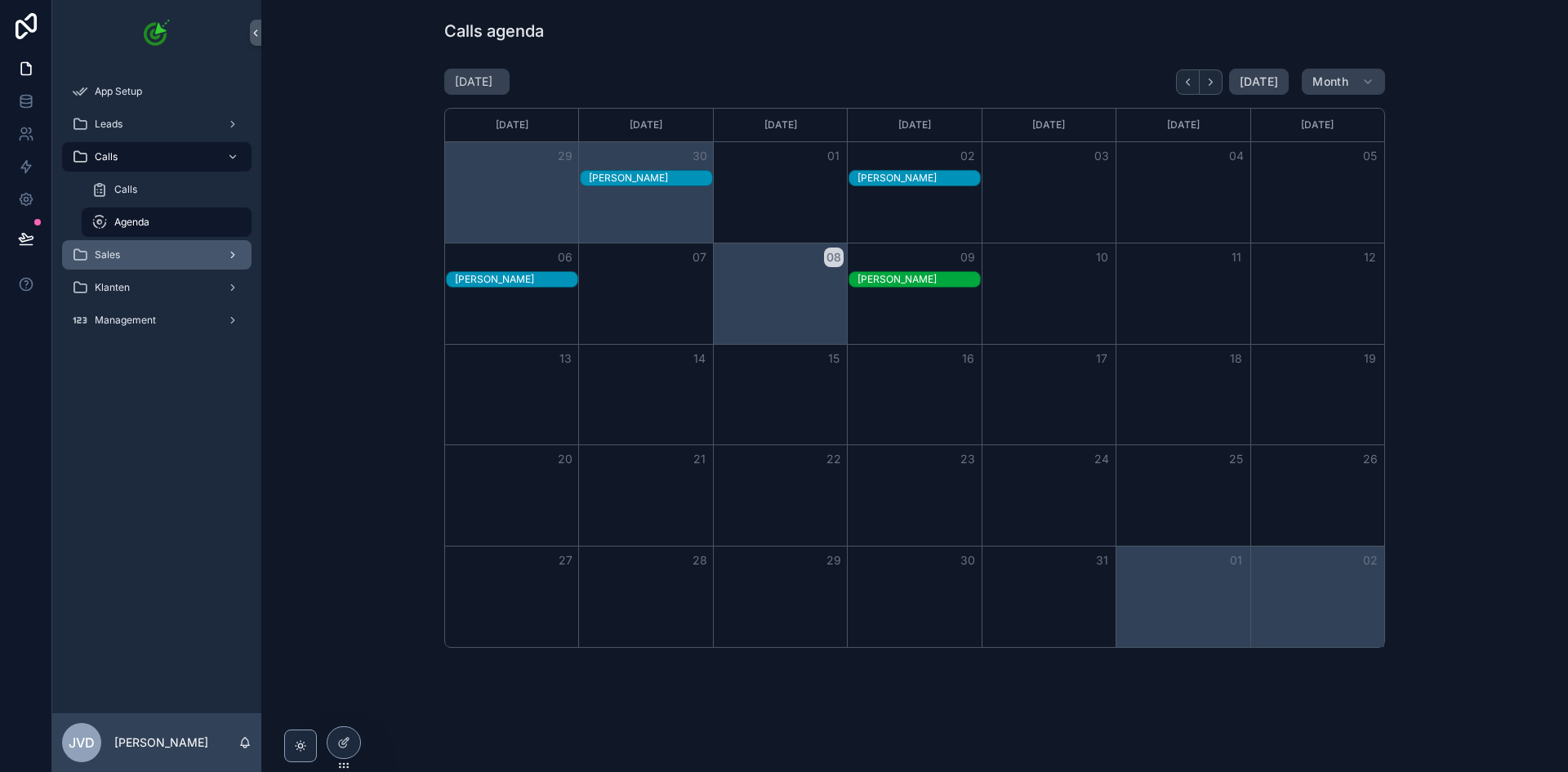
click at [168, 255] on div "Sales" at bounding box center [157, 255] width 170 height 26
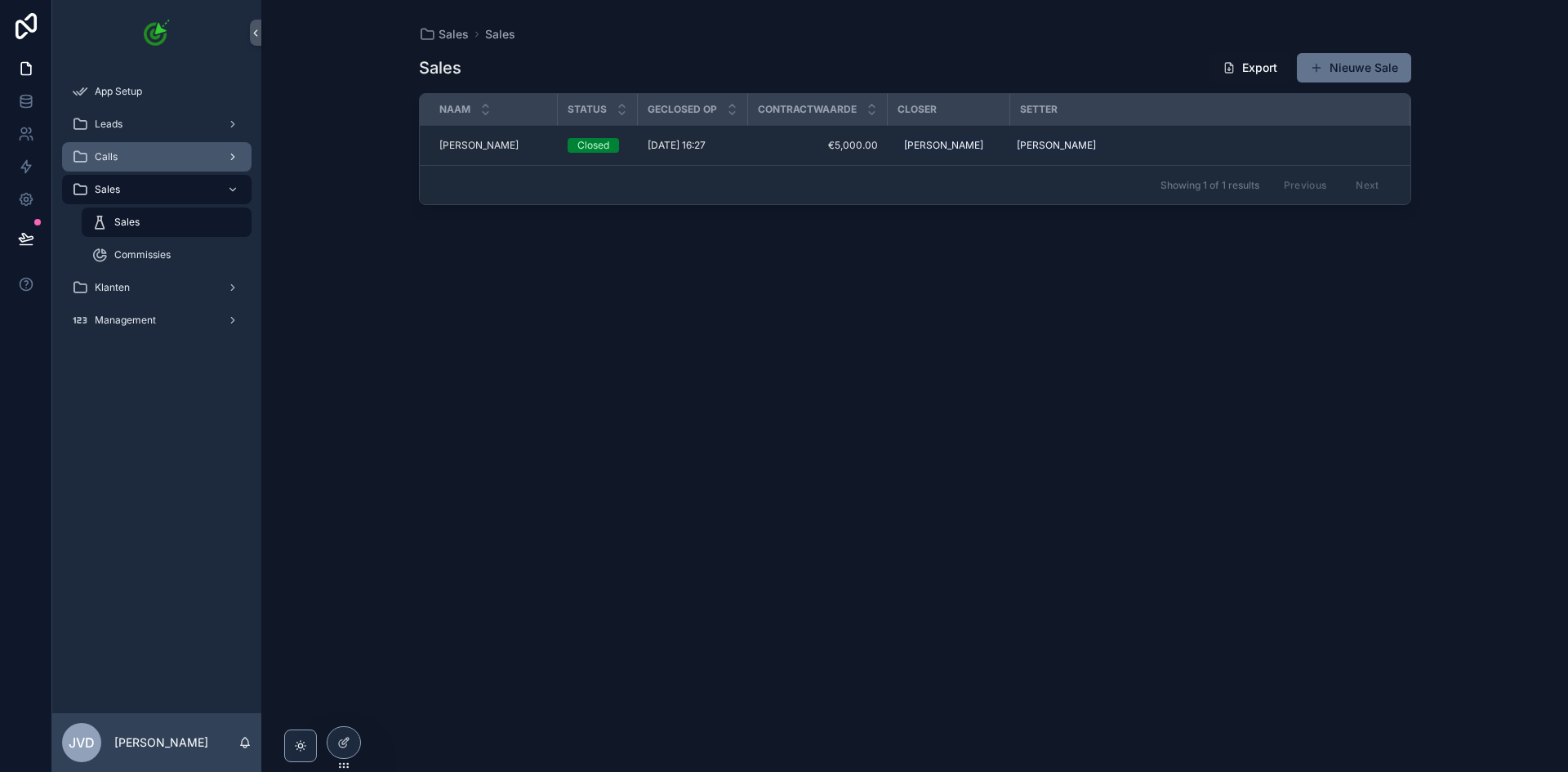
click at [155, 159] on div "Calls" at bounding box center [157, 157] width 170 height 26
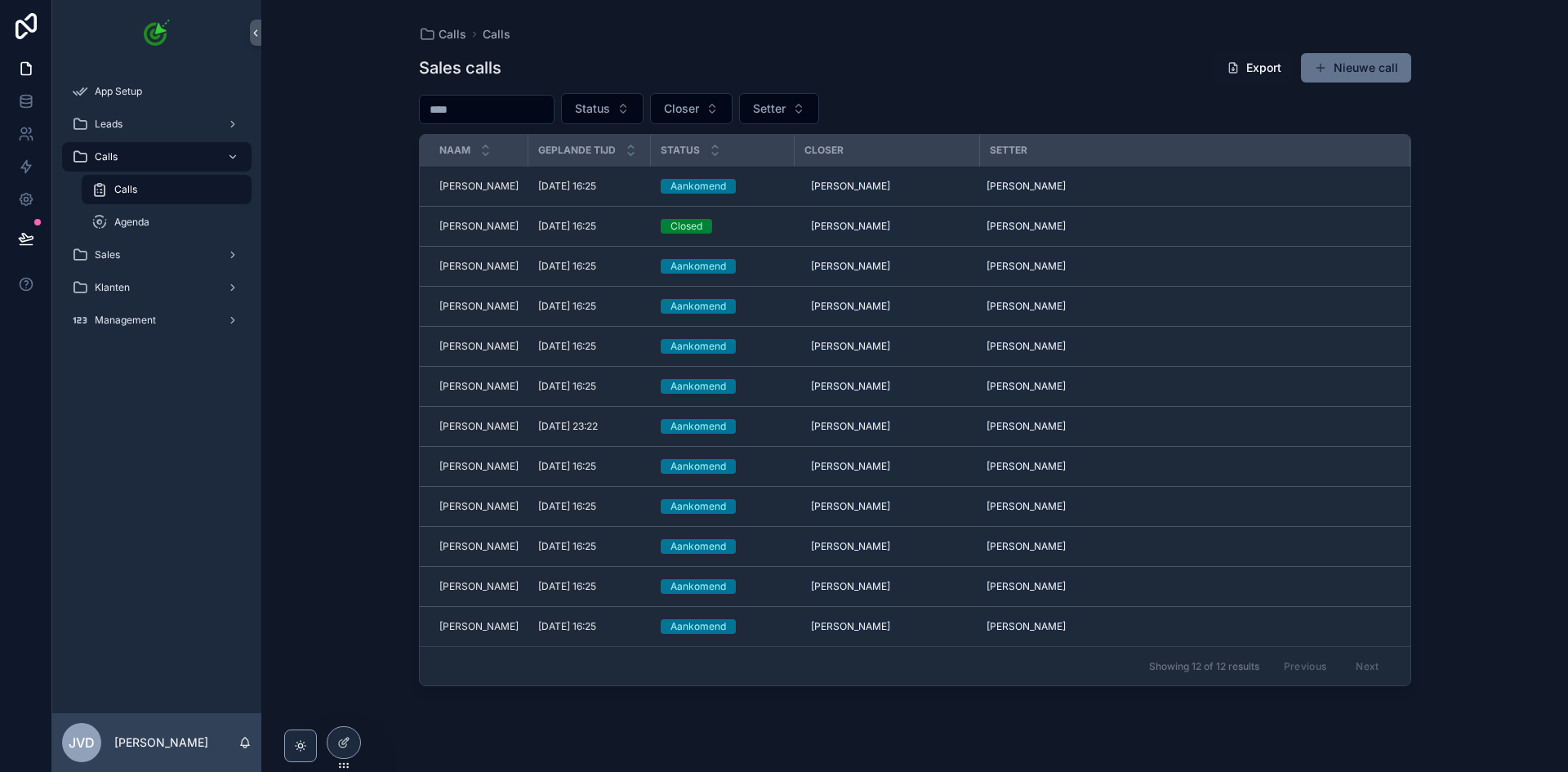
click at [472, 182] on span "[PERSON_NAME]" at bounding box center [479, 186] width 79 height 13
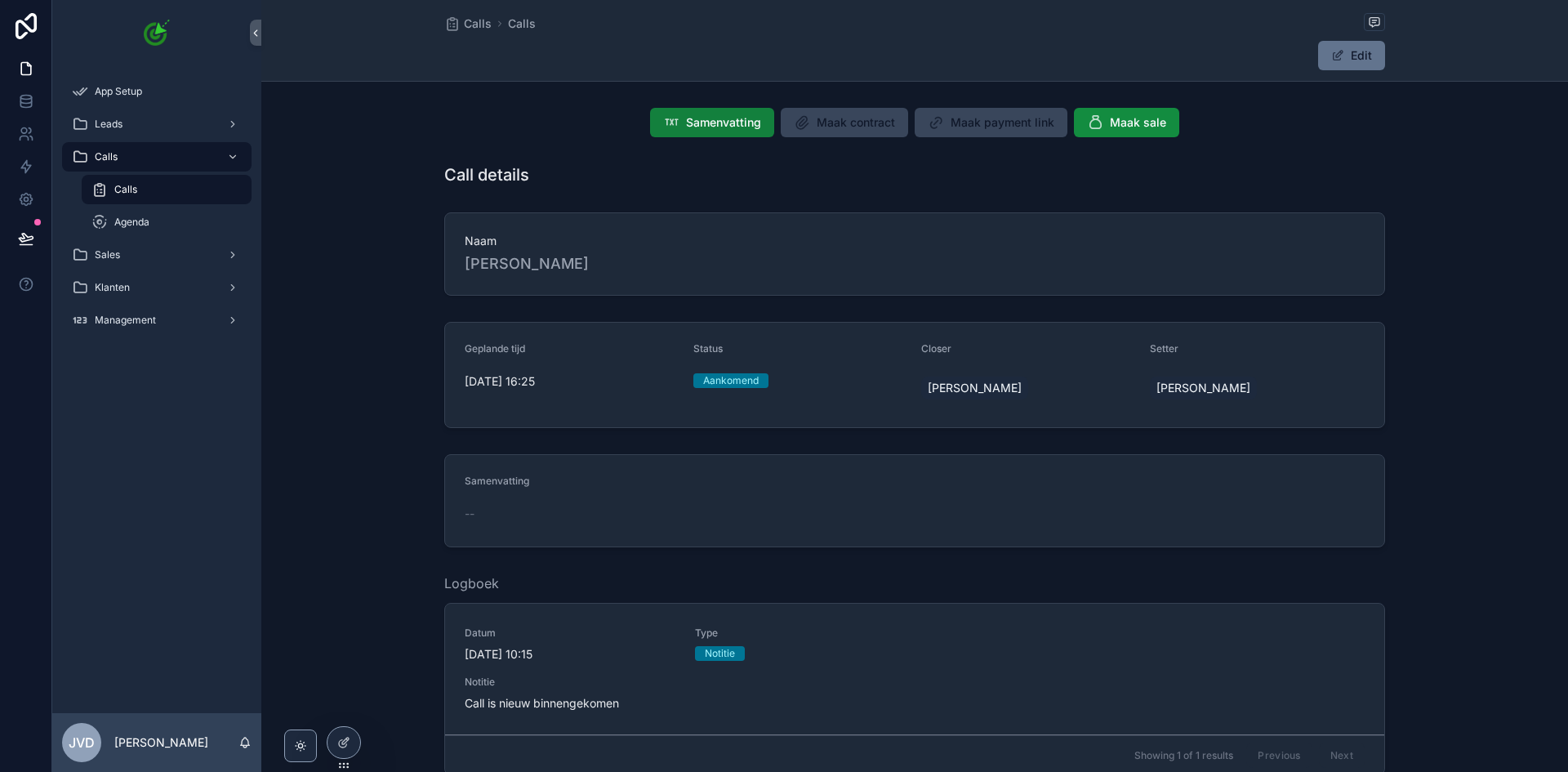
click at [745, 123] on span "Samenvatting" at bounding box center [723, 122] width 75 height 16
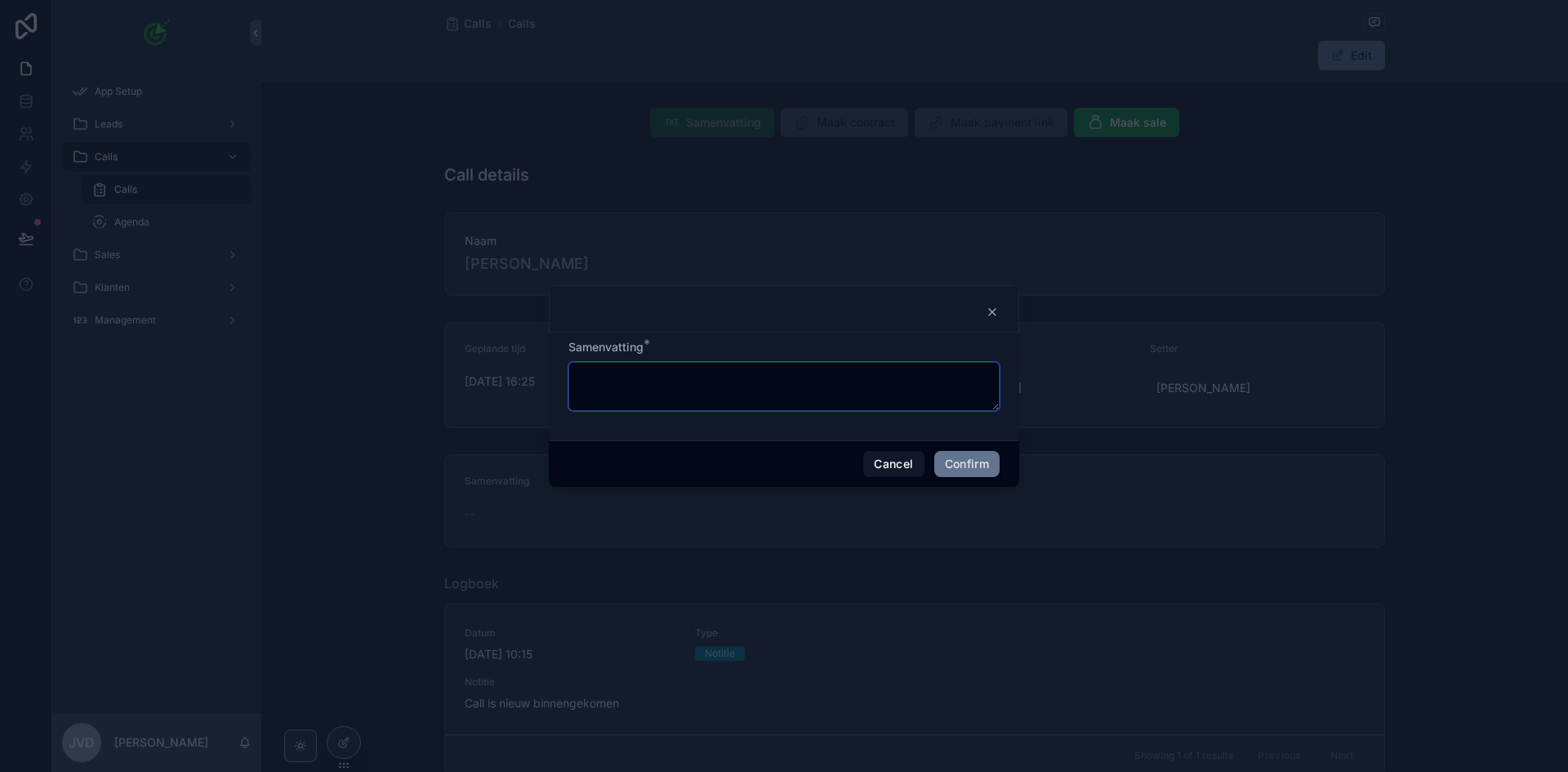
drag, startPoint x: 802, startPoint y: 378, endPoint x: 845, endPoint y: 399, distance: 47.9
click at [800, 379] on textarea at bounding box center [784, 387] width 431 height 49
click at [890, 460] on button "Cancel" at bounding box center [894, 464] width 61 height 26
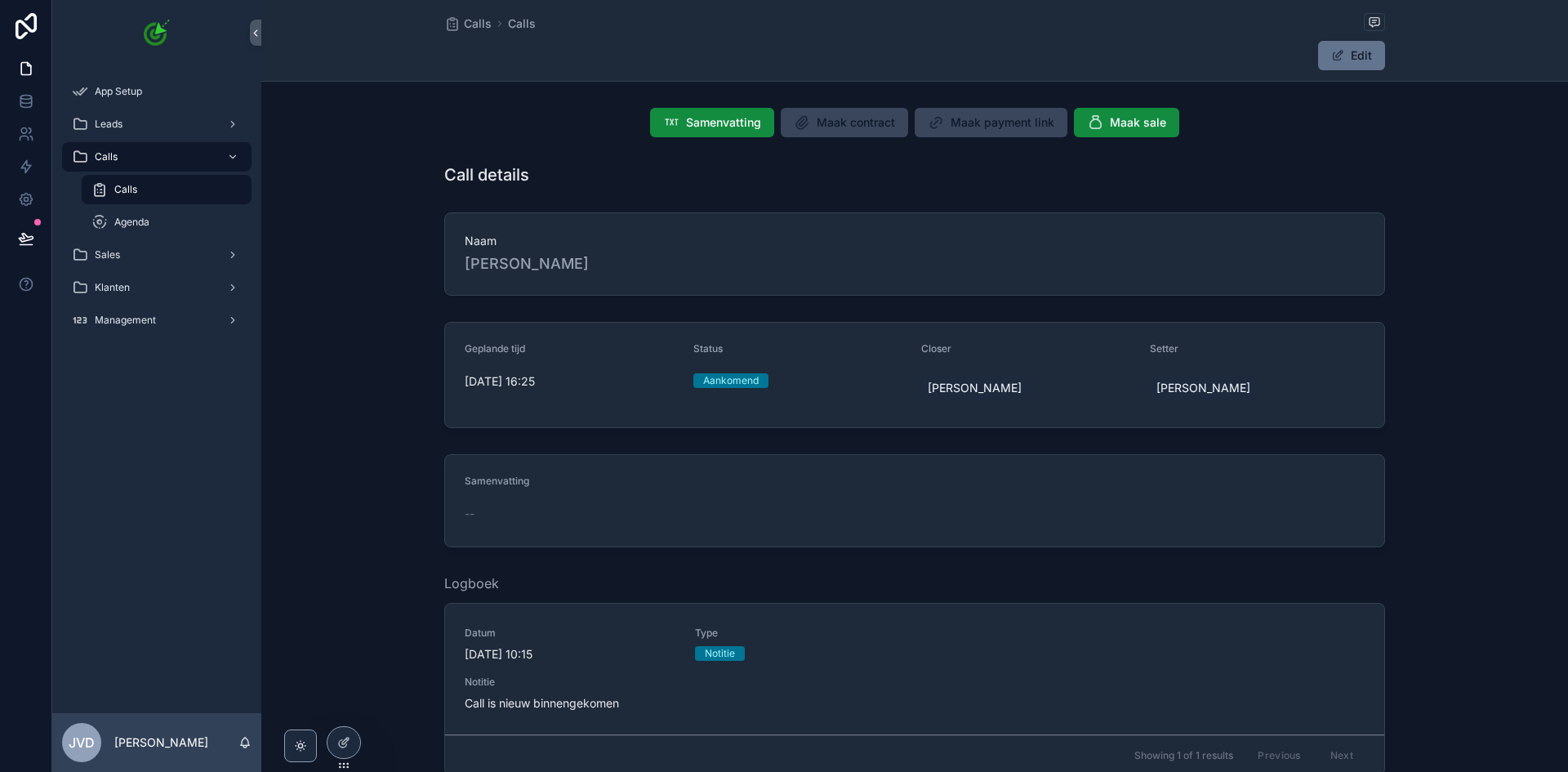
scroll to position [245, 0]
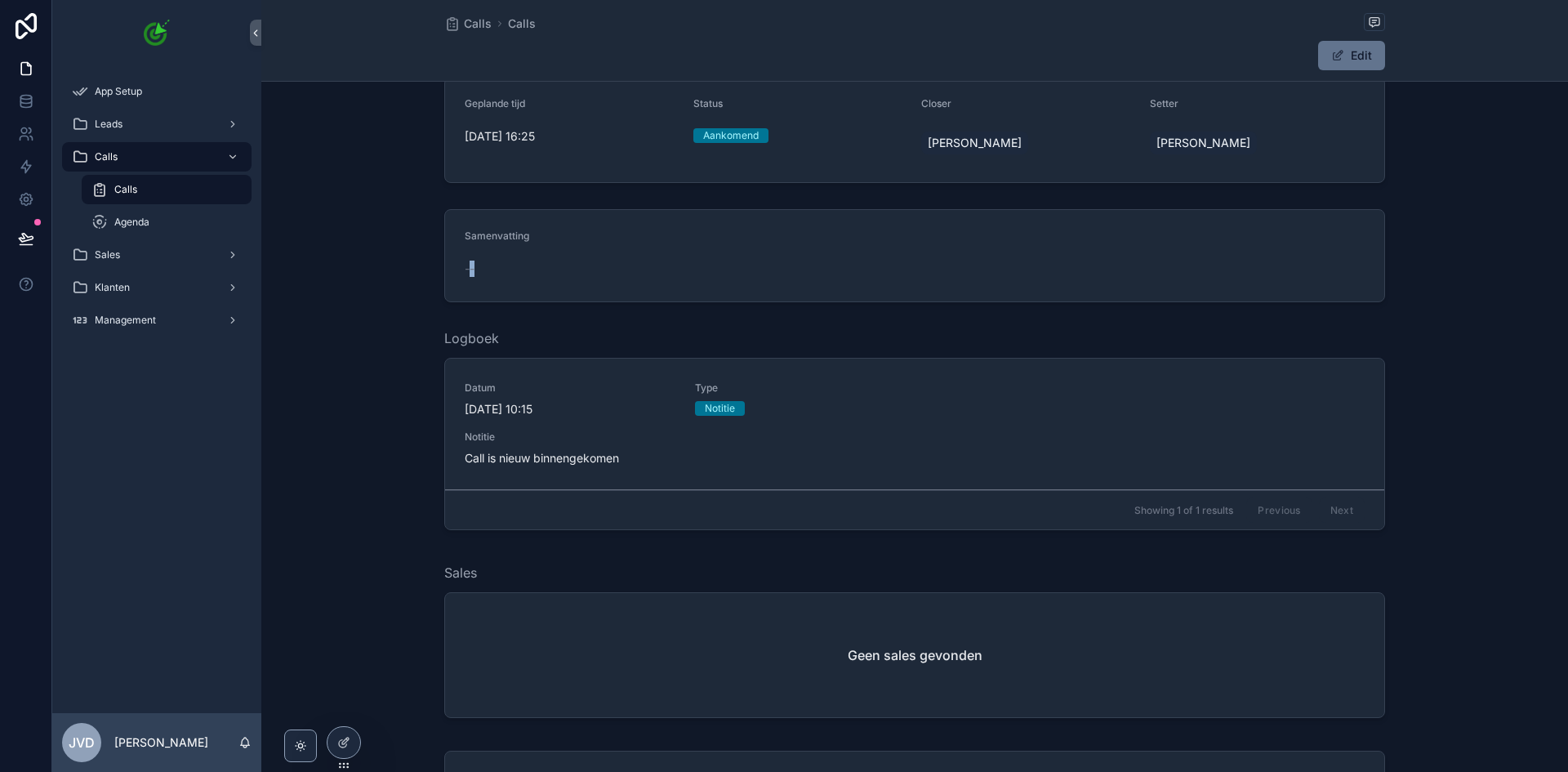
drag, startPoint x: 464, startPoint y: 260, endPoint x: 513, endPoint y: 269, distance: 49.8
click at [510, 269] on div "--" at bounding box center [915, 269] width 900 height 16
click at [531, 264] on div "--" at bounding box center [915, 269] width 900 height 16
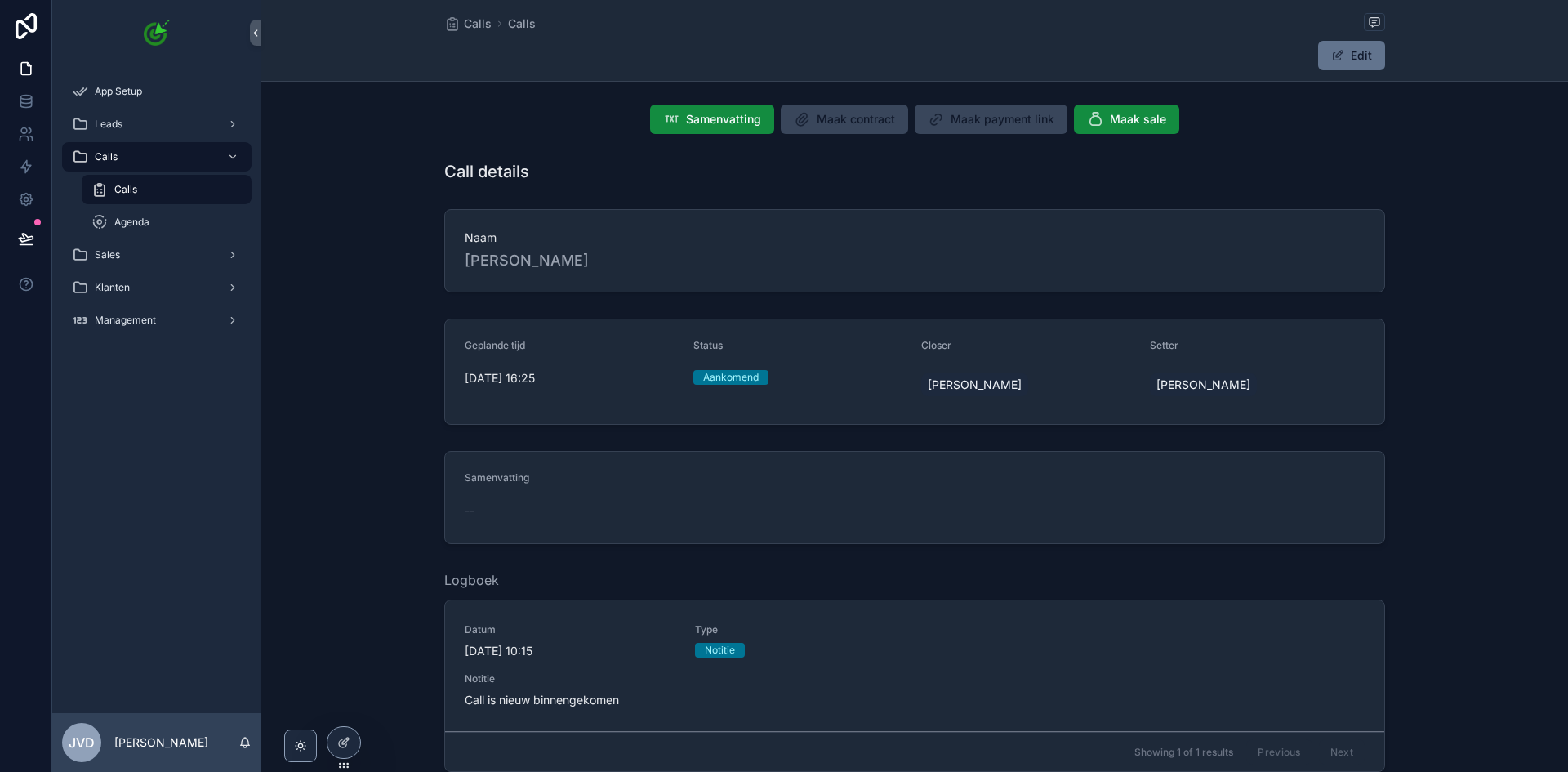
scroll to position [0, 0]
click at [1123, 127] on span "Maak sale" at bounding box center [1138, 122] width 57 height 16
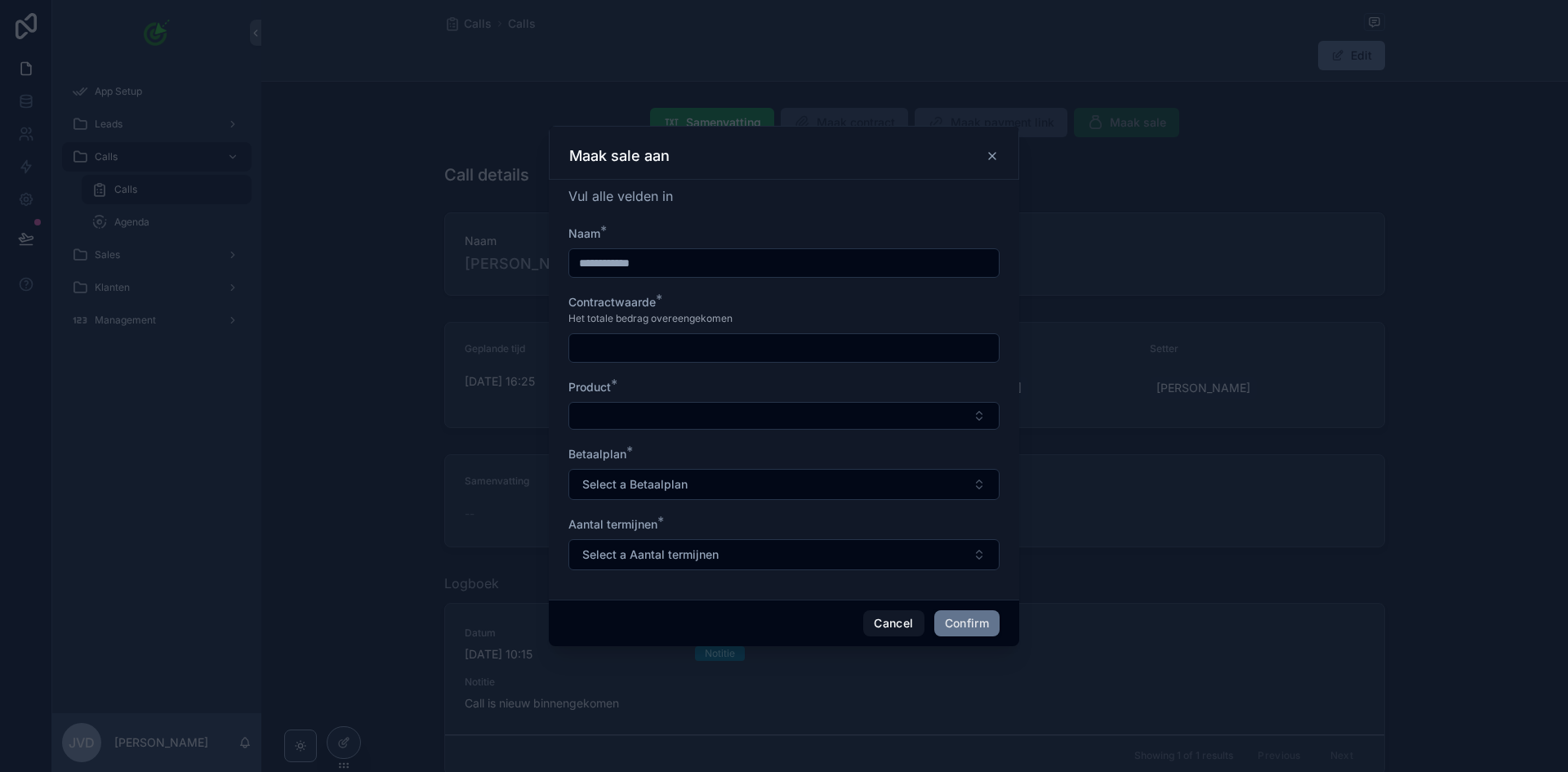
click at [670, 342] on input "text" at bounding box center [784, 348] width 430 height 23
type input "*********"
click at [825, 432] on form "**********" at bounding box center [784, 406] width 431 height 361
click at [825, 422] on button "Select Button" at bounding box center [784, 416] width 431 height 28
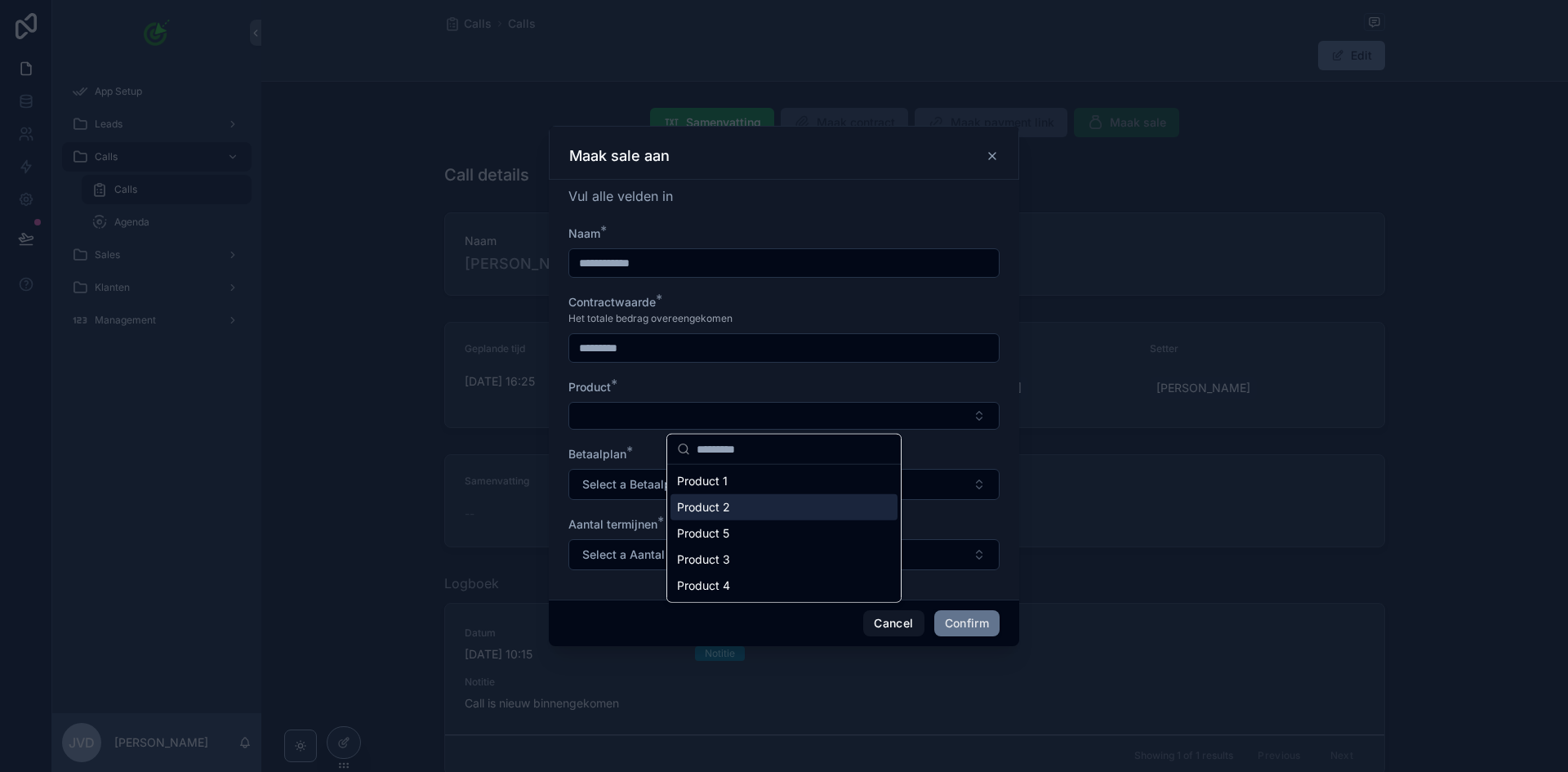
click at [742, 501] on div "Product 2" at bounding box center [784, 508] width 227 height 26
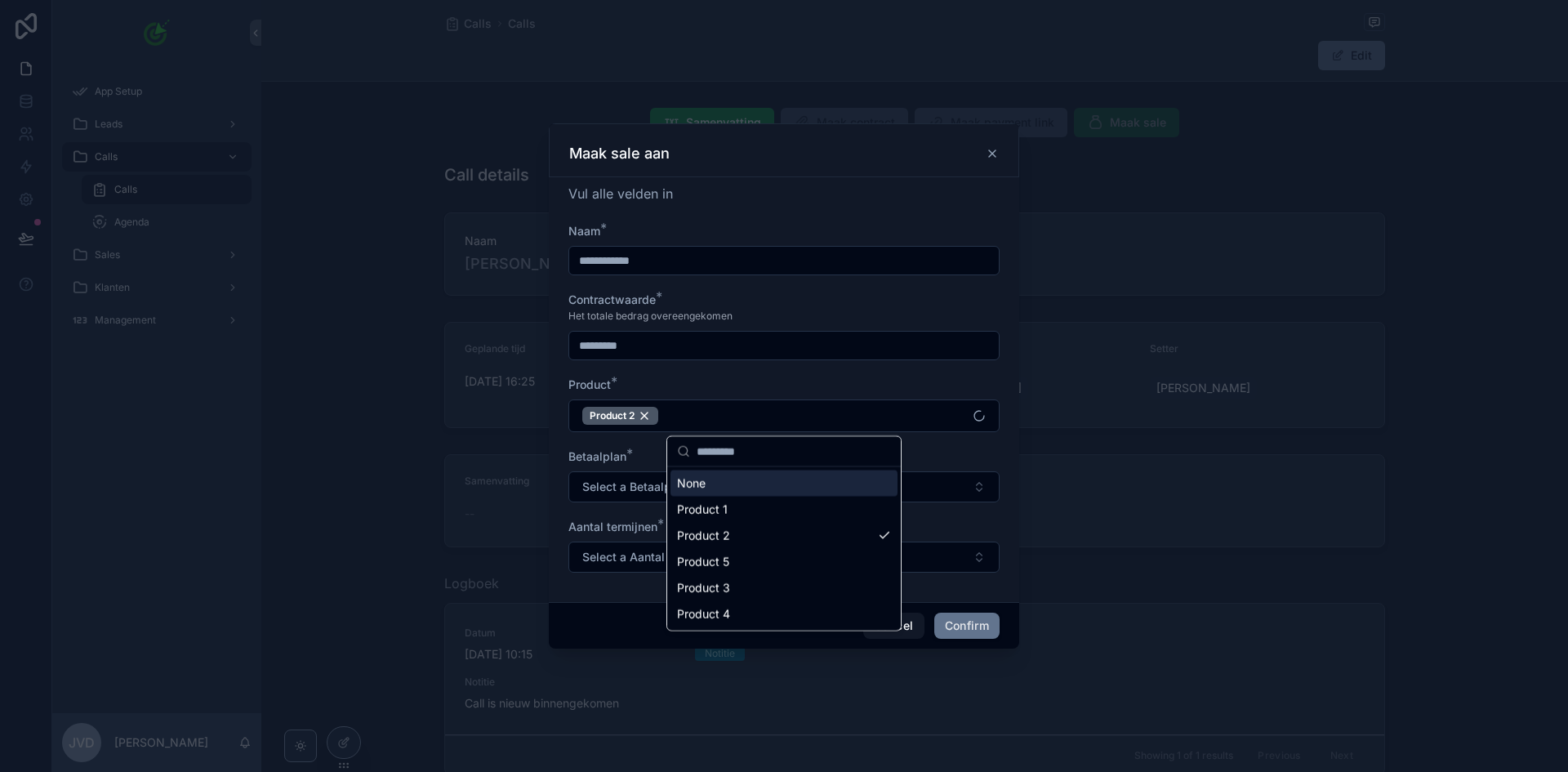
click at [950, 459] on div "Betaalplan *" at bounding box center [784, 457] width 431 height 16
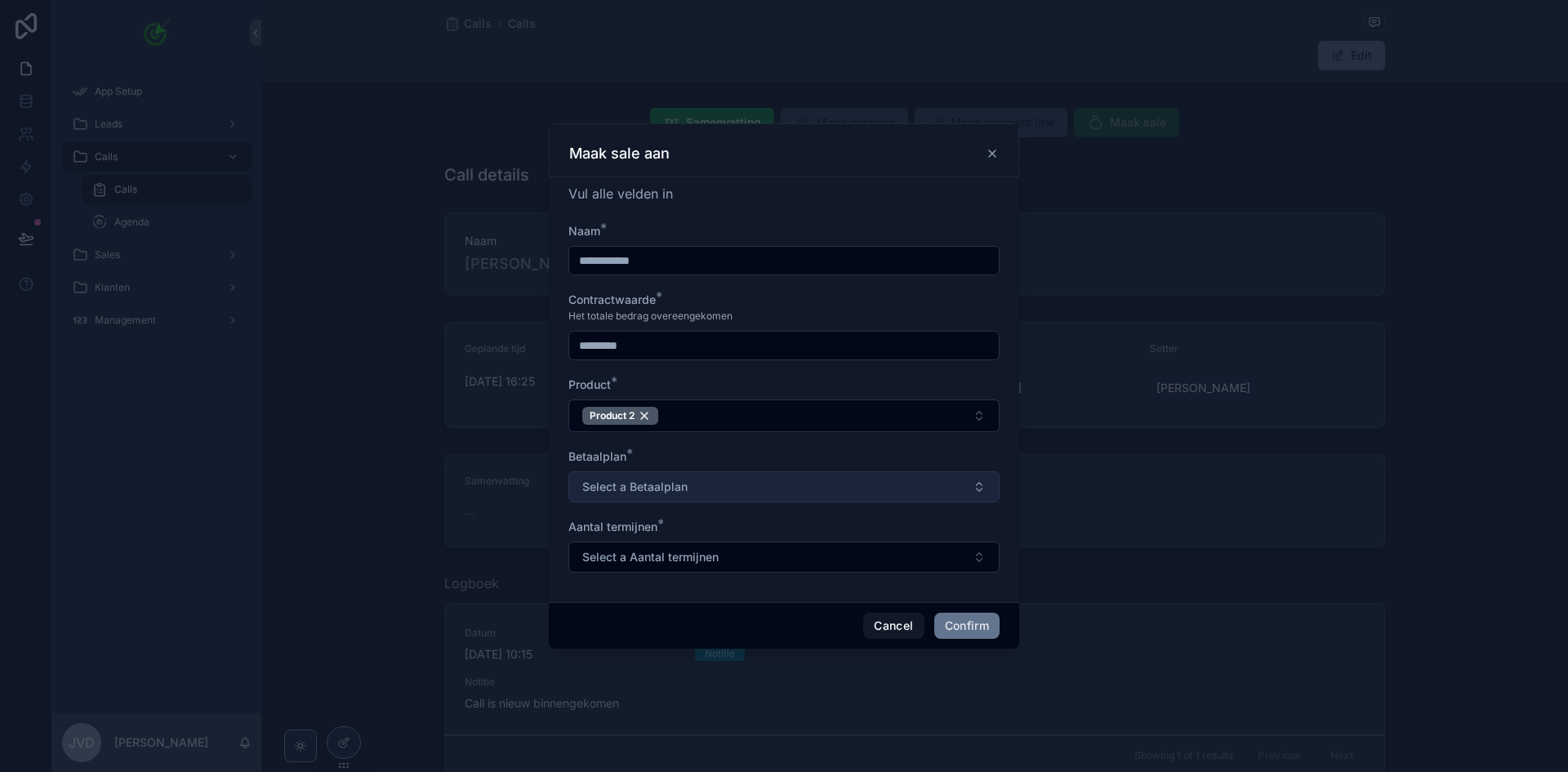
click at [914, 491] on button "Select a Betaalplan" at bounding box center [784, 487] width 431 height 31
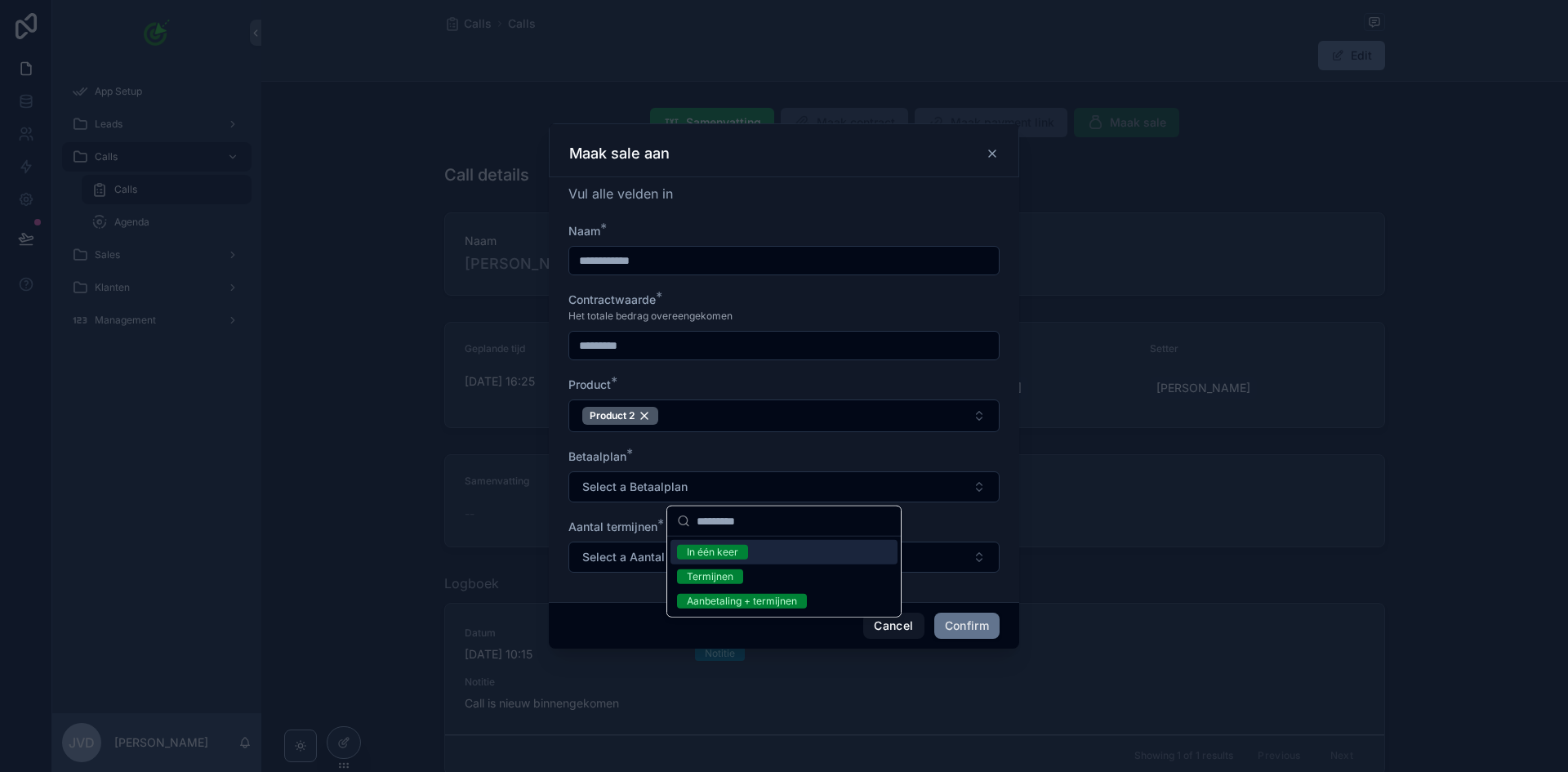
click at [768, 551] on div "In één keer" at bounding box center [784, 552] width 227 height 25
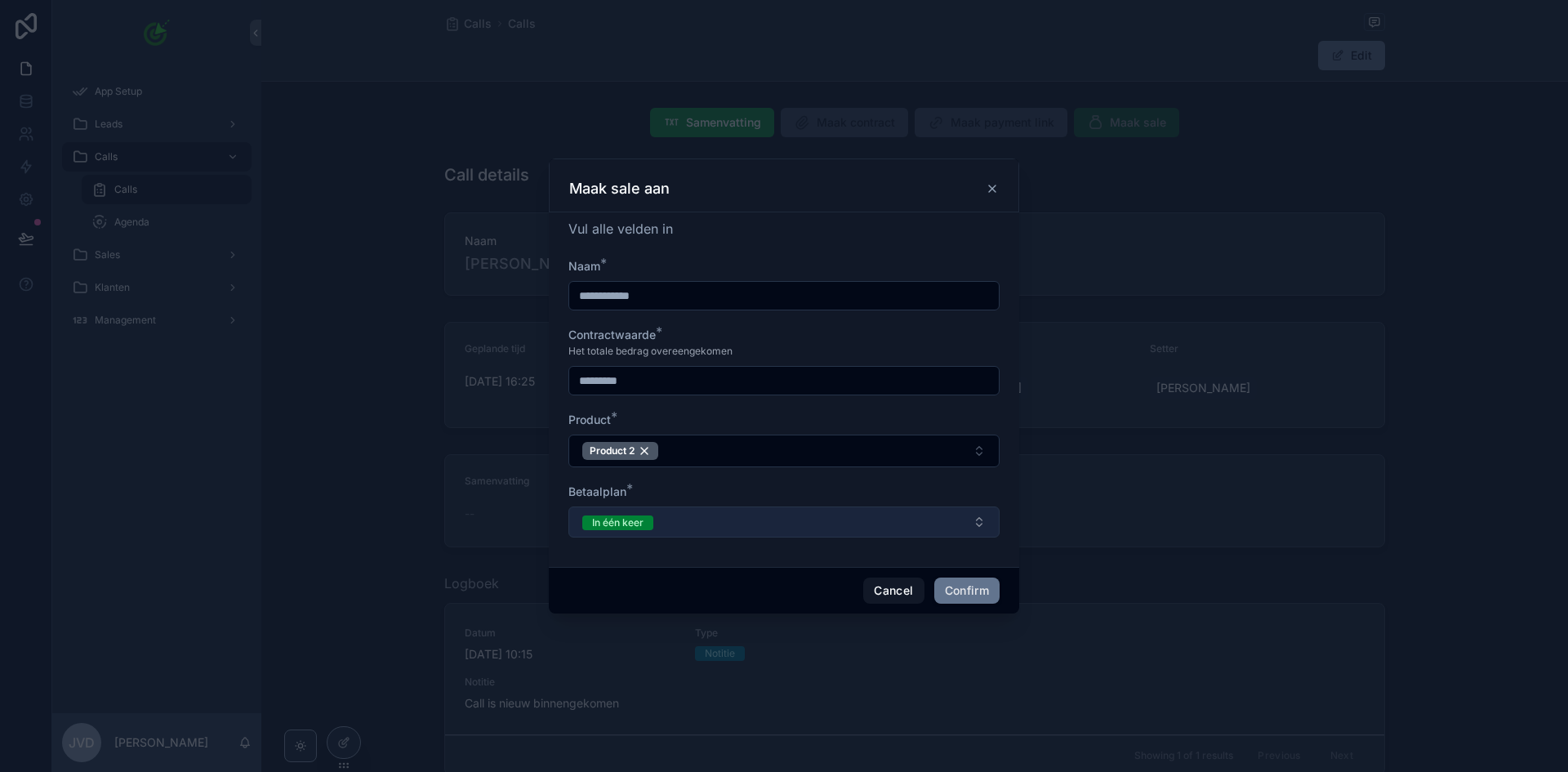
click at [702, 528] on button "In één keer" at bounding box center [784, 522] width 431 height 31
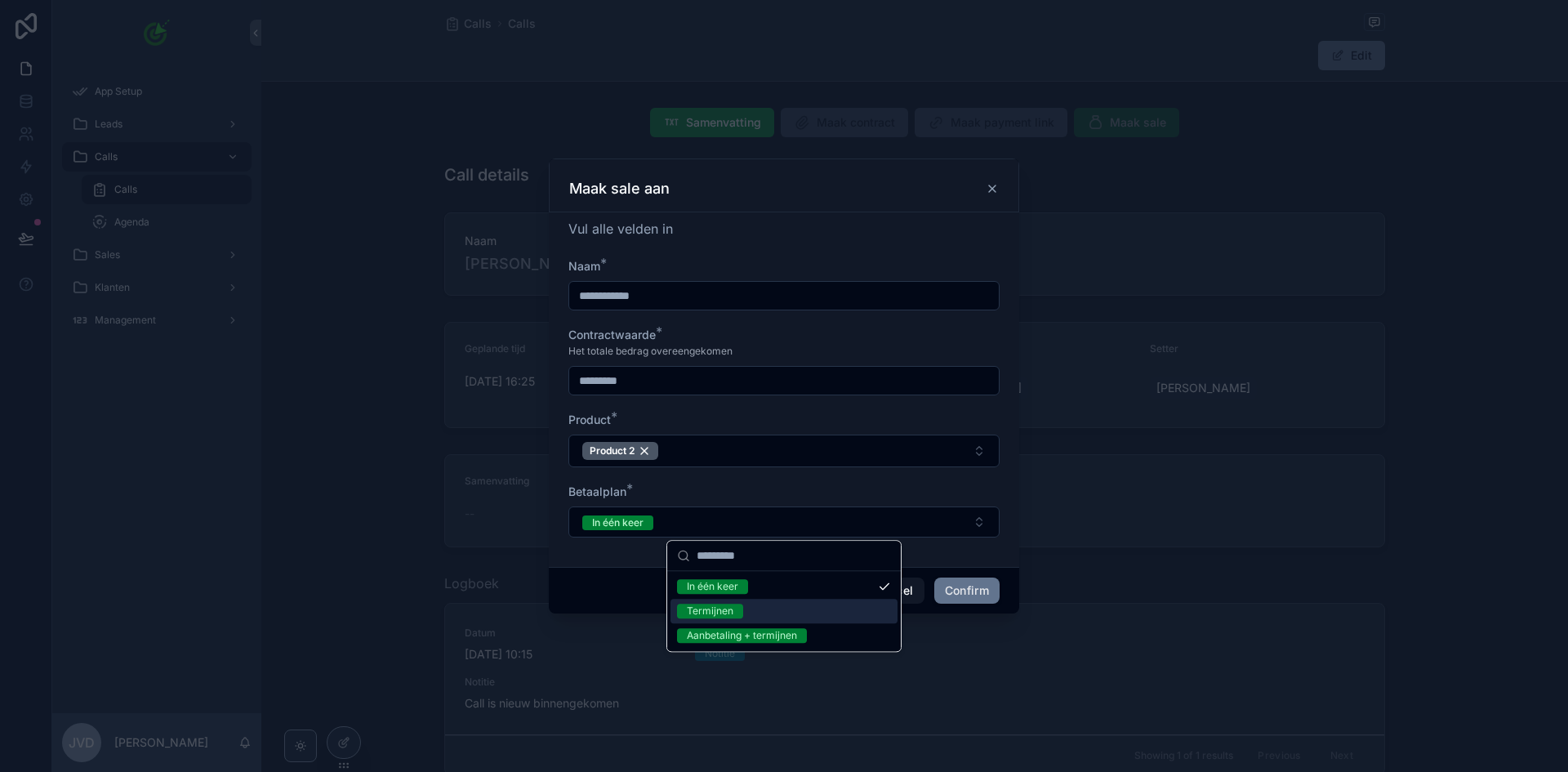
click at [718, 602] on div "Termijnen" at bounding box center [784, 611] width 227 height 25
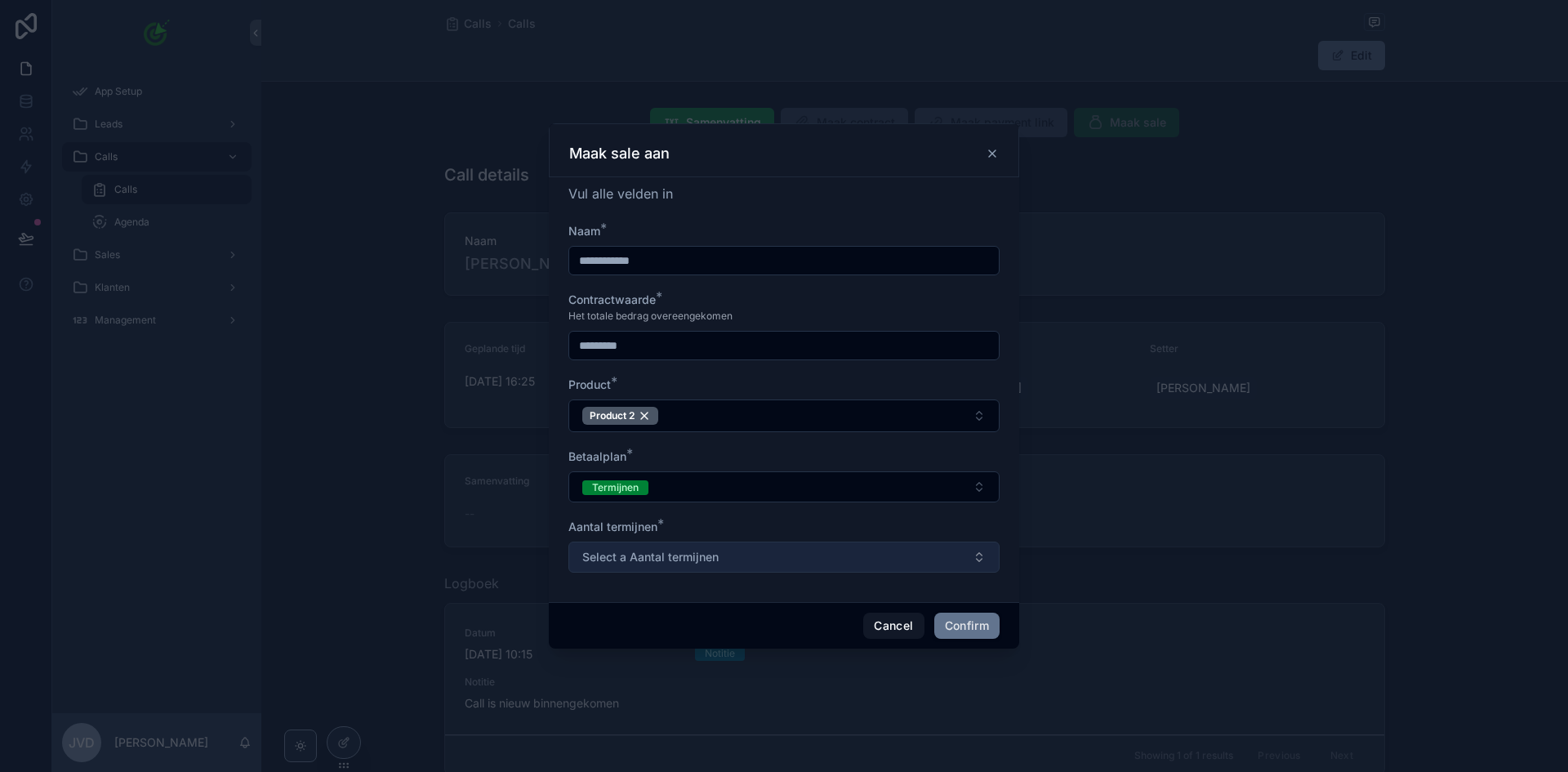
click at [705, 564] on button "Select a Aantal termijnen" at bounding box center [784, 557] width 431 height 31
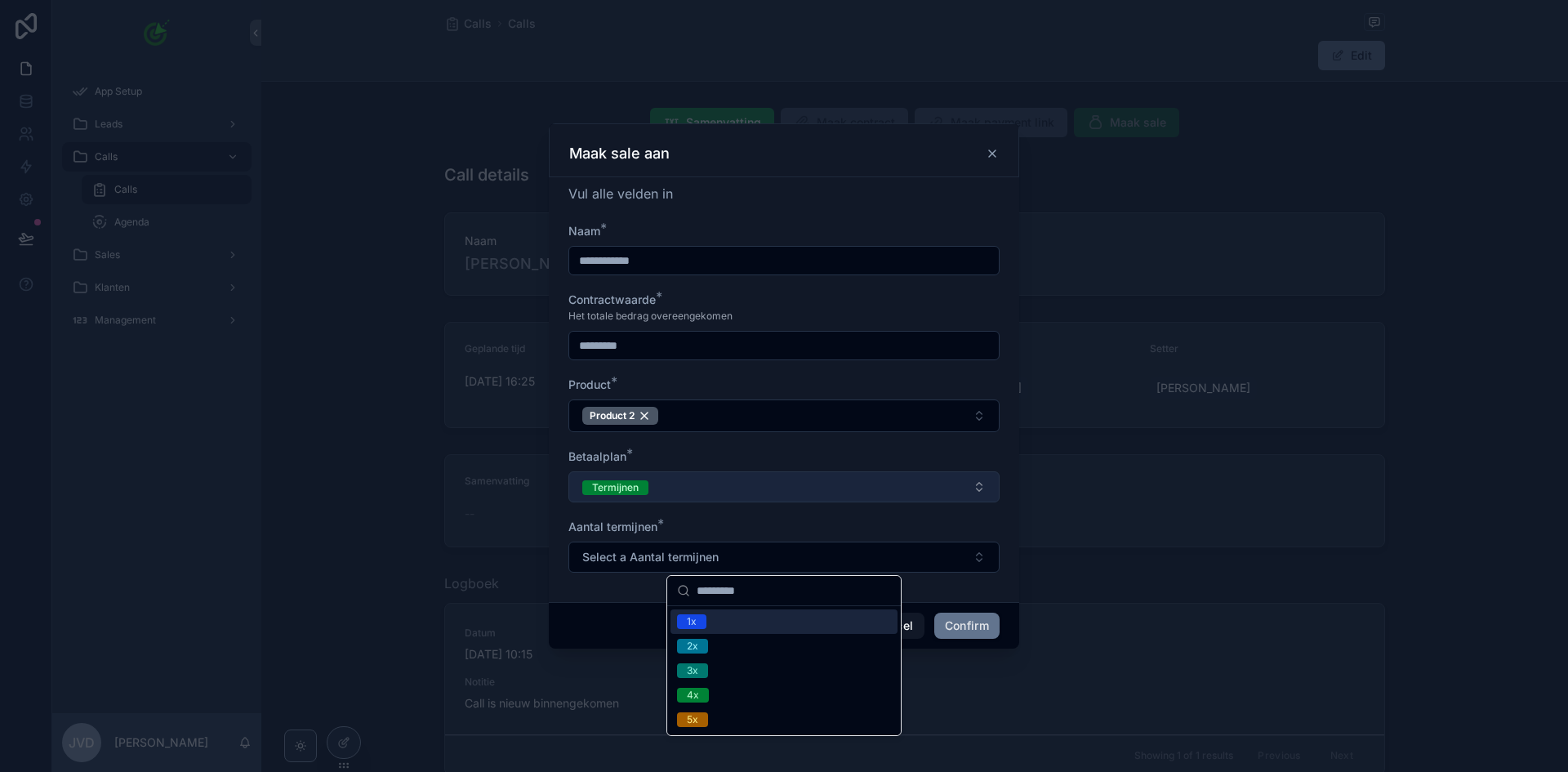
click at [689, 493] on button "Termijnen" at bounding box center [784, 487] width 431 height 31
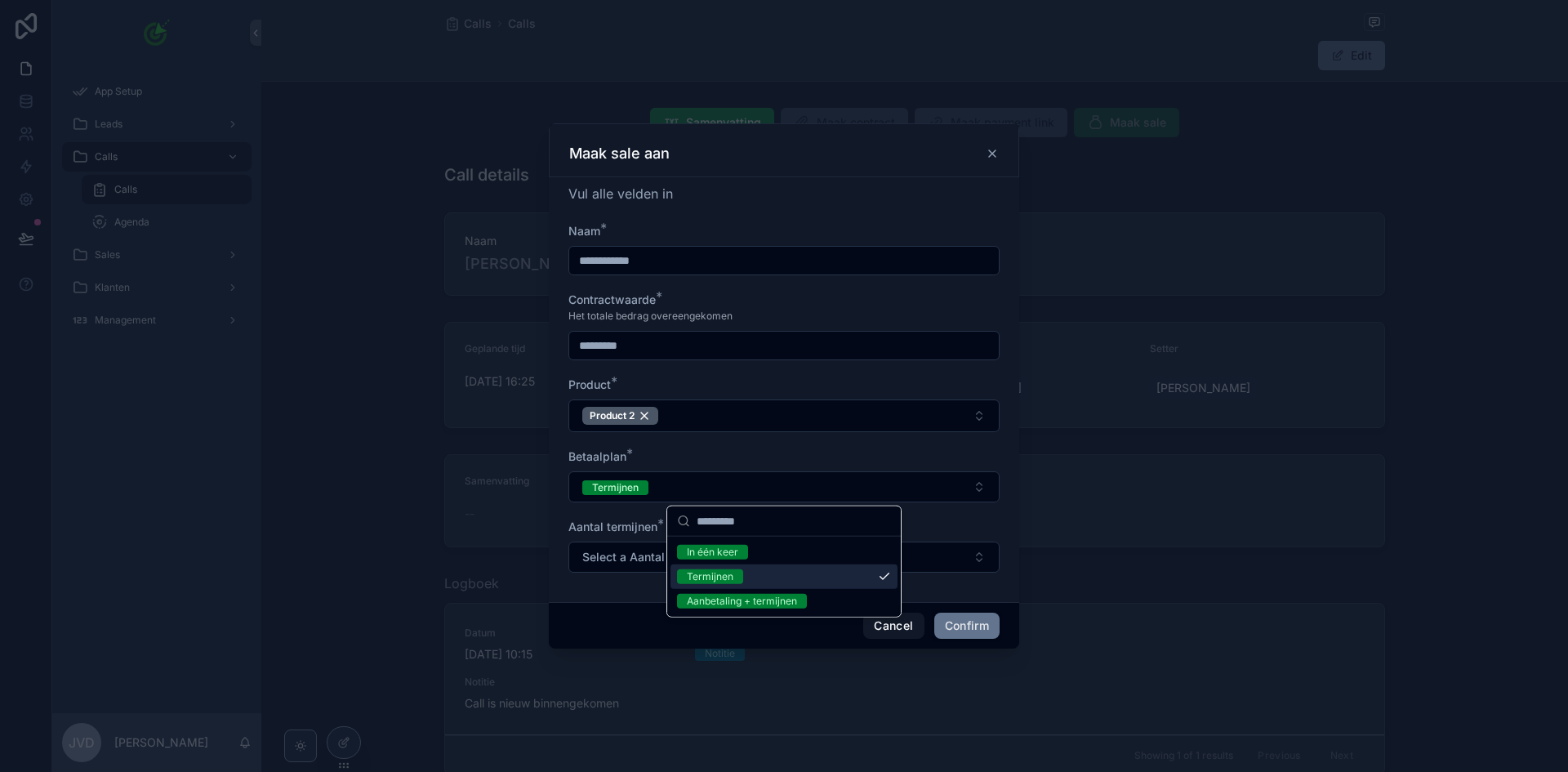
click at [739, 595] on div "Aanbetaling + termijnen" at bounding box center [742, 601] width 110 height 15
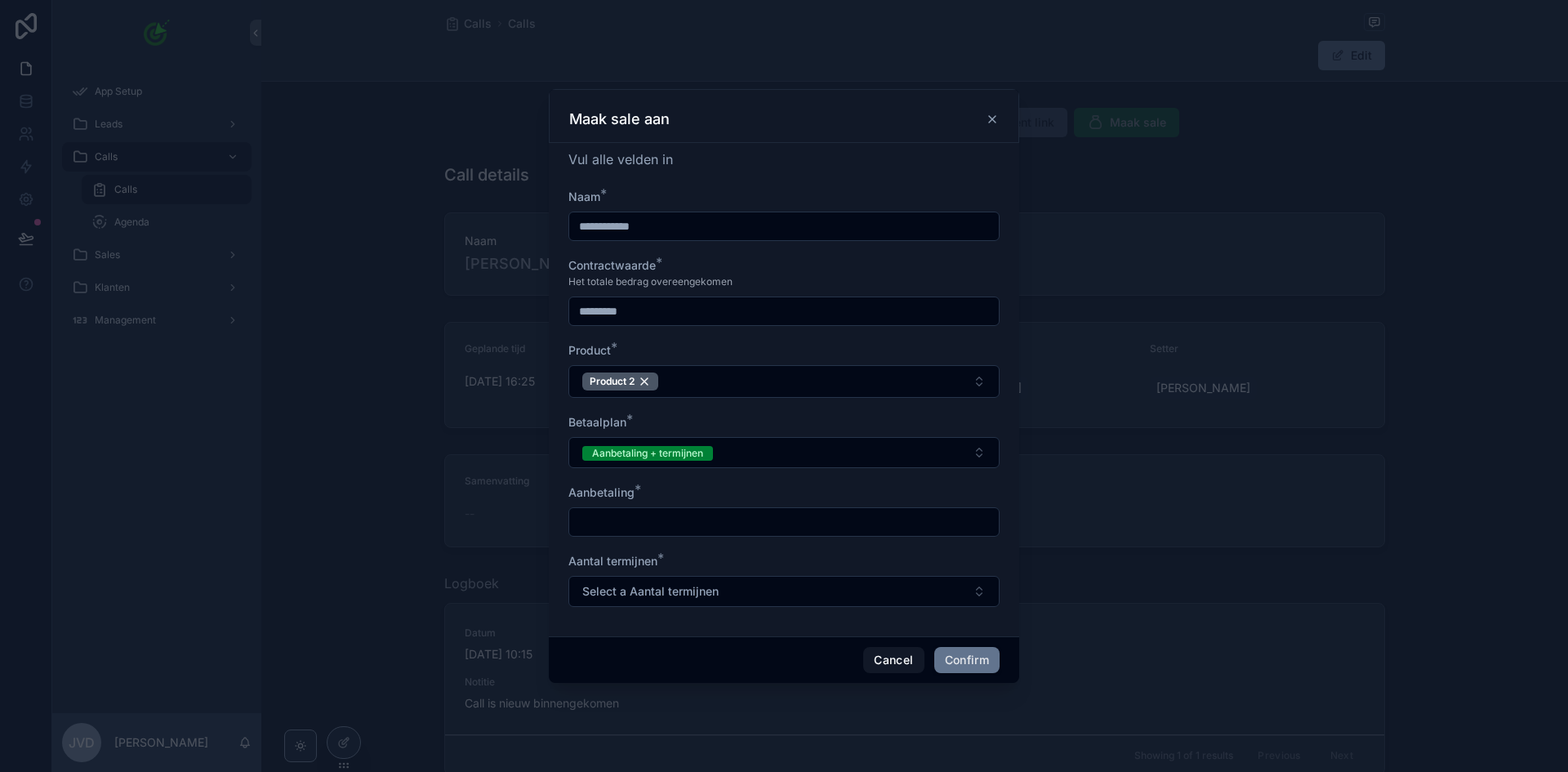
click at [707, 520] on input "text" at bounding box center [784, 522] width 430 height 23
type input "*******"
click at [732, 581] on button "Select a Aantal termijnen" at bounding box center [784, 591] width 431 height 31
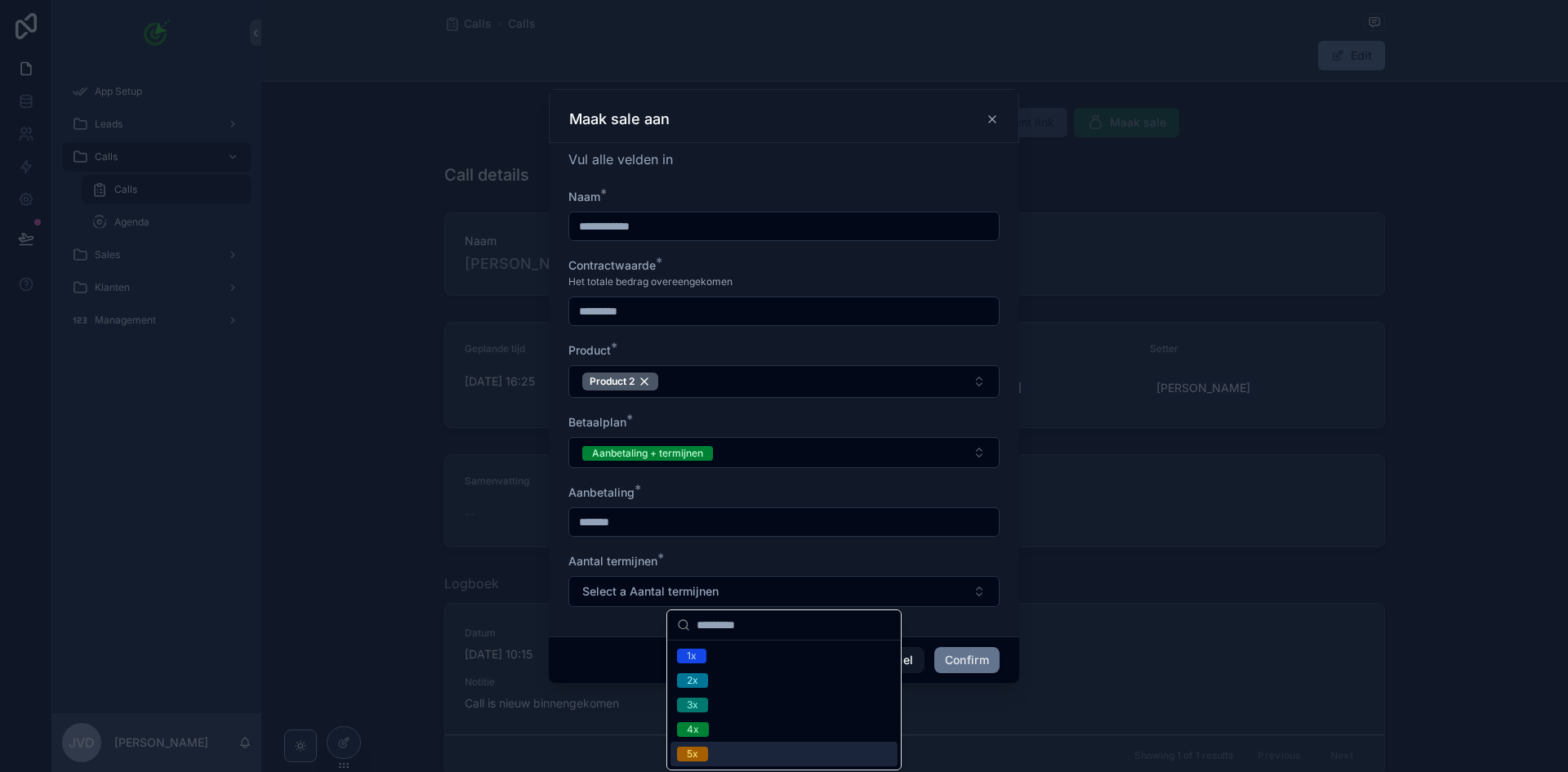
click at [730, 749] on div "5x" at bounding box center [784, 754] width 227 height 25
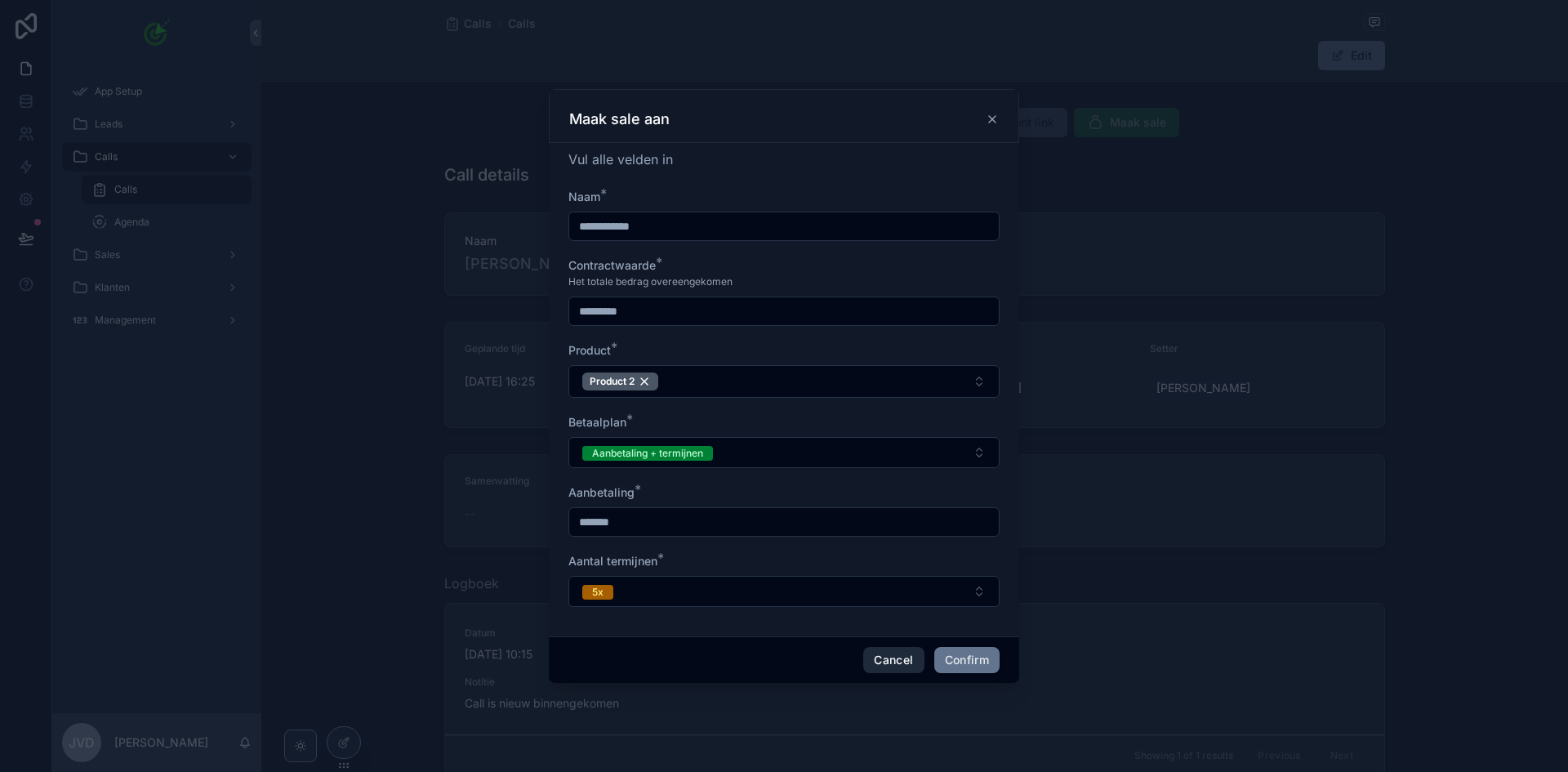
click at [897, 658] on button "Cancel" at bounding box center [894, 660] width 61 height 26
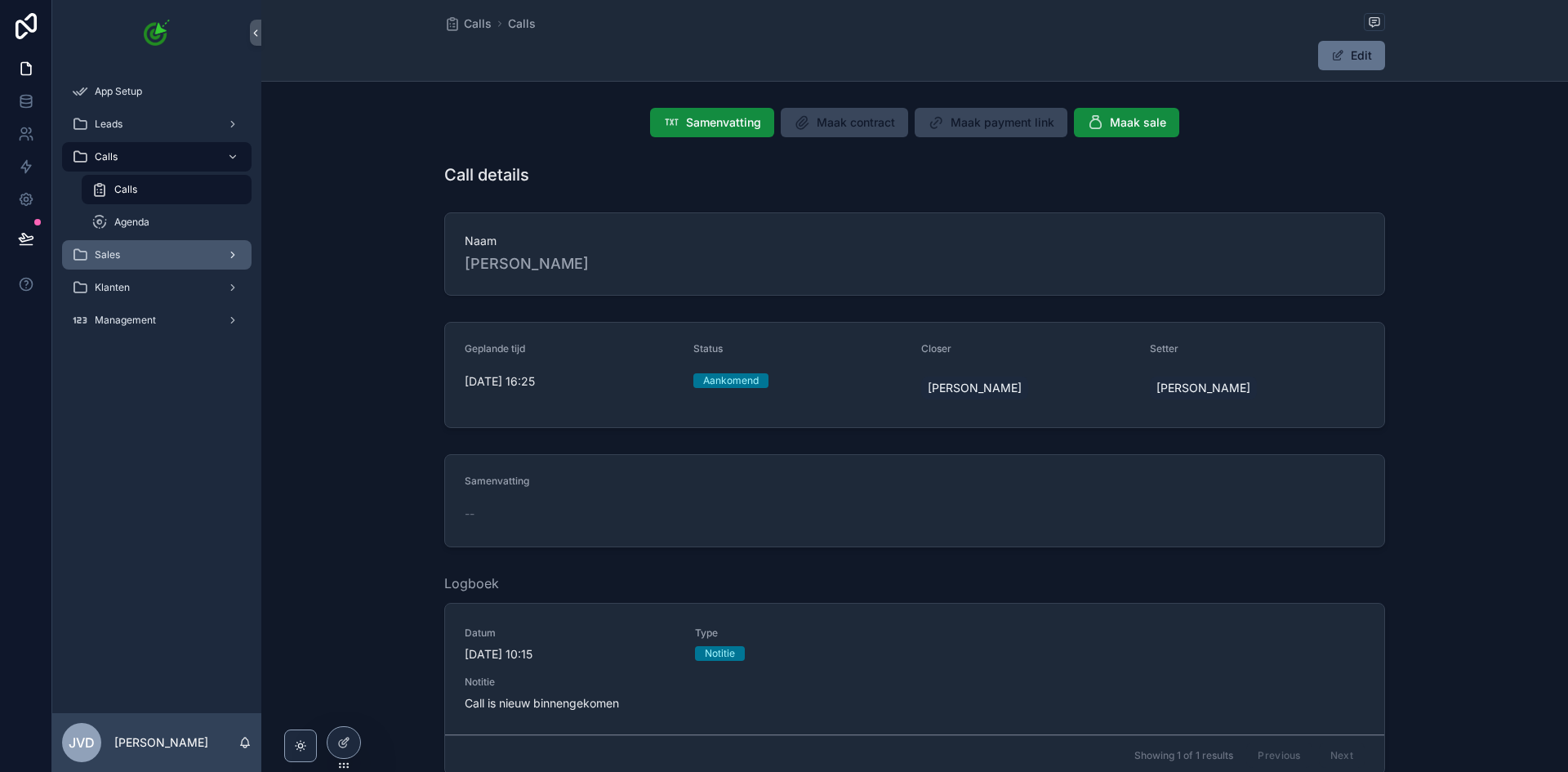
click at [163, 262] on div "Sales" at bounding box center [157, 255] width 170 height 26
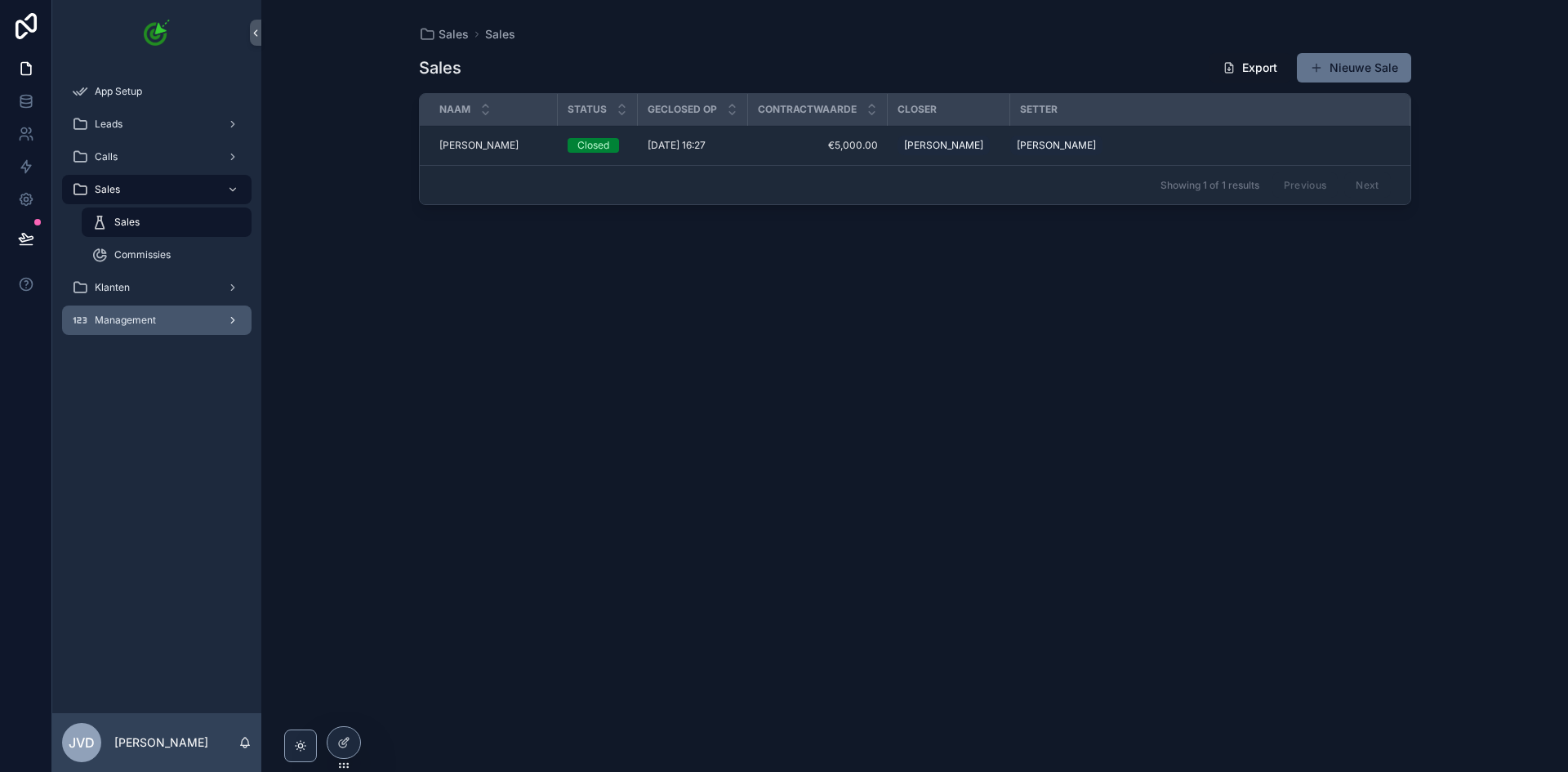
click at [187, 319] on div "Management" at bounding box center [157, 320] width 170 height 26
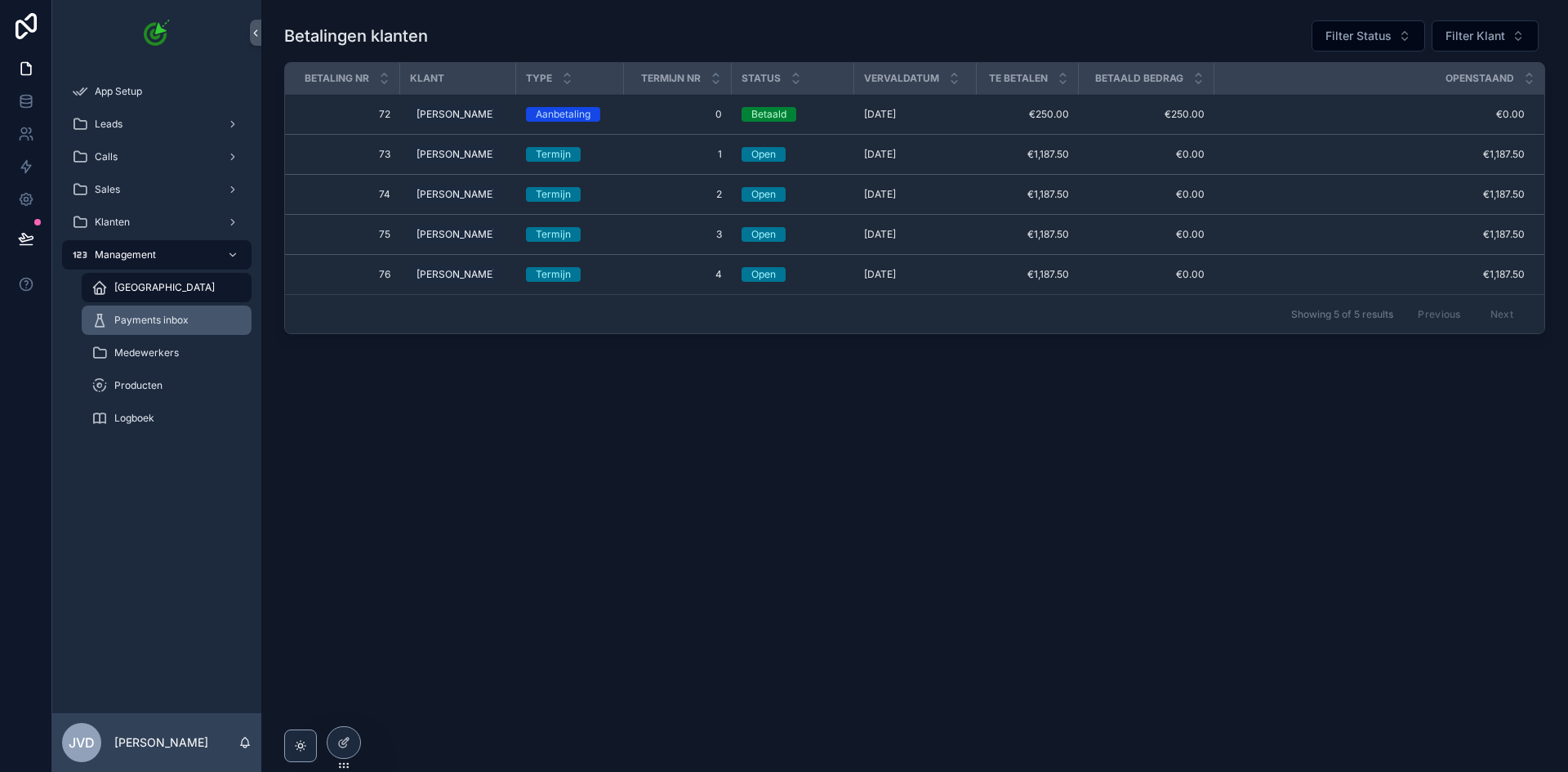
click at [182, 319] on span "Payments inbox" at bounding box center [151, 320] width 74 height 13
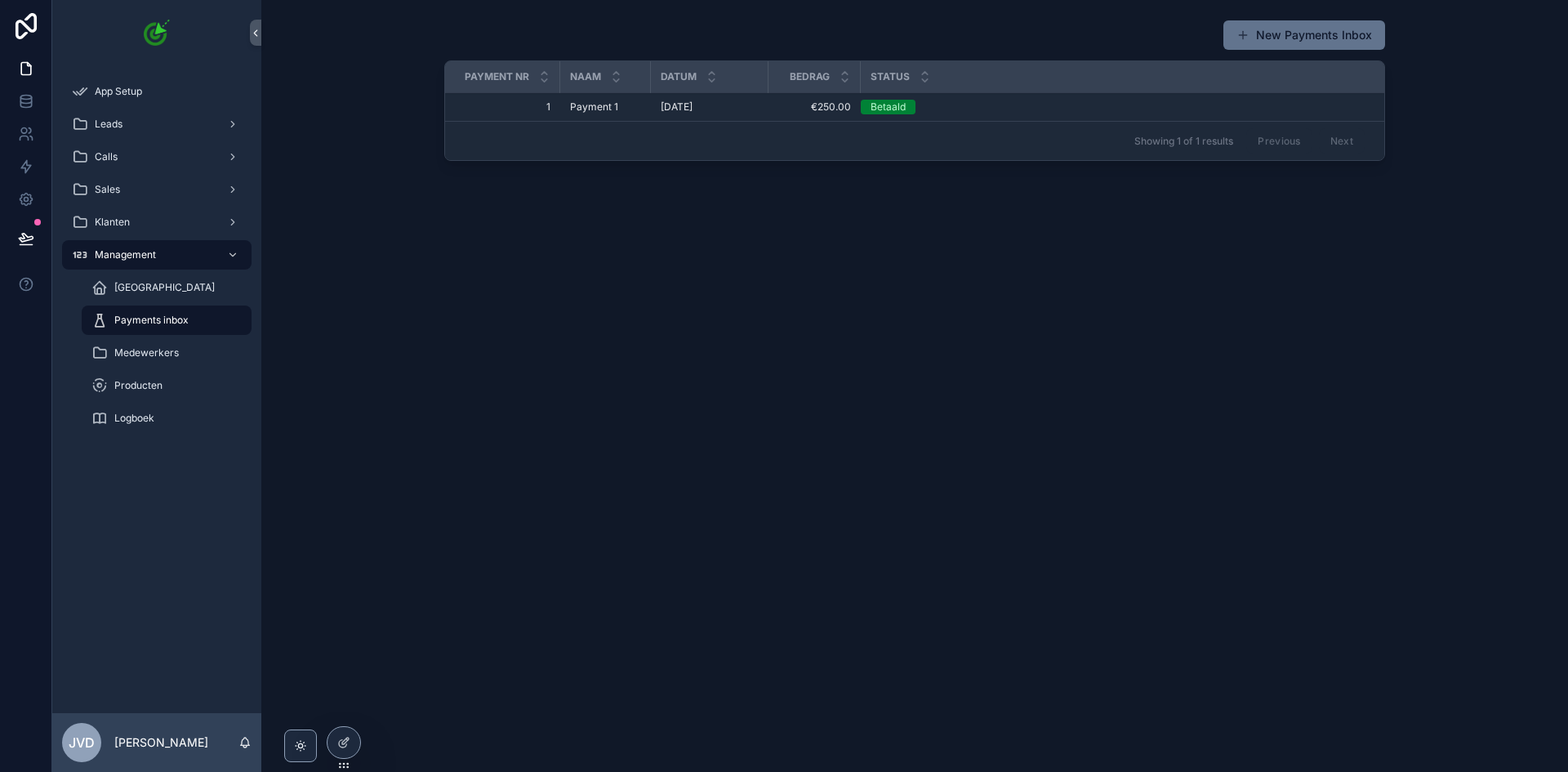
click at [620, 105] on div "Payment 1 Payment 1" at bounding box center [605, 107] width 71 height 13
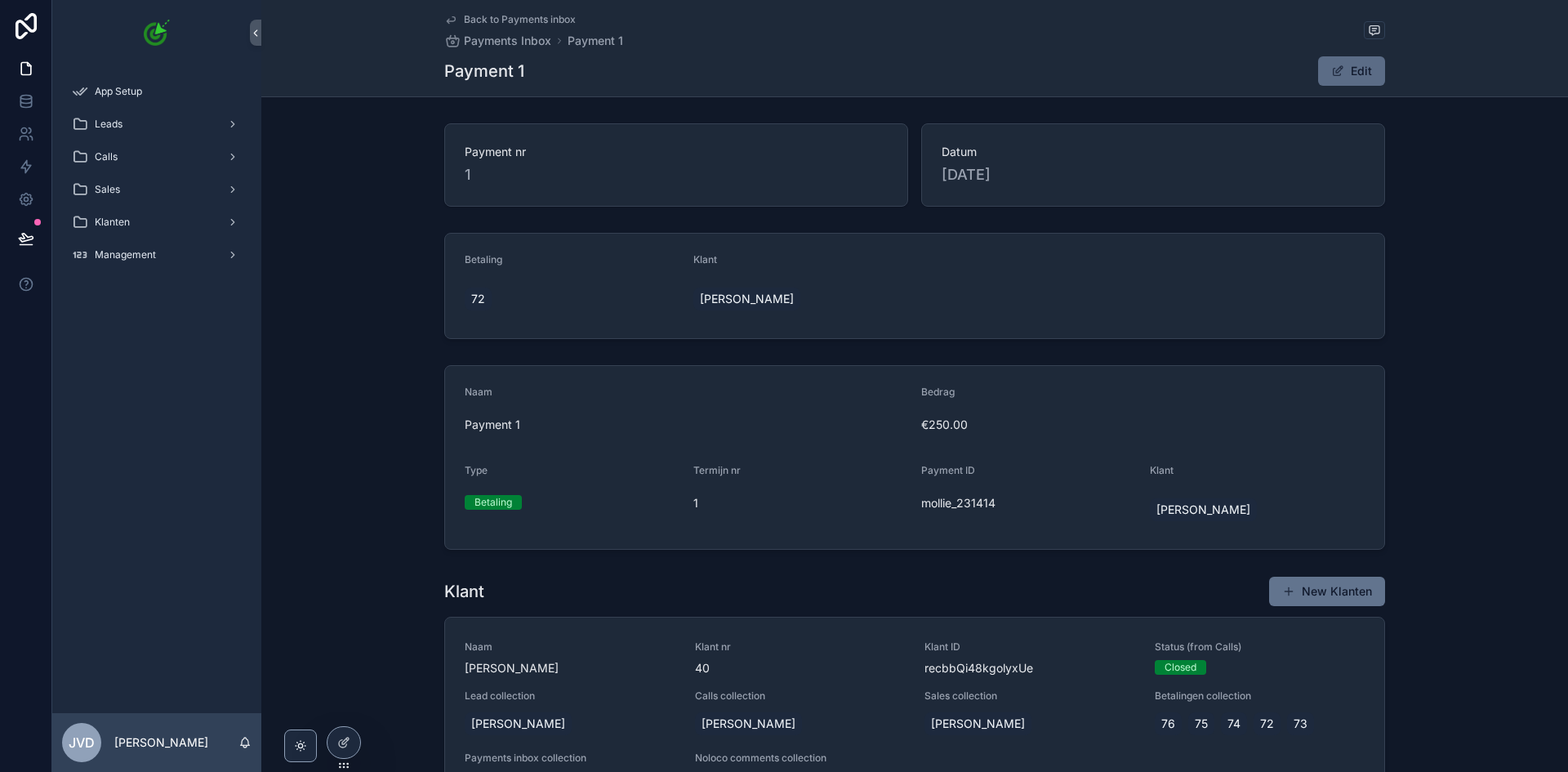
click at [1345, 79] on button "Edit" at bounding box center [1352, 71] width 67 height 30
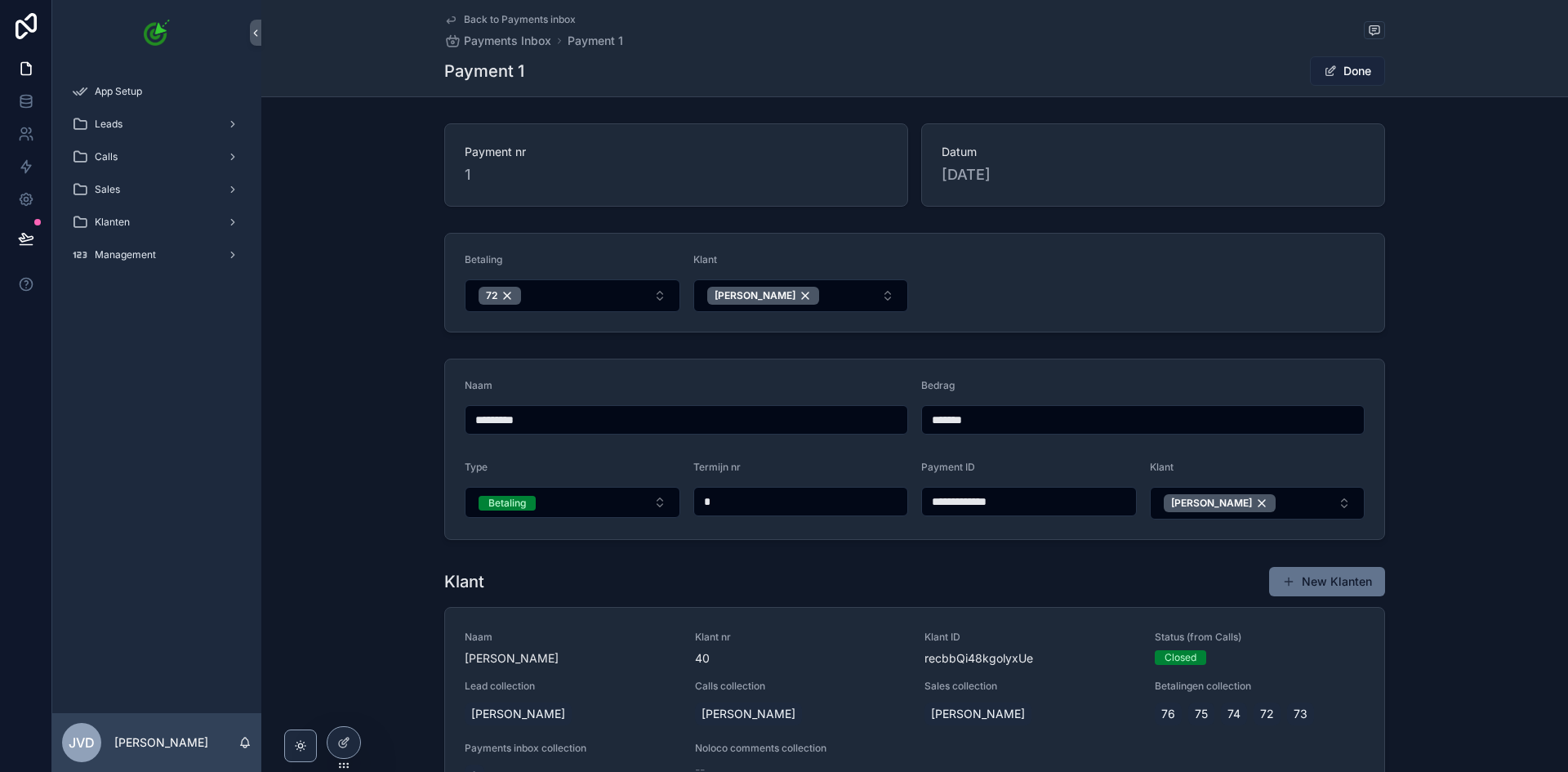
click at [1336, 71] on button "Done" at bounding box center [1347, 71] width 75 height 30
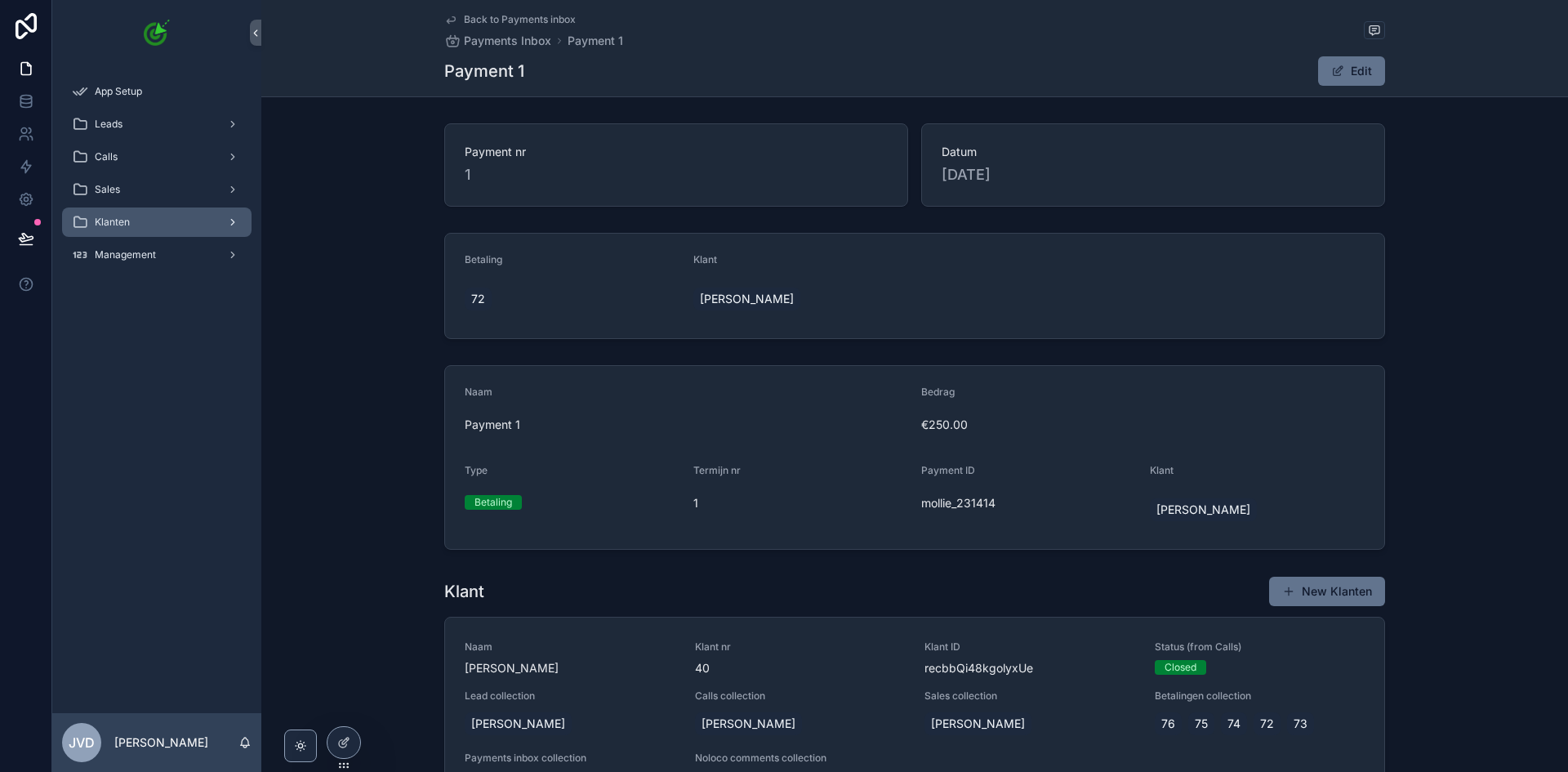
click at [163, 218] on div "Klanten" at bounding box center [157, 223] width 170 height 26
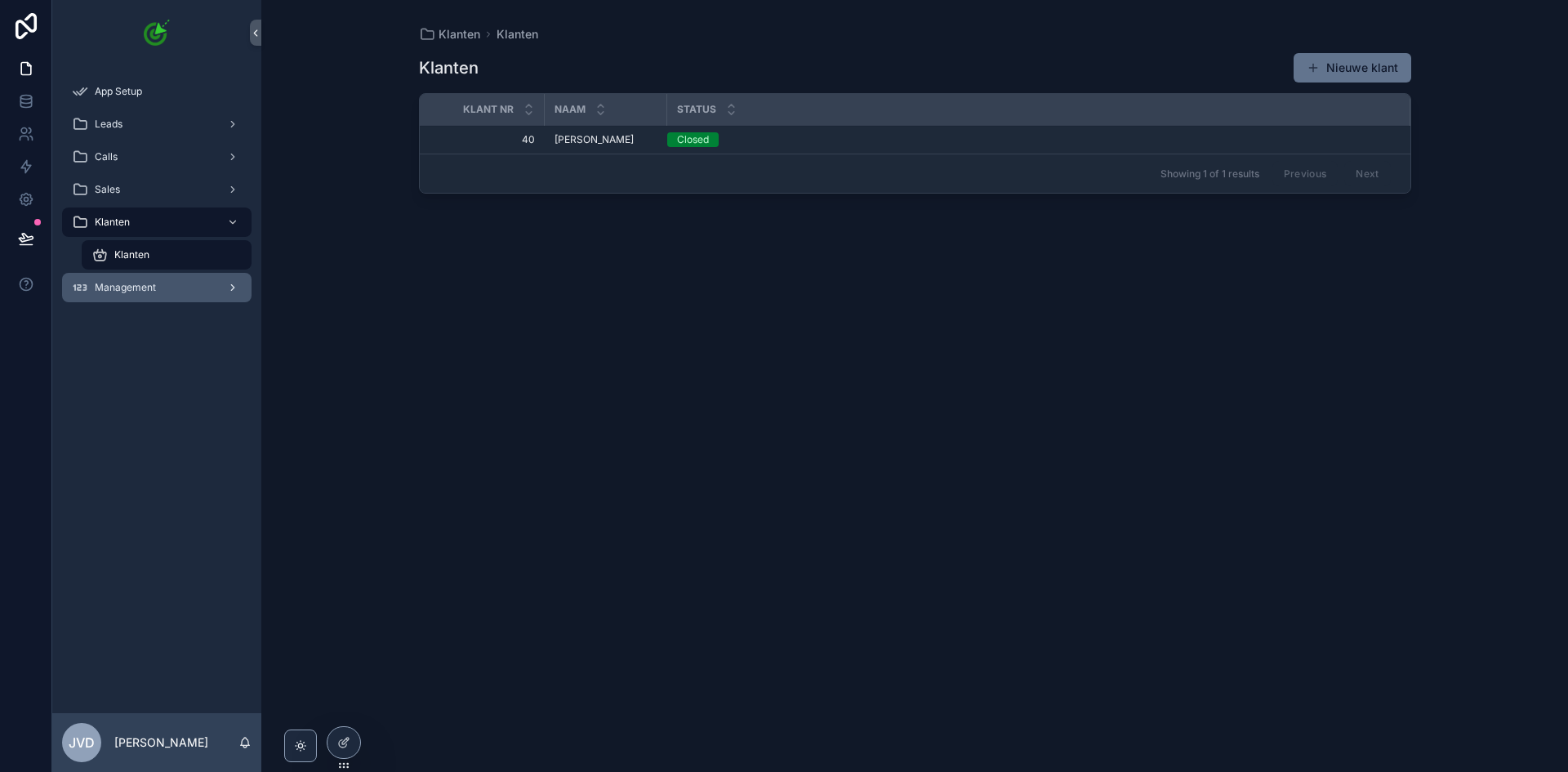
click at [172, 286] on div "Management" at bounding box center [157, 287] width 170 height 26
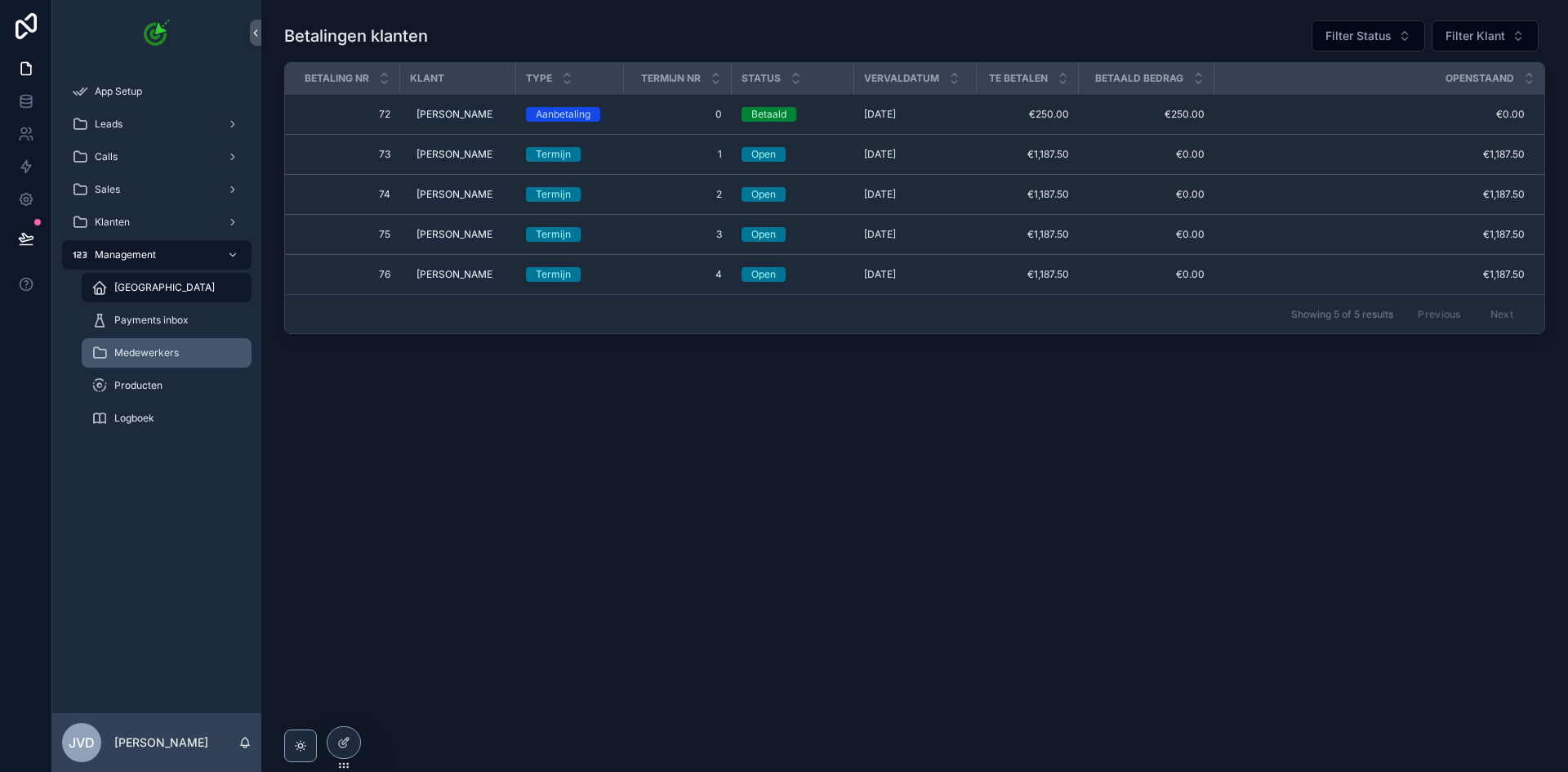
click at [155, 353] on span "Medewerkers" at bounding box center [146, 353] width 65 height 13
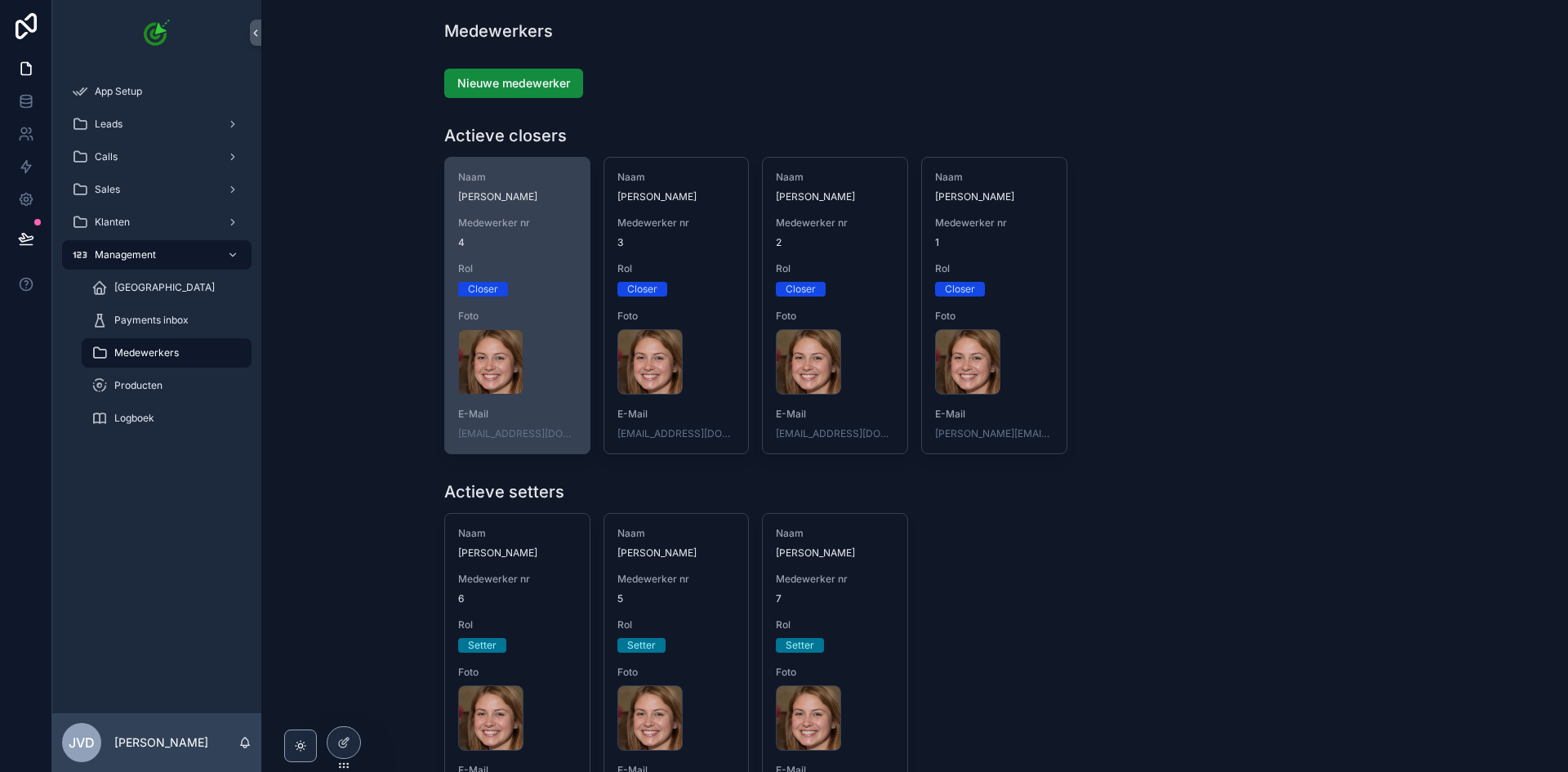
click at [528, 225] on span "Medewerker nr" at bounding box center [517, 223] width 118 height 13
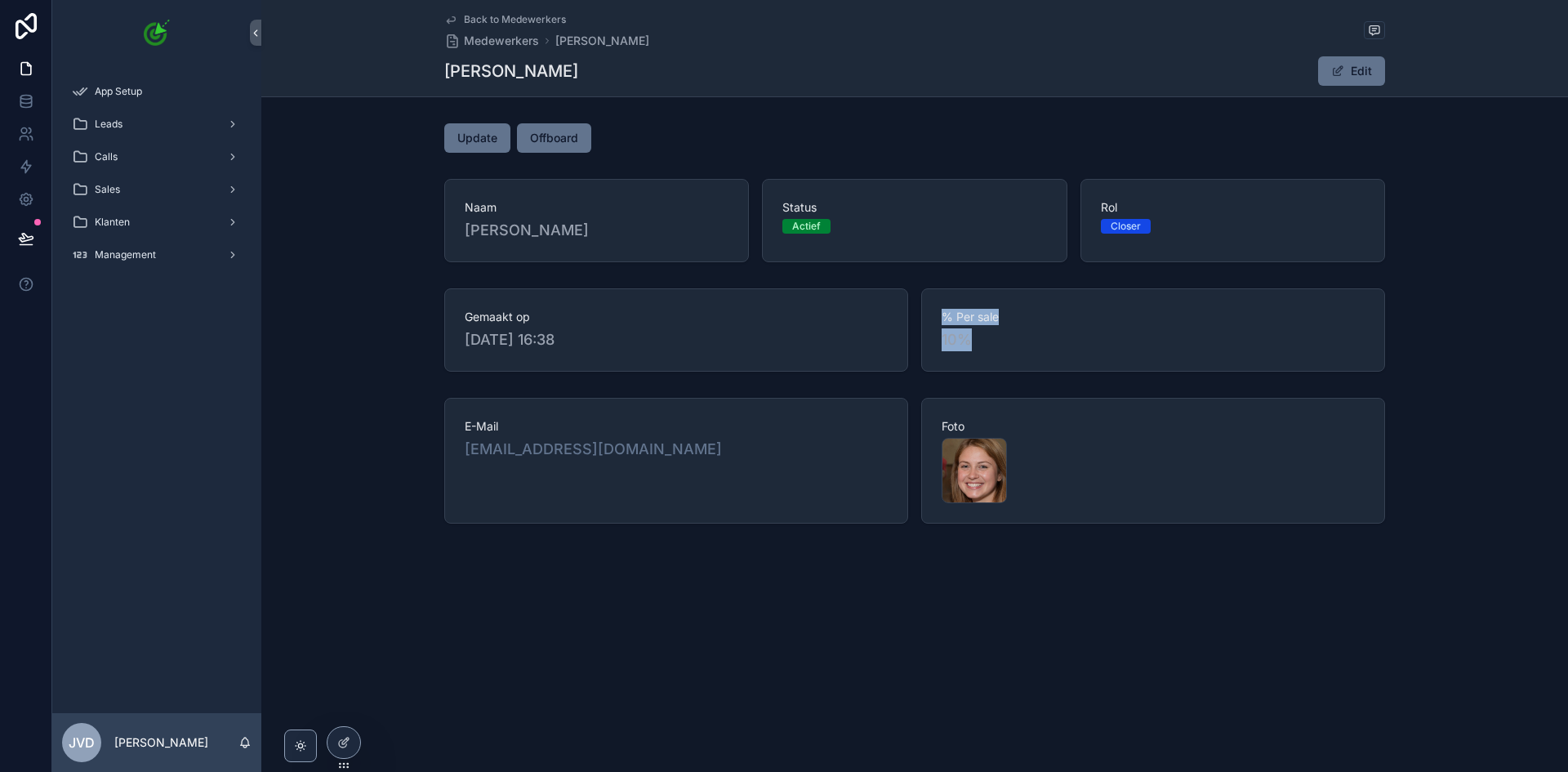
drag, startPoint x: 944, startPoint y: 313, endPoint x: 1006, endPoint y: 334, distance: 65.5
click at [996, 334] on div "% Per sale 10%" at bounding box center [1153, 330] width 423 height 43
click at [1013, 334] on span "10%" at bounding box center [1153, 340] width 423 height 23
click at [516, 21] on span "Back to Medewerkers" at bounding box center [515, 20] width 102 height 13
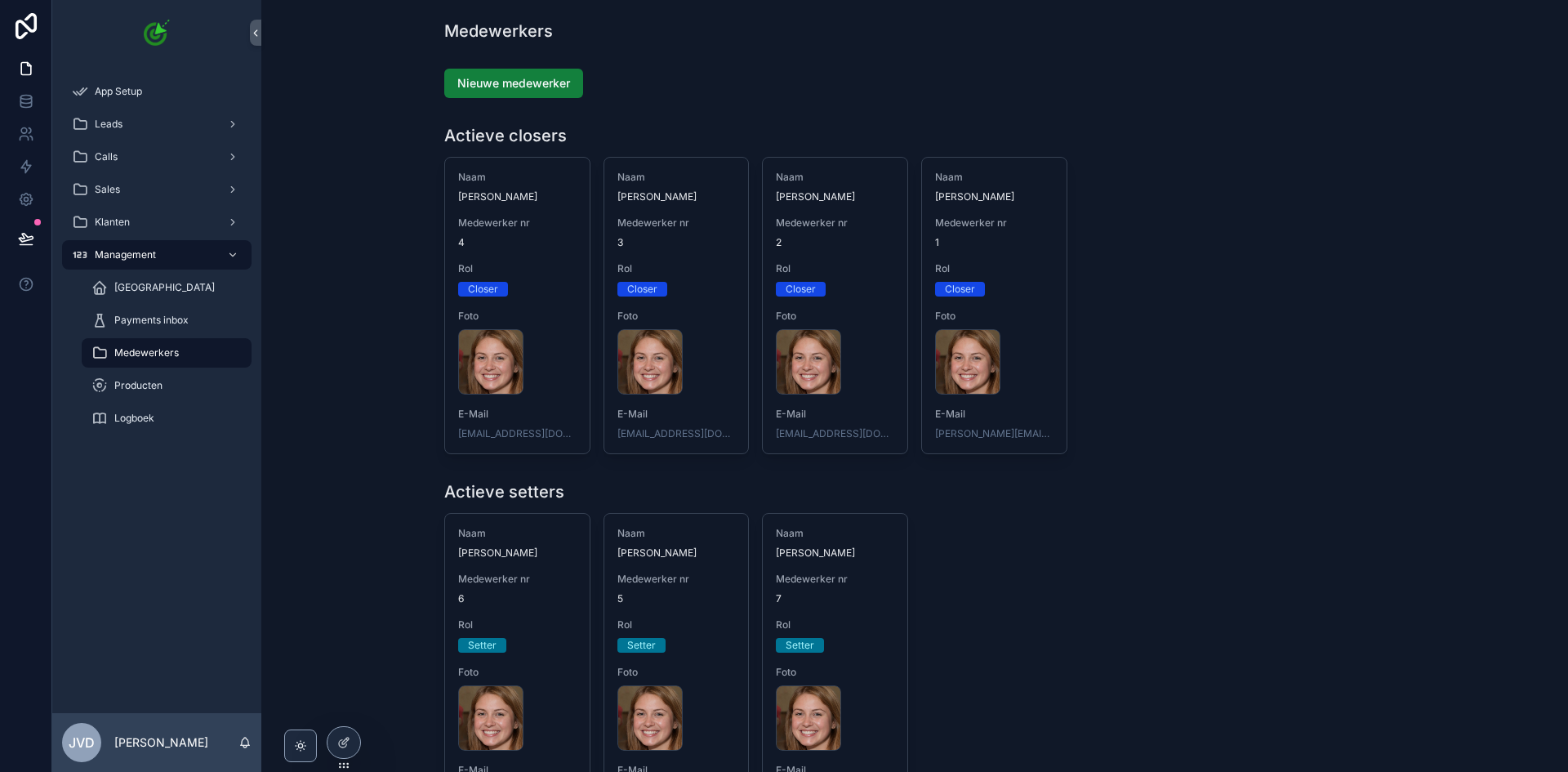
click at [538, 90] on span "Nieuwe medewerker" at bounding box center [513, 83] width 113 height 16
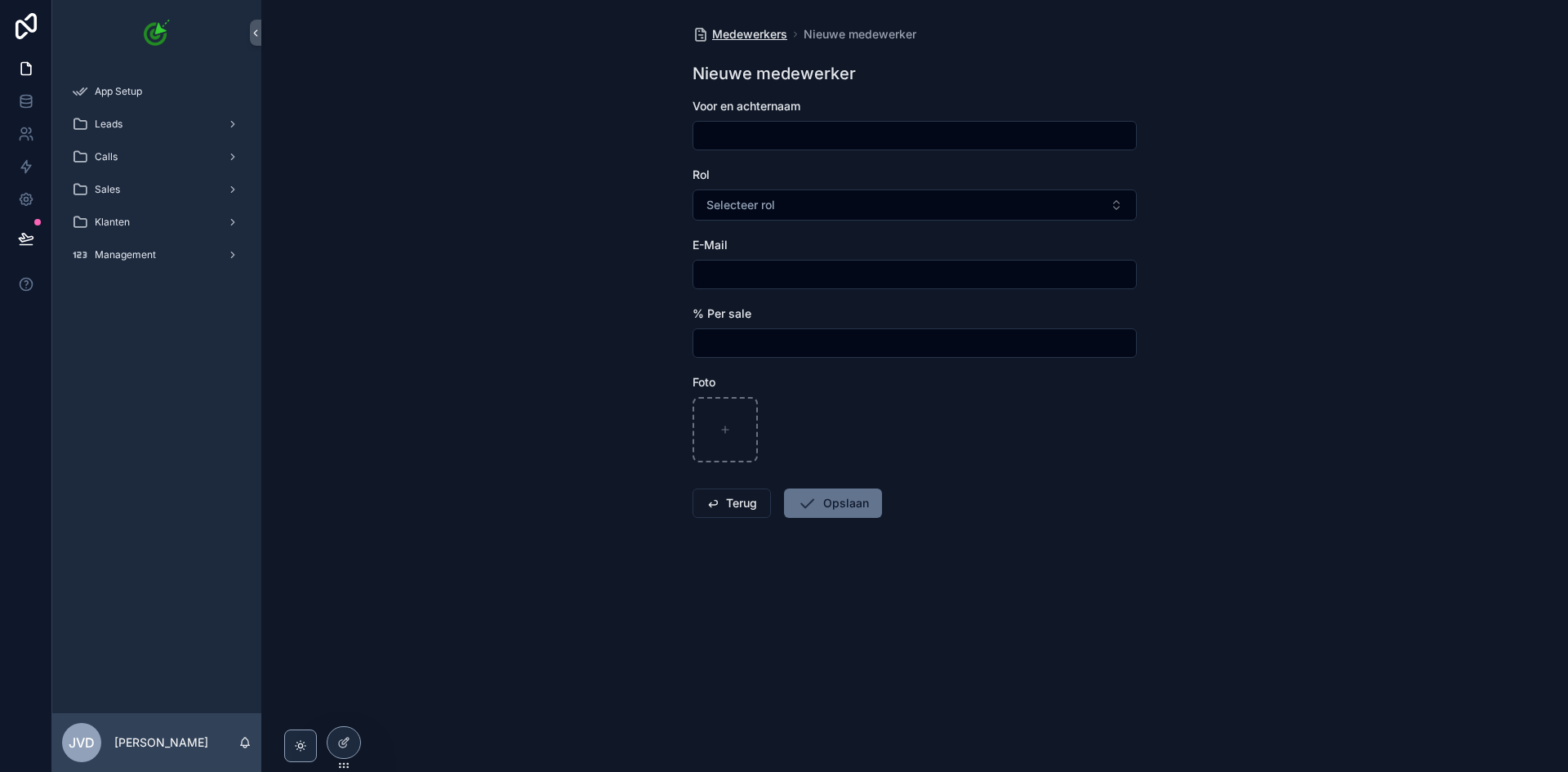
click at [747, 37] on span "Medewerkers" at bounding box center [749, 34] width 75 height 16
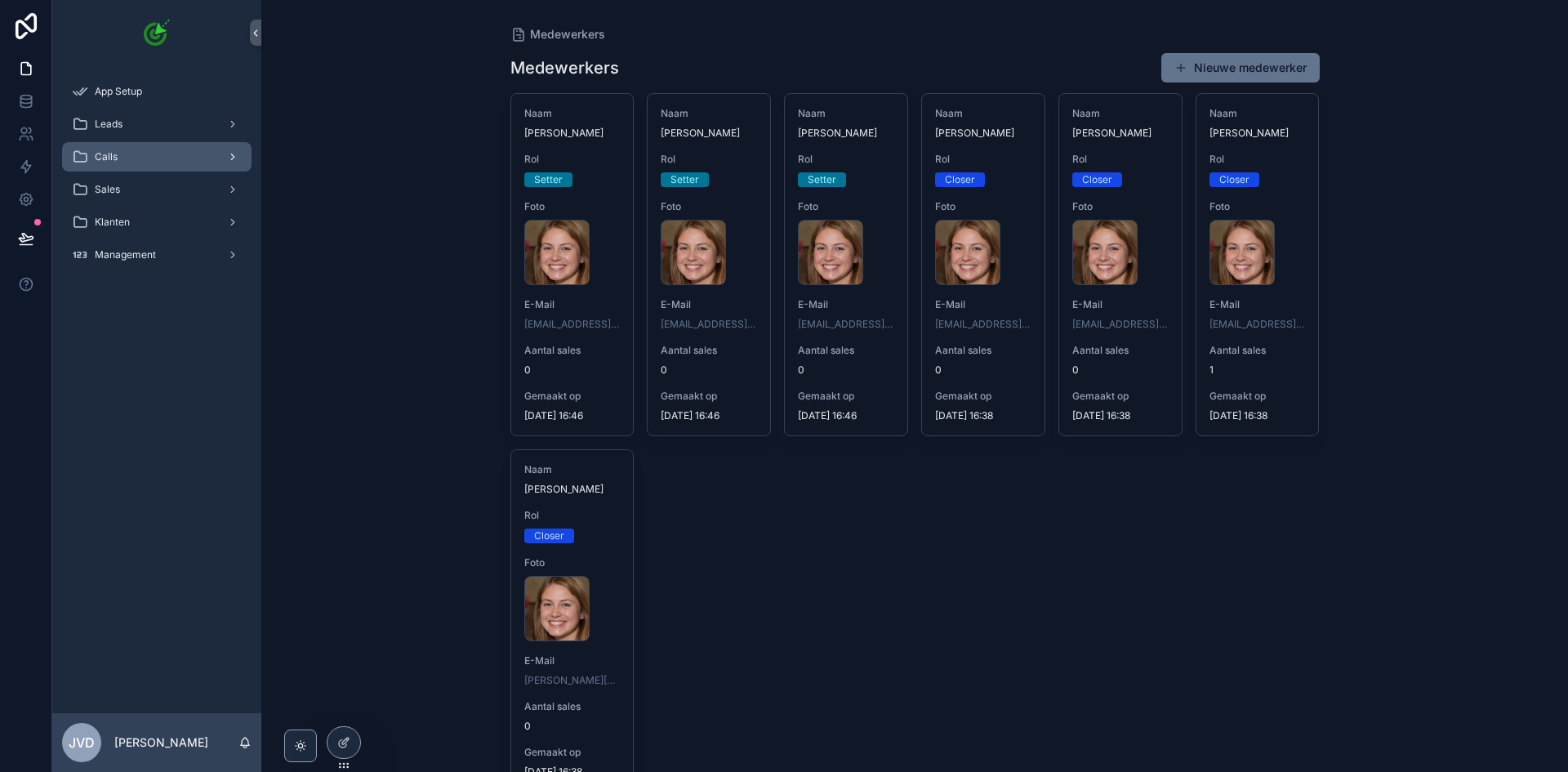
click at [151, 157] on div "Calls" at bounding box center [157, 157] width 170 height 26
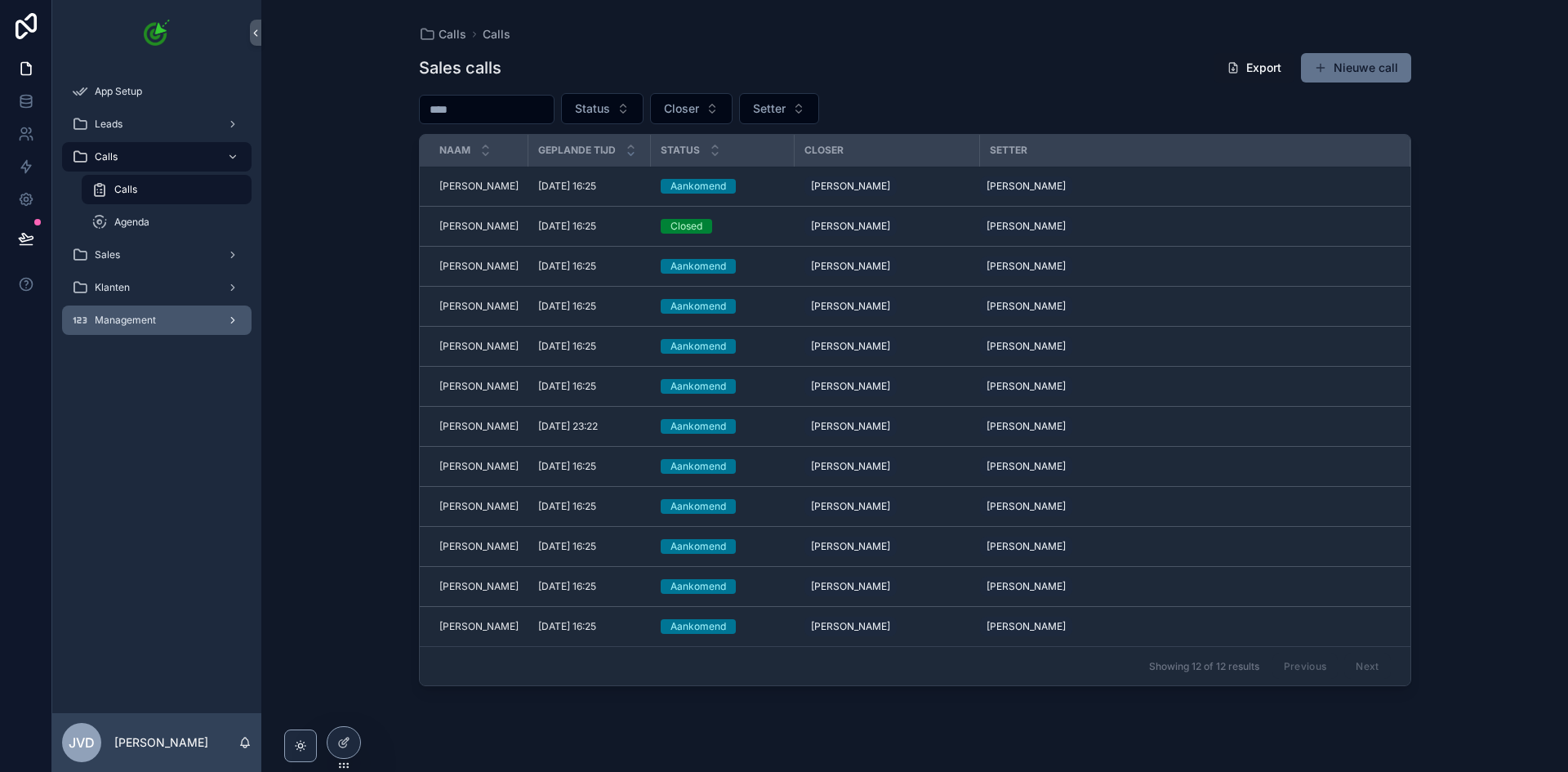
click at [151, 314] on span "Management" at bounding box center [125, 320] width 62 height 13
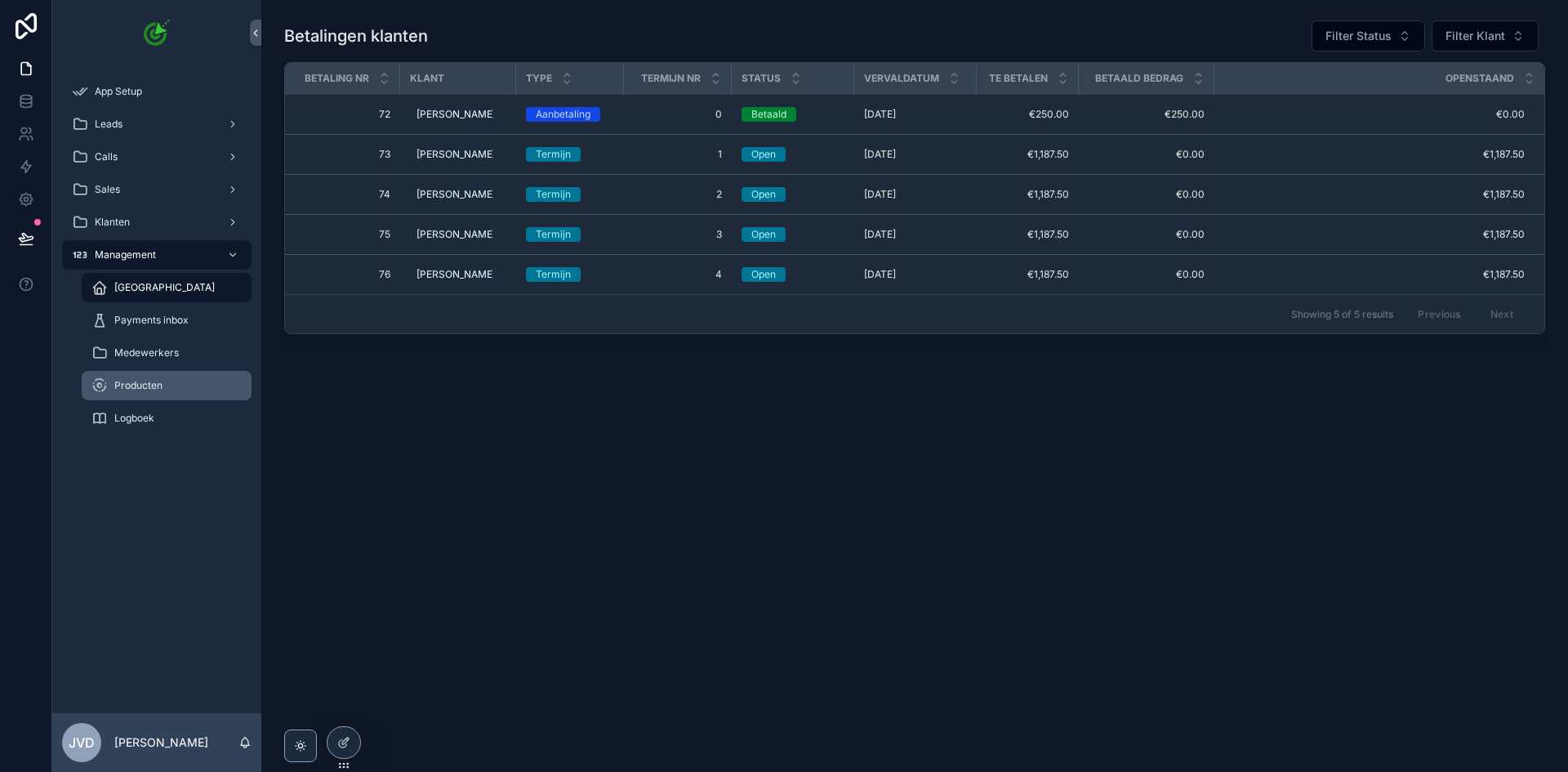
click at [149, 384] on span "Producten" at bounding box center [138, 385] width 48 height 13
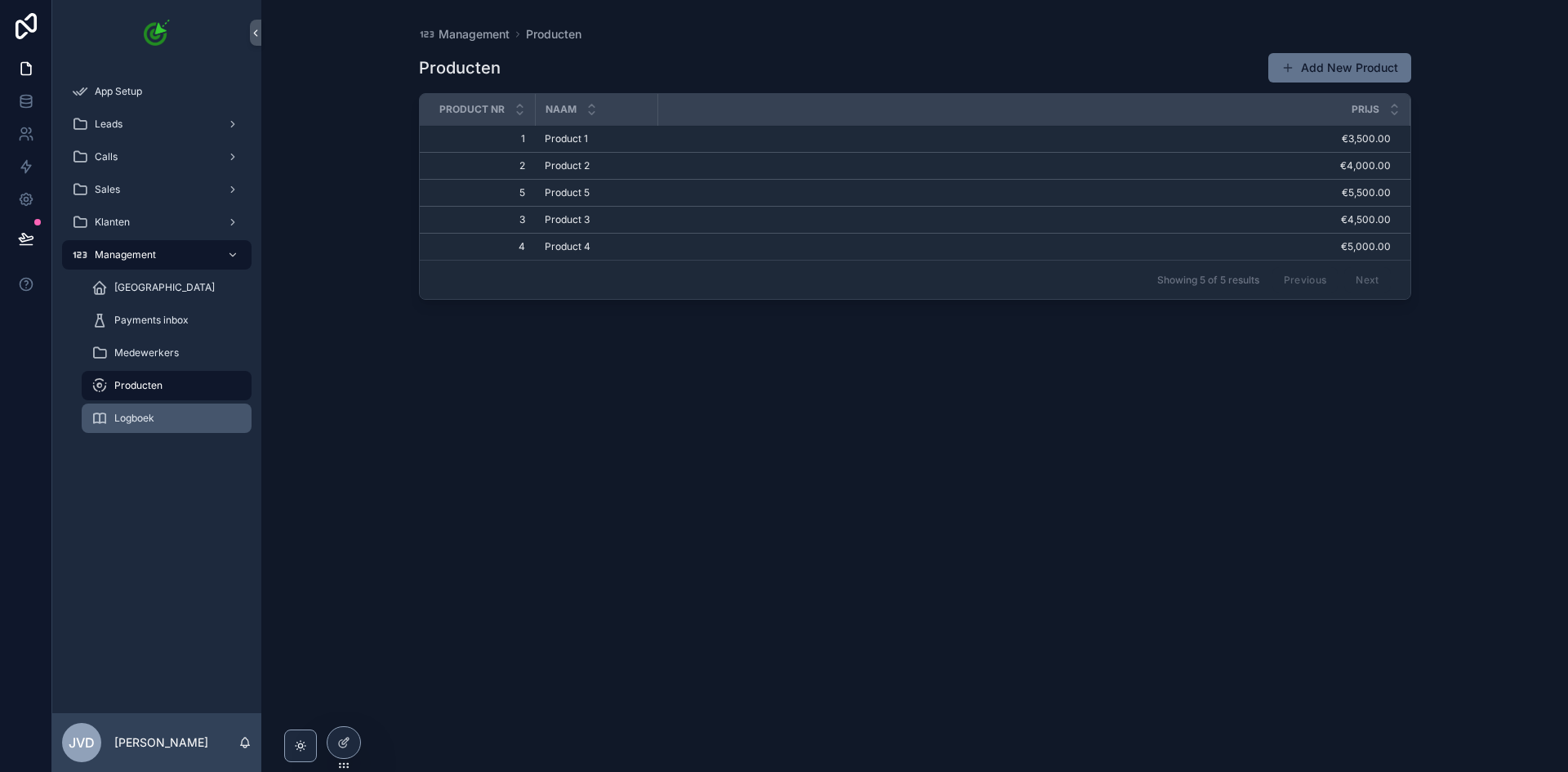
click at [163, 415] on div "Logboek" at bounding box center [166, 418] width 150 height 26
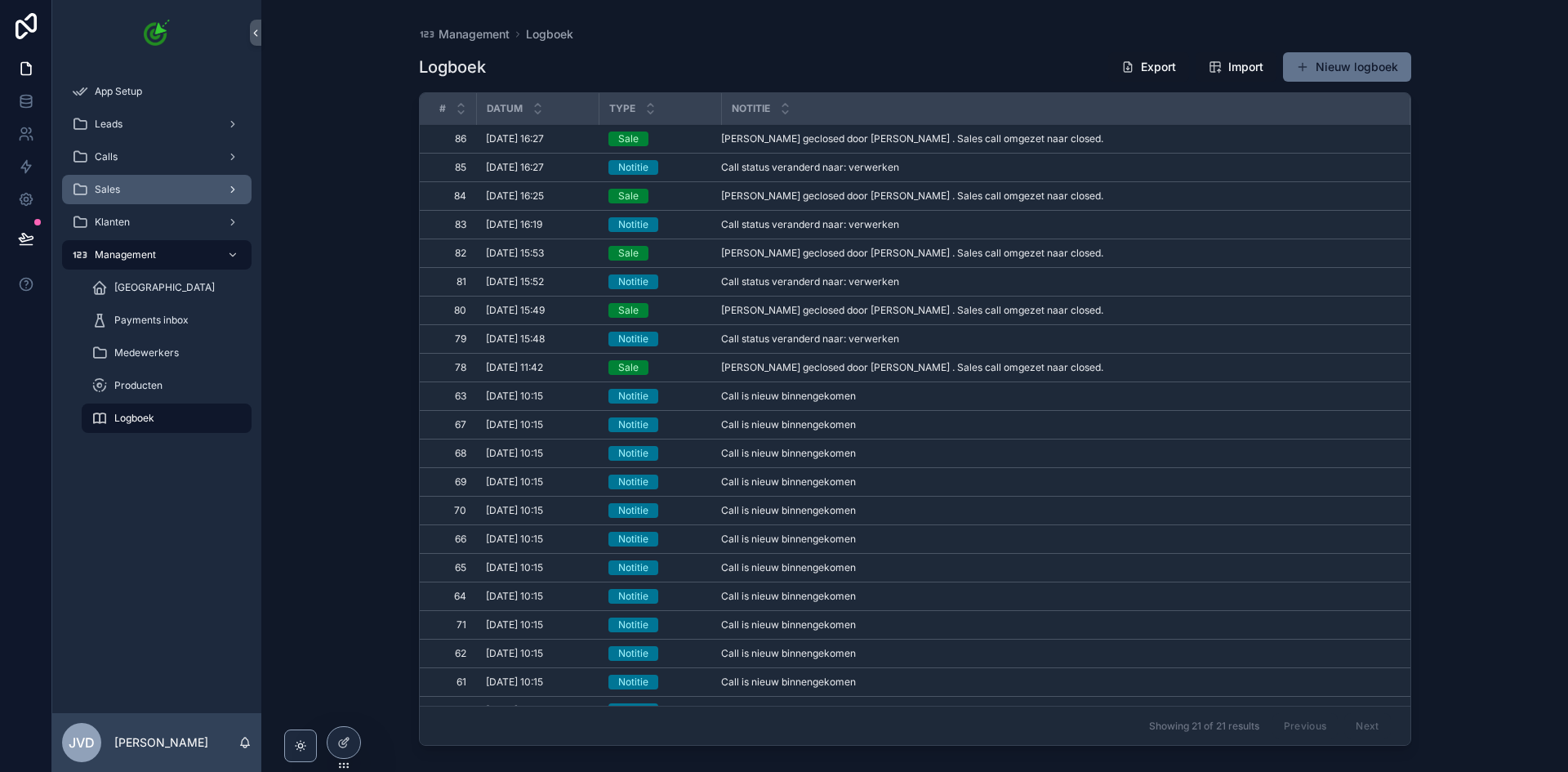
click at [146, 194] on div "Sales" at bounding box center [157, 190] width 170 height 26
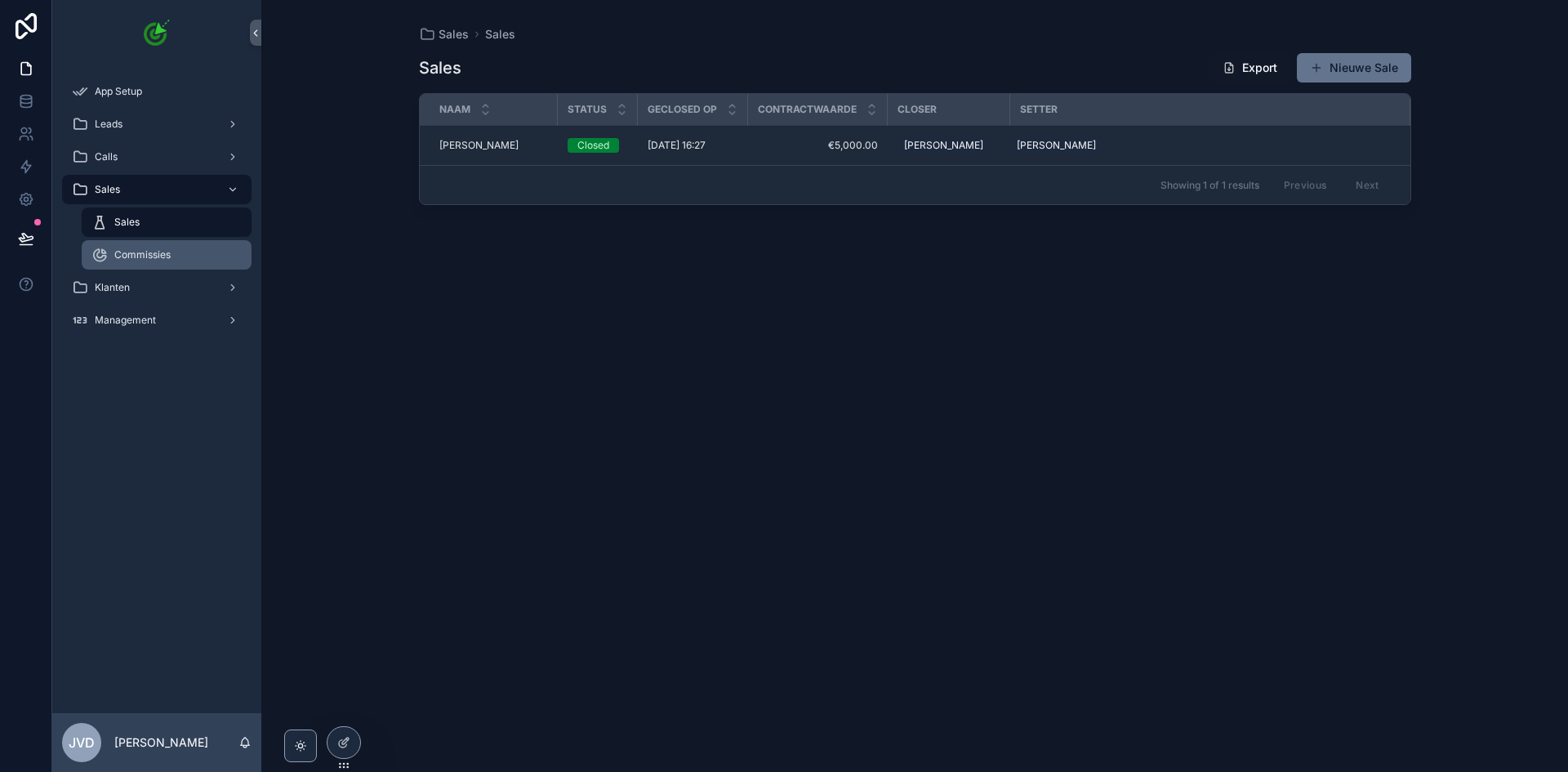
click at [167, 250] on span "Commissies" at bounding box center [142, 255] width 57 height 13
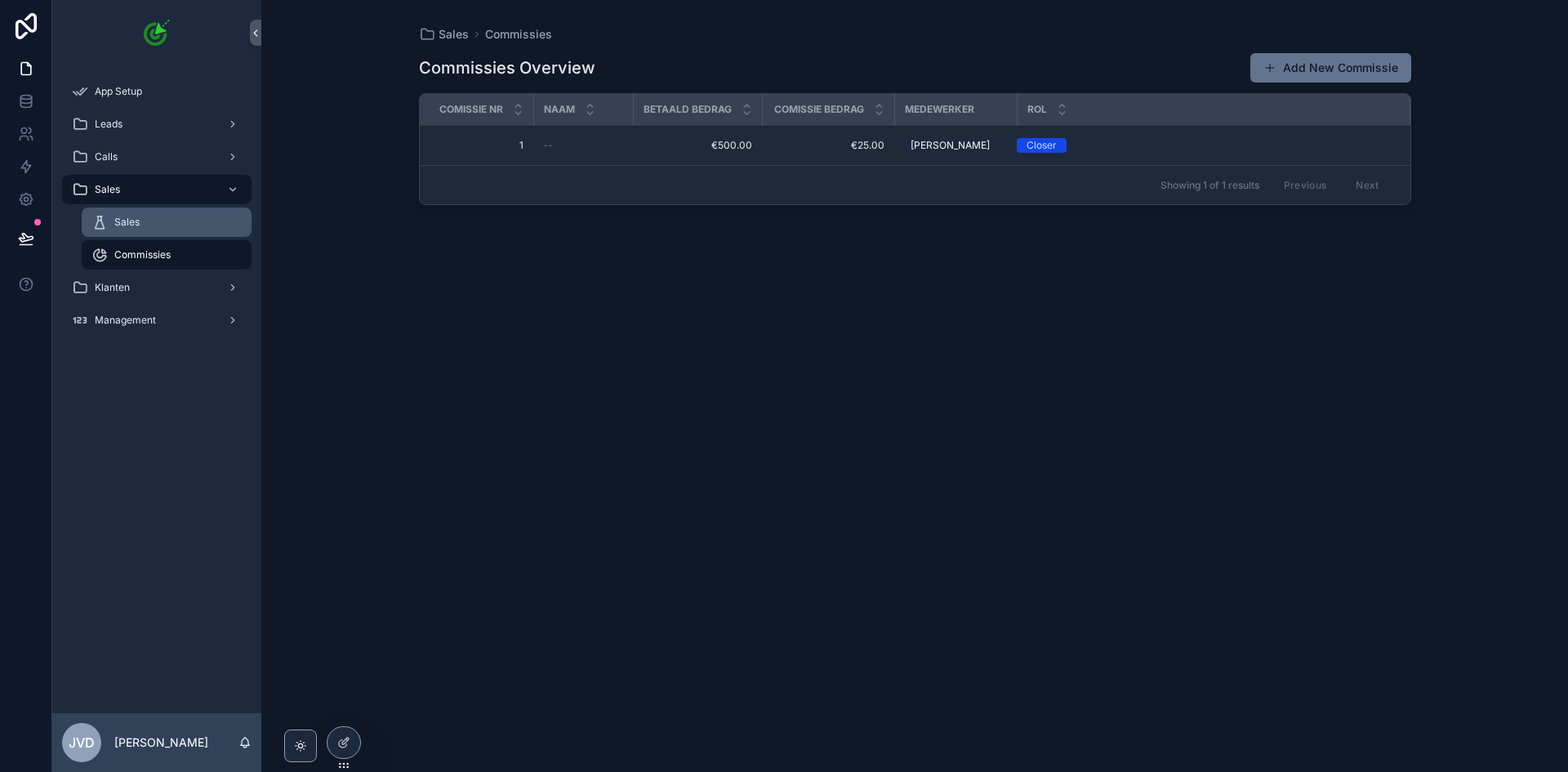
click at [154, 234] on div "Sales" at bounding box center [166, 223] width 150 height 26
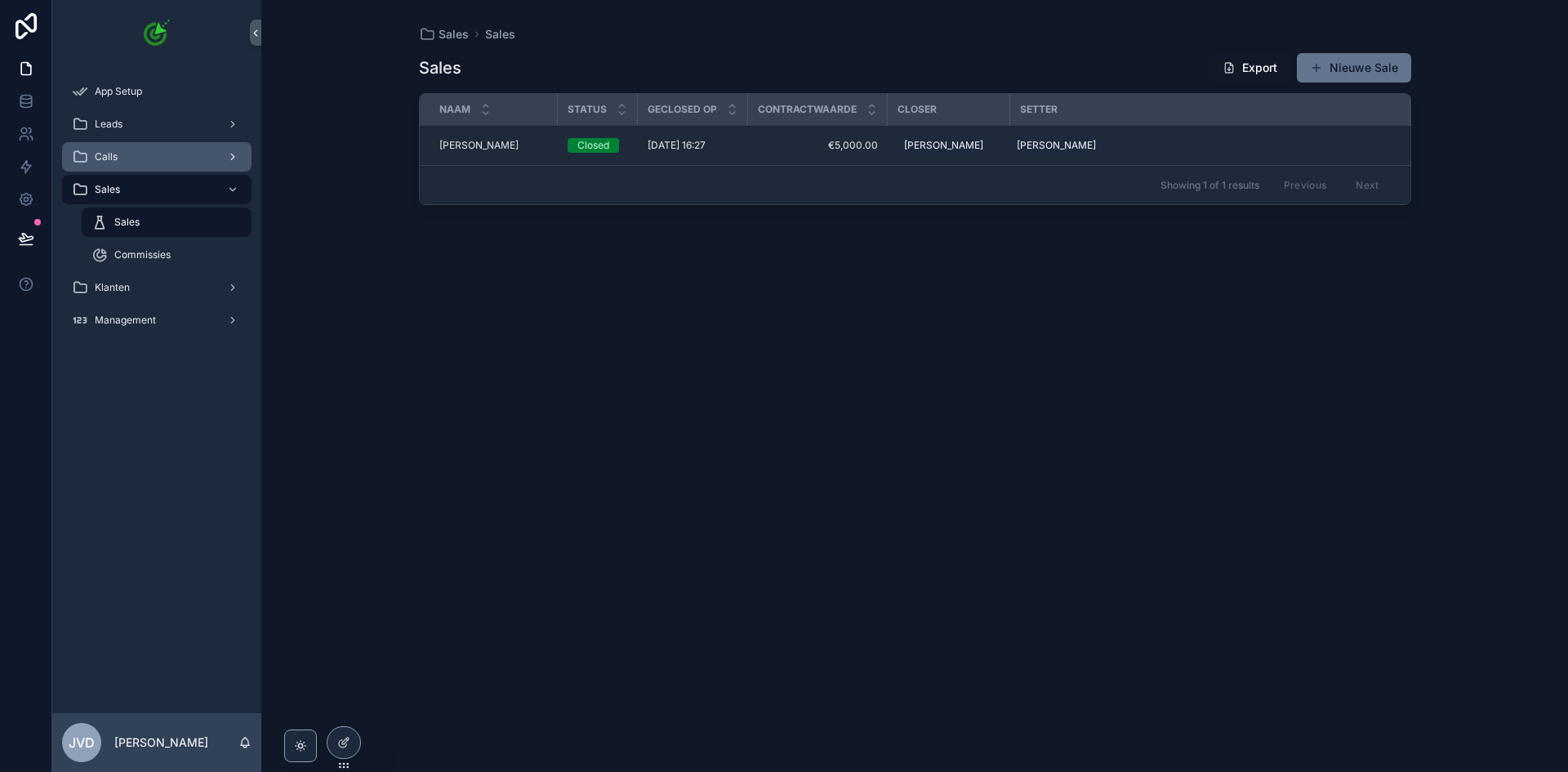
click at [156, 157] on div "Calls" at bounding box center [157, 157] width 170 height 26
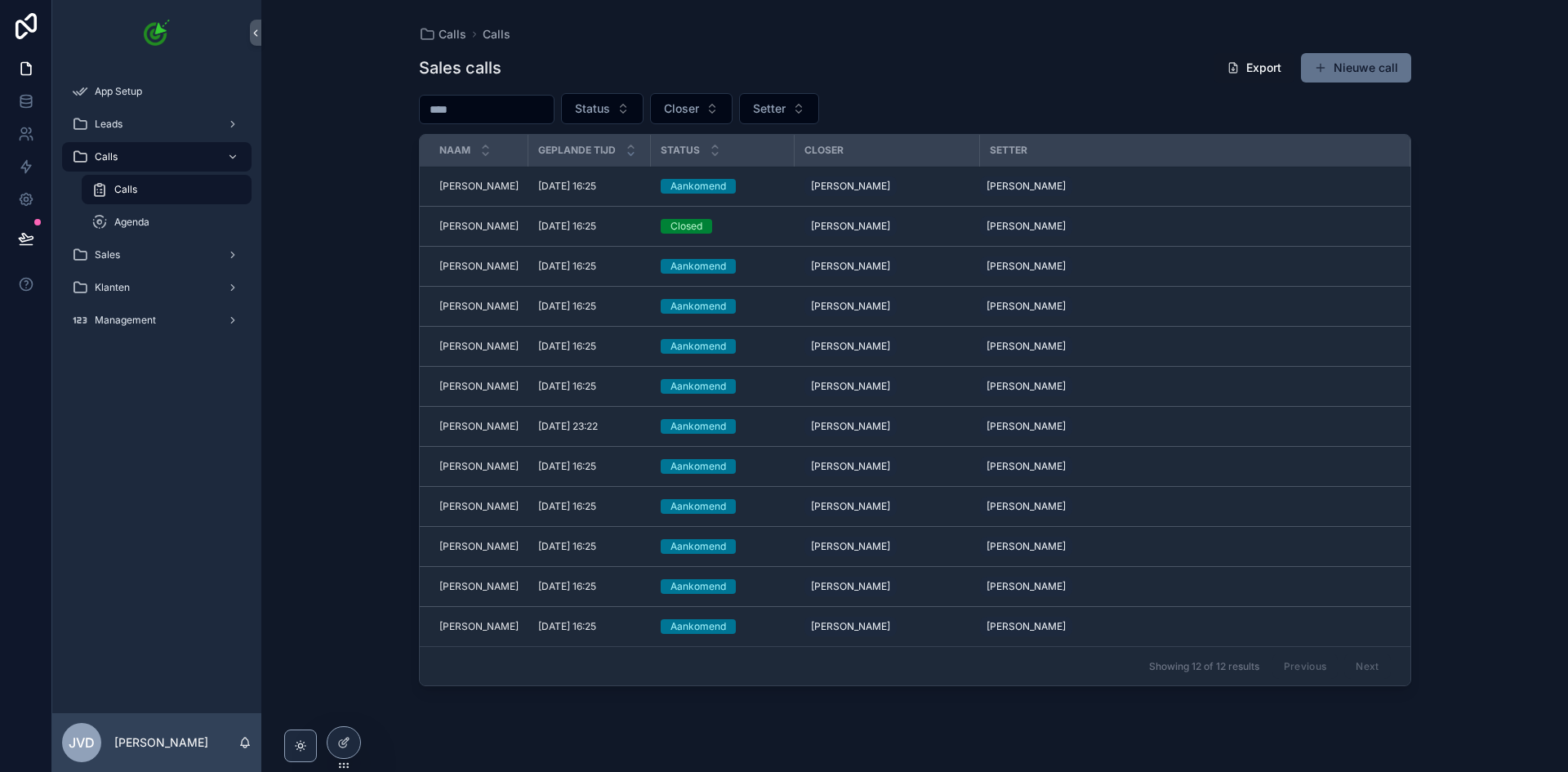
click at [159, 194] on div "Calls" at bounding box center [166, 190] width 150 height 26
click at [456, 190] on span "[PERSON_NAME]" at bounding box center [479, 186] width 79 height 13
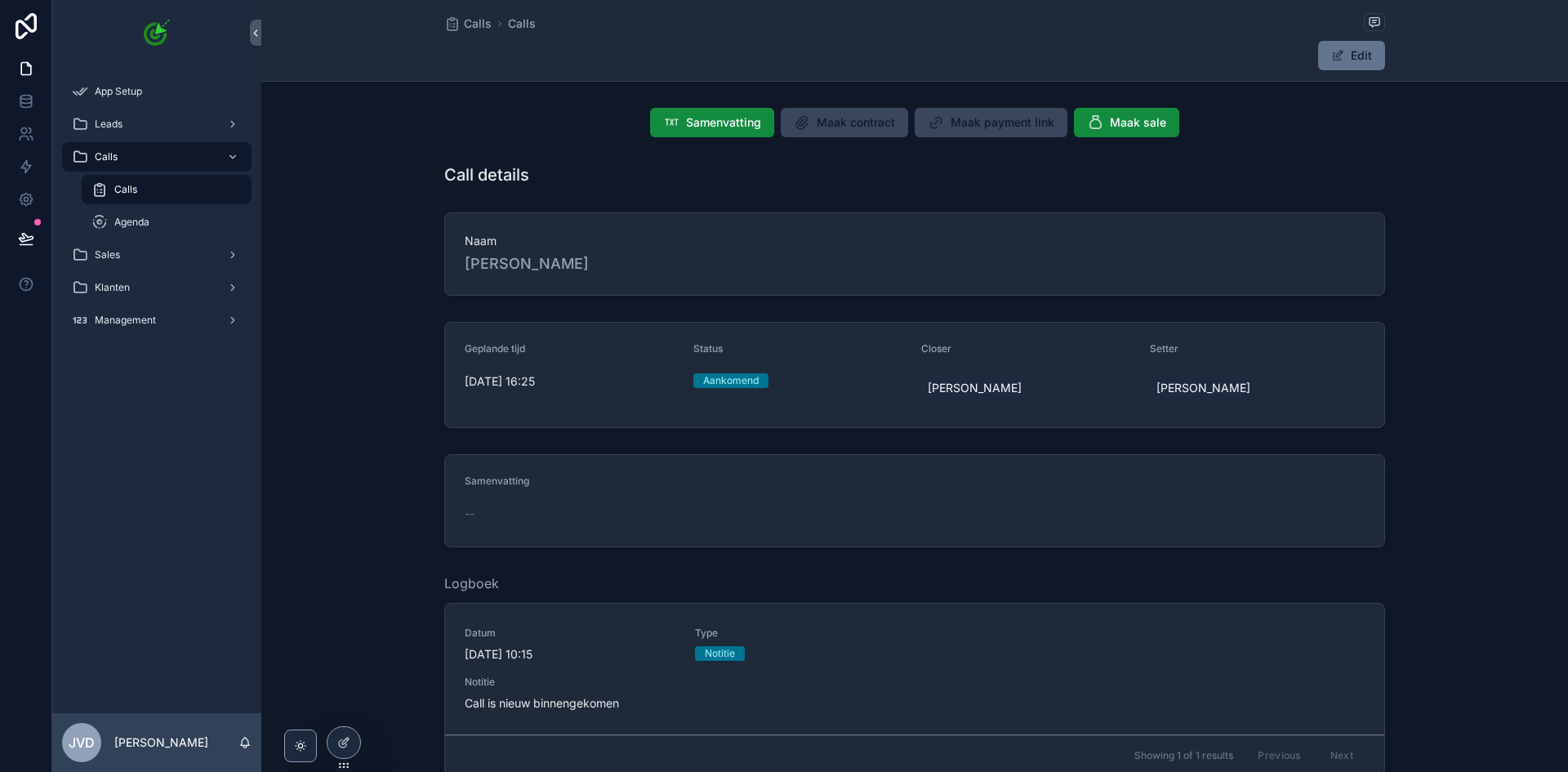
click at [843, 126] on span "Maak contract" at bounding box center [844, 122] width 127 height 30
click at [1133, 125] on span "Maak sale" at bounding box center [1138, 122] width 57 height 16
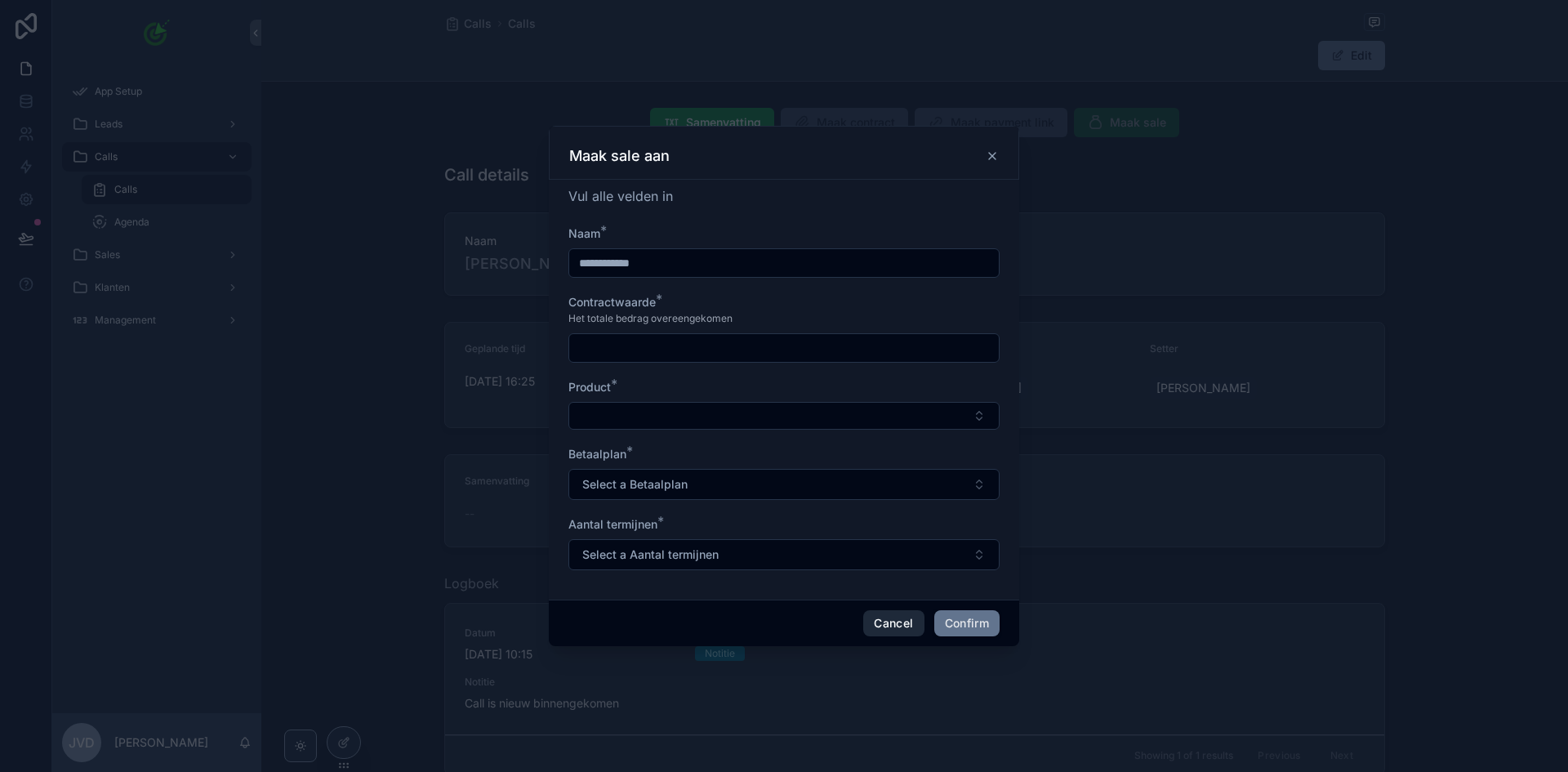
click at [905, 626] on button "Cancel" at bounding box center [894, 623] width 61 height 26
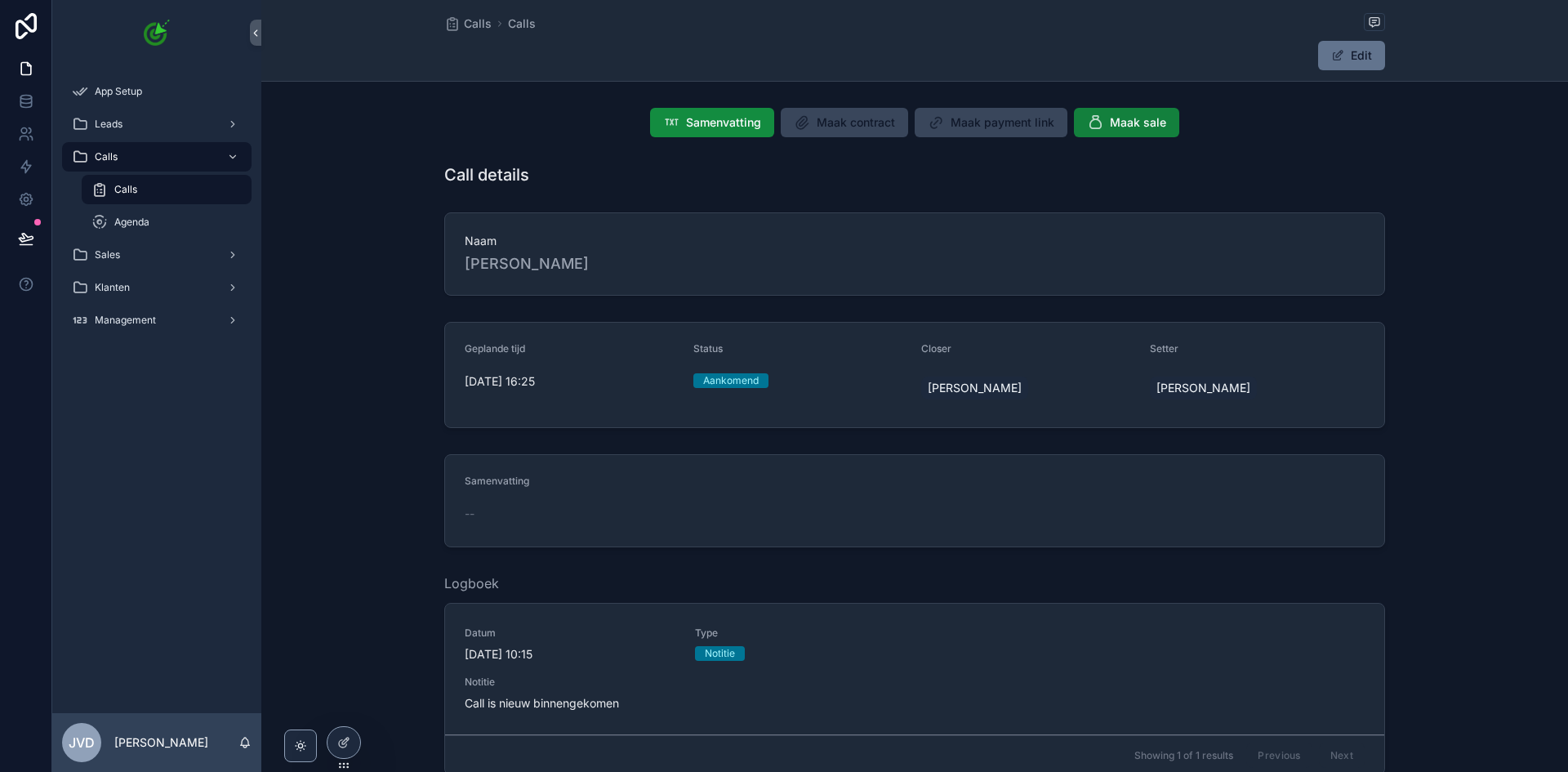
click at [1098, 117] on icon "scrollable content" at bounding box center [1096, 122] width 16 height 16
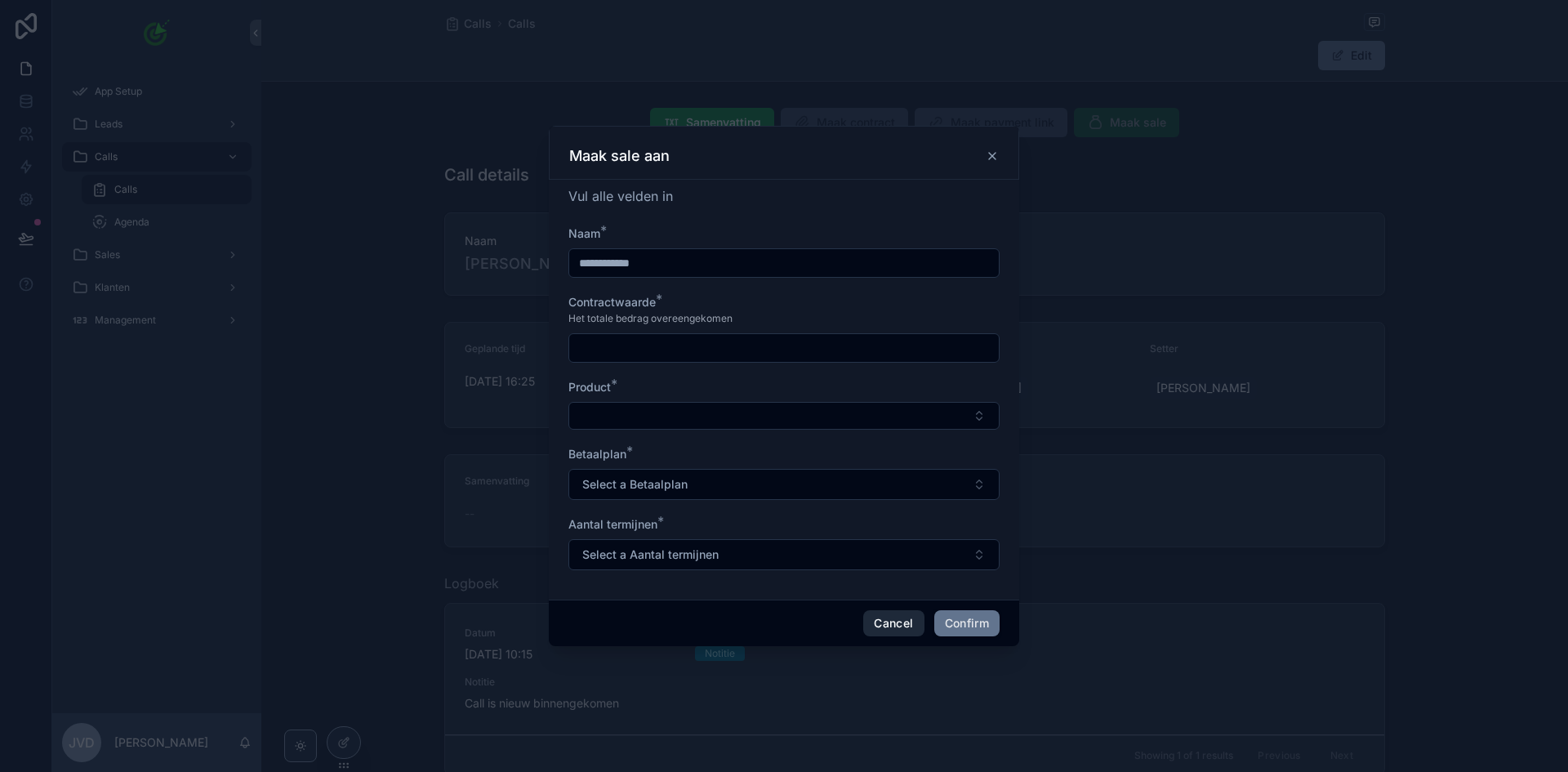
click at [890, 620] on button "Cancel" at bounding box center [894, 623] width 61 height 26
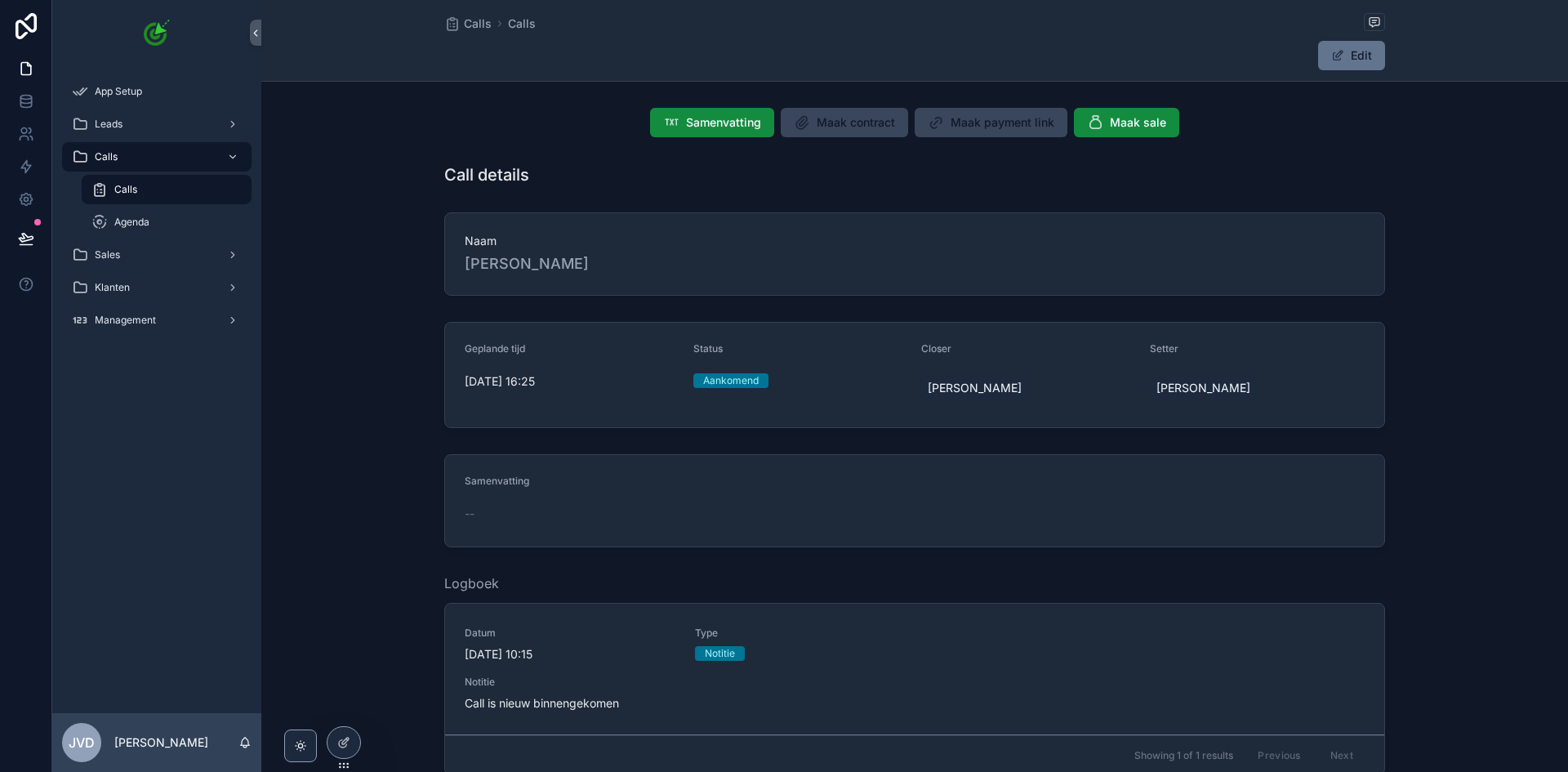
click at [154, 186] on div "Calls" at bounding box center [166, 190] width 150 height 26
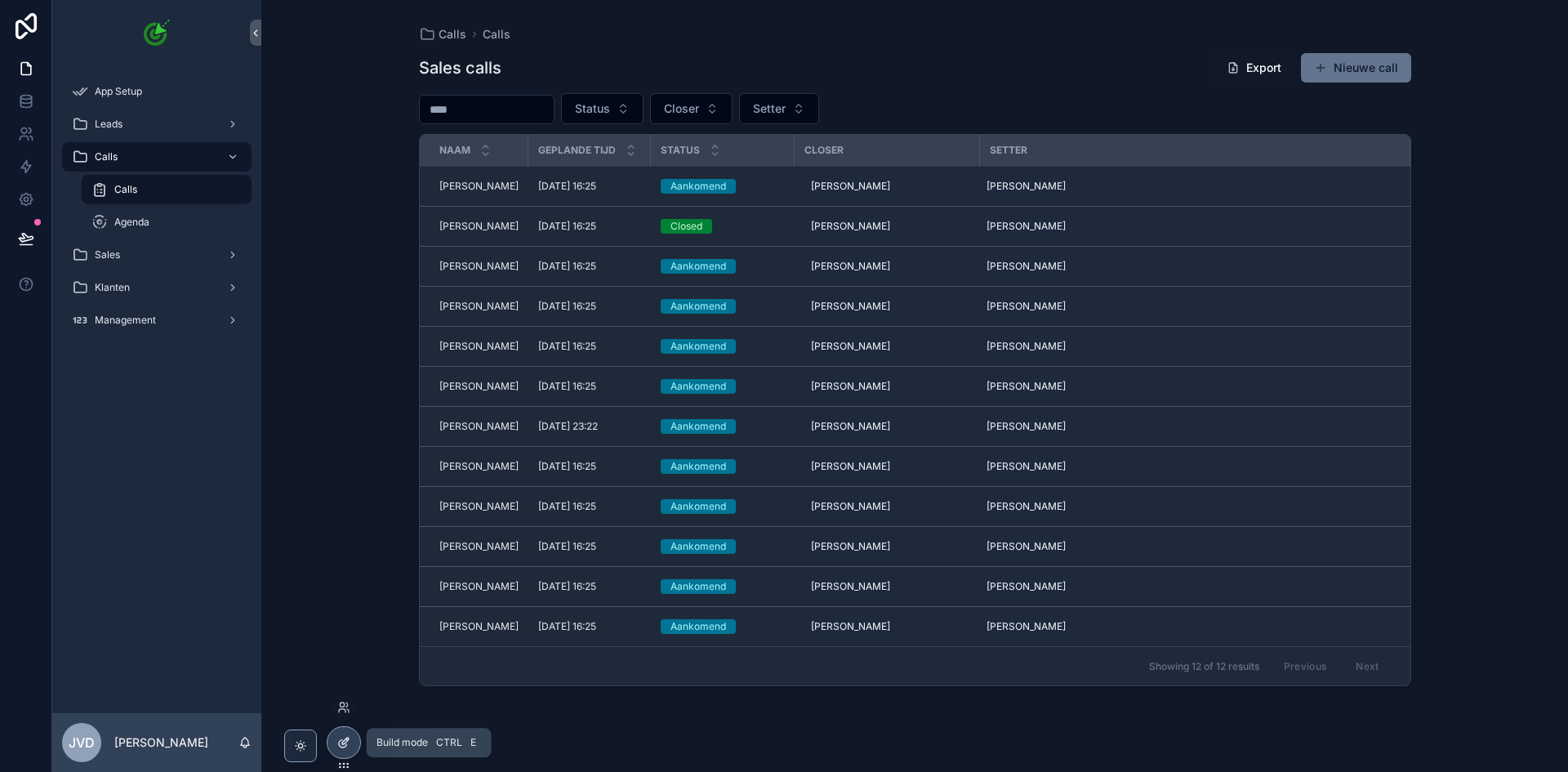
click at [342, 736] on icon at bounding box center [344, 742] width 13 height 13
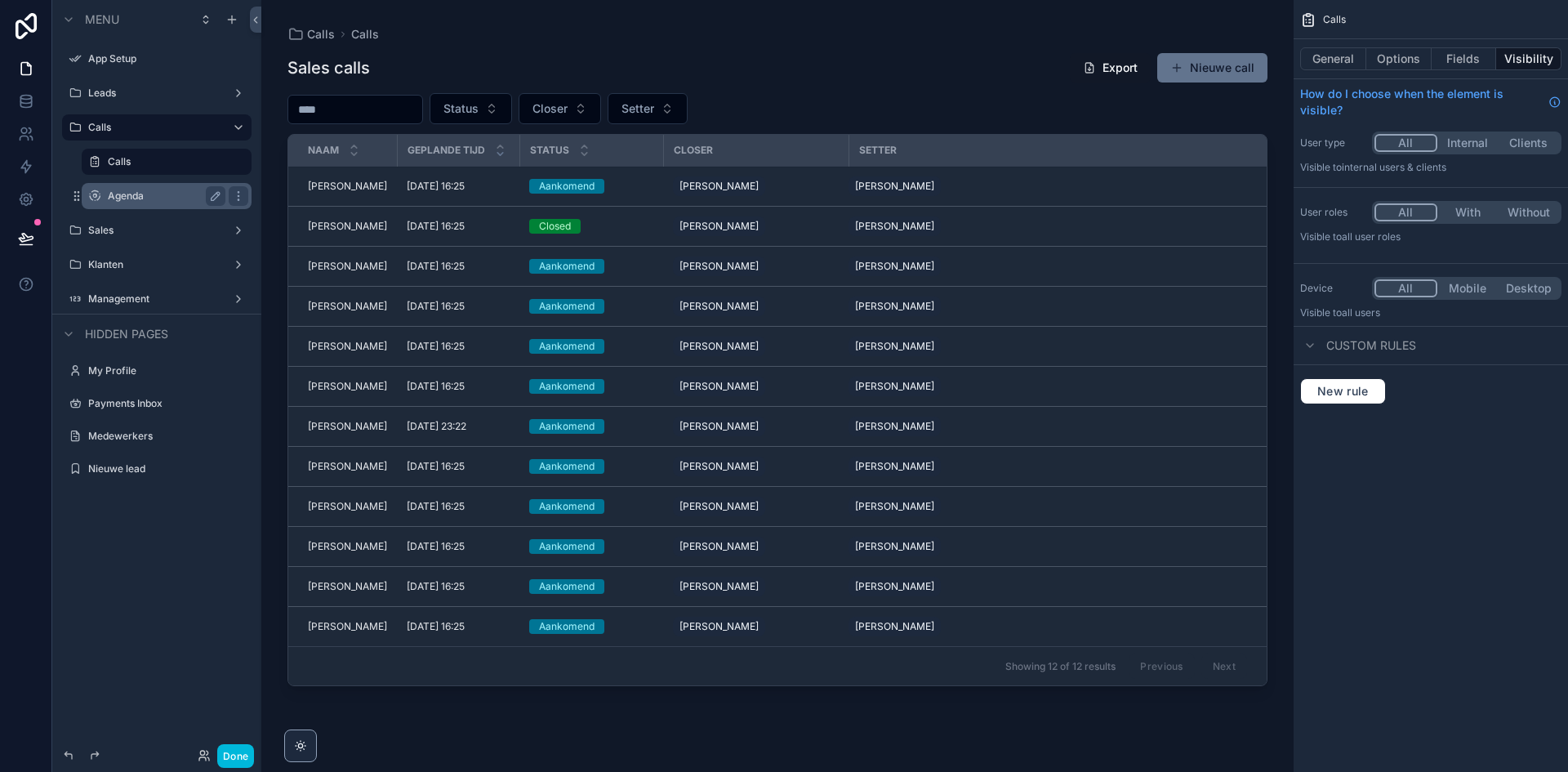
click at [151, 204] on div "Agenda" at bounding box center [166, 196] width 117 height 20
click at [145, 198] on label "Agenda" at bounding box center [163, 196] width 111 height 13
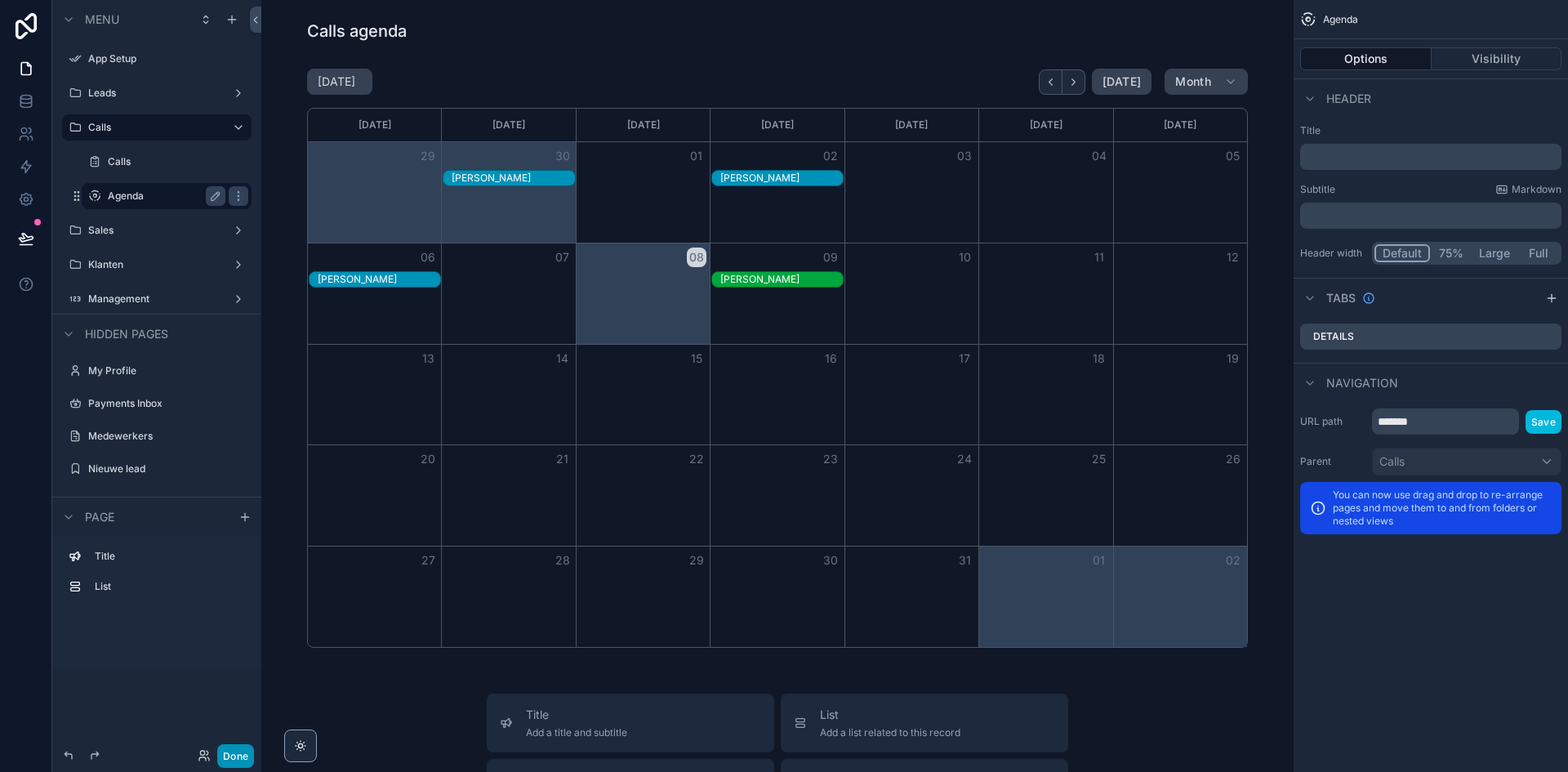
click at [233, 751] on button "Done" at bounding box center [236, 756] width 37 height 24
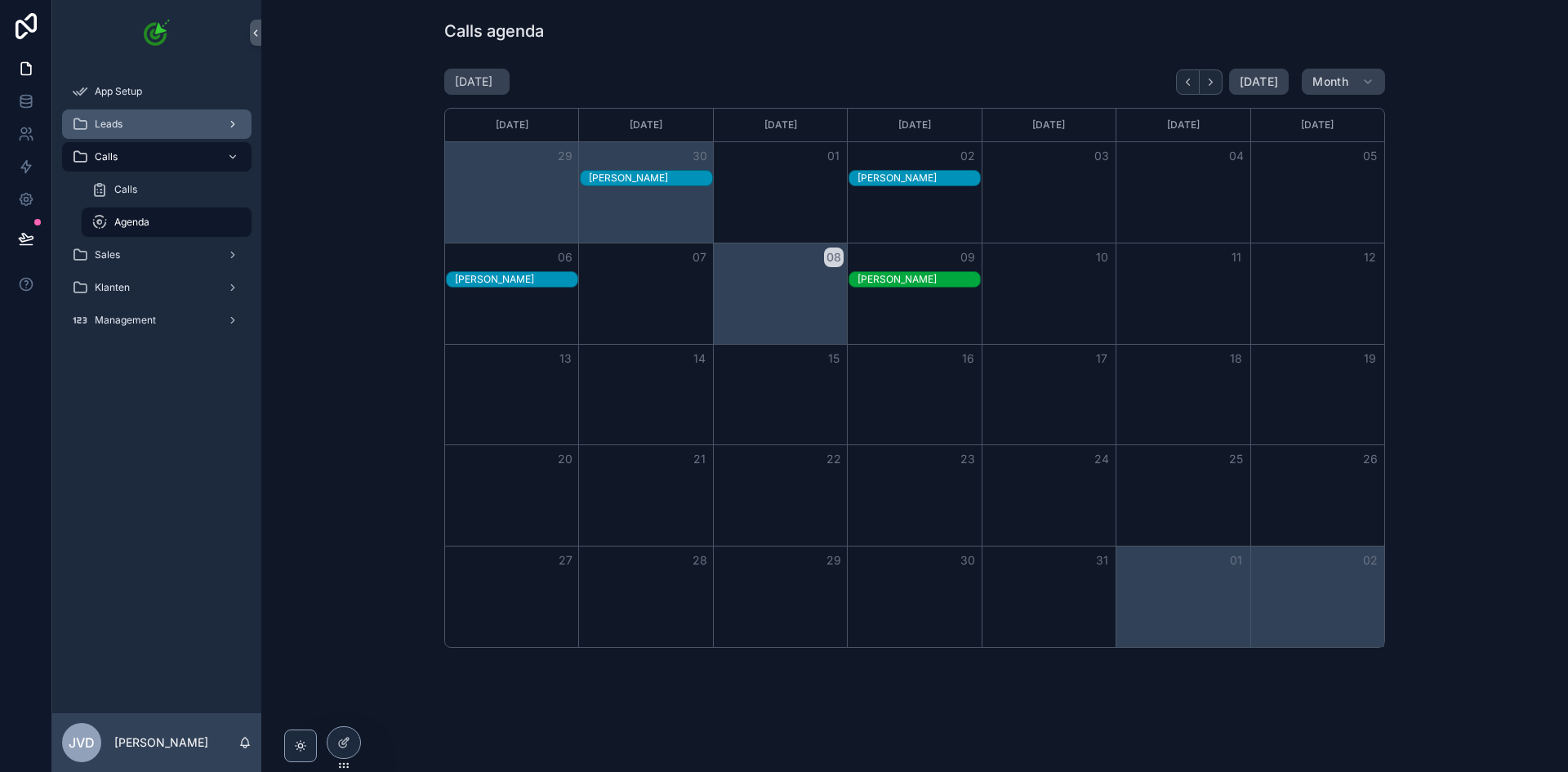
click at [191, 131] on div "Leads" at bounding box center [157, 124] width 170 height 26
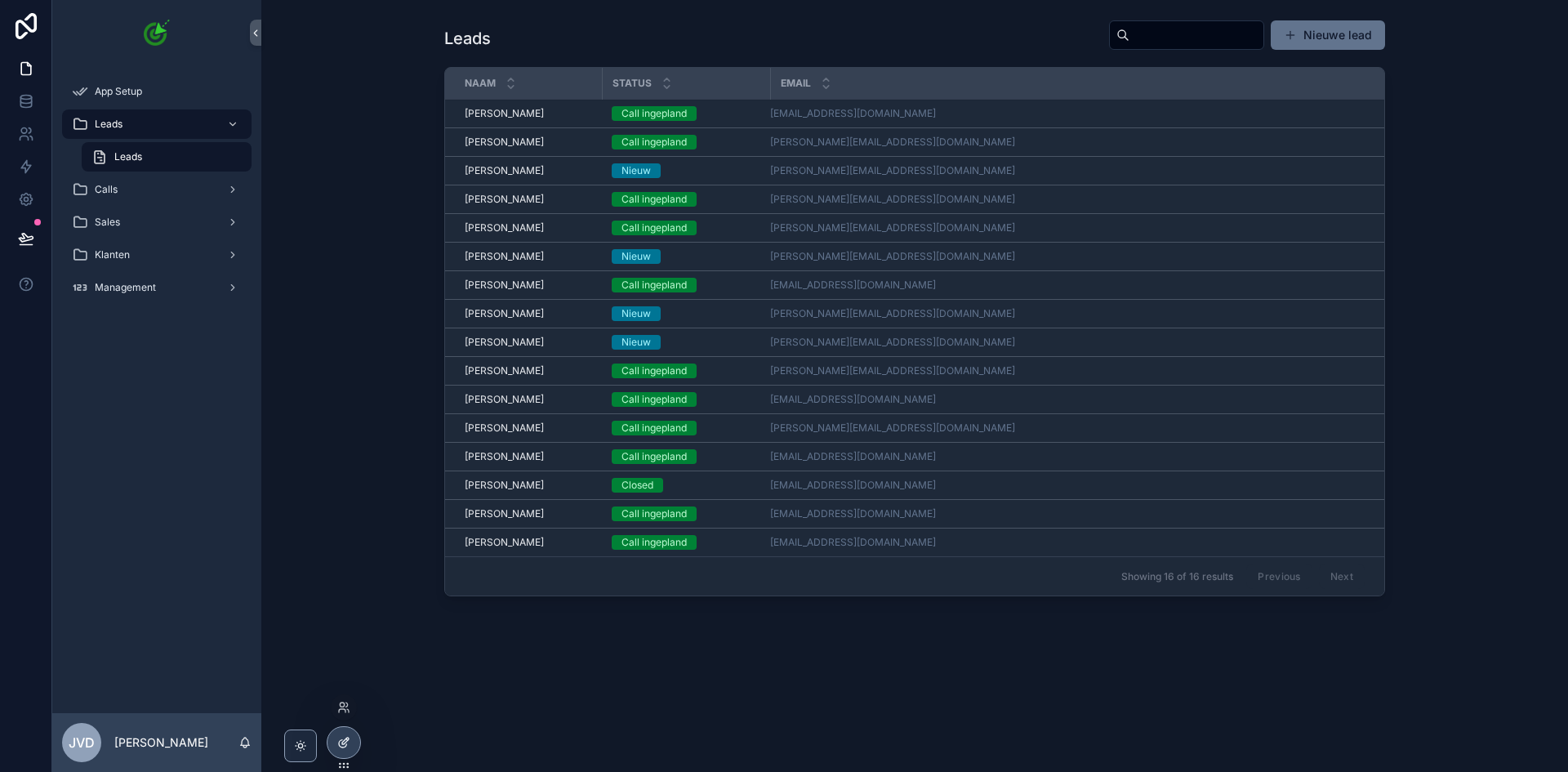
click at [348, 738] on icon at bounding box center [346, 741] width 7 height 7
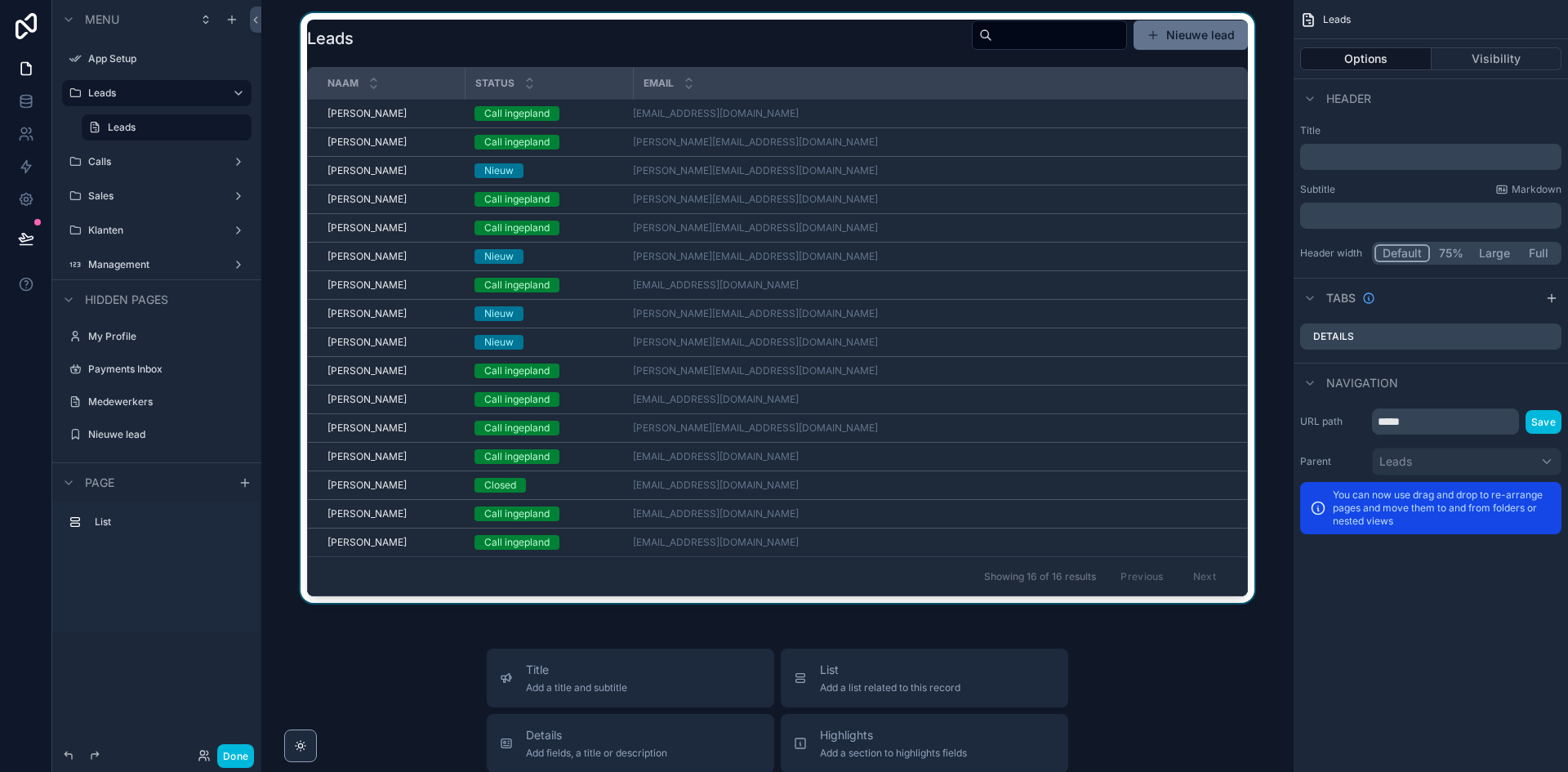
click at [1021, 163] on div "scrollable content" at bounding box center [777, 311] width 1006 height 596
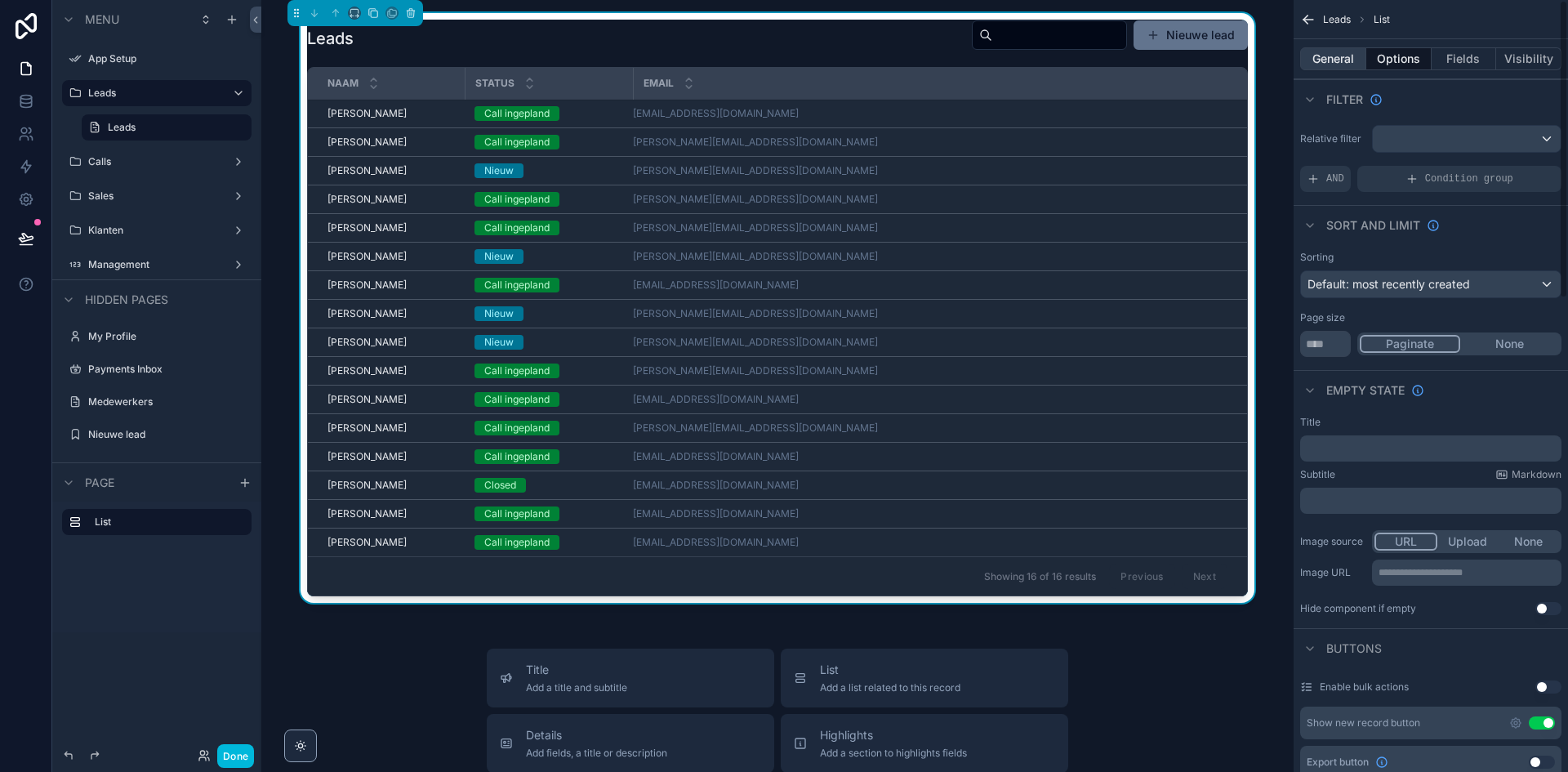
click at [1322, 68] on button "General" at bounding box center [1333, 59] width 67 height 23
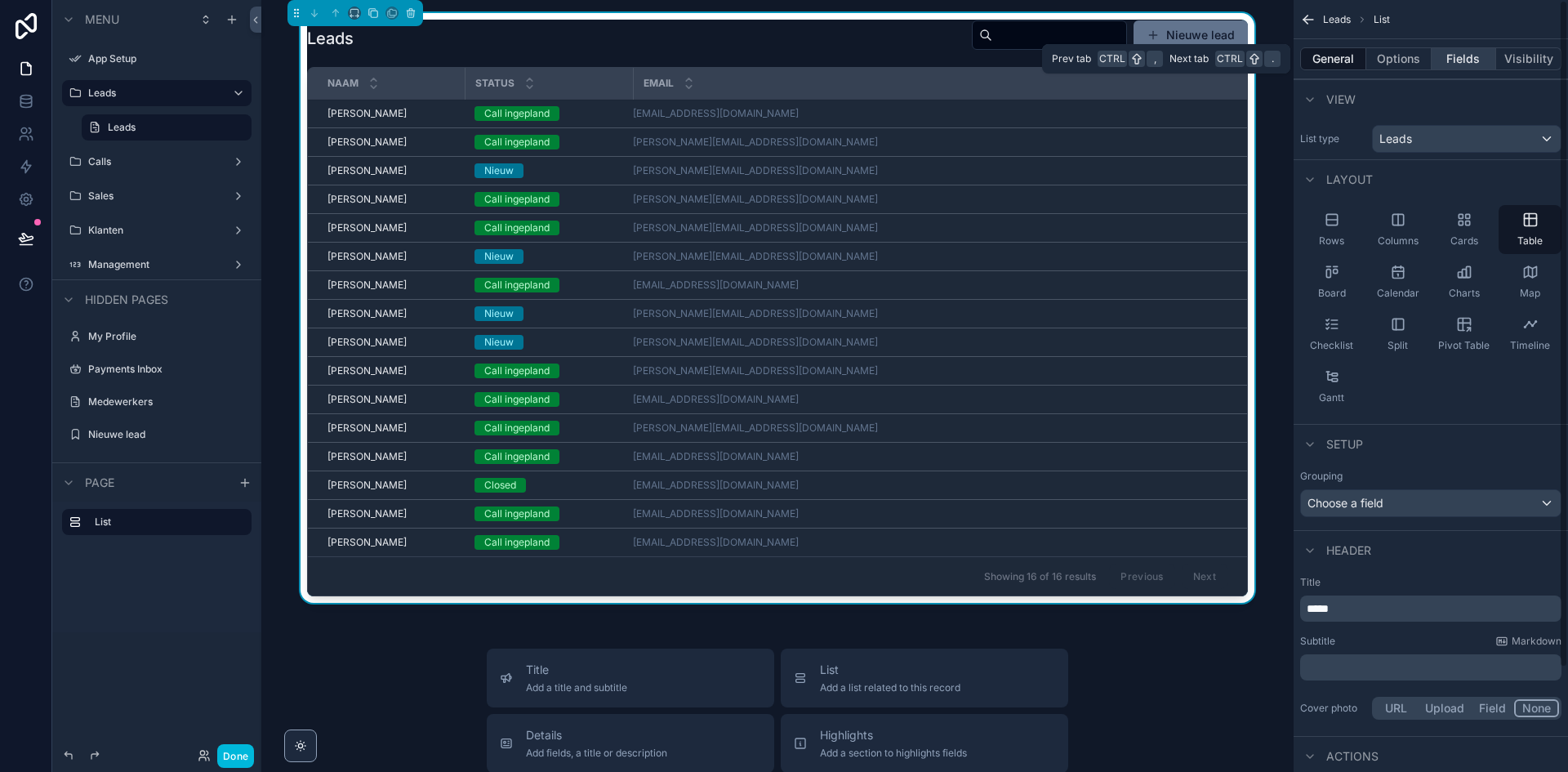
click at [1474, 64] on button "Fields" at bounding box center [1465, 59] width 66 height 23
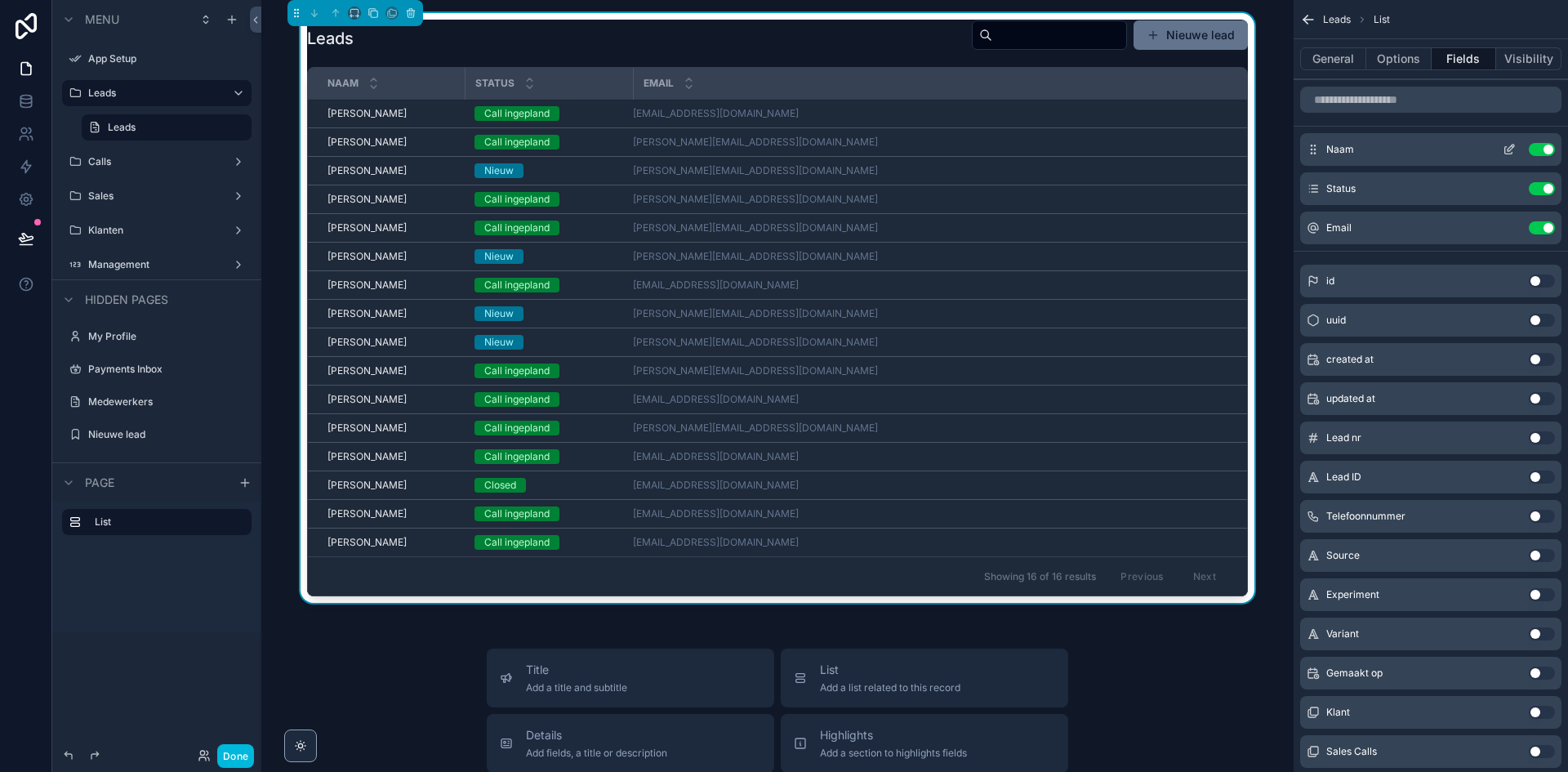
click at [1513, 151] on icon "scrollable content" at bounding box center [1510, 149] width 13 height 13
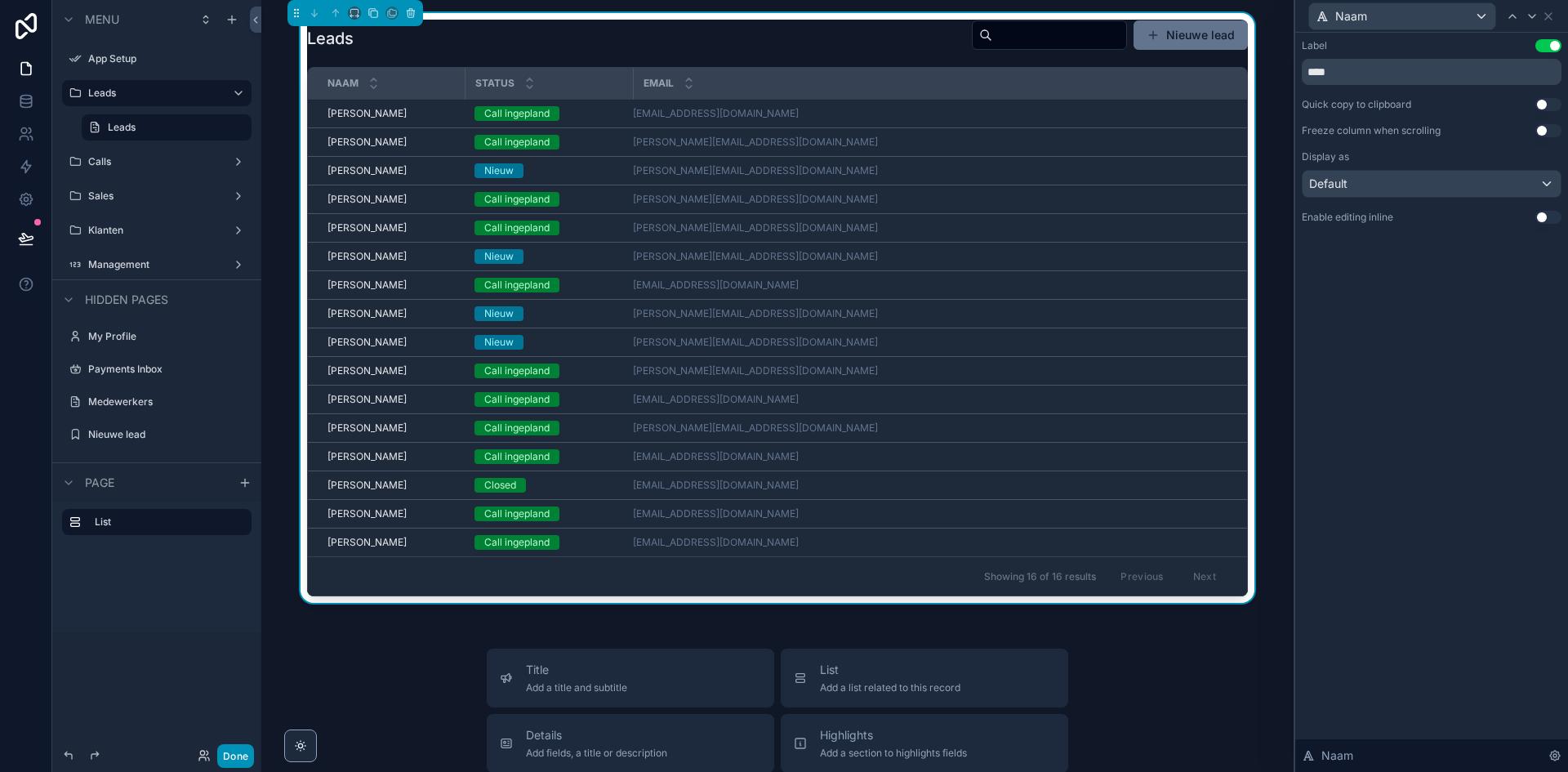
click at [246, 761] on button "Done" at bounding box center [236, 756] width 37 height 24
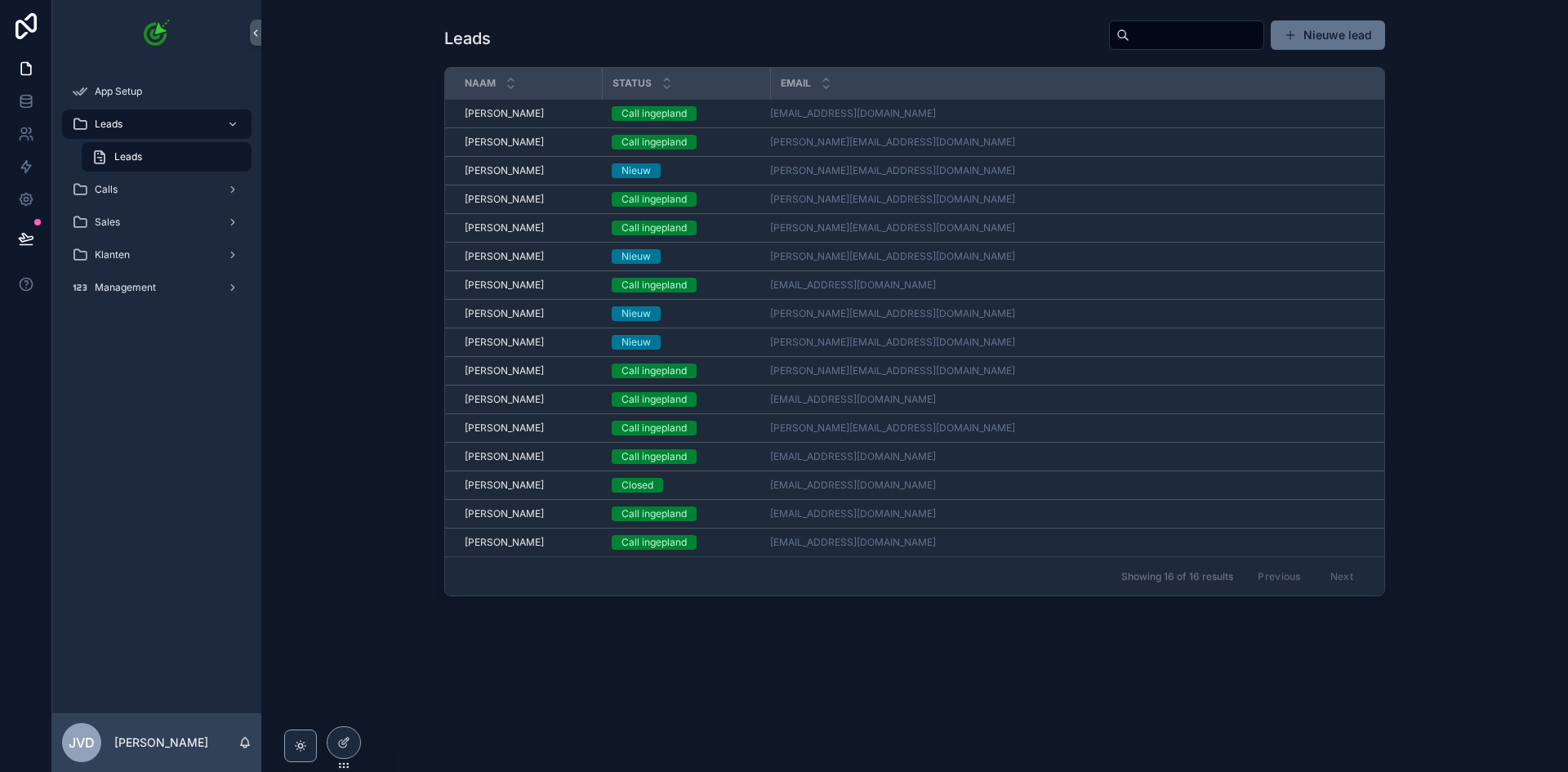
click at [927, 672] on div "Leads Nieuwe lead Naam Status Email [PERSON_NAME] [PERSON_NAME] Call ingepland …" at bounding box center [914, 356] width 1307 height 714
click at [522, 107] on span "[PERSON_NAME]" at bounding box center [504, 113] width 79 height 13
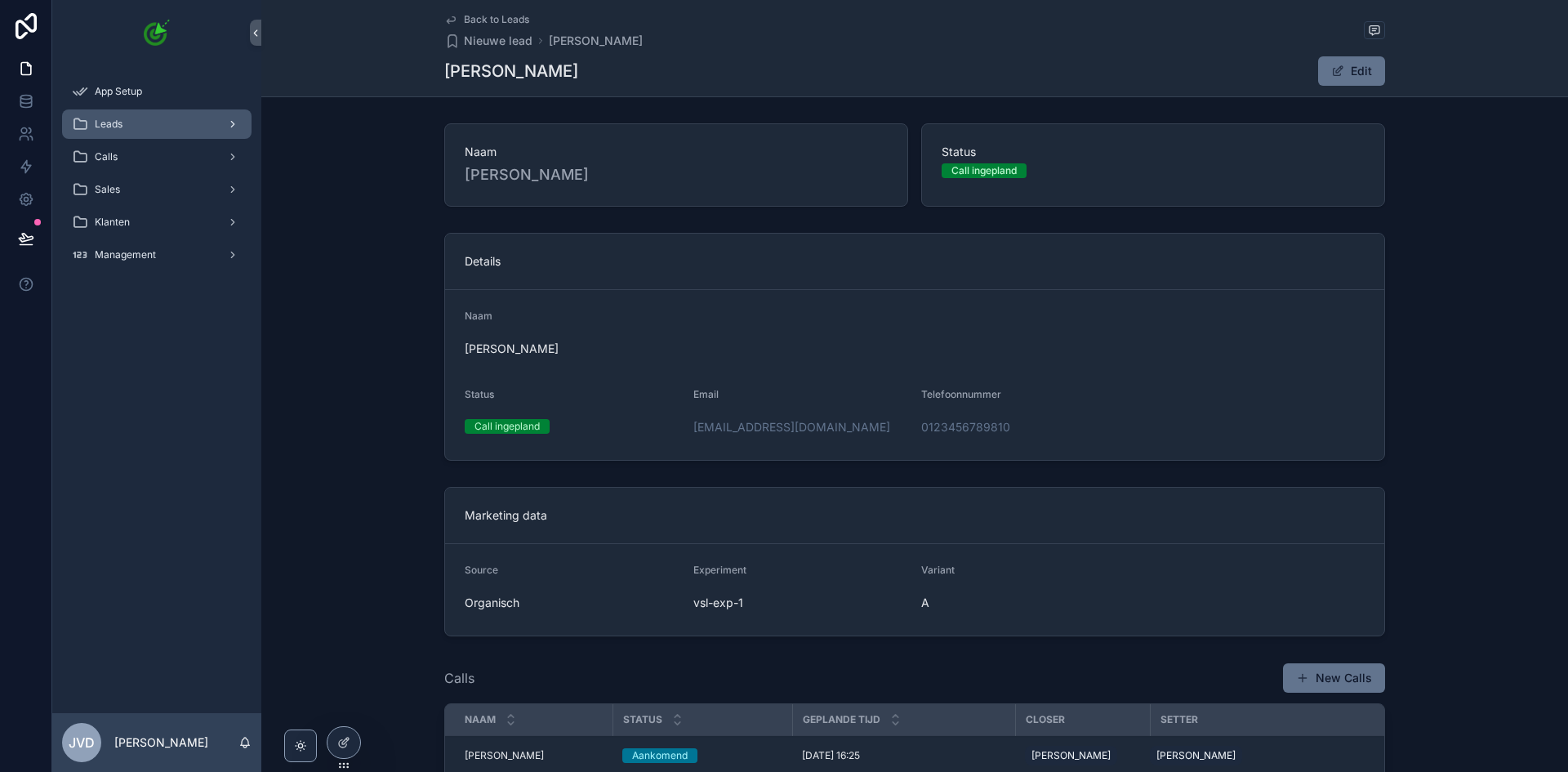
click at [214, 116] on div "Leads" at bounding box center [157, 124] width 170 height 26
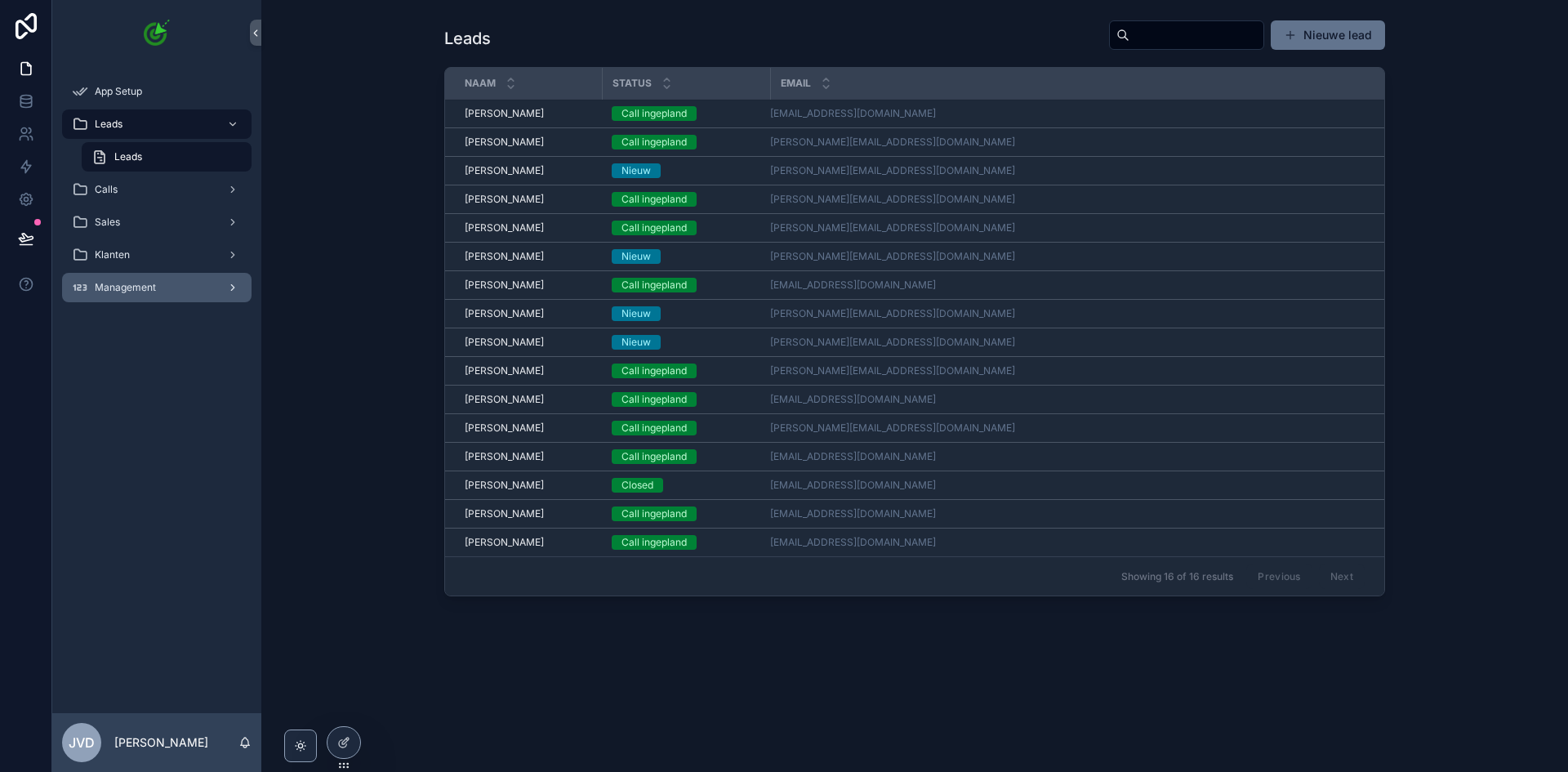
click at [170, 285] on div "Management" at bounding box center [157, 287] width 170 height 26
